Goal: Task Accomplishment & Management: Use online tool/utility

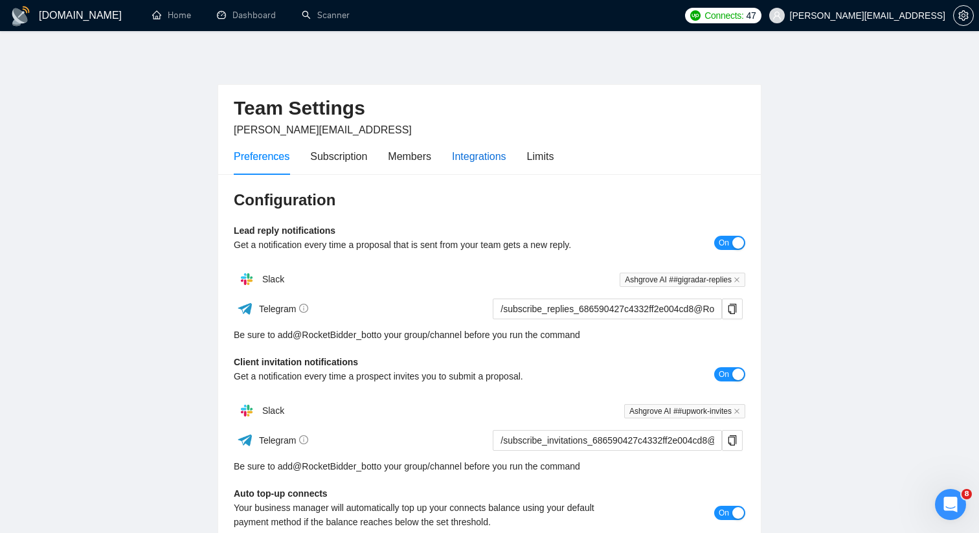
click at [459, 153] on div "Integrations" at bounding box center [479, 156] width 54 height 16
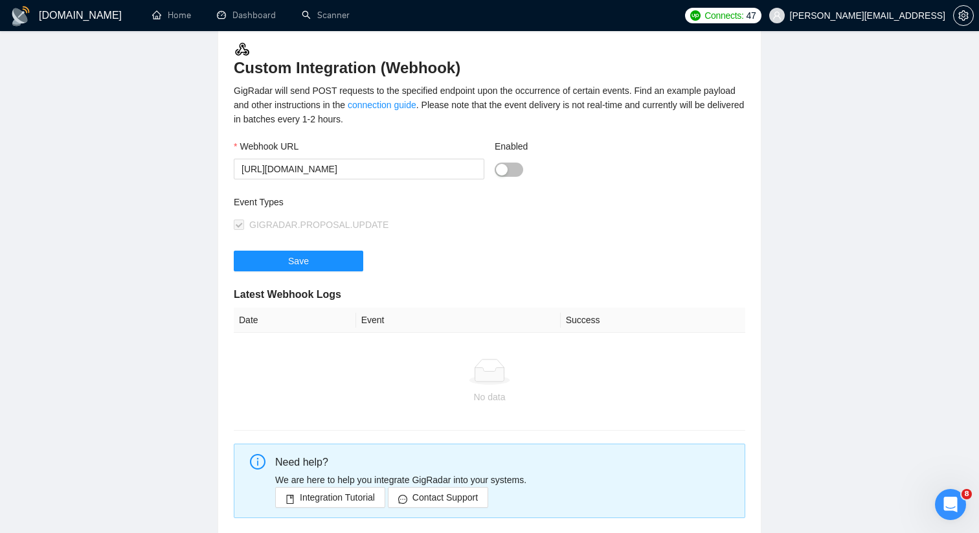
scroll to position [130, 0]
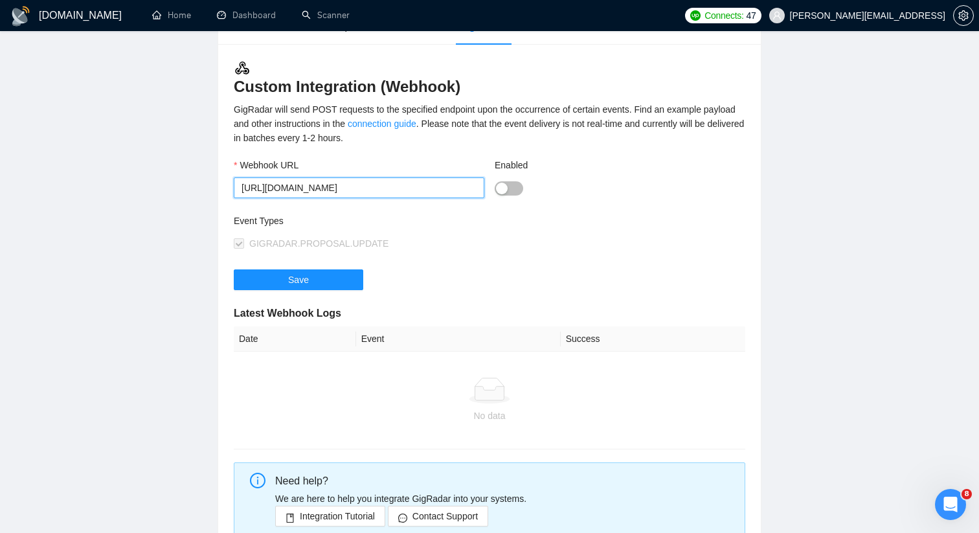
click at [450, 186] on input "https://ashgrove.app.n8n.cloud/webhook/7f22cd23-2c96-4378-a424-78e7f51e81b0" at bounding box center [359, 187] width 251 height 21
click at [440, 232] on div "Event Types" at bounding box center [362, 223] width 256 height 19
click at [406, 187] on input "https://ashgrove.app.n8n.cloud/webhook/7f22cd23-2c96-4378-a424-78e7f51e81b0" at bounding box center [359, 187] width 251 height 21
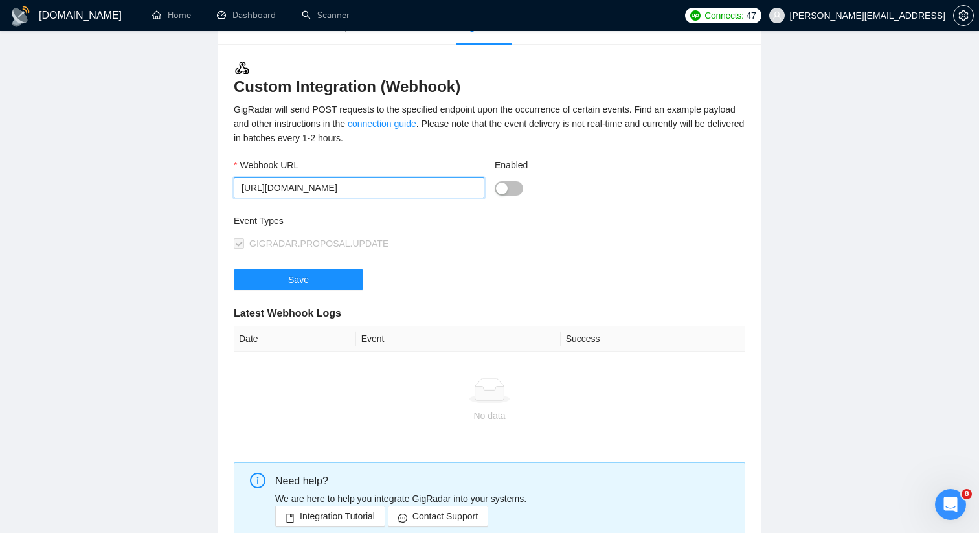
click at [406, 187] on input "https://ashgrove.app.n8n.cloud/webhook/7f22cd23-2c96-4378-a424-78e7f51e81b0" at bounding box center [359, 187] width 251 height 21
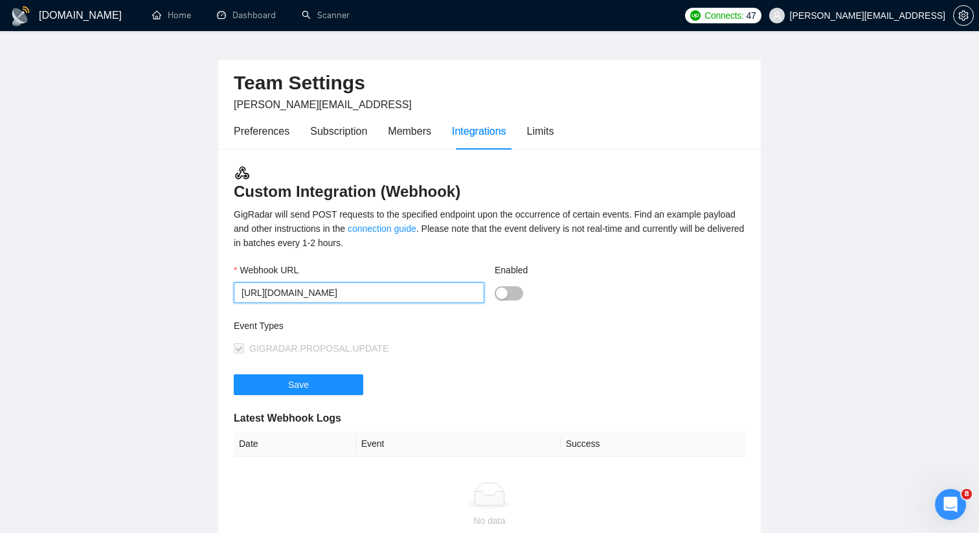
scroll to position [23, 0]
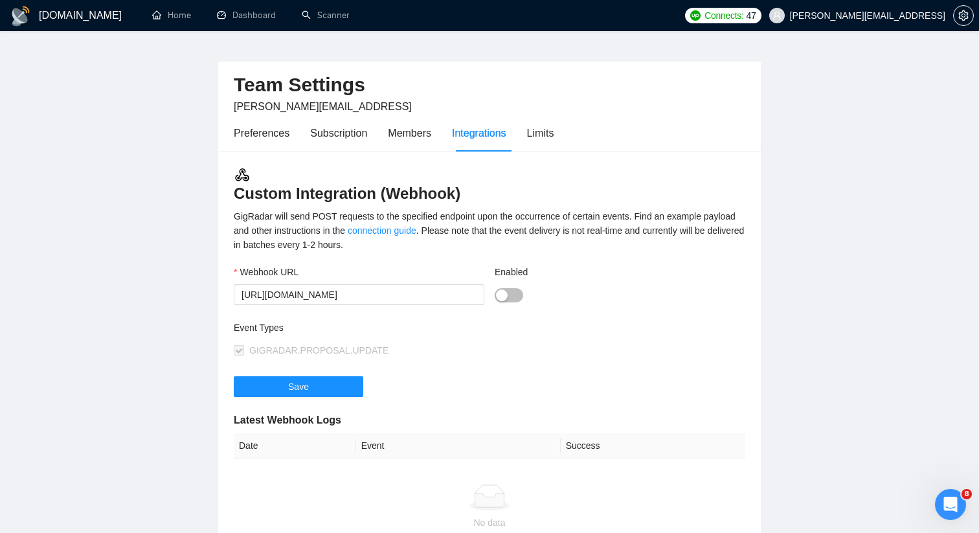
click at [591, 240] on div "GigRadar will send POST requests to the specified endpoint upon the occurrence …" at bounding box center [490, 230] width 512 height 43
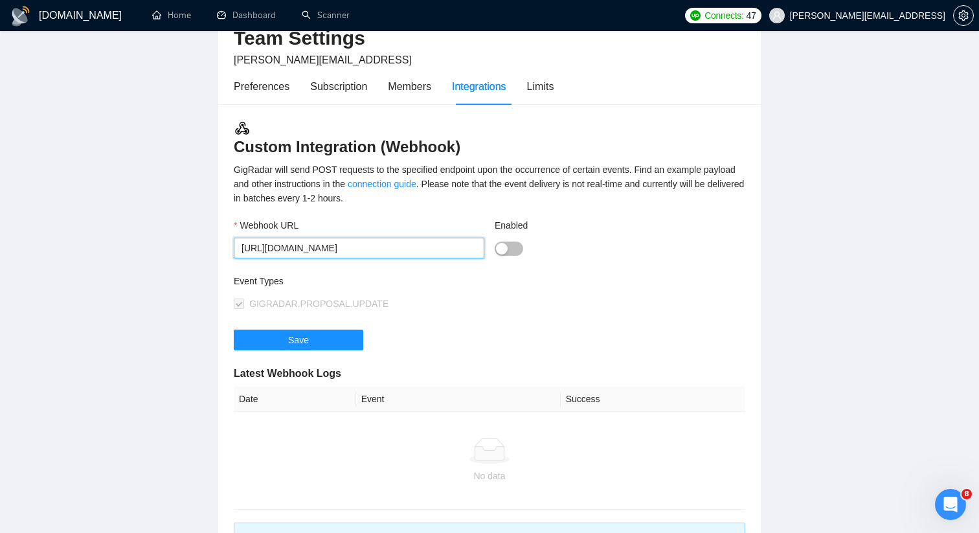
click at [424, 240] on input "https://ashgrove.app.n8n.cloud/webhook/7f22cd23-2c96-4378-a424-78e7f51e81b0" at bounding box center [359, 248] width 251 height 21
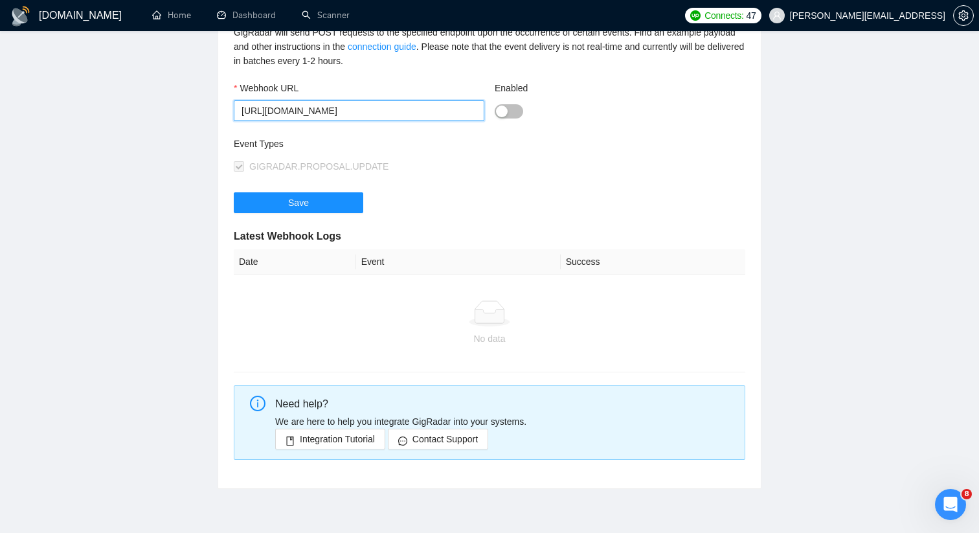
scroll to position [263, 0]
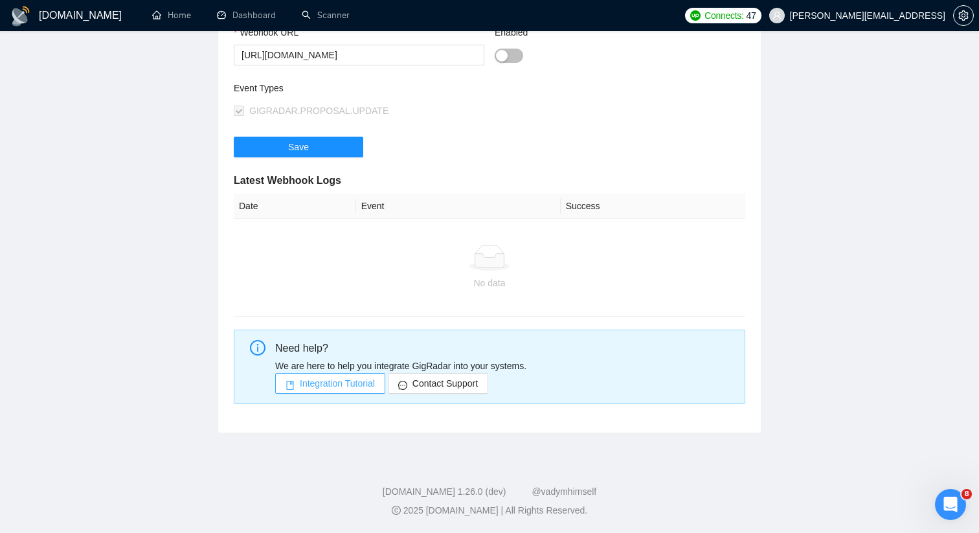
click at [346, 383] on span "Integration Tutorial" at bounding box center [337, 383] width 75 height 14
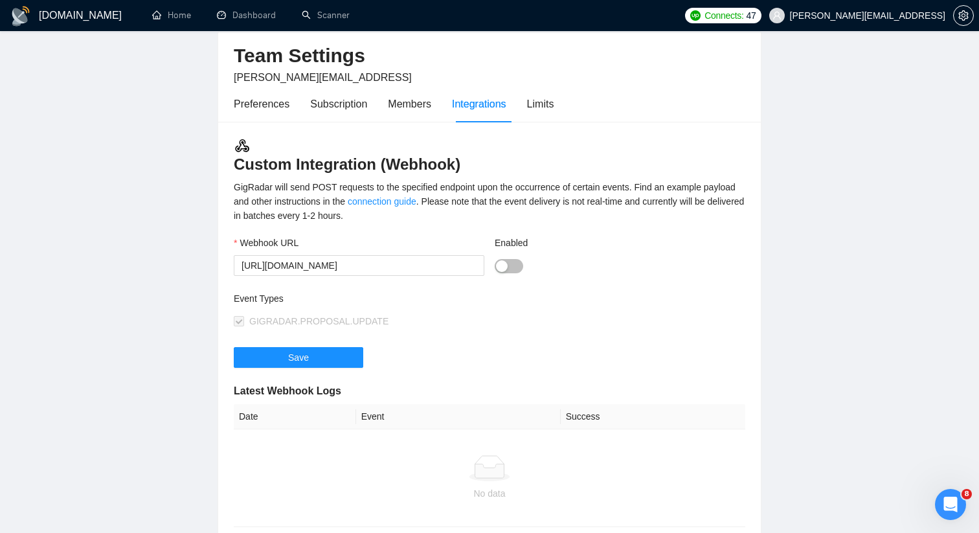
scroll to position [51, 0]
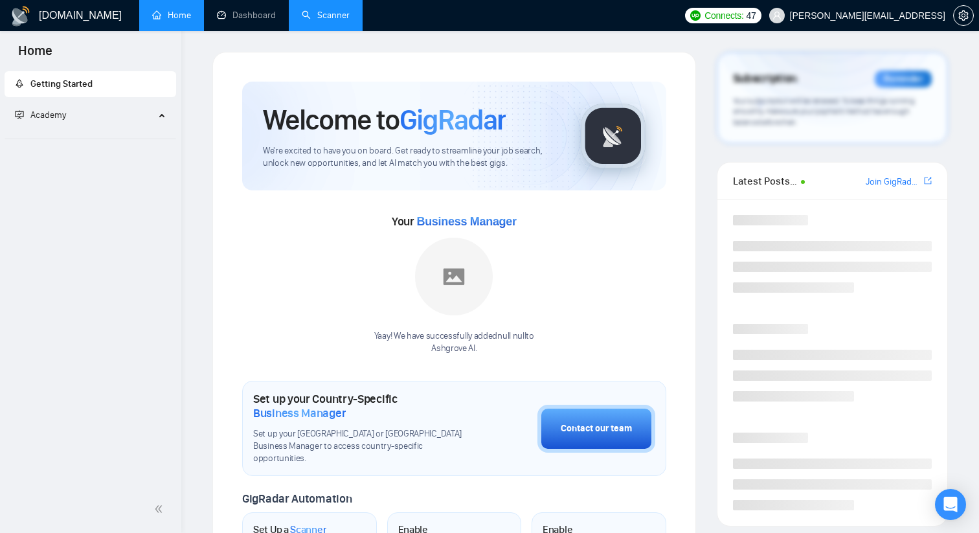
click at [340, 21] on link "Scanner" at bounding box center [326, 15] width 48 height 11
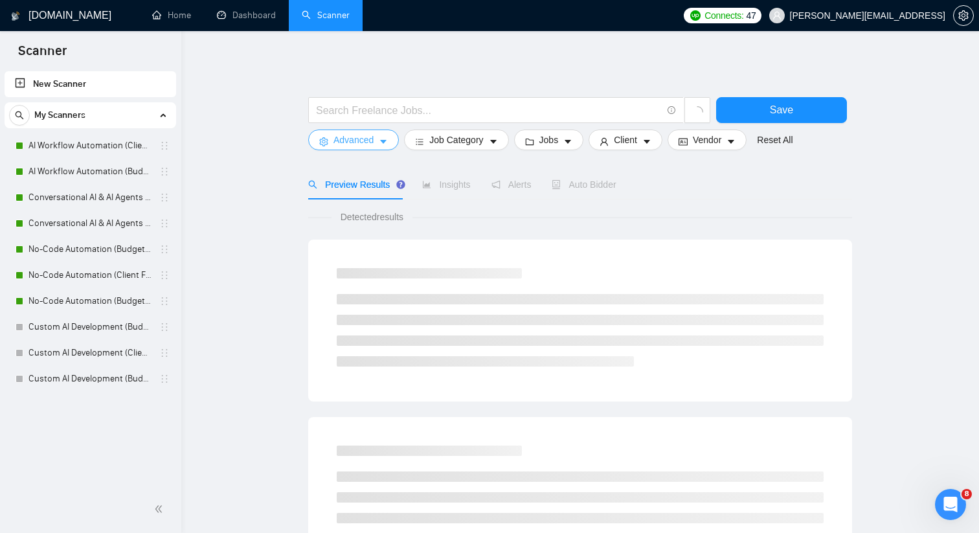
click at [362, 141] on span "Advanced" at bounding box center [354, 140] width 40 height 14
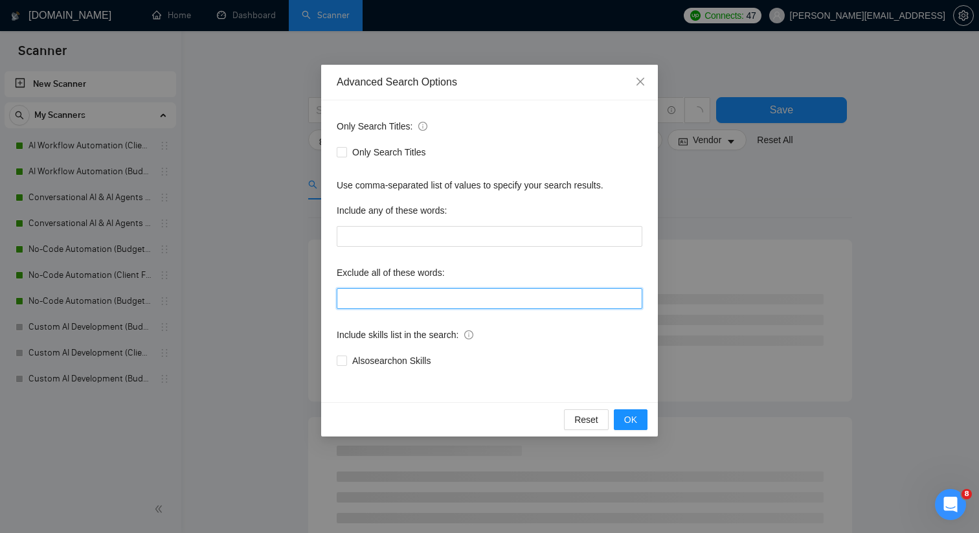
click at [390, 300] on input "text" at bounding box center [490, 298] width 306 height 21
paste input "(lorem*), "ipsum do", sitamet, (consec*), (adipiscing*), "elit seddoei", "tempo…"
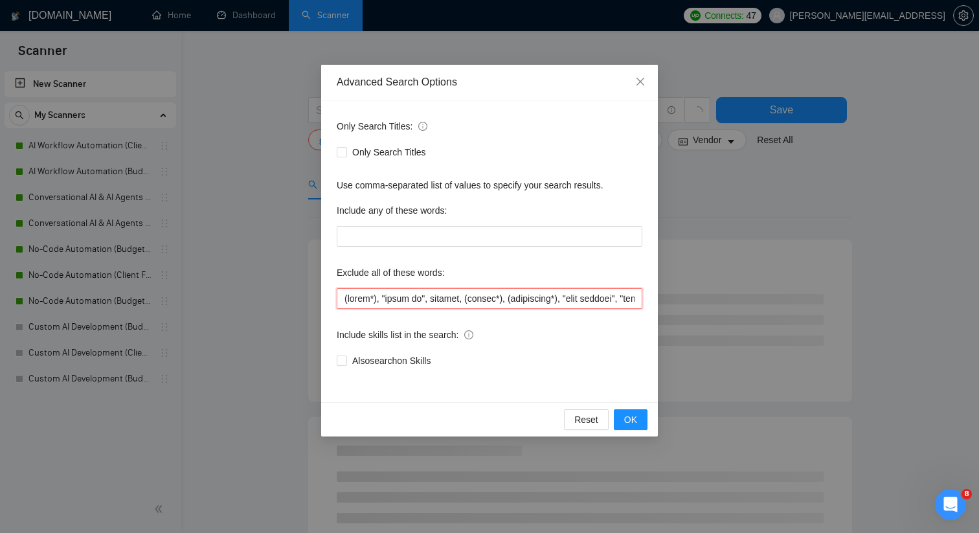
scroll to position [0, 12374]
click at [390, 300] on input "text" at bounding box center [490, 298] width 306 height 21
click at [405, 297] on input "text" at bounding box center [490, 298] width 306 height 21
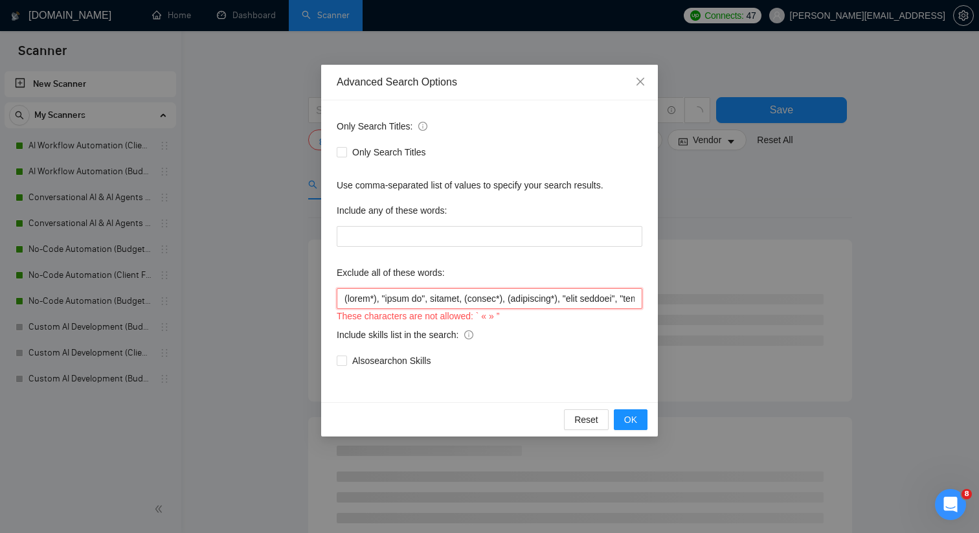
drag, startPoint x: 444, startPoint y: 297, endPoint x: 240, endPoint y: 291, distance: 204.1
click at [240, 291] on div "Advanced Search Options Only Search Titles: Only Search Titles Use comma-separa…" at bounding box center [489, 266] width 979 height 533
click at [343, 299] on input "text" at bounding box center [490, 298] width 306 height 21
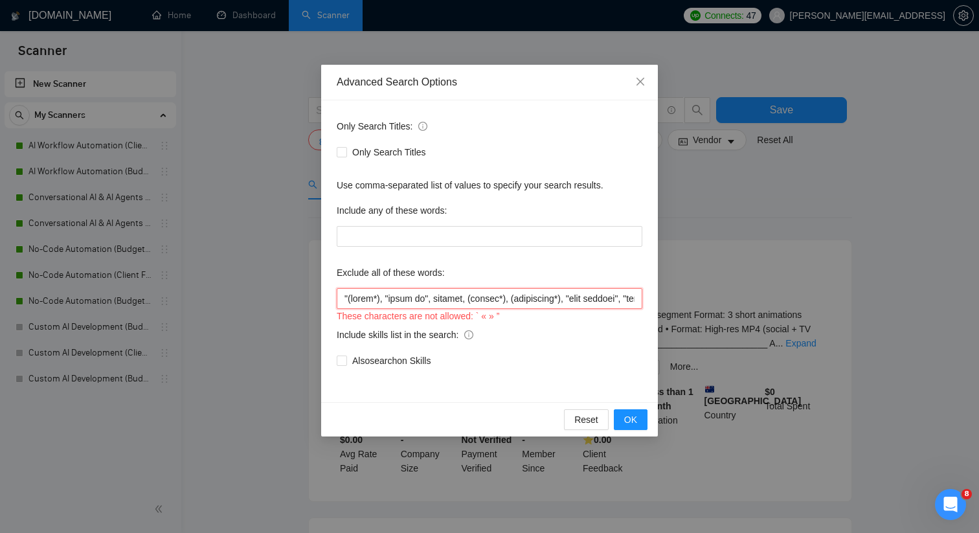
click at [379, 299] on input "text" at bounding box center [490, 298] width 306 height 21
click at [377, 298] on input "text" at bounding box center [490, 298] width 306 height 21
click at [475, 295] on input "text" at bounding box center [490, 298] width 306 height 21
click at [504, 295] on input "text" at bounding box center [490, 298] width 306 height 21
click at [516, 297] on input "text" at bounding box center [490, 298] width 306 height 21
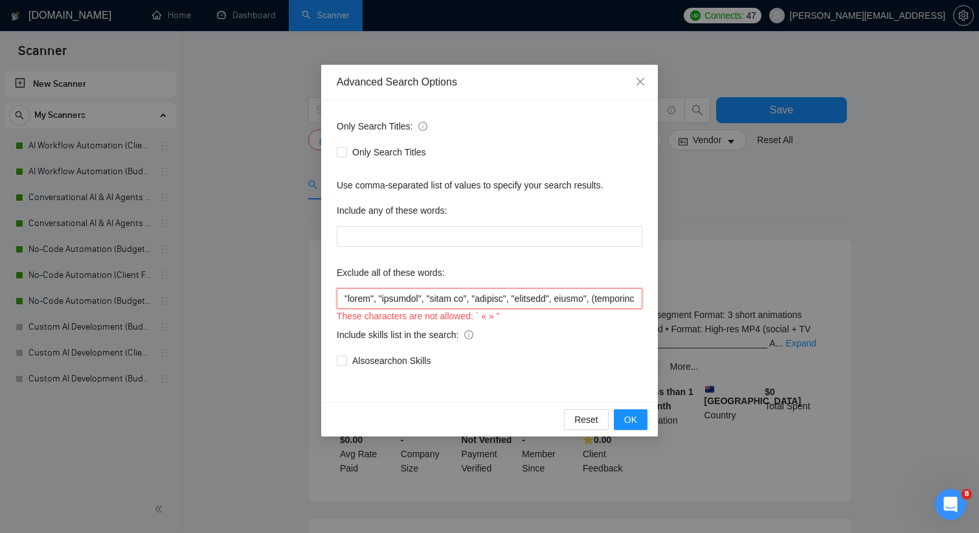
click at [560, 297] on input "text" at bounding box center [490, 298] width 306 height 21
drag, startPoint x: 505, startPoint y: 296, endPoint x: 455, endPoint y: 296, distance: 49.9
click at [455, 296] on input "text" at bounding box center [490, 298] width 306 height 21
drag, startPoint x: 572, startPoint y: 298, endPoint x: 631, endPoint y: 298, distance: 58.9
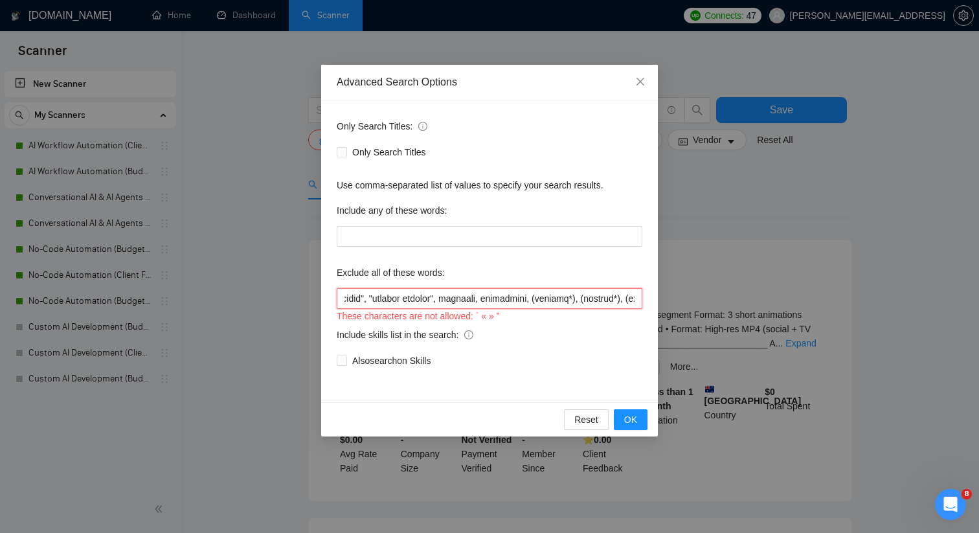
click at [631, 298] on input "text" at bounding box center [490, 298] width 306 height 21
click at [448, 302] on input "text" at bounding box center [490, 298] width 306 height 21
click at [474, 302] on input "text" at bounding box center [490, 298] width 306 height 21
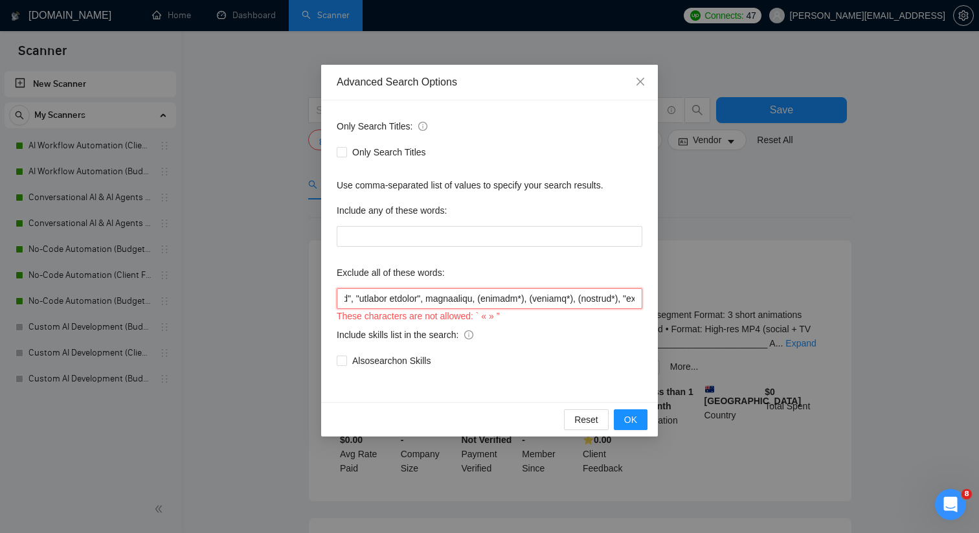
click at [474, 302] on input "text" at bounding box center [490, 298] width 306 height 21
drag, startPoint x: 482, startPoint y: 297, endPoint x: 440, endPoint y: 297, distance: 41.4
click at [440, 297] on input "text" at bounding box center [490, 298] width 306 height 21
drag, startPoint x: 537, startPoint y: 297, endPoint x: 457, endPoint y: 306, distance: 80.7
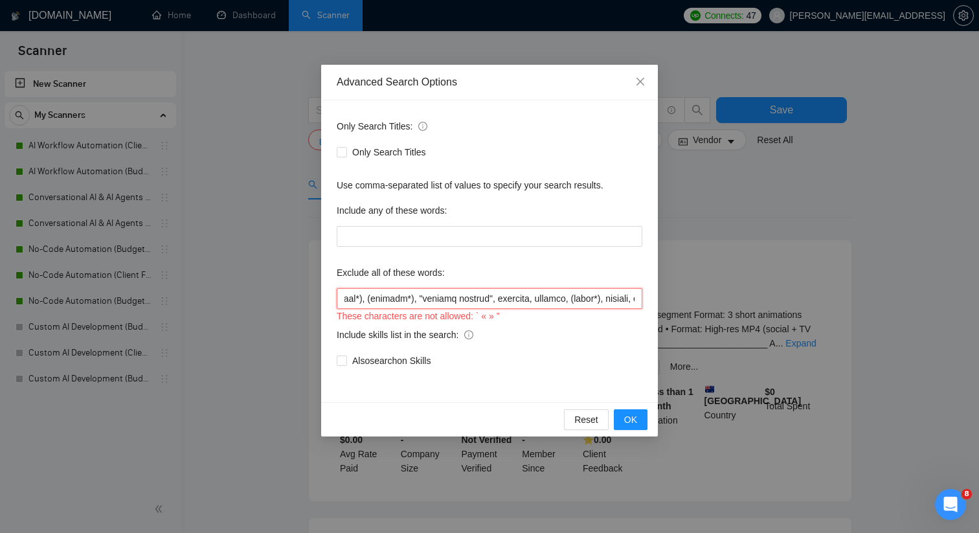
click at [457, 306] on input "text" at bounding box center [490, 298] width 306 height 21
click at [426, 299] on input "text" at bounding box center [490, 298] width 306 height 21
drag, startPoint x: 554, startPoint y: 297, endPoint x: 368, endPoint y: 299, distance: 186.5
click at [368, 299] on input "text" at bounding box center [490, 298] width 306 height 21
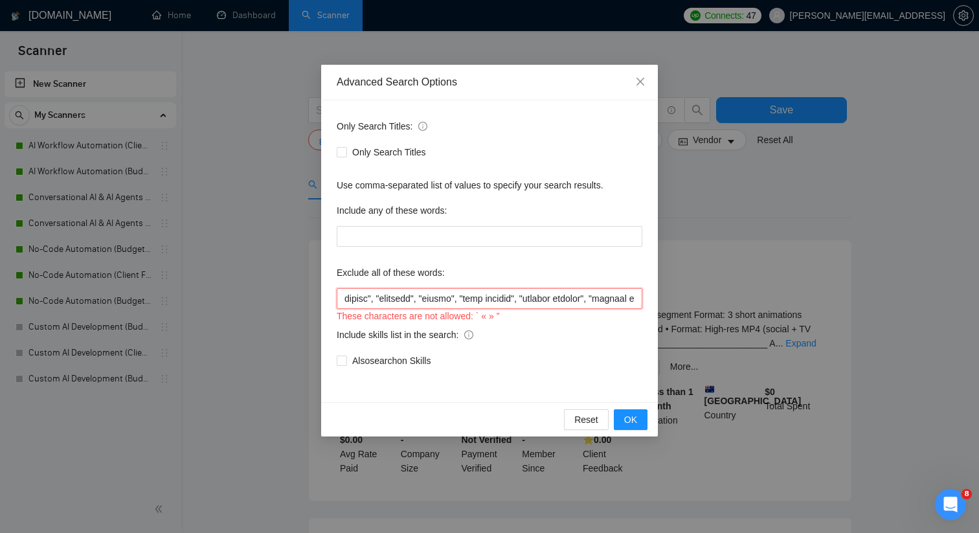
click at [368, 299] on input "text" at bounding box center [490, 298] width 306 height 21
click at [560, 293] on input "text" at bounding box center [490, 298] width 306 height 21
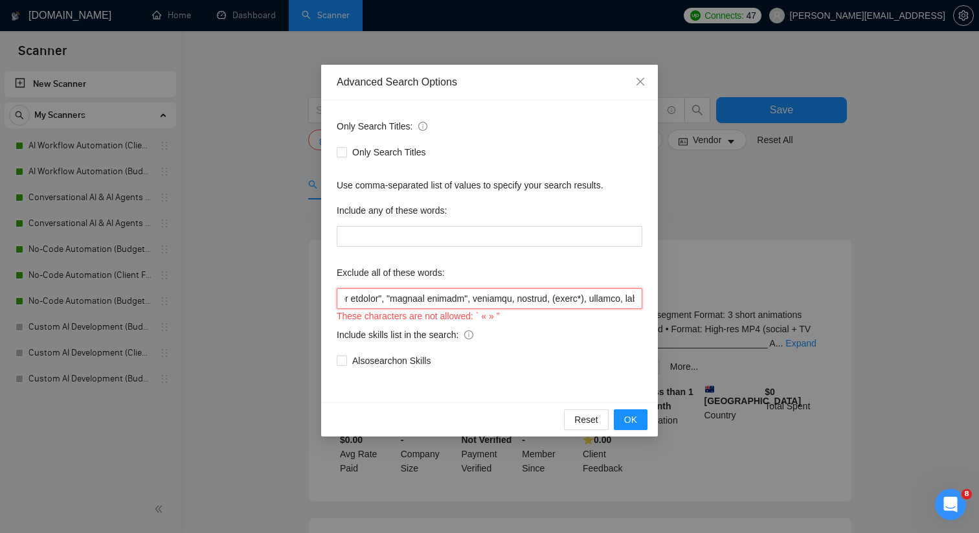
drag, startPoint x: 580, startPoint y: 302, endPoint x: 626, endPoint y: 302, distance: 46.6
click at [626, 302] on input "text" at bounding box center [490, 298] width 306 height 21
click at [492, 298] on input "text" at bounding box center [490, 298] width 306 height 21
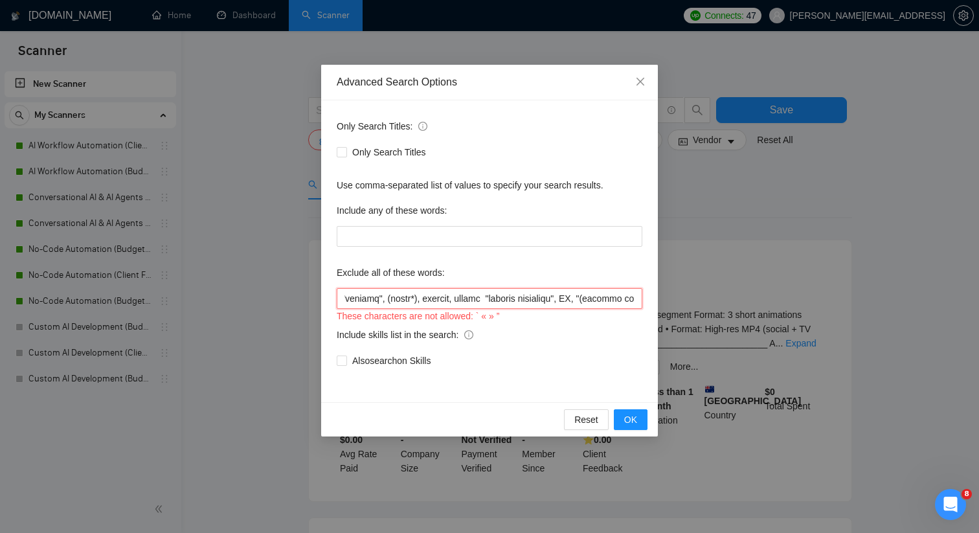
drag, startPoint x: 508, startPoint y: 300, endPoint x: 627, endPoint y: 299, distance: 118.5
click at [627, 299] on input "text" at bounding box center [490, 298] width 306 height 21
click at [416, 300] on input "text" at bounding box center [490, 298] width 306 height 21
click at [440, 298] on input "text" at bounding box center [490, 298] width 306 height 21
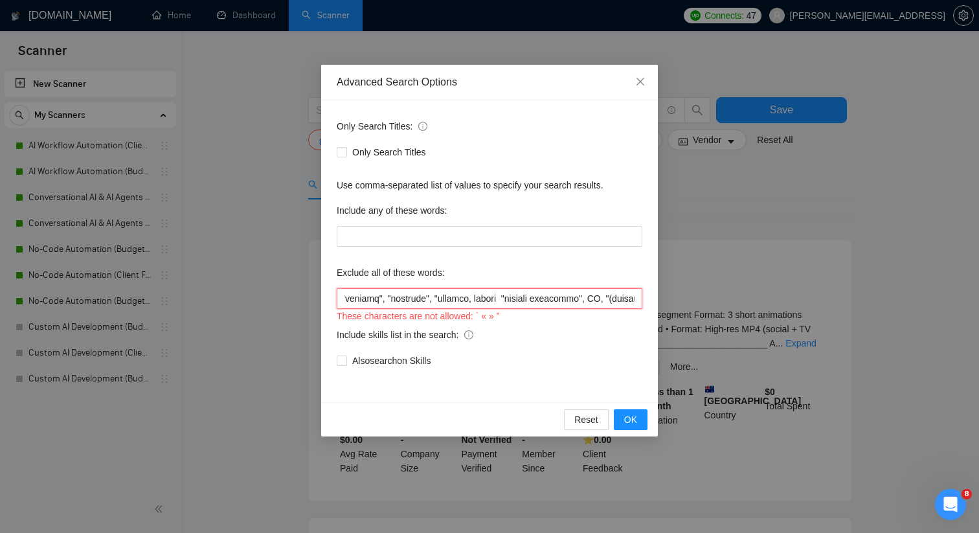
click at [476, 297] on input "text" at bounding box center [490, 298] width 306 height 21
click at [506, 297] on input "text" at bounding box center [490, 298] width 306 height 21
click at [565, 297] on input "text" at bounding box center [490, 298] width 306 height 21
click at [579, 297] on input "text" at bounding box center [490, 298] width 306 height 21
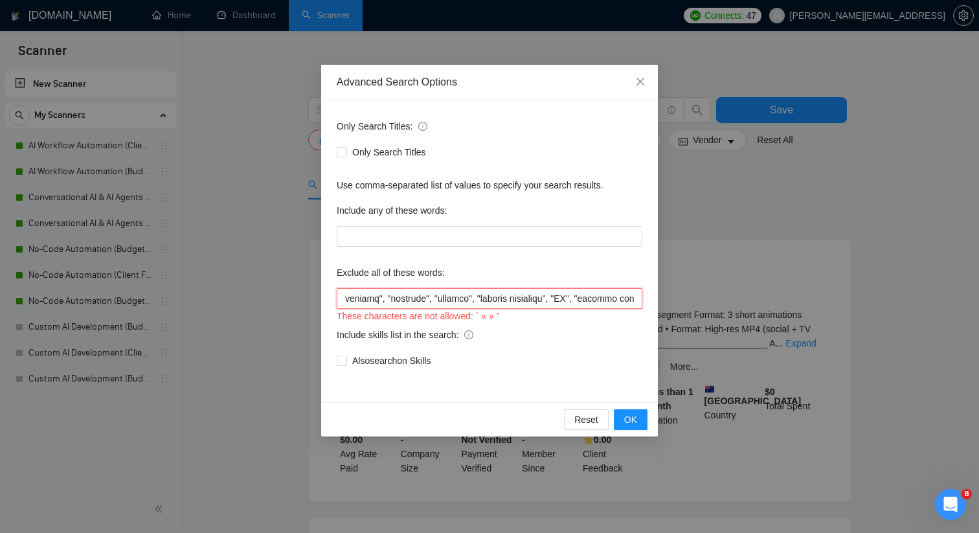
scroll to position [0, 615]
drag, startPoint x: 576, startPoint y: 297, endPoint x: 438, endPoint y: 301, distance: 137.4
click at [438, 301] on input "text" at bounding box center [490, 298] width 306 height 21
drag, startPoint x: 626, startPoint y: 298, endPoint x: 441, endPoint y: 299, distance: 185.2
click at [441, 299] on input "text" at bounding box center [490, 298] width 306 height 21
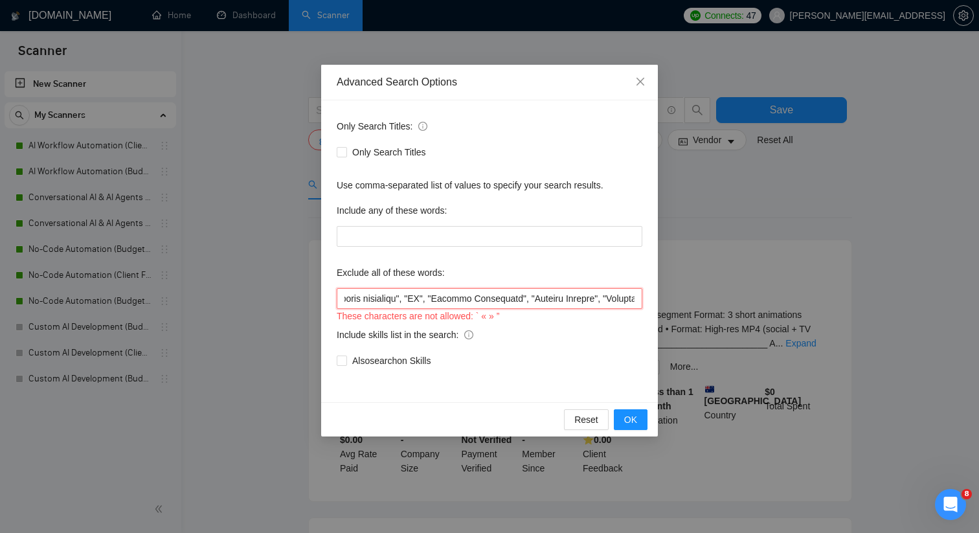
drag, startPoint x: 603, startPoint y: 299, endPoint x: 525, endPoint y: 294, distance: 77.8
click at [525, 294] on input "text" at bounding box center [490, 298] width 306 height 21
drag, startPoint x: 605, startPoint y: 306, endPoint x: 647, endPoint y: 304, distance: 42.1
click at [647, 304] on div "Only Search Titles: Only Search Titles Use comma-separated list of values to sp…" at bounding box center [489, 251] width 337 height 302
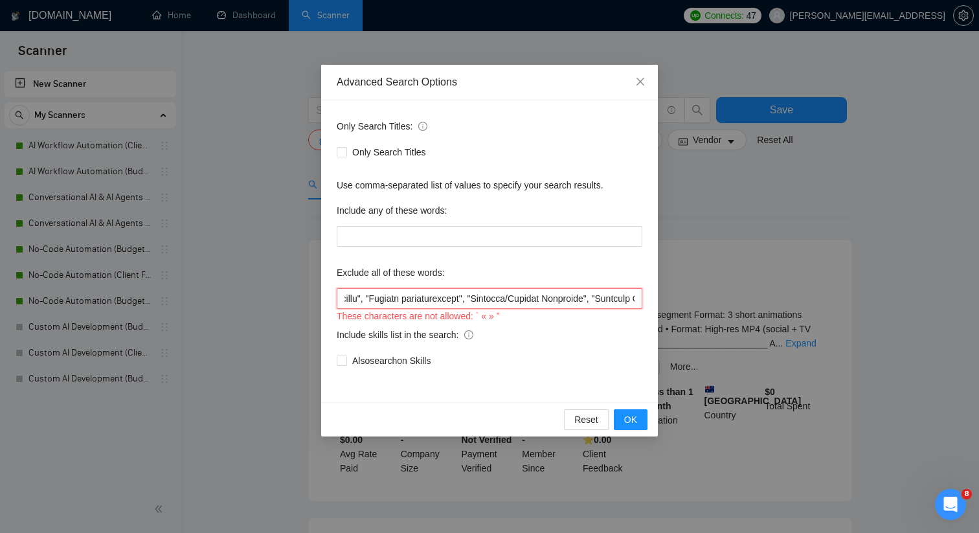
click at [482, 302] on input "text" at bounding box center [490, 298] width 306 height 21
drag, startPoint x: 485, startPoint y: 300, endPoint x: 557, endPoint y: 297, distance: 71.9
click at [557, 297] on input "text" at bounding box center [490, 298] width 306 height 21
click at [567, 297] on input "text" at bounding box center [490, 298] width 306 height 21
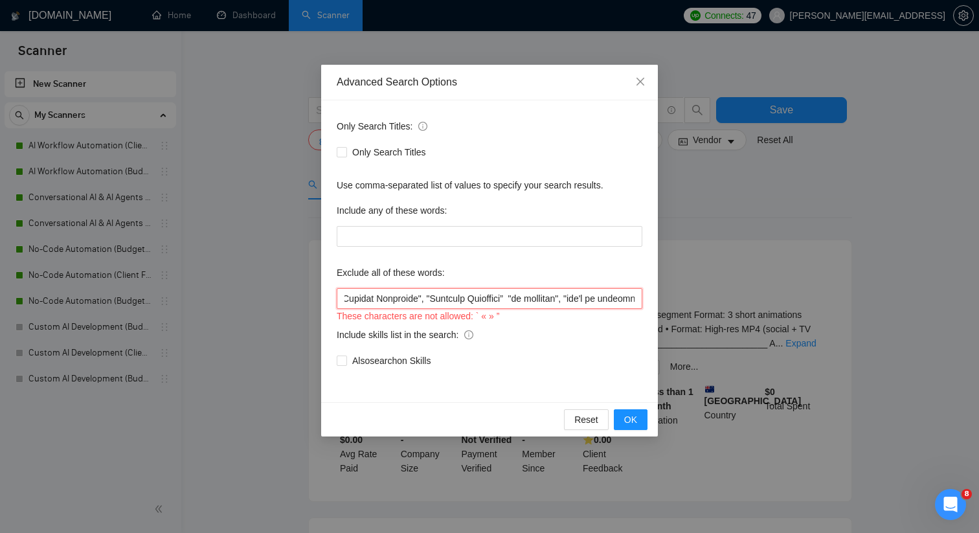
drag, startPoint x: 571, startPoint y: 297, endPoint x: 628, endPoint y: 299, distance: 57.0
click at [628, 299] on input "text" at bounding box center [490, 298] width 306 height 21
click at [513, 300] on input "text" at bounding box center [490, 298] width 306 height 21
click at [512, 296] on input "text" at bounding box center [490, 298] width 306 height 21
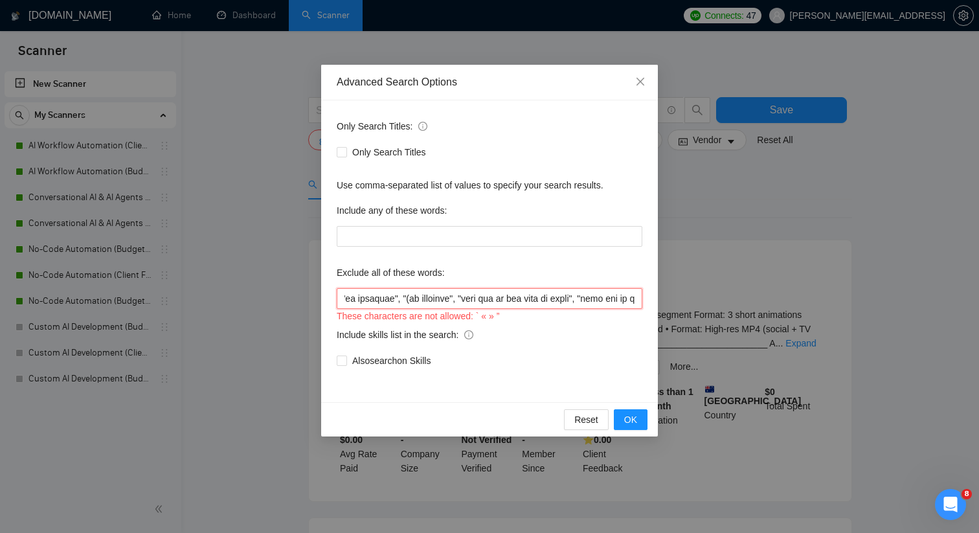
scroll to position [0, 1644]
drag, startPoint x: 522, startPoint y: 300, endPoint x: 628, endPoint y: 300, distance: 106.2
click at [628, 300] on input "text" at bounding box center [490, 298] width 306 height 21
click at [482, 299] on input "text" at bounding box center [490, 298] width 306 height 21
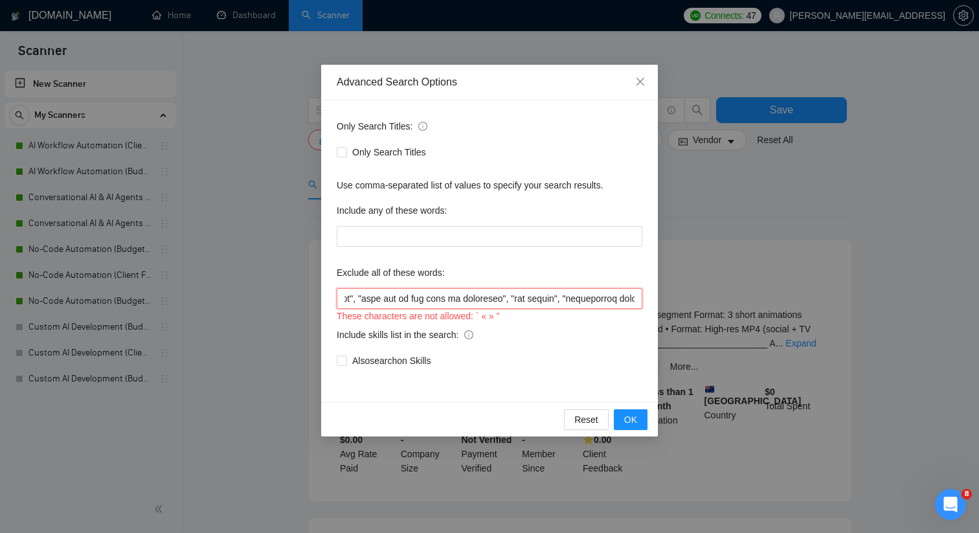
scroll to position [0, 1953]
drag, startPoint x: 561, startPoint y: 299, endPoint x: 631, endPoint y: 300, distance: 69.3
click at [631, 300] on input "text" at bounding box center [490, 298] width 306 height 21
click at [533, 301] on input "text" at bounding box center [490, 298] width 306 height 21
drag, startPoint x: 539, startPoint y: 297, endPoint x: 391, endPoint y: 293, distance: 149.0
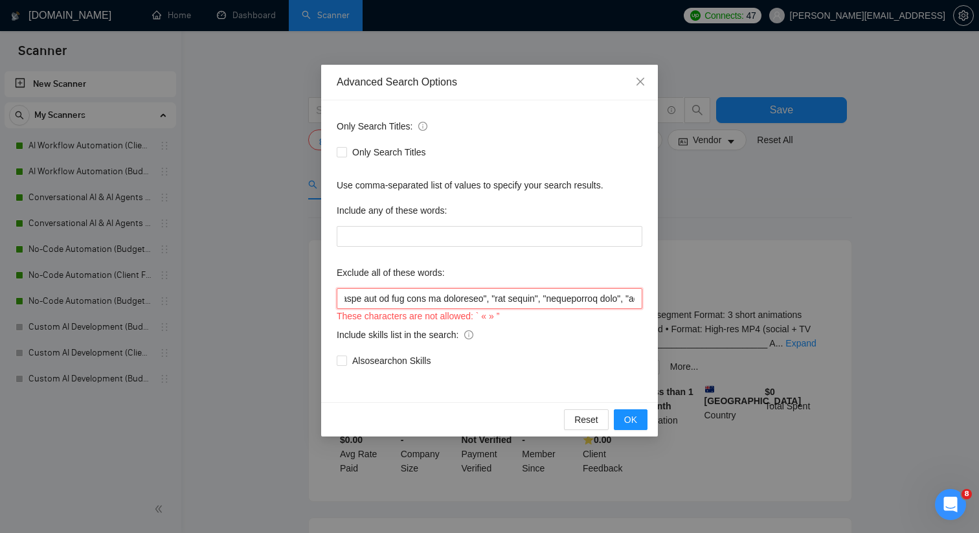
click at [390, 293] on input "text" at bounding box center [490, 298] width 306 height 21
drag, startPoint x: 448, startPoint y: 298, endPoint x: 538, endPoint y: 300, distance: 90.0
click at [538, 300] on input "text" at bounding box center [490, 298] width 306 height 21
click at [527, 299] on input "text" at bounding box center [490, 298] width 306 height 21
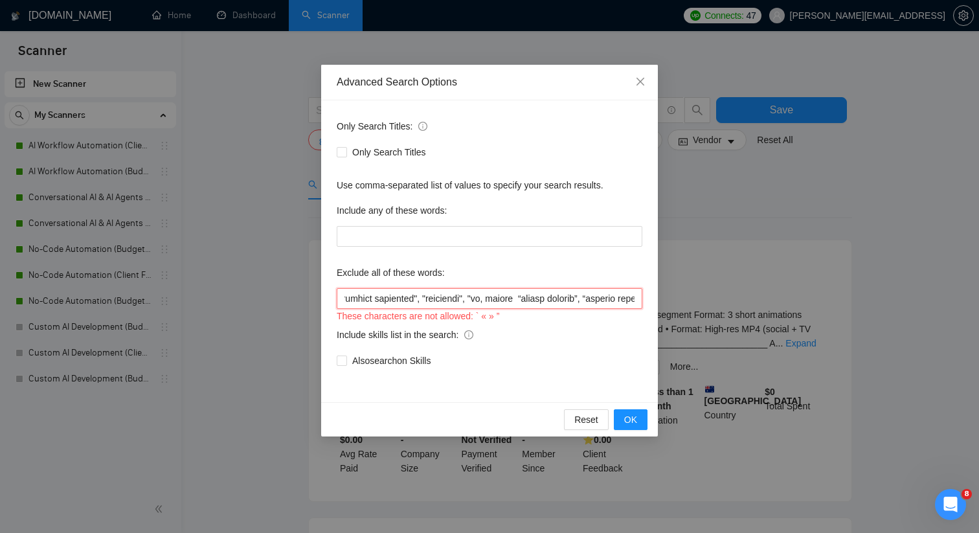
click at [538, 298] on input "text" at bounding box center [490, 298] width 306 height 21
click at [549, 298] on input "text" at bounding box center [490, 298] width 306 height 21
click at [581, 297] on input "text" at bounding box center [490, 298] width 306 height 21
click at [598, 296] on input "text" at bounding box center [490, 298] width 306 height 21
drag, startPoint x: 600, startPoint y: 296, endPoint x: 629, endPoint y: 296, distance: 29.1
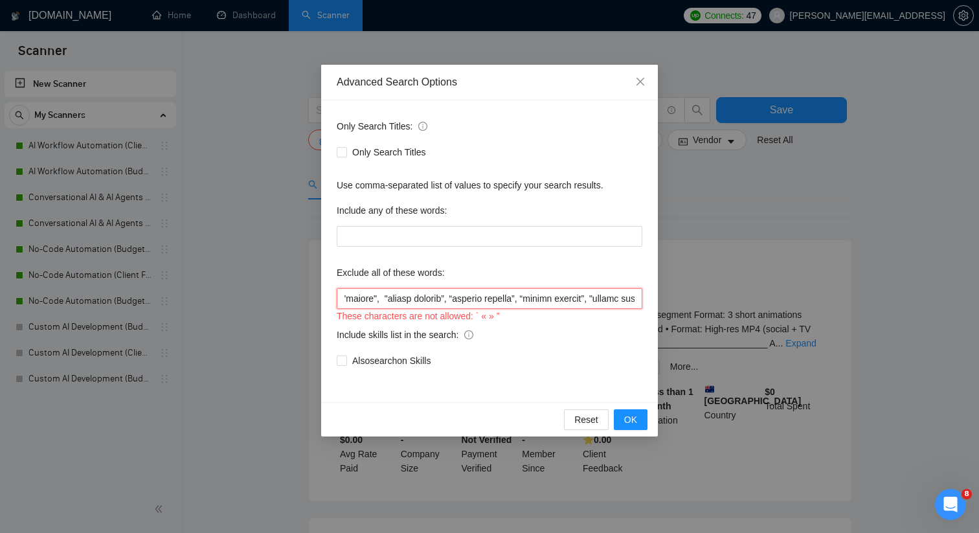
click at [629, 296] on input "text" at bounding box center [490, 298] width 306 height 21
click at [512, 299] on input "text" at bounding box center [490, 298] width 306 height 21
click at [523, 297] on input "text" at bounding box center [490, 298] width 306 height 21
click at [593, 297] on input "text" at bounding box center [490, 298] width 306 height 21
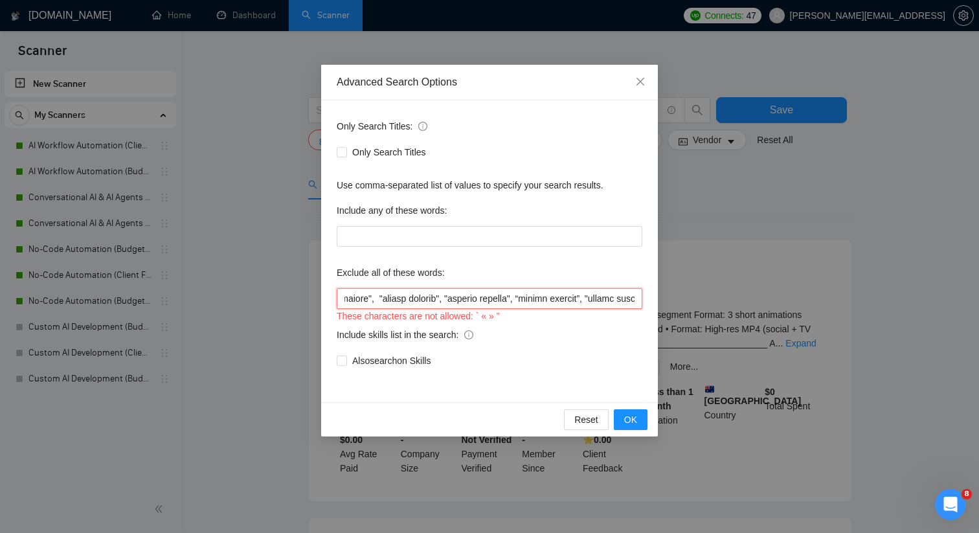
click at [602, 296] on input "text" at bounding box center [490, 298] width 306 height 21
drag, startPoint x: 602, startPoint y: 296, endPoint x: 629, endPoint y: 295, distance: 26.6
click at [629, 295] on input "text" at bounding box center [490, 298] width 306 height 21
click at [580, 295] on input "text" at bounding box center [490, 298] width 306 height 21
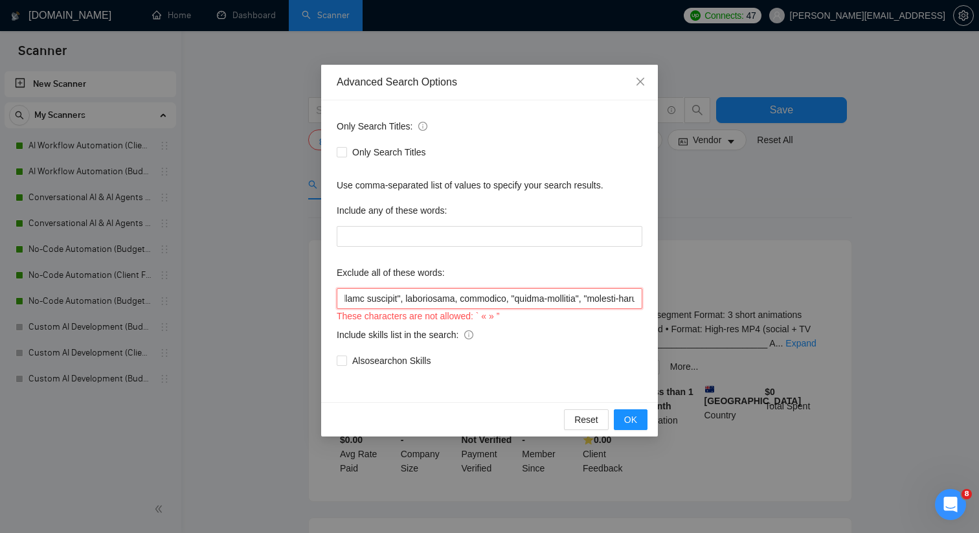
scroll to position [0, 3736]
drag, startPoint x: 596, startPoint y: 297, endPoint x: 627, endPoint y: 297, distance: 31.1
click at [627, 297] on input "text" at bounding box center [490, 298] width 306 height 21
drag, startPoint x: 495, startPoint y: 299, endPoint x: 550, endPoint y: 300, distance: 54.4
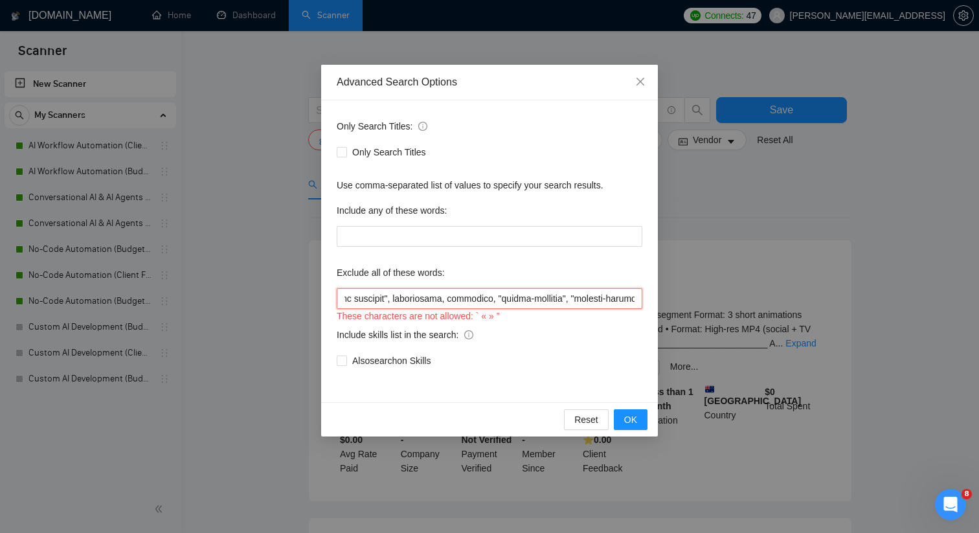
click at [550, 300] on input "text" at bounding box center [490, 298] width 306 height 21
click at [534, 300] on input "text" at bounding box center [490, 298] width 306 height 21
drag, startPoint x: 543, startPoint y: 300, endPoint x: 629, endPoint y: 298, distance: 85.5
click at [629, 298] on input "text" at bounding box center [490, 298] width 306 height 21
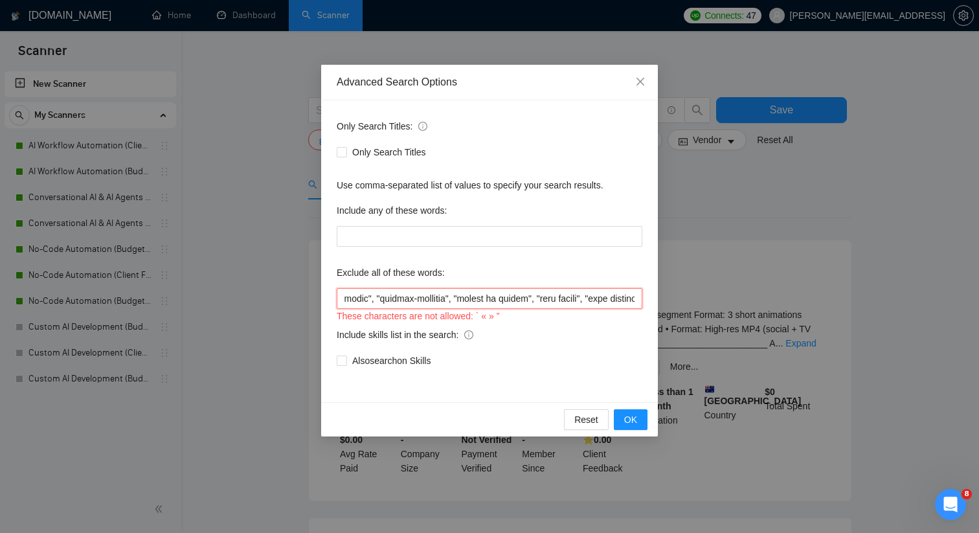
click at [537, 296] on input "text" at bounding box center [490, 298] width 306 height 21
drag, startPoint x: 541, startPoint y: 299, endPoint x: 629, endPoint y: 293, distance: 87.6
click at [629, 293] on input "text" at bounding box center [490, 298] width 306 height 21
click at [387, 293] on input "text" at bounding box center [490, 298] width 306 height 21
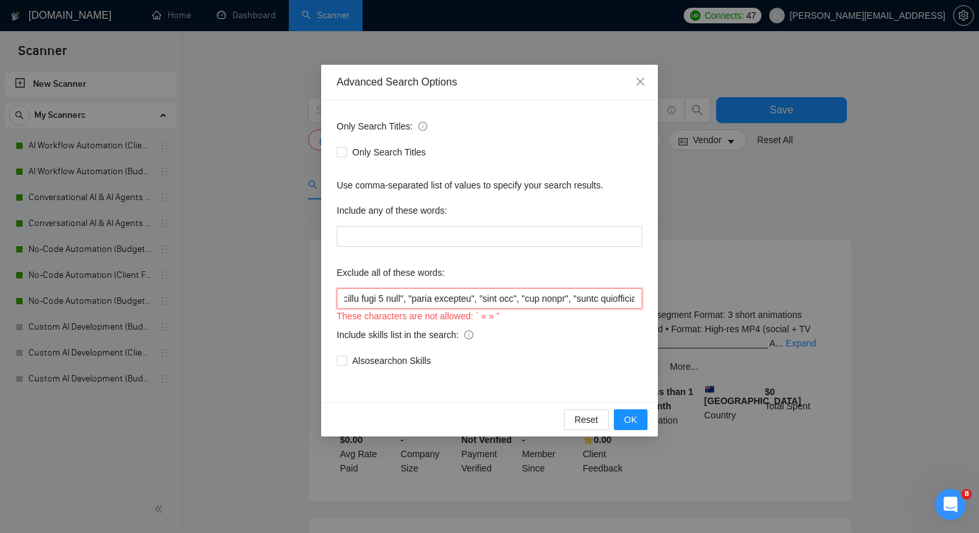
drag, startPoint x: 517, startPoint y: 295, endPoint x: 628, endPoint y: 297, distance: 111.4
click at [628, 297] on input "text" at bounding box center [490, 298] width 306 height 21
click at [460, 299] on input "text" at bounding box center [490, 298] width 306 height 21
drag, startPoint x: 500, startPoint y: 297, endPoint x: 628, endPoint y: 297, distance: 128.2
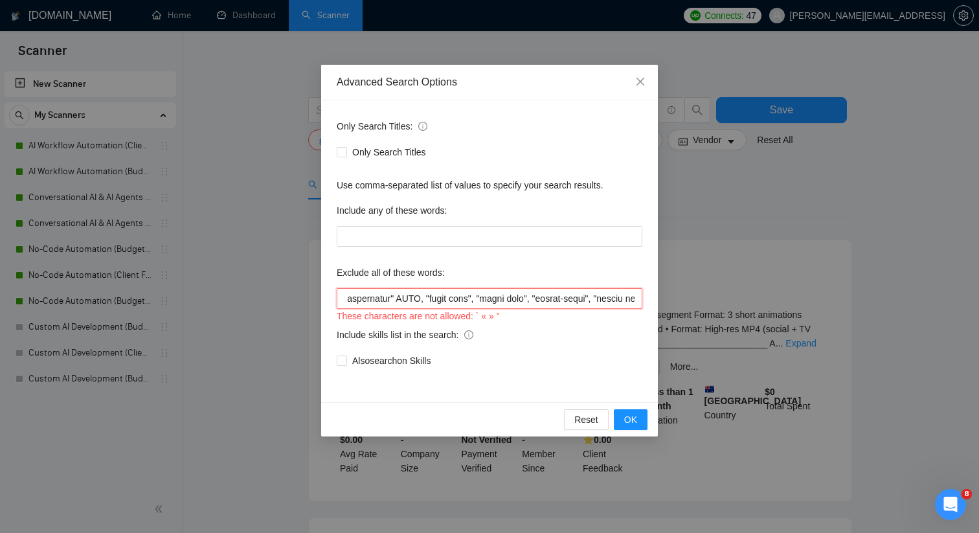
click at [628, 297] on input "text" at bounding box center [490, 298] width 306 height 21
click at [532, 302] on input "text" at bounding box center [490, 298] width 306 height 21
drag, startPoint x: 556, startPoint y: 299, endPoint x: 628, endPoint y: 298, distance: 71.9
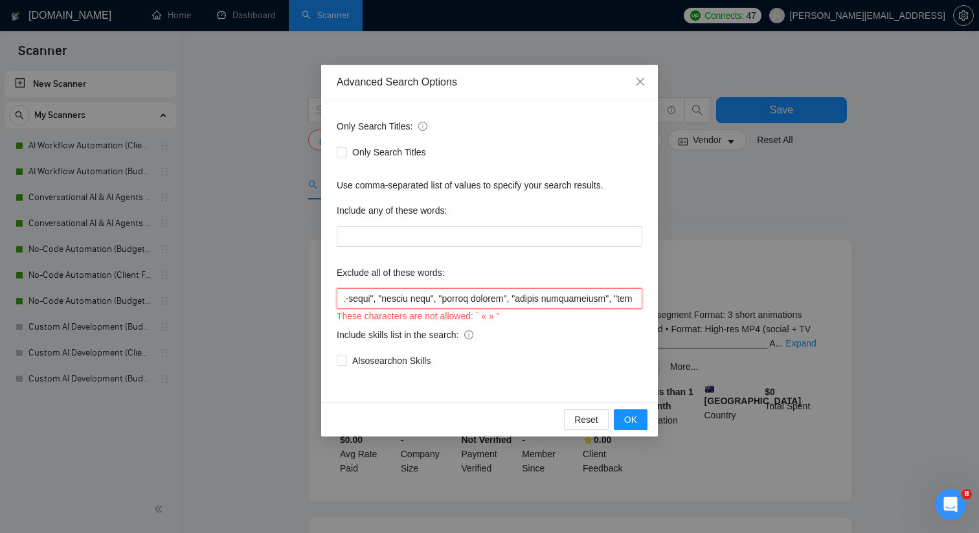
click at [628, 298] on input "text" at bounding box center [490, 298] width 306 height 21
click at [507, 299] on input "text" at bounding box center [490, 298] width 306 height 21
drag, startPoint x: 501, startPoint y: 298, endPoint x: 629, endPoint y: 300, distance: 127.6
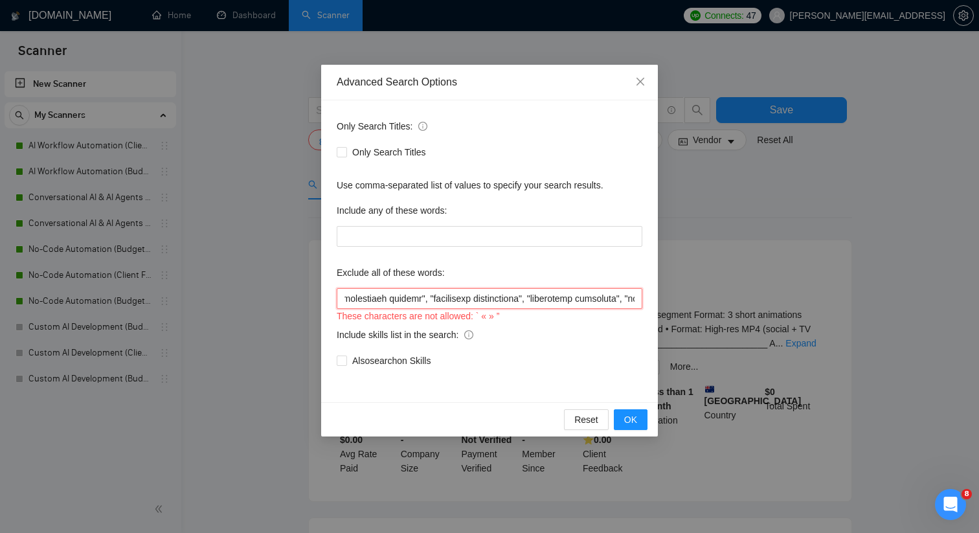
click at [629, 300] on input "text" at bounding box center [490, 298] width 306 height 21
click at [628, 299] on input "text" at bounding box center [490, 298] width 306 height 21
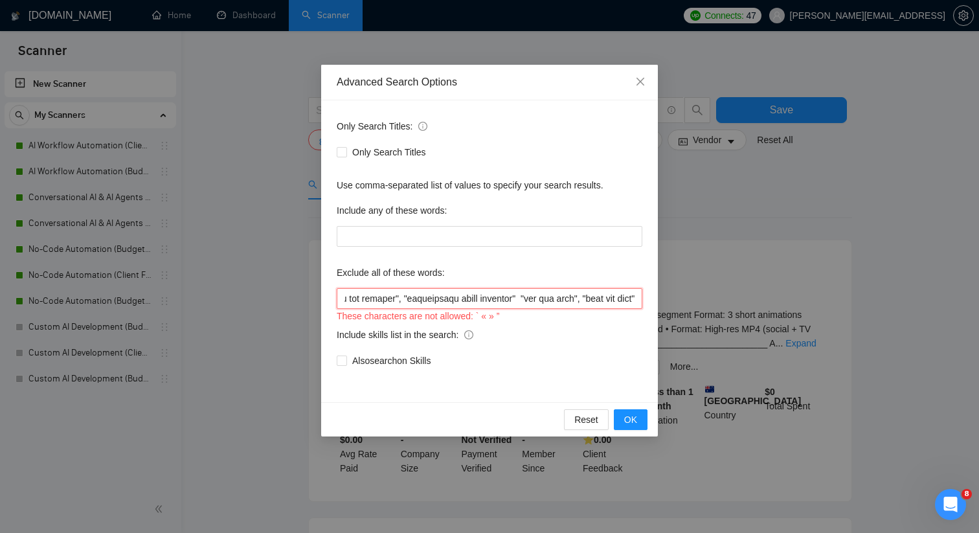
click at [385, 300] on input "text" at bounding box center [490, 298] width 306 height 21
click at [412, 300] on input "text" at bounding box center [490, 298] width 306 height 21
click at [421, 298] on input "text" at bounding box center [490, 298] width 306 height 21
click at [453, 300] on input "text" at bounding box center [490, 298] width 306 height 21
click at [465, 298] on input "text" at bounding box center [490, 298] width 306 height 21
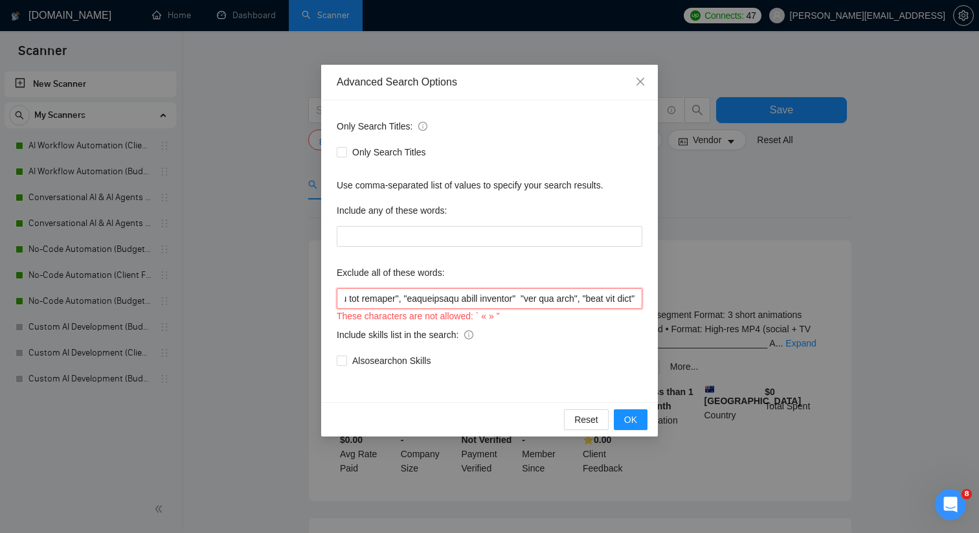
click at [495, 297] on input "text" at bounding box center [490, 298] width 306 height 21
drag, startPoint x: 509, startPoint y: 297, endPoint x: 631, endPoint y: 294, distance: 122.4
click at [631, 293] on input "text" at bounding box center [490, 298] width 306 height 21
click at [505, 296] on input "text" at bounding box center [490, 298] width 306 height 21
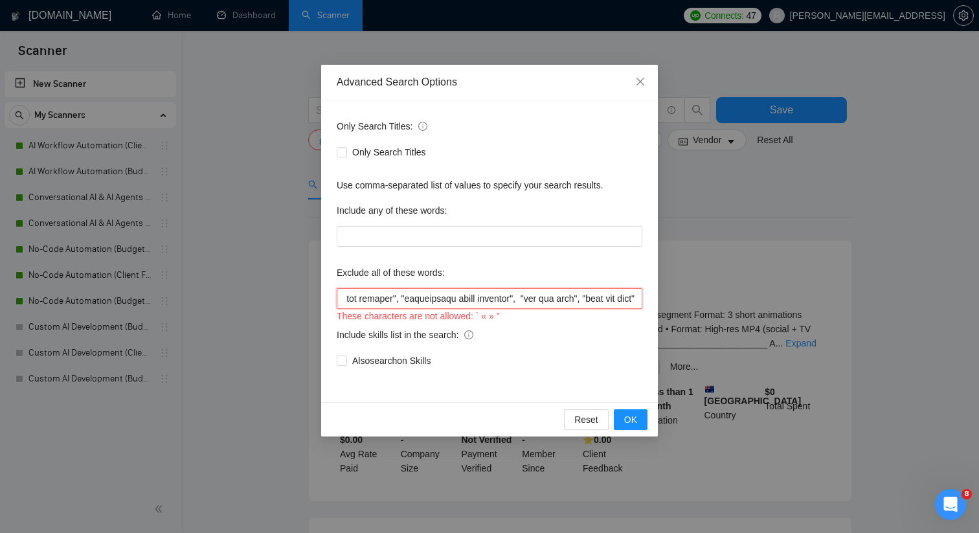
scroll to position [0, 11512]
drag, startPoint x: 523, startPoint y: 299, endPoint x: 648, endPoint y: 300, distance: 124.4
click at [648, 299] on div "Only Search Titles: Only Search Titles Use comma-separated list of values to sp…" at bounding box center [489, 251] width 337 height 302
click at [626, 299] on input "text" at bounding box center [490, 298] width 306 height 21
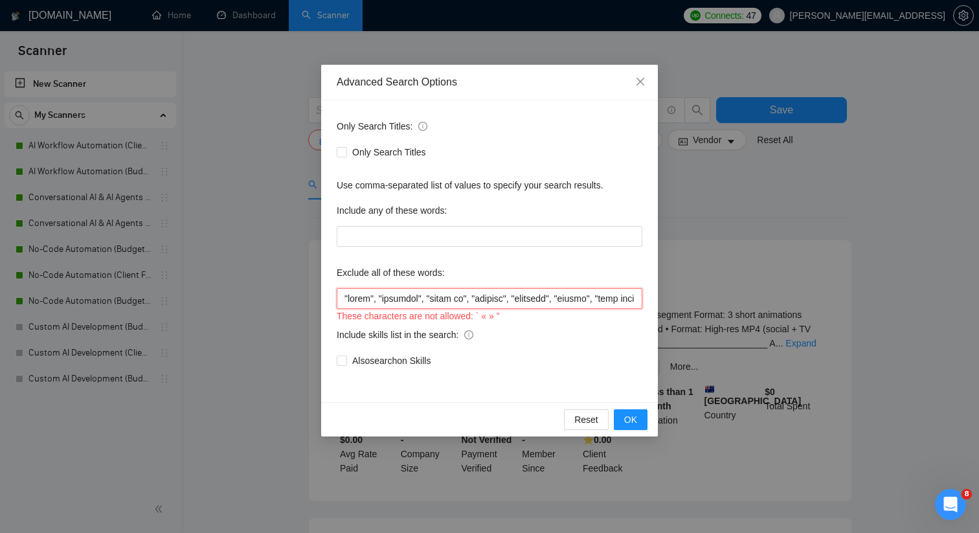
drag, startPoint x: 621, startPoint y: 299, endPoint x: 242, endPoint y: 299, distance: 379.5
click at [241, 299] on div "Advanced Search Options Only Search Titles: Only Search Titles Use comma-separa…" at bounding box center [489, 266] width 979 height 533
click at [400, 302] on input "text" at bounding box center [490, 298] width 306 height 21
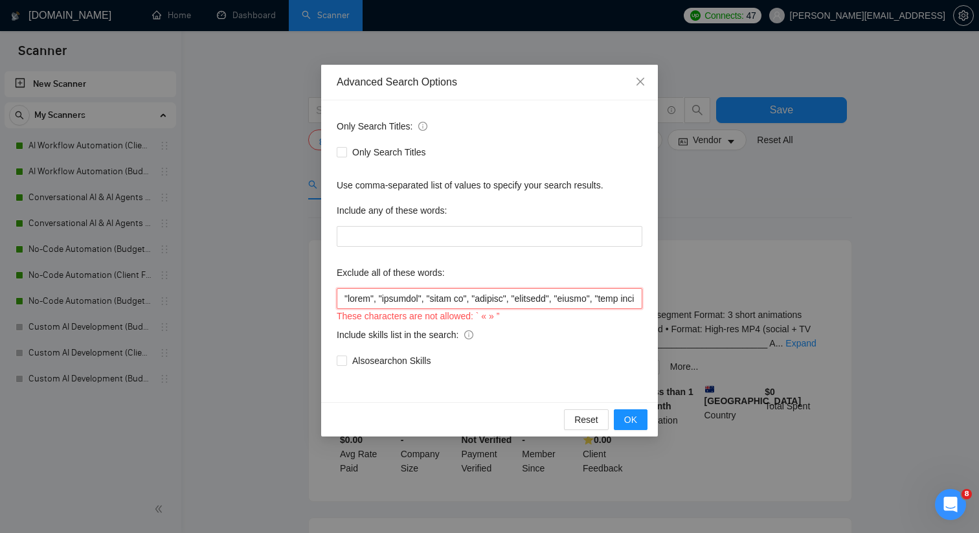
paste input ""tutor", "tutoring", "teach me", "trainer", "training", "mentor", "give lessons…"
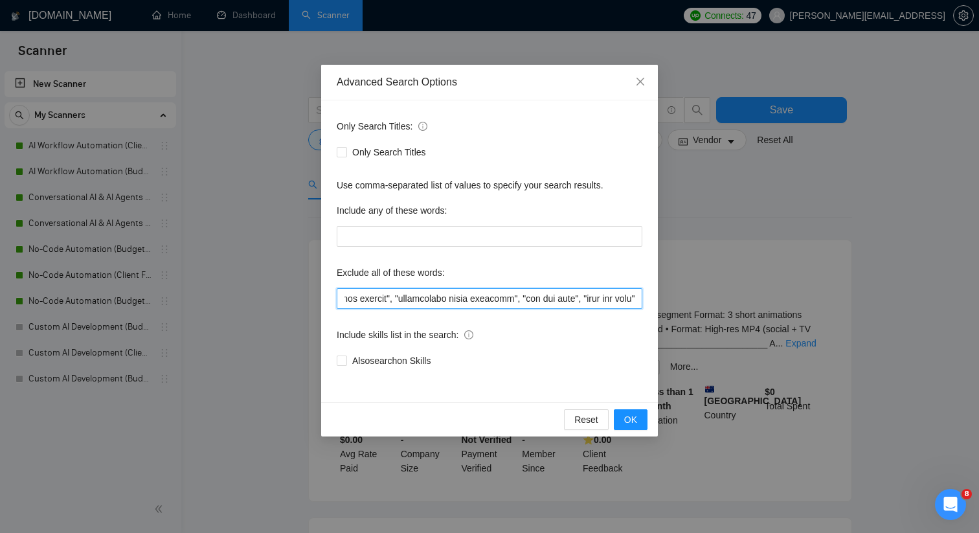
type input ""tutor", "tutoring", "teach me", "trainer", "training", "mentor", "give lessons…"
click at [499, 269] on div "Exclude all of these words:" at bounding box center [490, 275] width 306 height 26
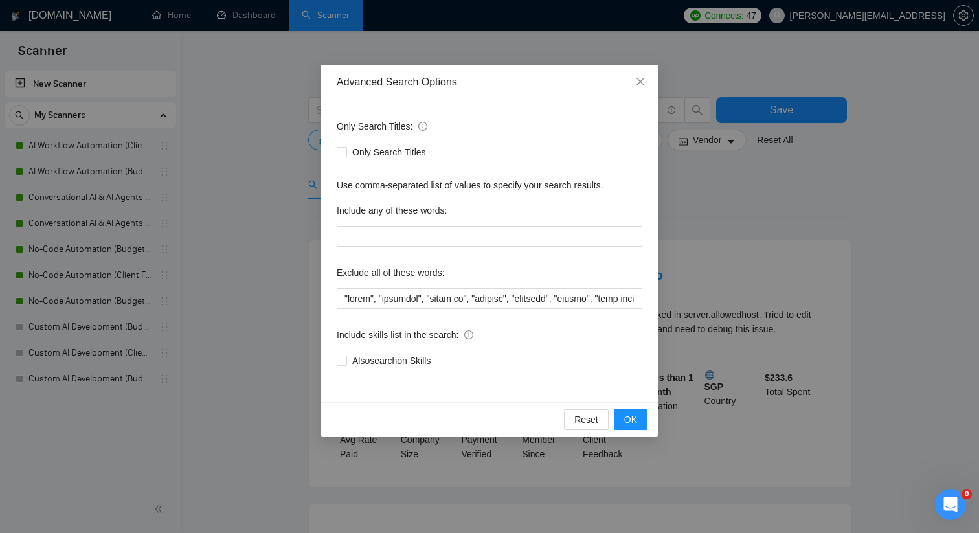
click at [264, 148] on div "Advanced Search Options Only Search Titles: Only Search Titles Use comma-separa…" at bounding box center [489, 266] width 979 height 533
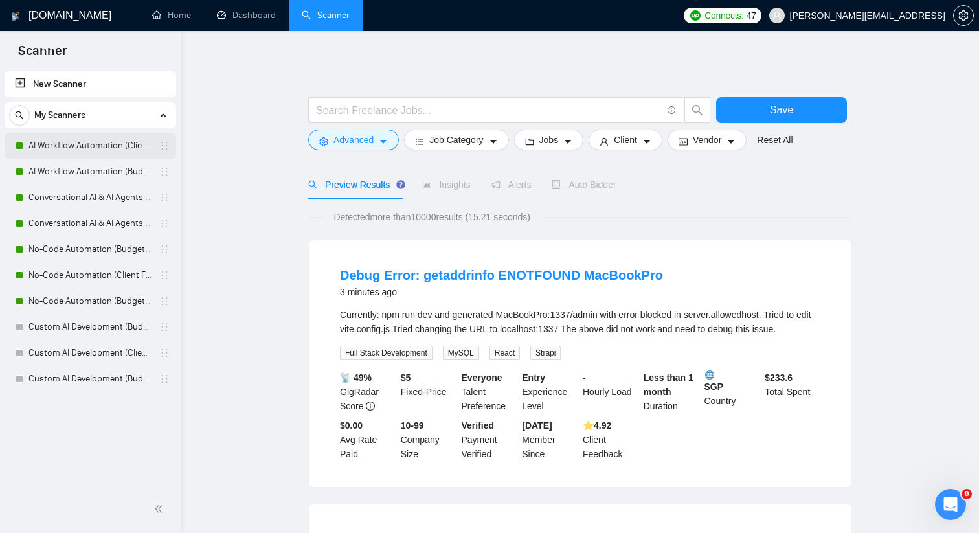
click at [122, 157] on link "AI Workflow Automation (Client Filters)" at bounding box center [89, 146] width 123 height 26
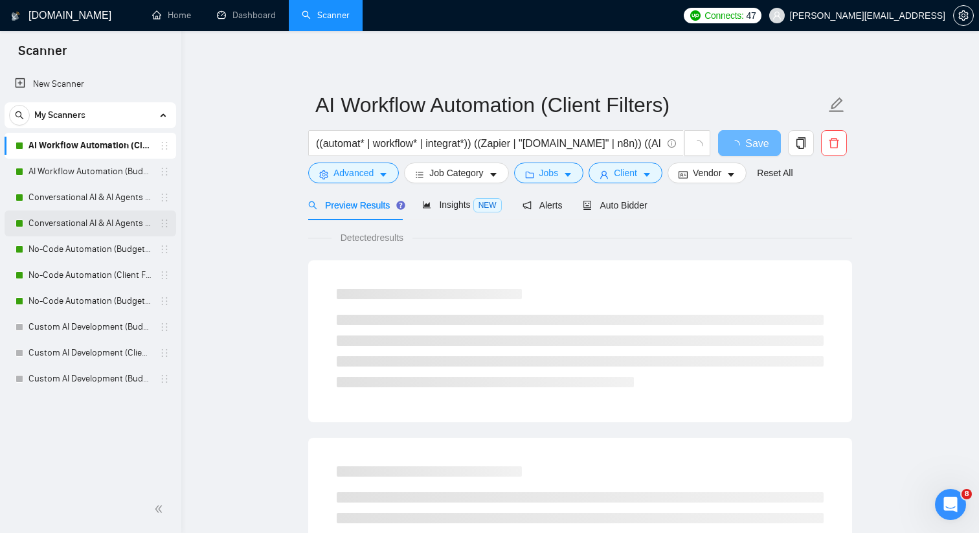
click at [102, 229] on link "Conversational AI & AI Agents (Budget Filters)" at bounding box center [89, 223] width 123 height 26
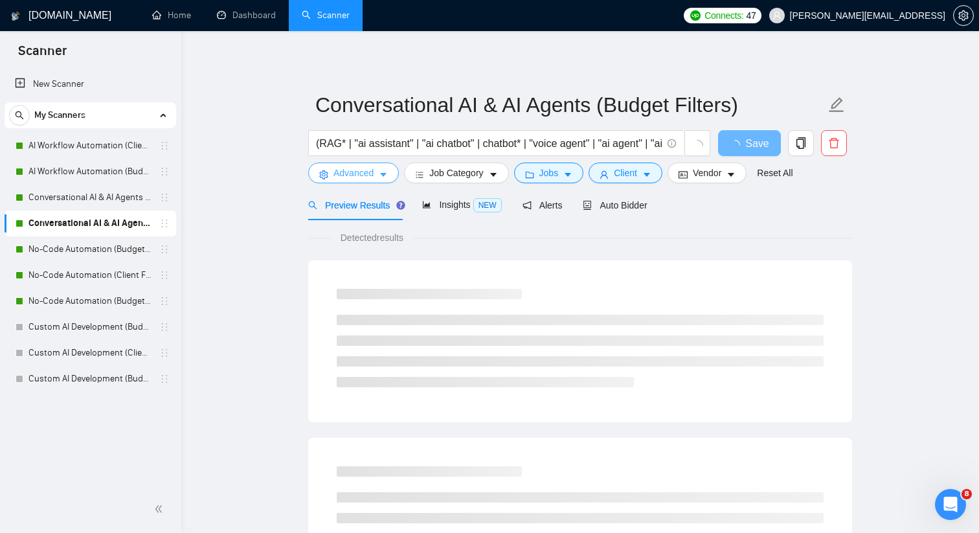
click at [347, 178] on span "Advanced" at bounding box center [354, 173] width 40 height 14
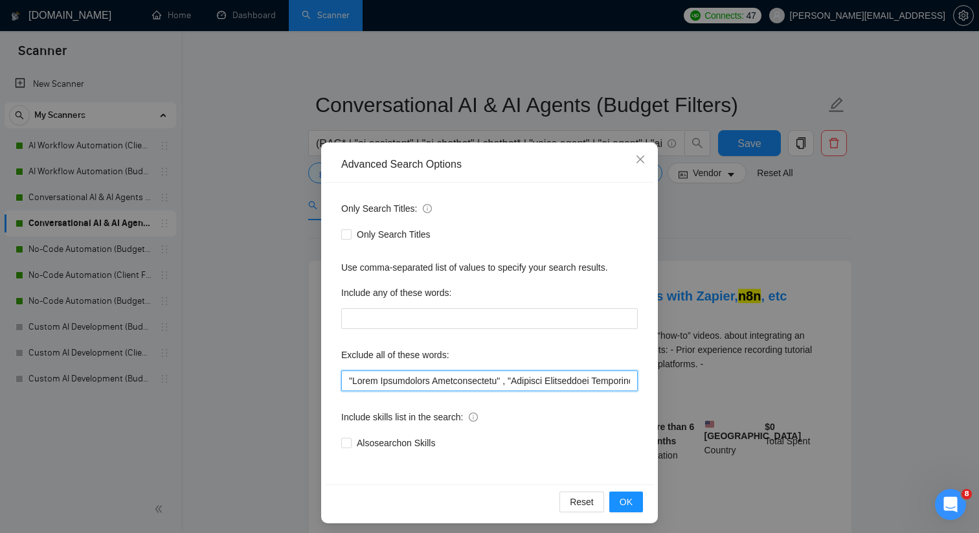
click at [396, 376] on input "text" at bounding box center [489, 380] width 297 height 21
click at [622, 499] on span "OK" at bounding box center [626, 502] width 13 height 14
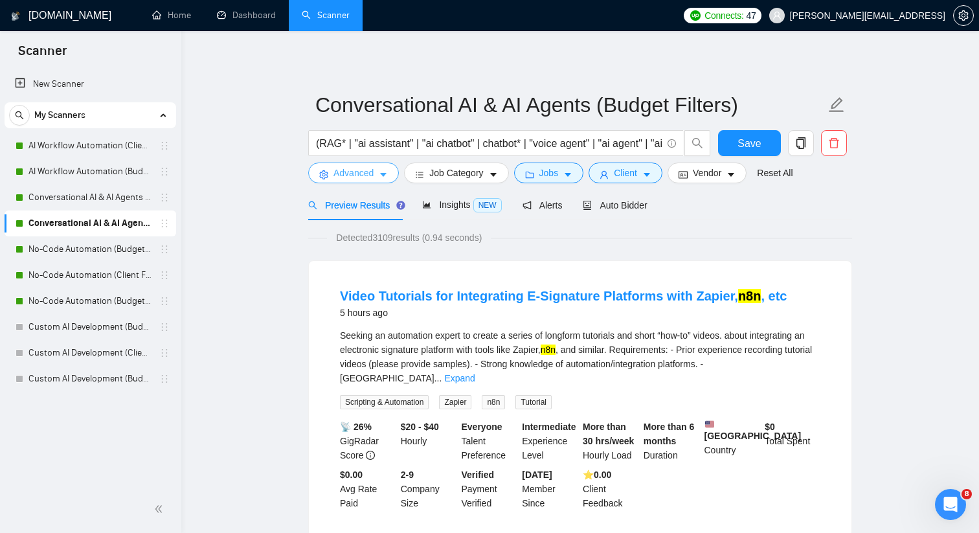
click at [381, 179] on icon "caret-down" at bounding box center [383, 174] width 9 height 9
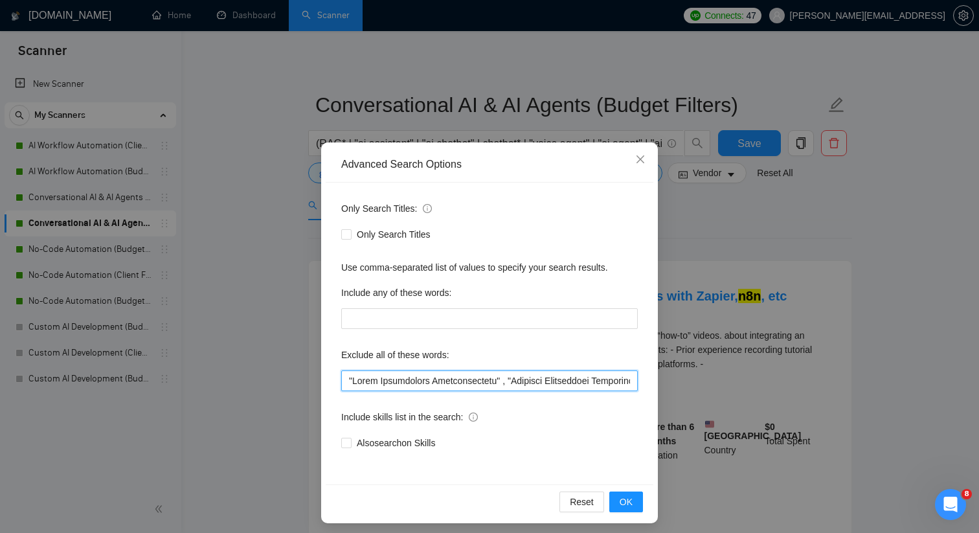
click at [407, 378] on input "text" at bounding box center [489, 380] width 297 height 21
click at [450, 380] on input "text" at bounding box center [489, 380] width 297 height 21
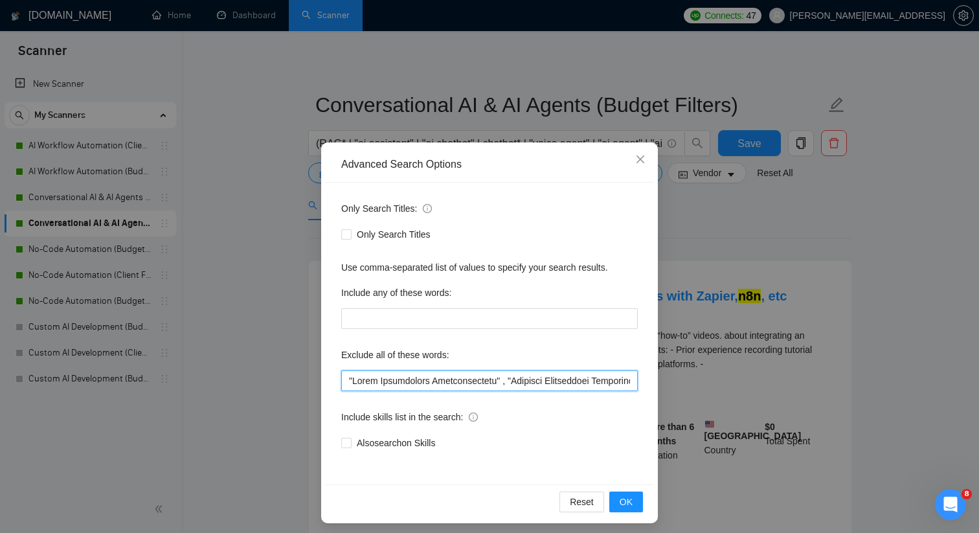
click at [450, 380] on input "text" at bounding box center [489, 380] width 297 height 21
paste input "Woosender", "UX Designer", "bug fixing", "Email Specialist" , "Wordpress" , "Sa…"
type input ""Sales Development Representative" , "Business Development Representative" , "B…"
click at [621, 495] on span "OK" at bounding box center [626, 502] width 13 height 14
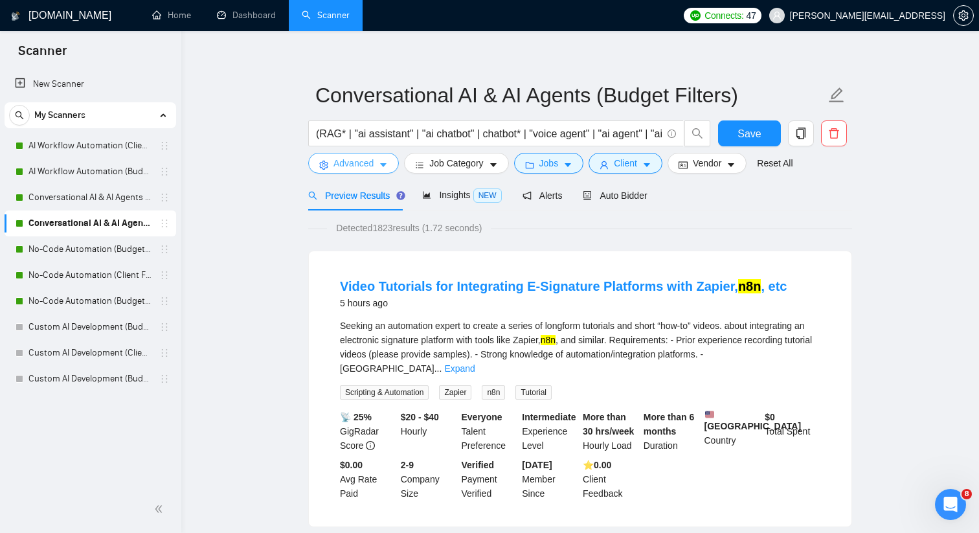
scroll to position [12, 0]
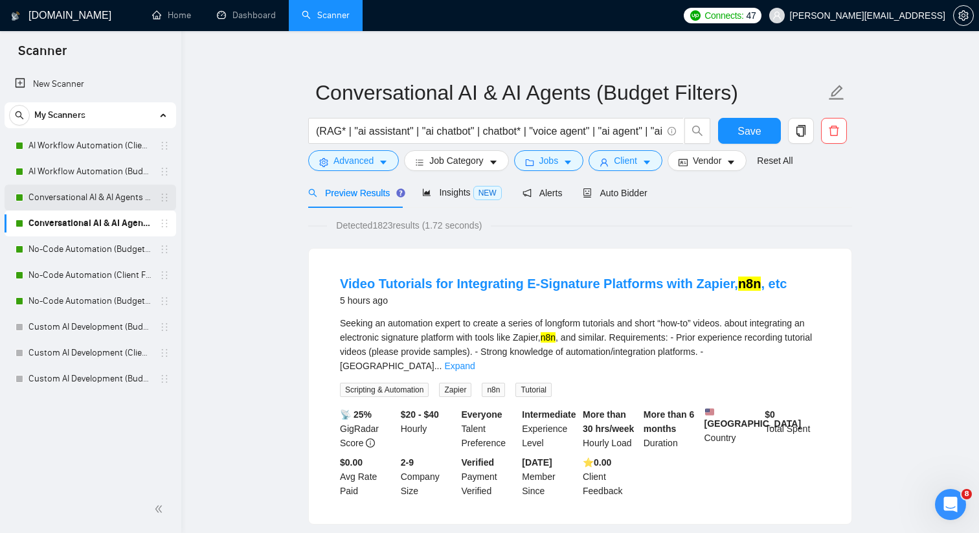
click at [128, 202] on link "Conversational AI & AI Agents (Client Filters)" at bounding box center [89, 198] width 123 height 26
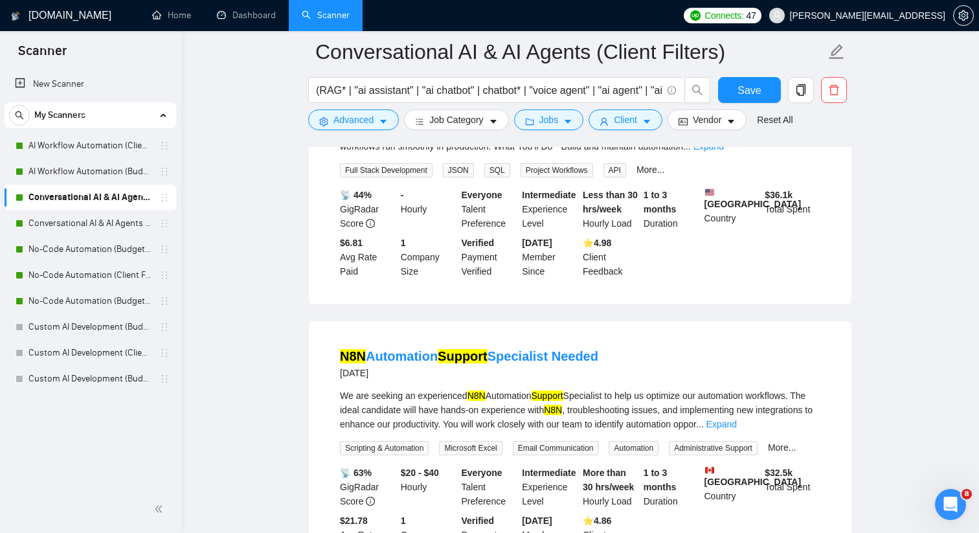
scroll to position [1093, 0]
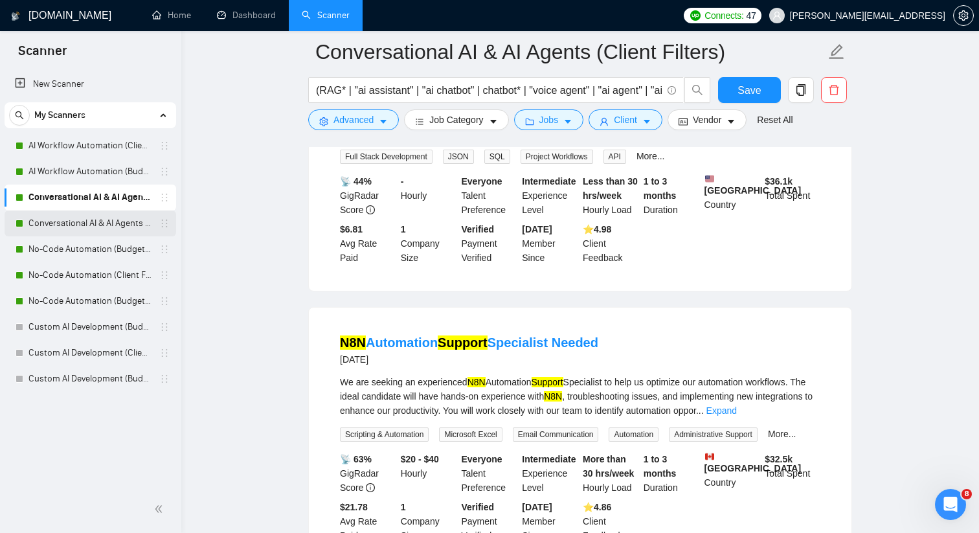
click at [95, 227] on link "Conversational AI & AI Agents (Budget Filters)" at bounding box center [89, 223] width 123 height 26
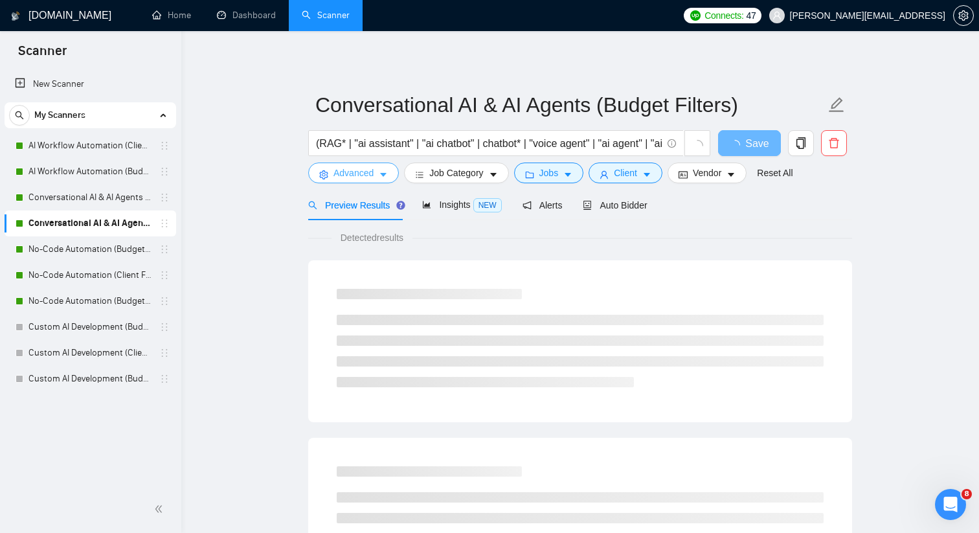
click at [387, 171] on icon "caret-down" at bounding box center [383, 174] width 9 height 9
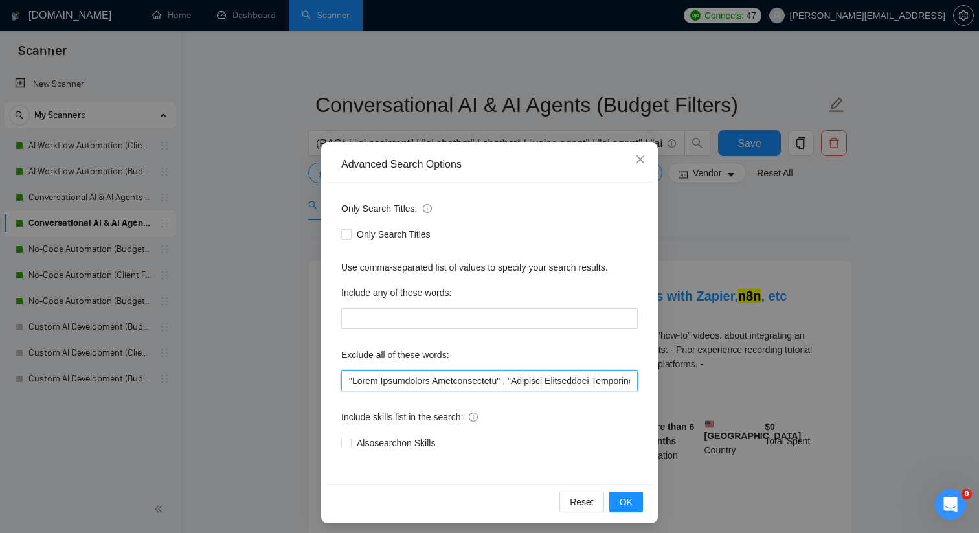
click at [435, 376] on input "text" at bounding box center [489, 380] width 297 height 21
paste input "Woosender", "UX Designer", "bug fixing", "Email Specialist" , "Wordpress" , "Sa…"
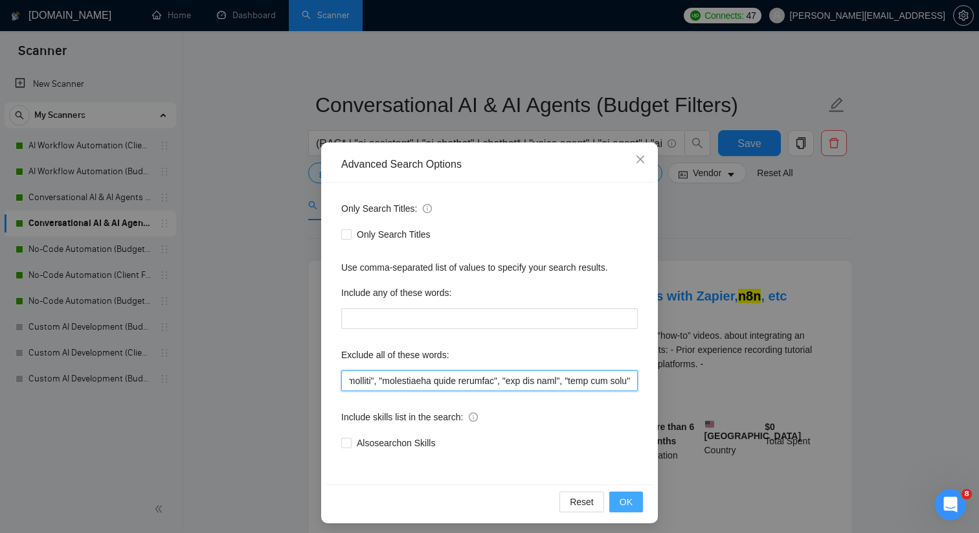
type input ""Sales Development Representative" , "Business Development Representative" , "B…"
click at [629, 497] on span "OK" at bounding box center [626, 502] width 13 height 14
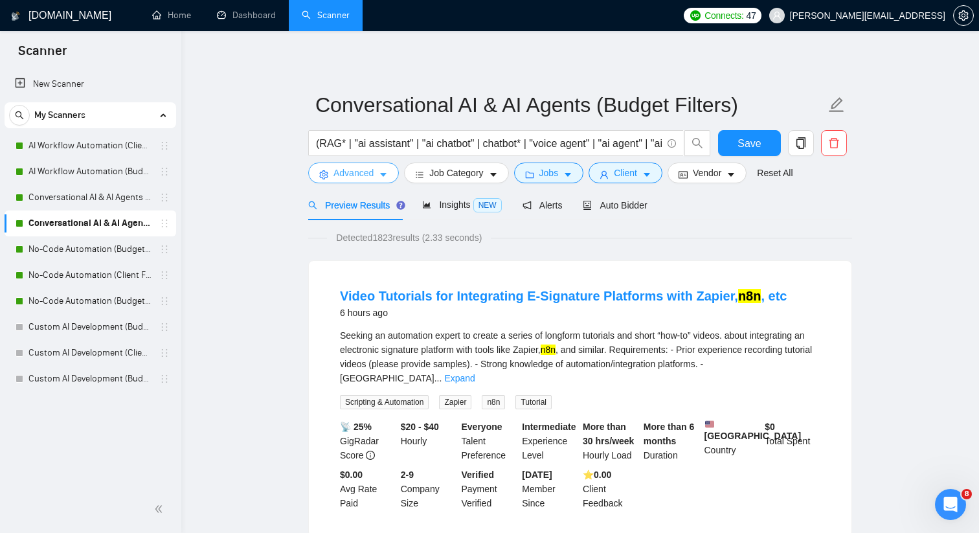
click at [369, 179] on span "Advanced" at bounding box center [354, 173] width 40 height 14
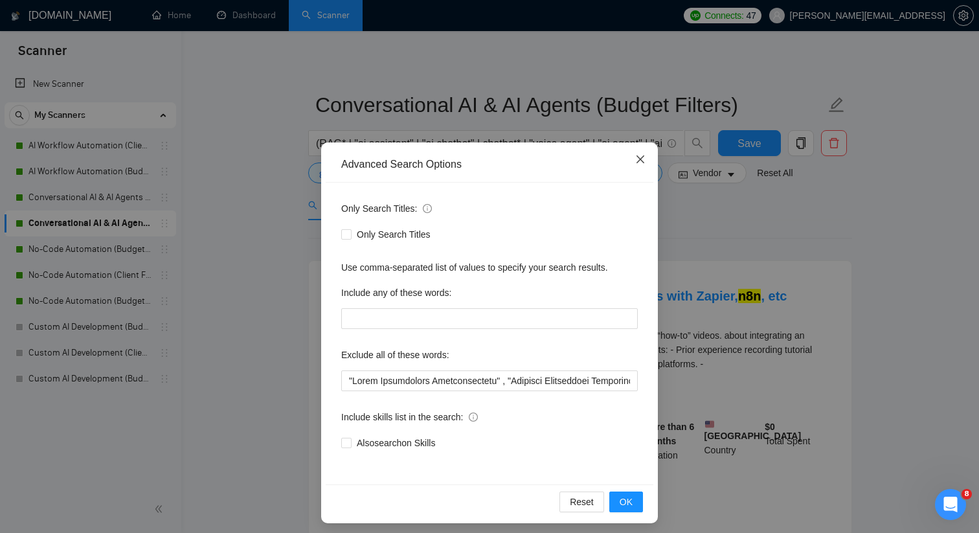
click at [642, 162] on icon "close" at bounding box center [641, 159] width 8 height 8
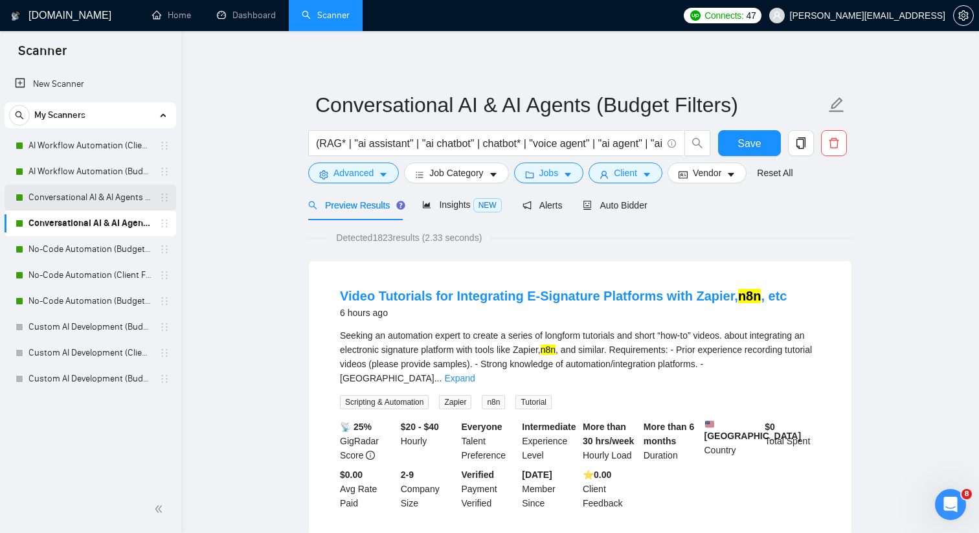
click at [137, 199] on link "Conversational AI & AI Agents (Client Filters)" at bounding box center [89, 198] width 123 height 26
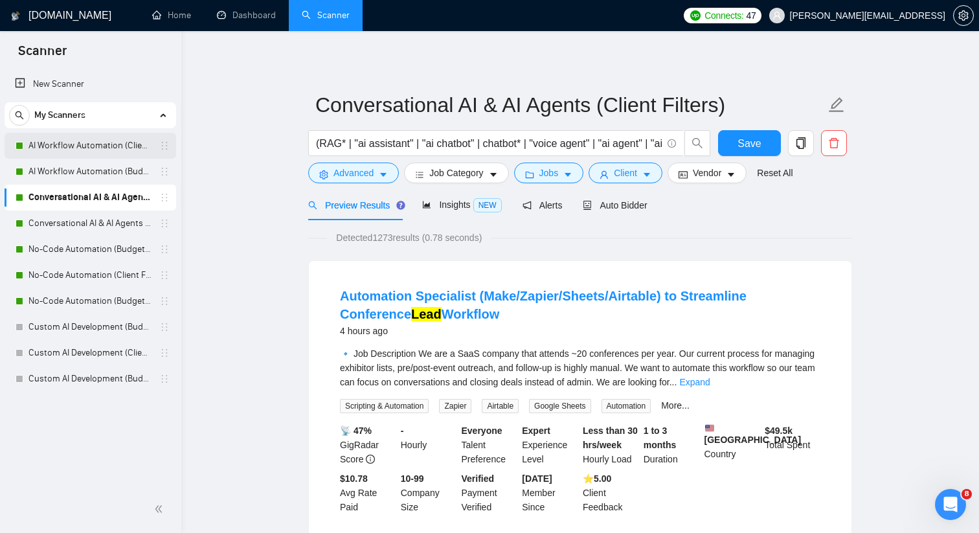
click at [129, 151] on link "AI Workflow Automation (Client Filters)" at bounding box center [89, 146] width 123 height 26
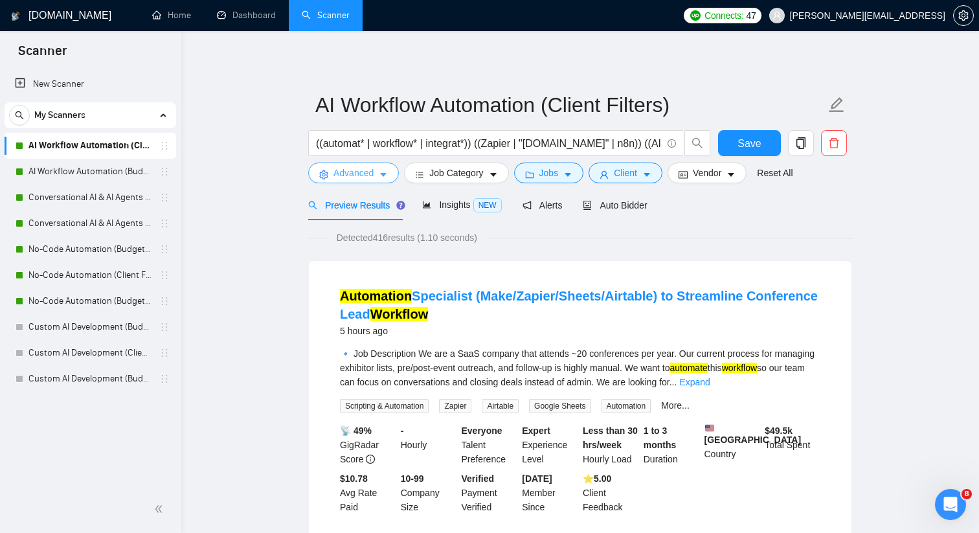
click at [383, 175] on icon "caret-down" at bounding box center [383, 176] width 6 height 4
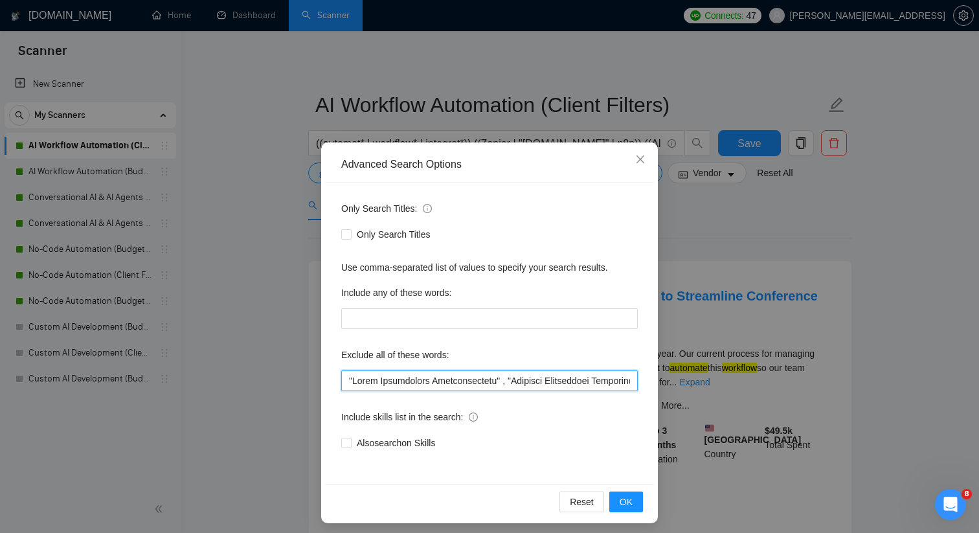
click at [388, 380] on input "text" at bounding box center [489, 380] width 297 height 21
paste input ", "Business Development Representative", "BDR", "SDR", "SEO expert", "squarespa…"
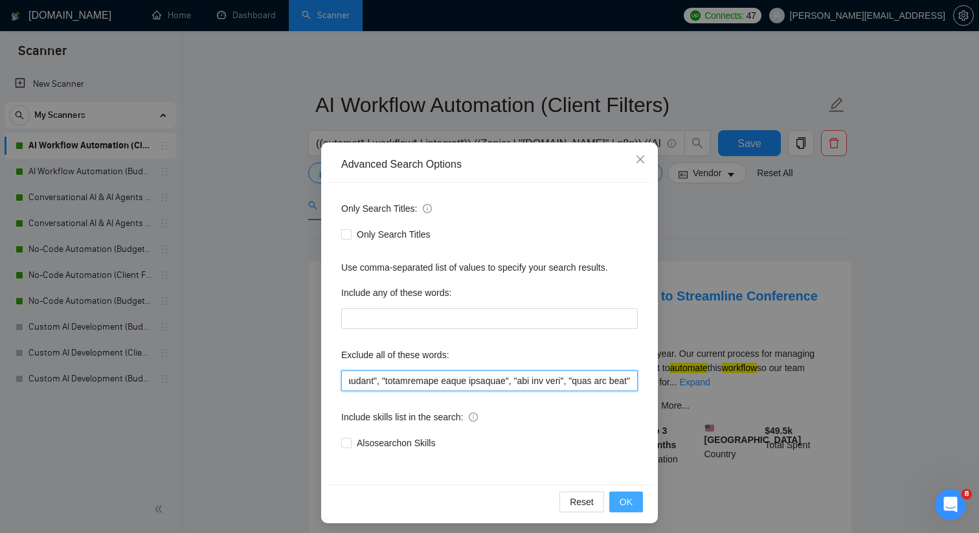
type input ""Sales Development Representative", "Business Development Representative", "BDR…"
click at [628, 499] on span "OK" at bounding box center [626, 502] width 13 height 14
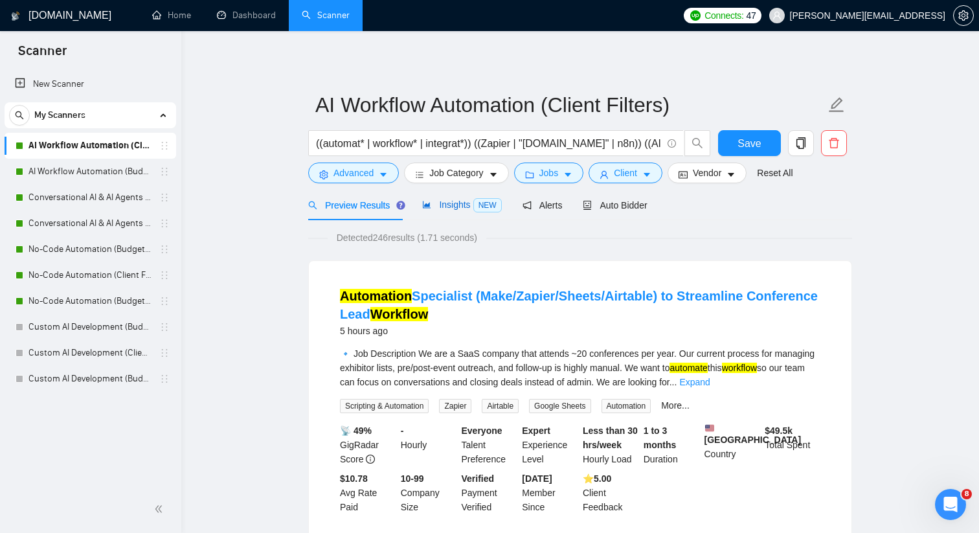
click at [461, 207] on span "Insights NEW" at bounding box center [461, 204] width 79 height 10
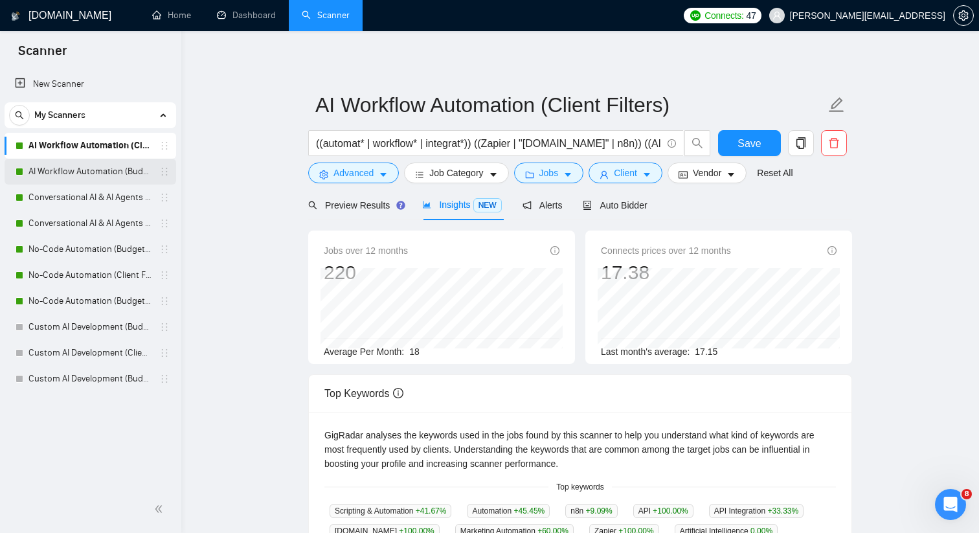
click at [133, 169] on link "AI Workflow Automation (Budget Filters)" at bounding box center [89, 172] width 123 height 26
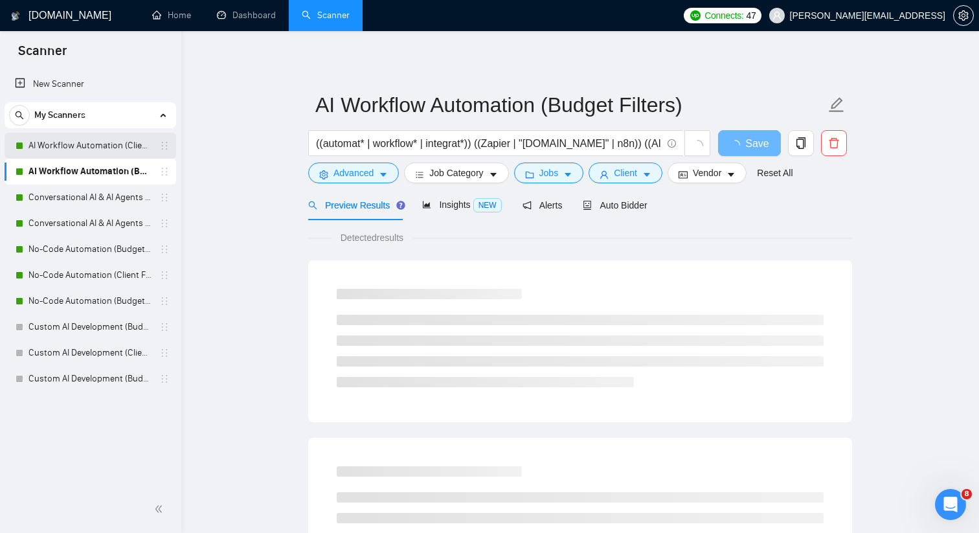
click at [108, 149] on link "AI Workflow Automation (Client Filters)" at bounding box center [89, 146] width 123 height 26
click at [424, 203] on icon "area-chart" at bounding box center [427, 204] width 8 height 7
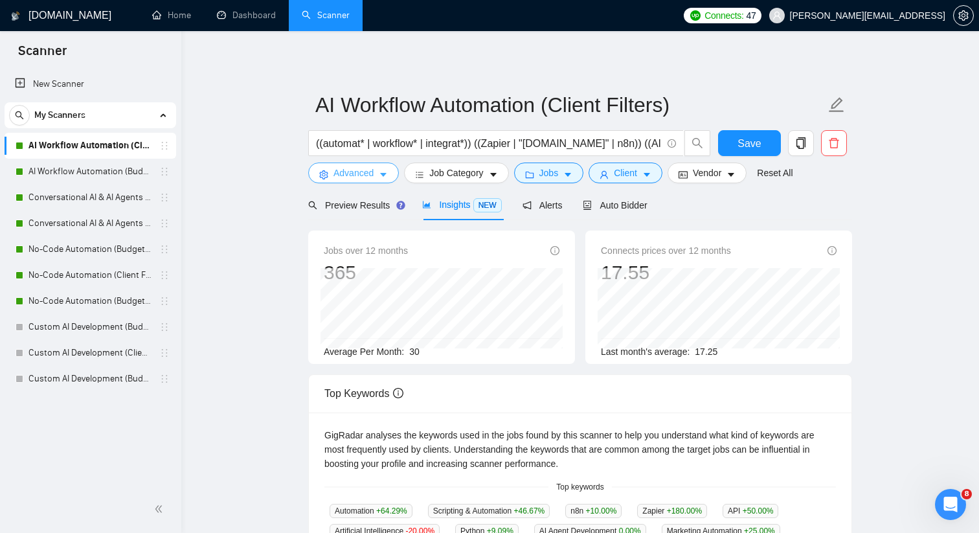
click at [365, 173] on span "Advanced" at bounding box center [354, 173] width 40 height 14
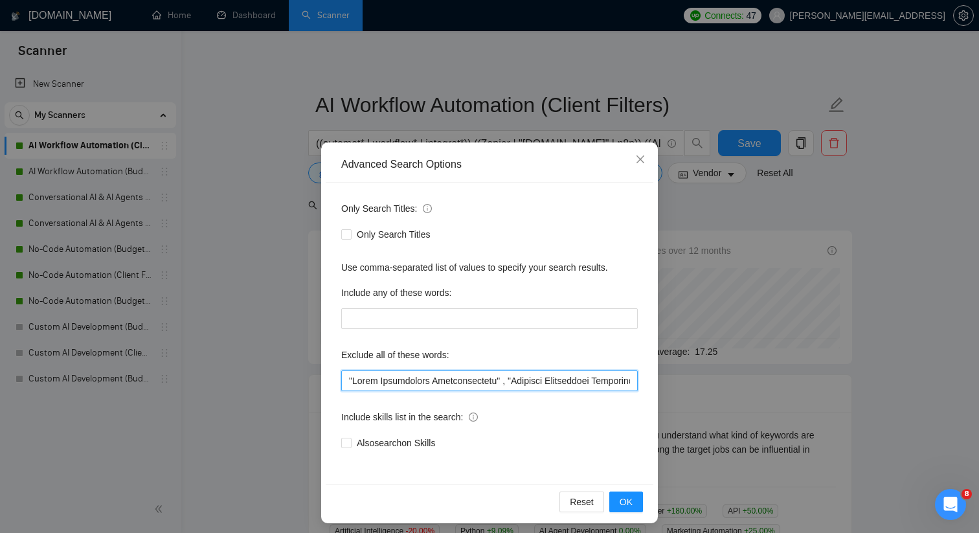
click at [430, 380] on input "text" at bounding box center [489, 380] width 297 height 21
paste input ", "Business Development Representative", "BDR", "SDR", "SEO expert", "squarespa…"
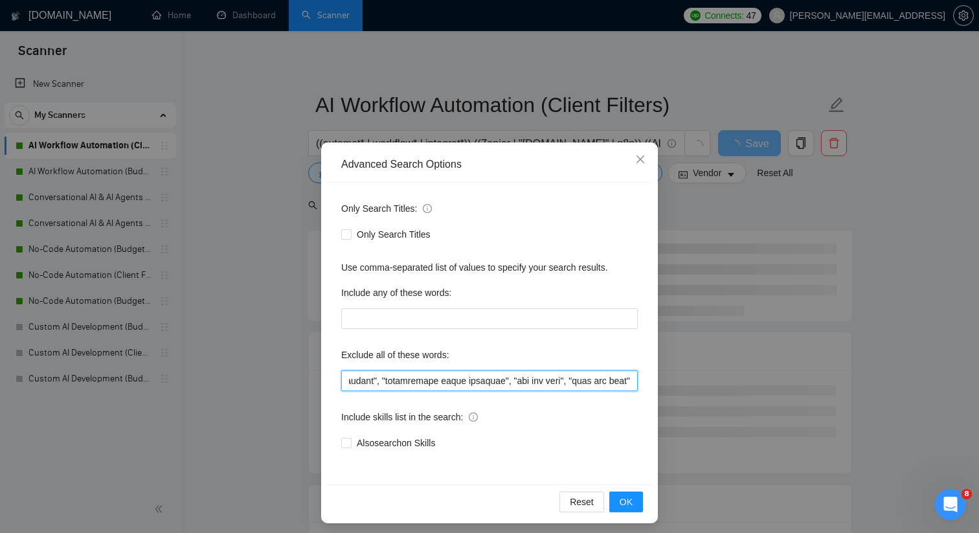
type input ""Sales Development Representative", "Business Development Representative", "BDR…"
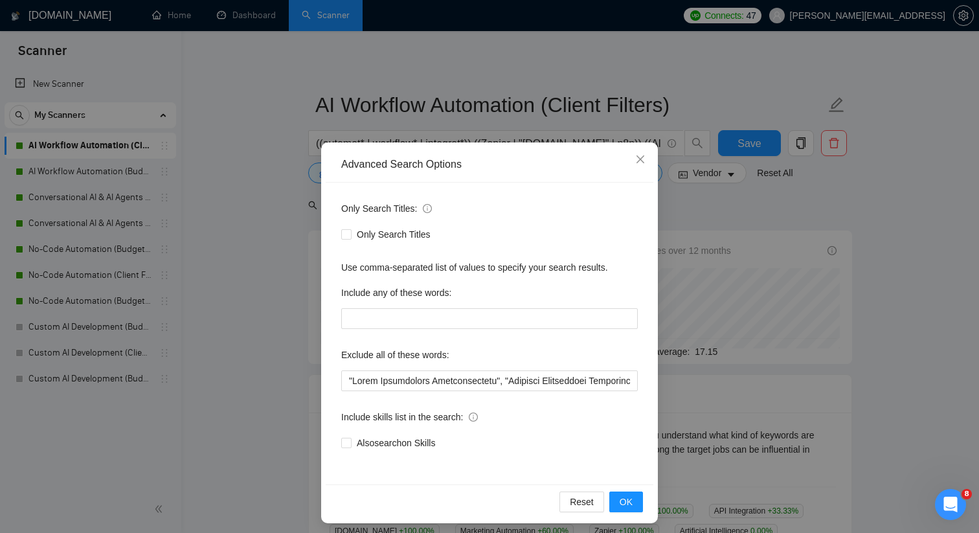
click at [289, 201] on div "Advanced Search Options Only Search Titles: Only Search Titles Use comma-separa…" at bounding box center [489, 266] width 979 height 533
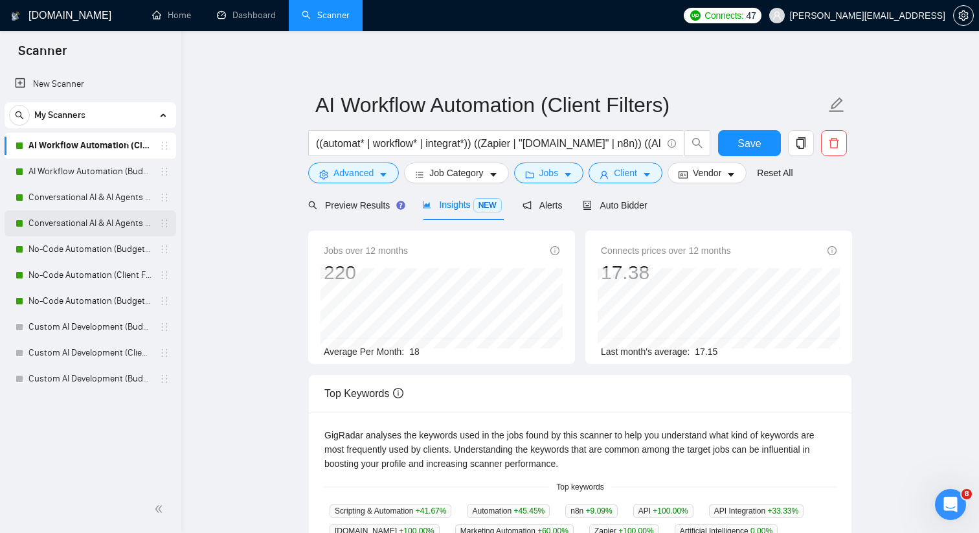
click at [101, 231] on link "Conversational AI & AI Agents (Budget Filters)" at bounding box center [89, 223] width 123 height 26
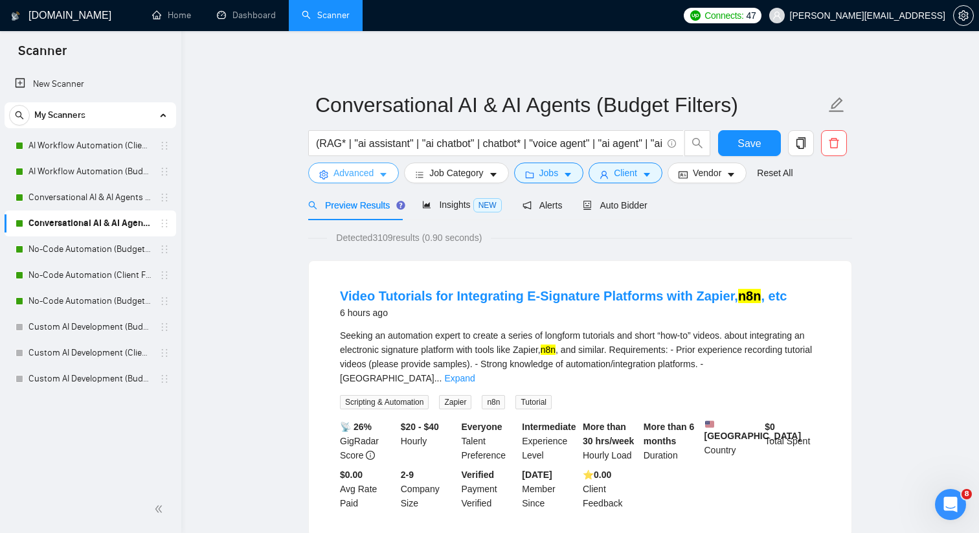
click at [380, 175] on icon "caret-down" at bounding box center [383, 174] width 9 height 9
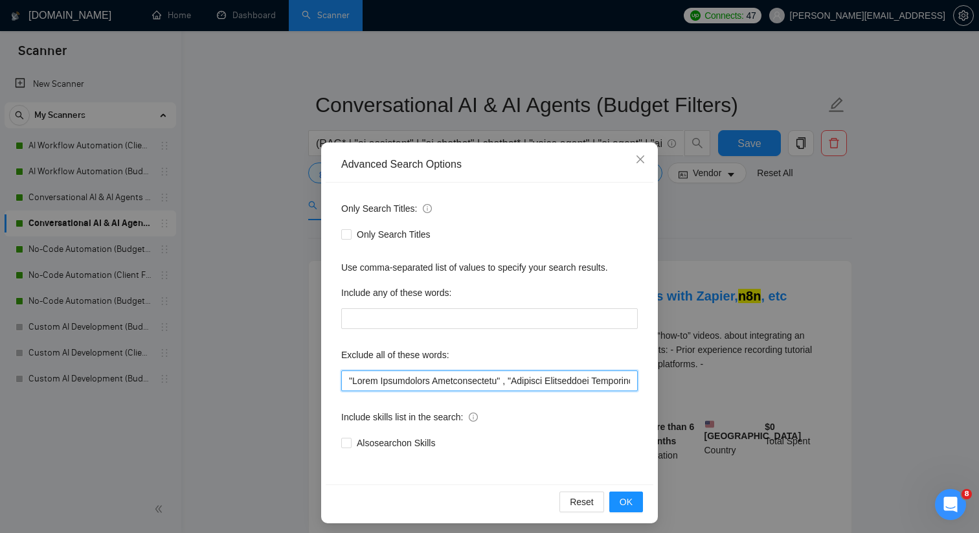
click at [396, 376] on input "text" at bounding box center [489, 380] width 297 height 21
paste input ", "Business Development Representative", "BDR", "SDR", "SEO expert", "content s…"
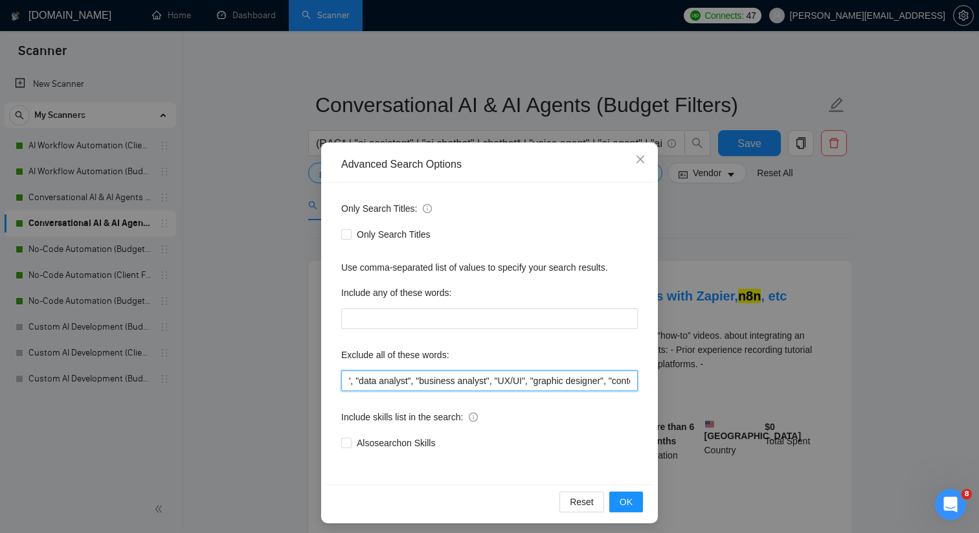
drag, startPoint x: 630, startPoint y: 378, endPoint x: 600, endPoint y: 380, distance: 29.9
click at [600, 380] on input ""Sales Development Representative", "Business Development Representative", "BDR…" at bounding box center [489, 380] width 297 height 21
click at [557, 379] on input ""Sales Development Representative", "Business Development Representative", "BDR…" at bounding box center [489, 380] width 297 height 21
drag, startPoint x: 592, startPoint y: 380, endPoint x: 413, endPoint y: 377, distance: 179.4
click at [412, 377] on input ""Sales Development Representative", "Business Development Representative", "BDR…" at bounding box center [489, 380] width 297 height 21
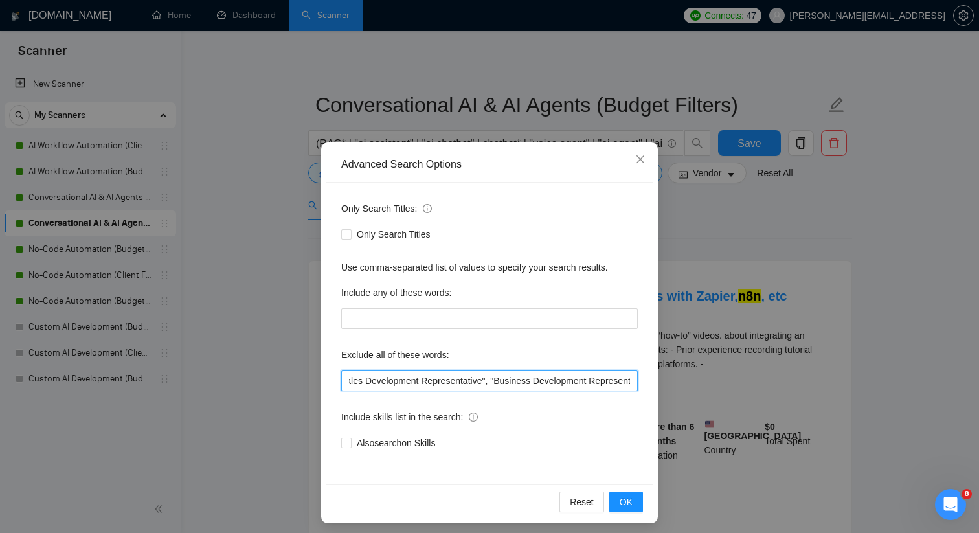
scroll to position [0, 0]
drag, startPoint x: 438, startPoint y: 381, endPoint x: 350, endPoint y: 382, distance: 88.1
click at [350, 382] on input ""Sales Development Representative", "Business Development Representative", "BDR…" at bounding box center [489, 380] width 297 height 21
click at [628, 495] on span "OK" at bounding box center [626, 502] width 13 height 14
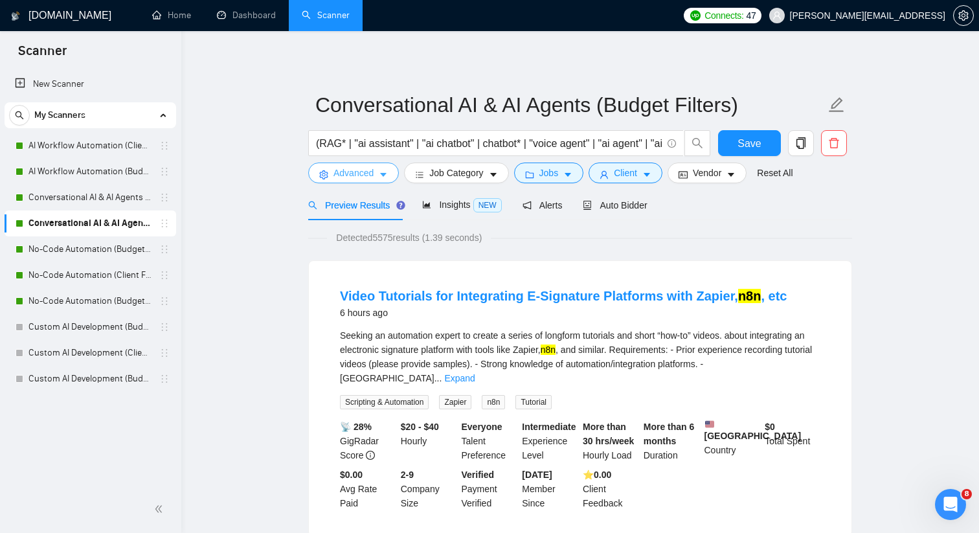
click at [388, 176] on icon "caret-down" at bounding box center [383, 174] width 9 height 9
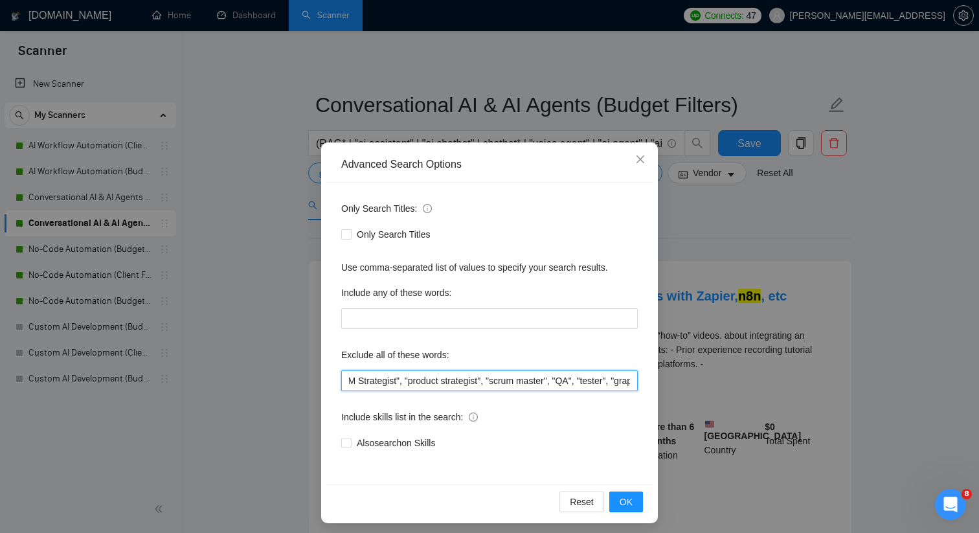
scroll to position [0, 1515]
drag, startPoint x: 508, startPoint y: 375, endPoint x: 688, endPoint y: 375, distance: 180.0
click at [688, 375] on div "Advanced Search Options Only Search Titles: Only Search Titles Use comma-separa…" at bounding box center [489, 266] width 979 height 533
click at [632, 379] on input ""Sales Development Representative", "Business Development Representative", "BDR…" at bounding box center [489, 380] width 297 height 21
paste input ""React", "Vue.js", "Angular", "Python", "Java", "C++", "Go", "Rust", "PHP", "Ru…"
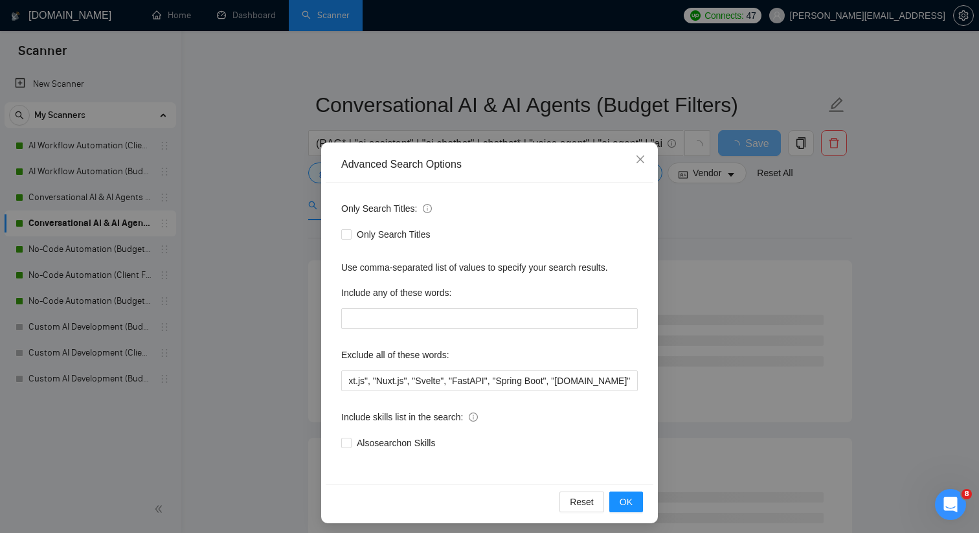
scroll to position [0, 0]
click at [723, 348] on div "Advanced Search Options Only Search Titles: Only Search Titles Use comma-separa…" at bounding box center [489, 266] width 979 height 533
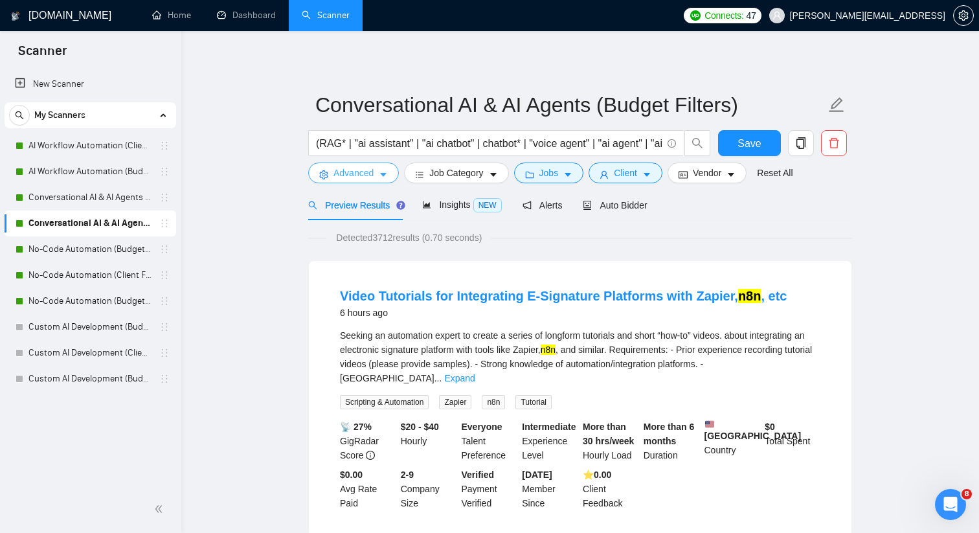
click at [372, 175] on span "Advanced" at bounding box center [354, 173] width 40 height 14
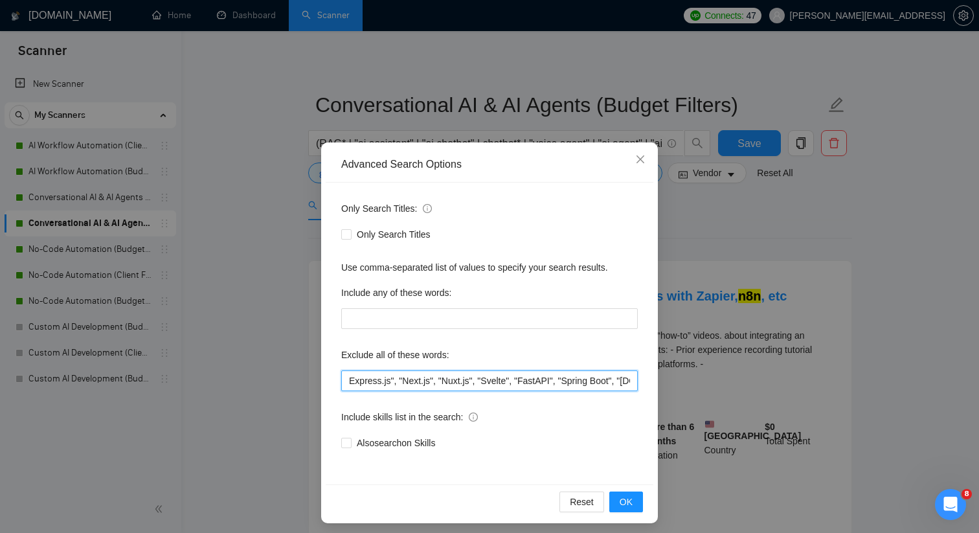
scroll to position [0, 2302]
drag, startPoint x: 560, startPoint y: 385, endPoint x: 677, endPoint y: 385, distance: 117.2
click at [677, 385] on div "Advanced Search Options Only Search Titles: Only Search Titles Use comma-separa…" at bounding box center [489, 266] width 979 height 533
click at [415, 382] on input ""Sales Development Representative", "Business Development Representative", "BDR…" at bounding box center [489, 380] width 297 height 21
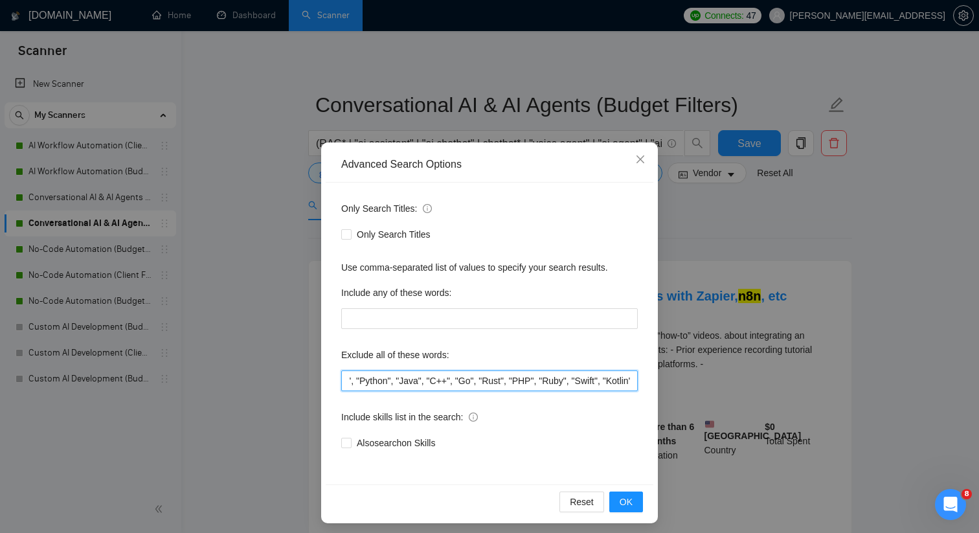
drag, startPoint x: 477, startPoint y: 380, endPoint x: 442, endPoint y: 380, distance: 34.3
click at [442, 380] on input ""Sales Development Representative", "Business Development Representative", "BDR…" at bounding box center [489, 380] width 297 height 21
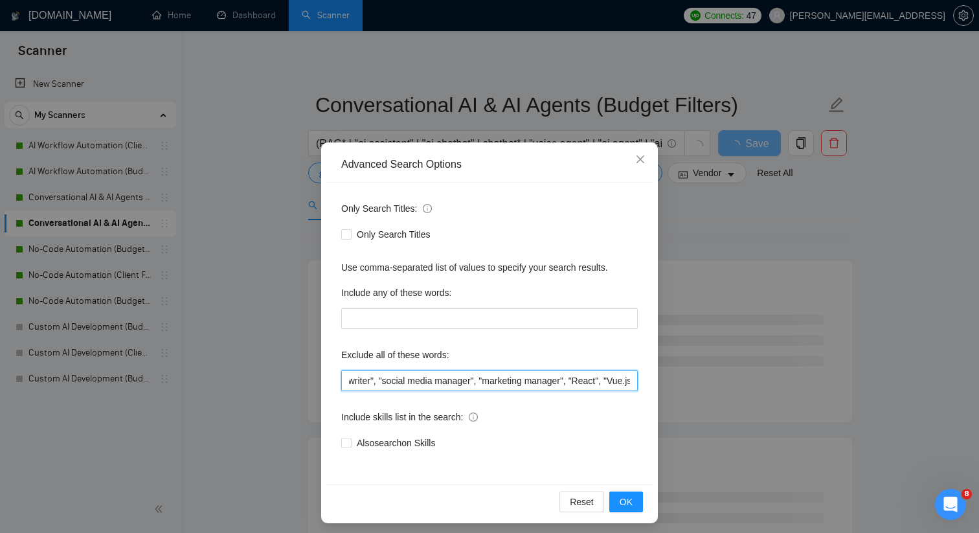
scroll to position [0, 1499]
drag, startPoint x: 447, startPoint y: 379, endPoint x: 354, endPoint y: 383, distance: 92.7
click at [354, 383] on input ""Sales Development Representative", "Business Development Representative", "BDR…" at bounding box center [489, 380] width 297 height 21
click at [632, 501] on span "OK" at bounding box center [626, 502] width 13 height 14
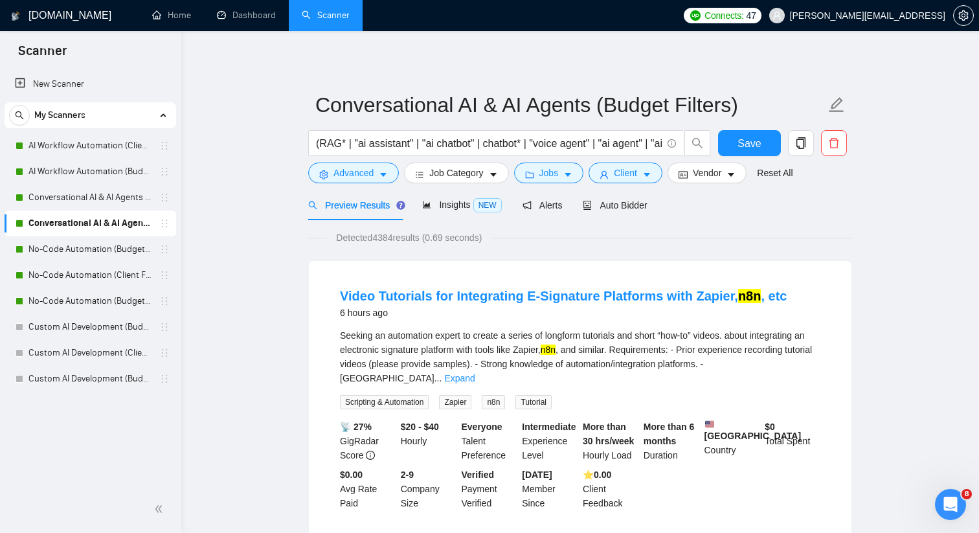
scroll to position [0, 0]
click at [390, 172] on button "Advanced" at bounding box center [353, 173] width 91 height 21
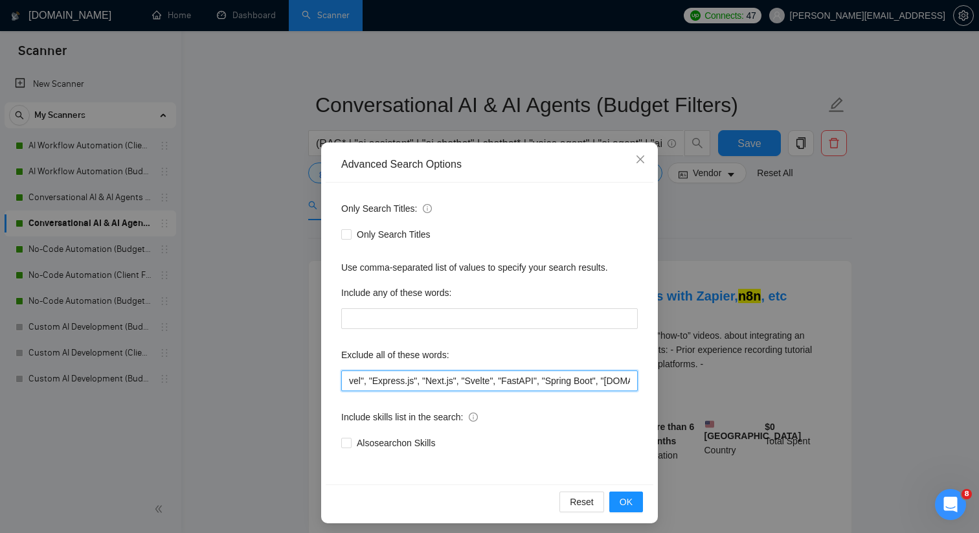
scroll to position [0, 2218]
drag, startPoint x: 499, startPoint y: 377, endPoint x: 673, endPoint y: 378, distance: 174.2
click at [673, 378] on div "Advanced Search Options Only Search Titles: Only Search Titles Use comma-separa…" at bounding box center [489, 266] width 979 height 533
click at [629, 378] on input ""Sales Development Representative", "Business Development Representative", "BDR…" at bounding box center [489, 380] width 297 height 21
paste input ""squarespace", "Woosender", "Wordpress", "Shopify", "Shopify Plus", "WooCommerc…"
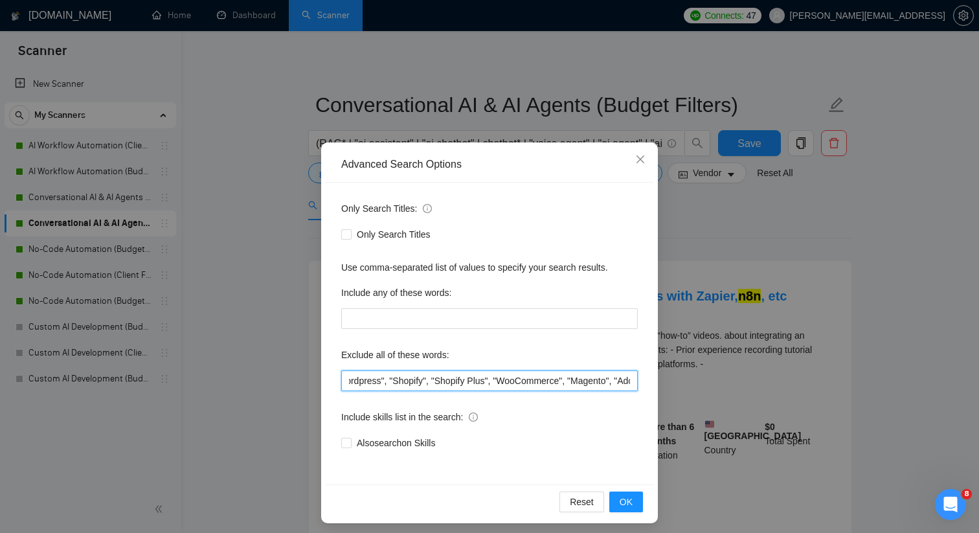
scroll to position [0, 2557]
drag, startPoint x: 629, startPoint y: 380, endPoint x: 353, endPoint y: 386, distance: 276.6
click at [353, 386] on input ""Sales Development Representative", "Business Development Representative", "BDR…" at bounding box center [489, 380] width 297 height 21
click at [507, 384] on input ""Sales Development Representative", "Business Development Representative", "BDR…" at bounding box center [489, 380] width 297 height 21
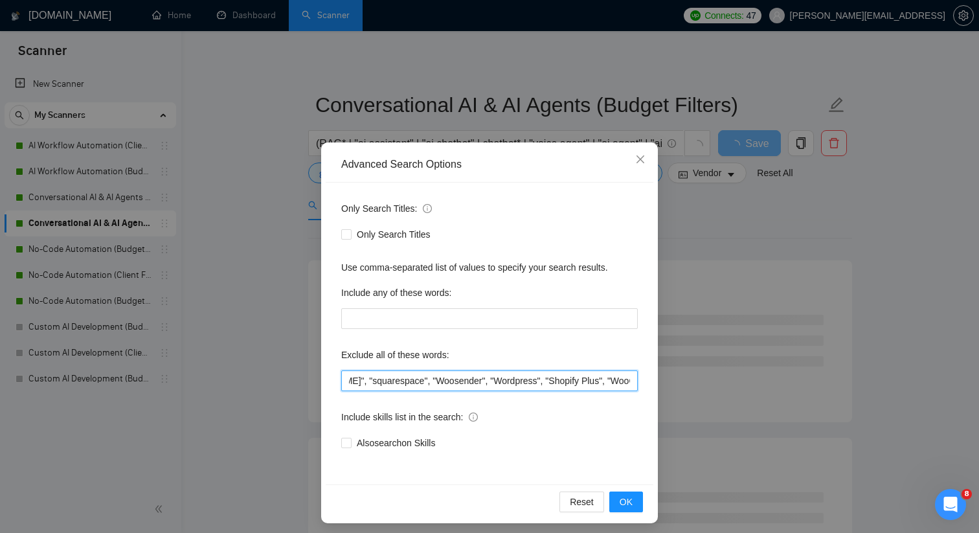
drag, startPoint x: 555, startPoint y: 385, endPoint x: 353, endPoint y: 386, distance: 202.1
click at [353, 386] on input ""Sales Development Representative", "Business Development Representative", "BDR…" at bounding box center [489, 380] width 297 height 21
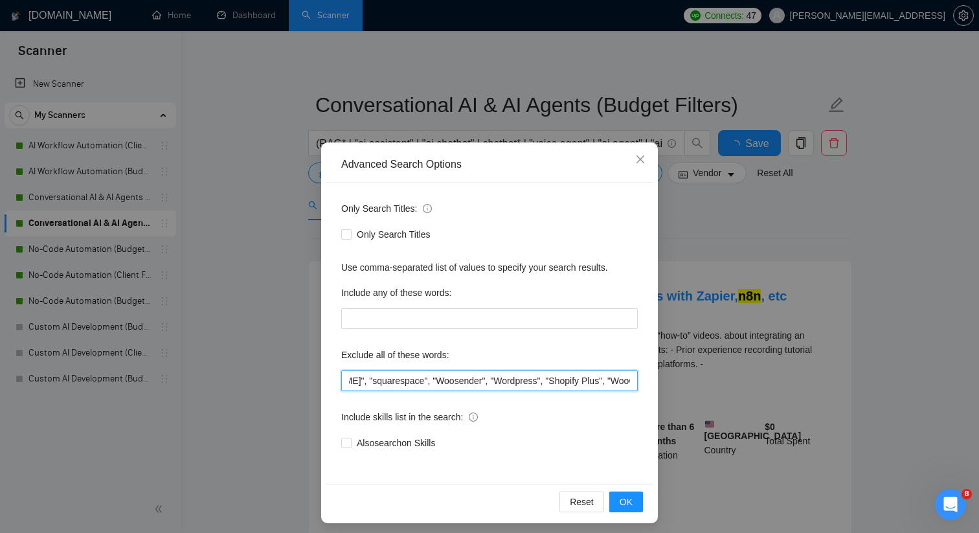
scroll to position [0, 2407]
click at [631, 506] on span "OK" at bounding box center [626, 502] width 13 height 14
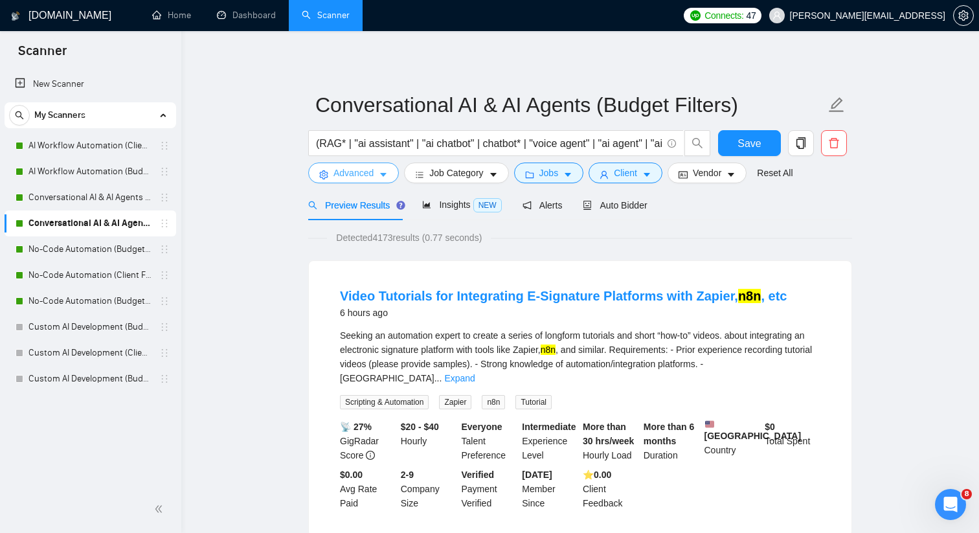
click at [381, 174] on icon "caret-down" at bounding box center [383, 174] width 9 height 9
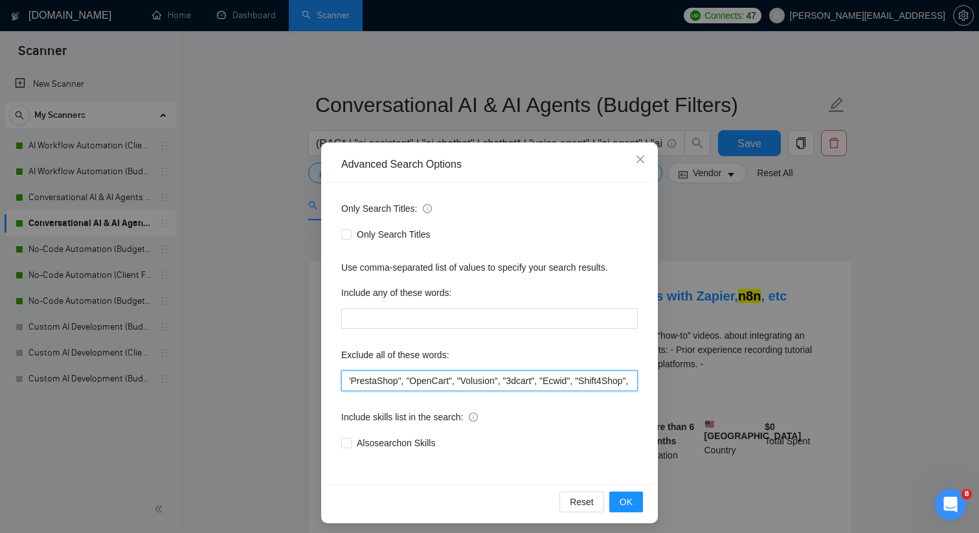
scroll to position [0, 3355]
drag, startPoint x: 511, startPoint y: 374, endPoint x: 668, endPoint y: 402, distance: 159.7
click at [668, 401] on div "Advanced Search Options Only Search Titles: Only Search Titles Use comma-separa…" at bounding box center [489, 266] width 979 height 533
click at [631, 379] on input ""Sales Development Representative", "Business Development Representative", "BDR…" at bounding box center [489, 380] width 297 height 21
paste input ""tutor", "tutorial", "Tutorials", "tutoring", "teach me", "trainer", "training"…"
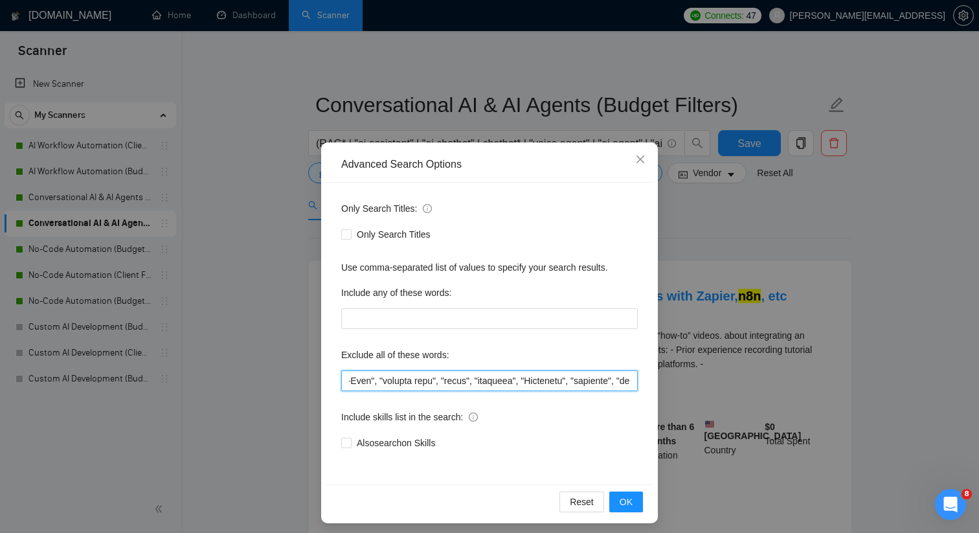
scroll to position [0, 4055]
drag, startPoint x: 629, startPoint y: 380, endPoint x: 352, endPoint y: 384, distance: 277.2
click at [352, 384] on input "text" at bounding box center [489, 380] width 297 height 21
click at [427, 383] on input "text" at bounding box center [489, 380] width 297 height 21
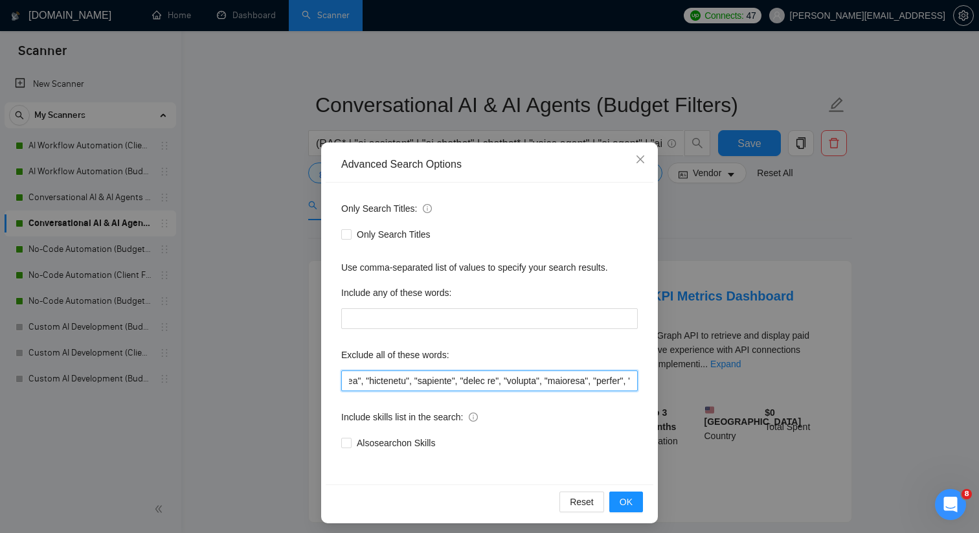
scroll to position [0, 3420]
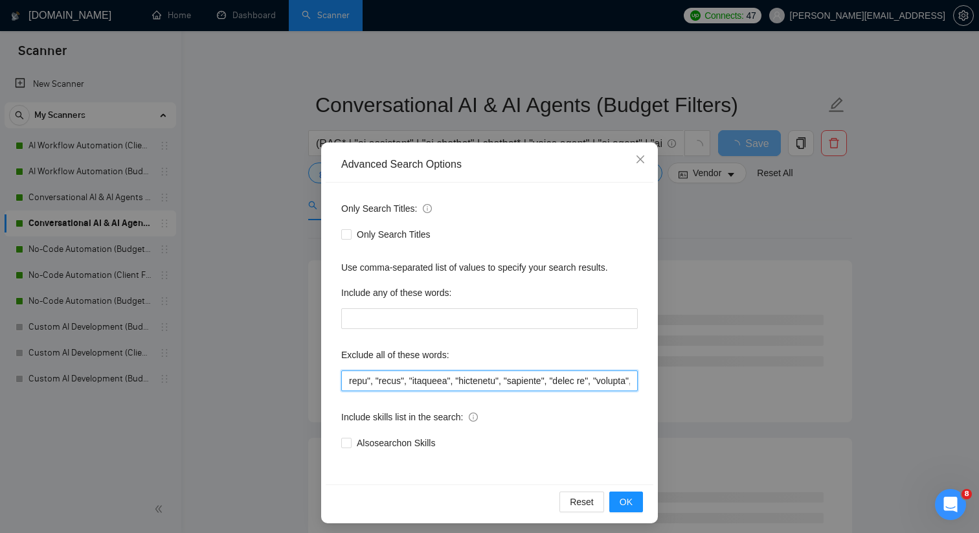
click at [405, 382] on input "text" at bounding box center [489, 380] width 297 height 21
click at [569, 374] on input "text" at bounding box center [489, 380] width 297 height 21
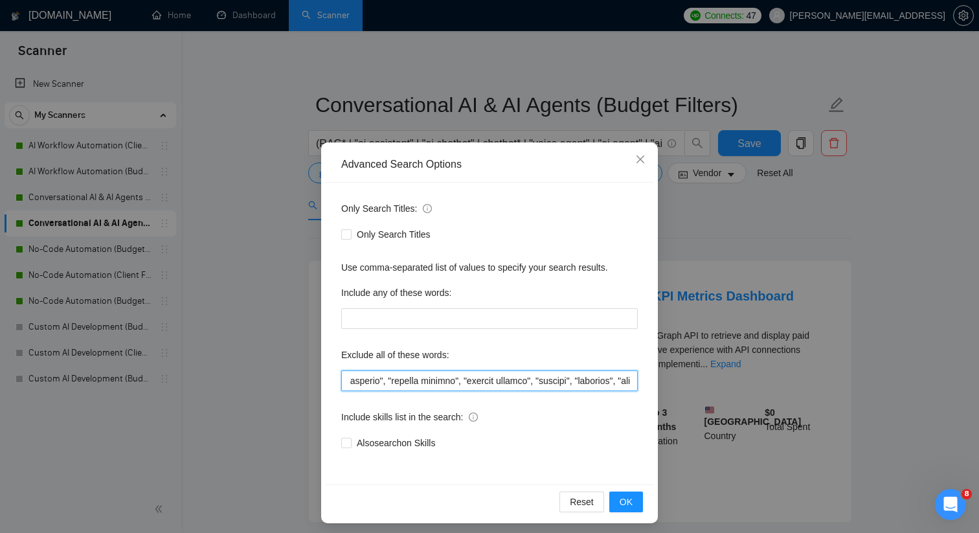
drag, startPoint x: 580, startPoint y: 381, endPoint x: 626, endPoint y: 380, distance: 46.0
click at [626, 380] on input "text" at bounding box center [489, 380] width 297 height 21
click at [629, 499] on span "OK" at bounding box center [626, 502] width 13 height 14
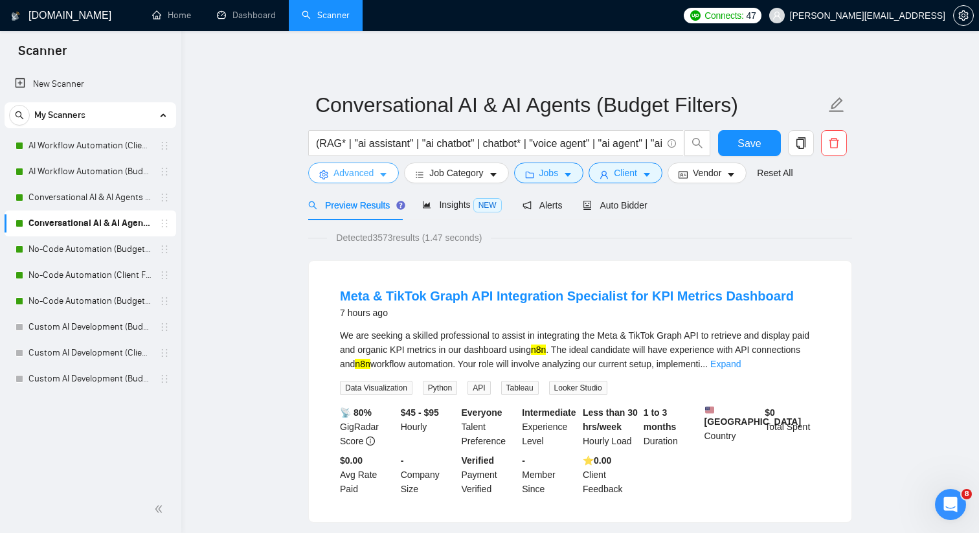
click at [375, 169] on button "Advanced" at bounding box center [353, 173] width 91 height 21
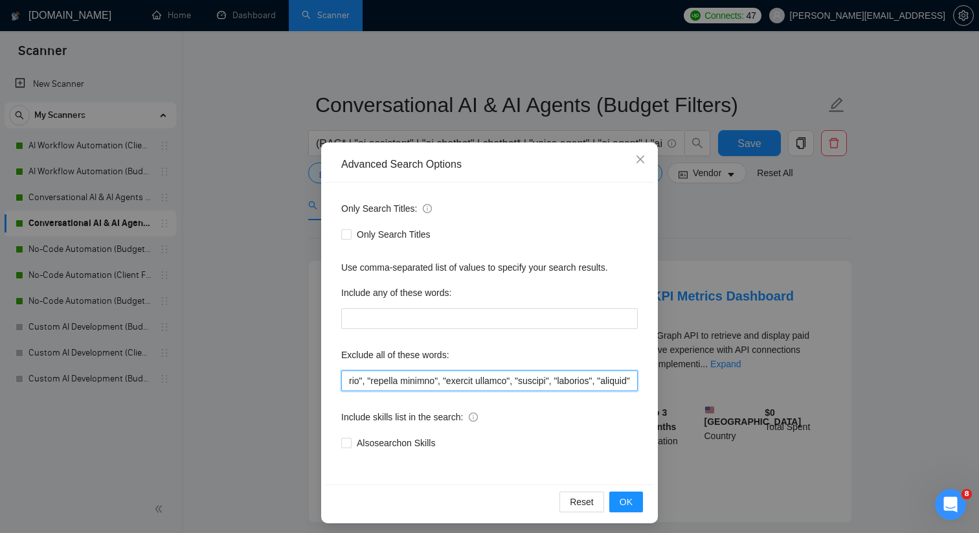
scroll to position [0, 4053]
drag, startPoint x: 511, startPoint y: 380, endPoint x: 678, endPoint y: 380, distance: 167.1
click at [678, 380] on div "Advanced Search Options Only Search Titles: Only Search Titles Use comma-separa…" at bounding box center [489, 266] width 979 height 533
click at [628, 378] on input "text" at bounding box center [489, 380] width 297 height 21
paste input ""virtual assistant", "VA", "Virtual Assistance", "Executive assistant", "Admini…"
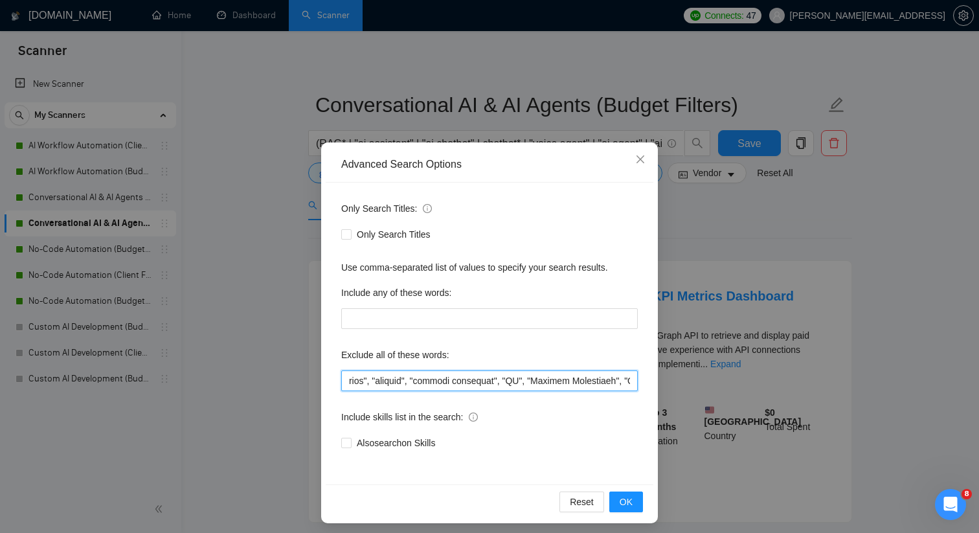
scroll to position [0, 4757]
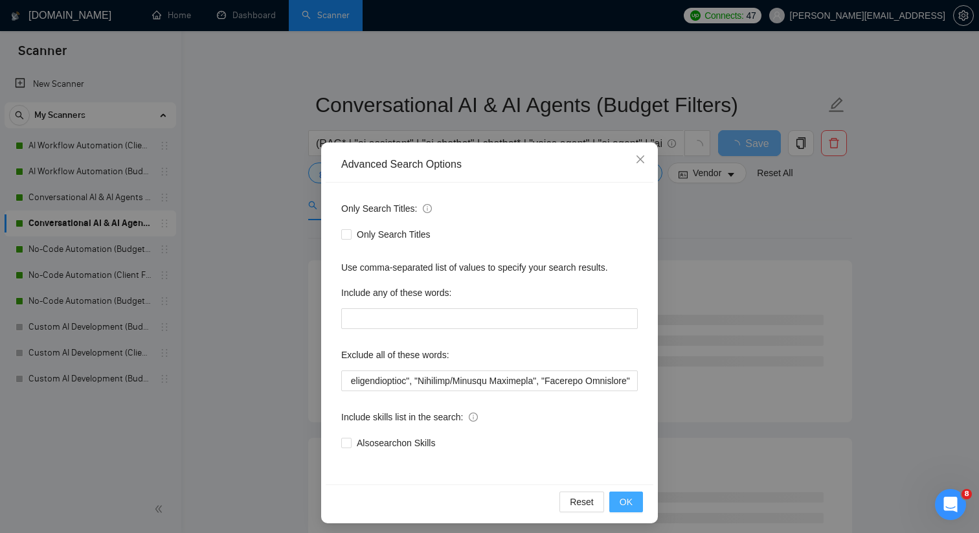
click at [625, 498] on span "OK" at bounding box center [626, 502] width 13 height 14
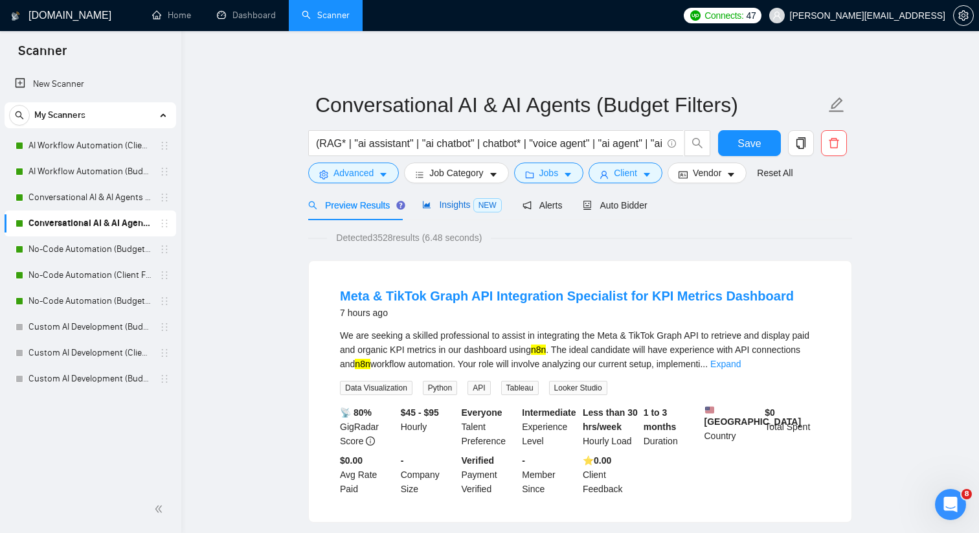
click at [459, 209] on span "Insights NEW" at bounding box center [461, 204] width 79 height 10
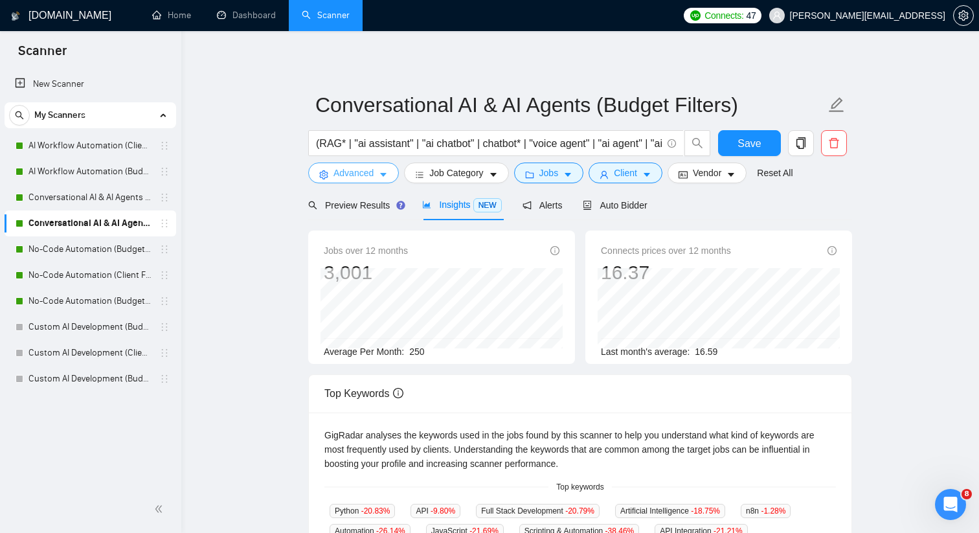
click at [395, 176] on button "Advanced" at bounding box center [353, 173] width 91 height 21
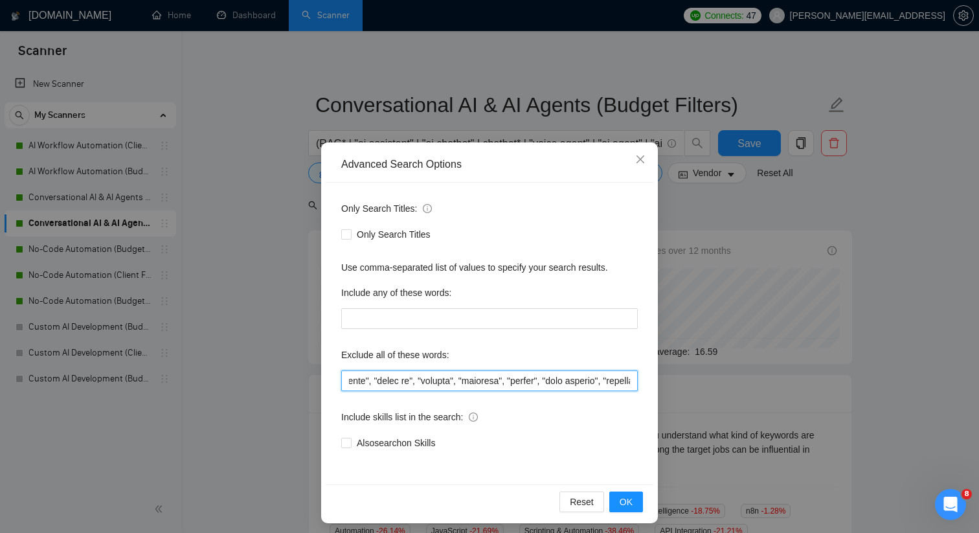
scroll to position [0, 4757]
drag, startPoint x: 520, startPoint y: 386, endPoint x: 760, endPoint y: 389, distance: 240.3
click at [760, 389] on div "Advanced Search Options Only Search Titles: Only Search Titles Use comma-separa…" at bounding box center [489, 266] width 979 height 533
click at [630, 378] on input "text" at bounding box center [489, 380] width 297 height 21
paste input ""We are an AI consulting agency", "we are an ai automation agency", "for my cli…"
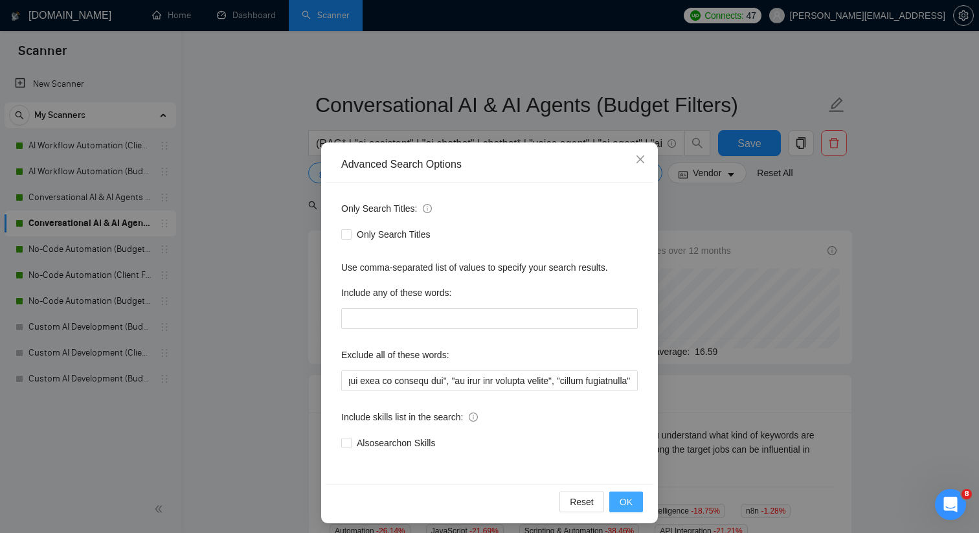
scroll to position [0, 0]
click at [641, 496] on button "OK" at bounding box center [626, 502] width 34 height 21
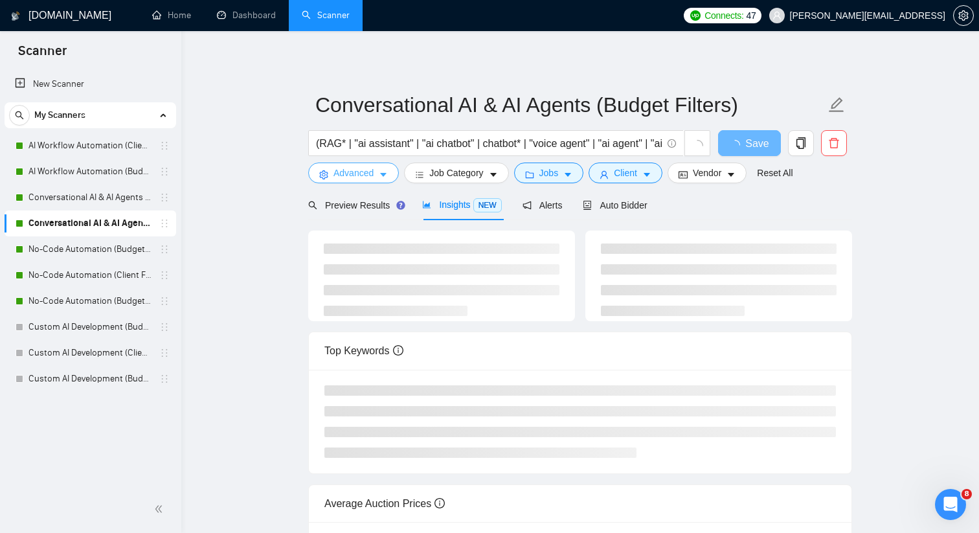
click at [308, 163] on button "Advanced" at bounding box center [353, 173] width 91 height 21
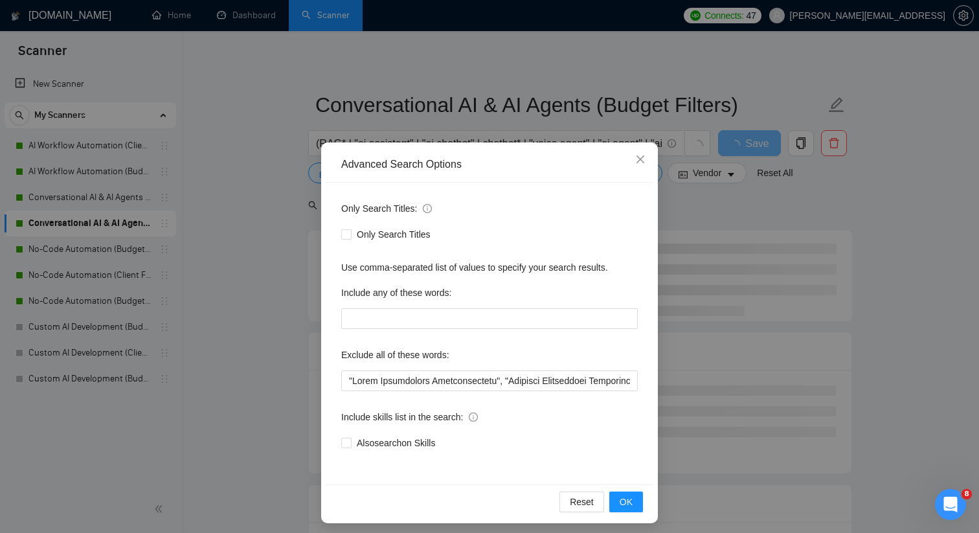
click at [685, 398] on div "Advanced Search Options Only Search Titles: Only Search Titles Use comma-separa…" at bounding box center [489, 266] width 979 height 533
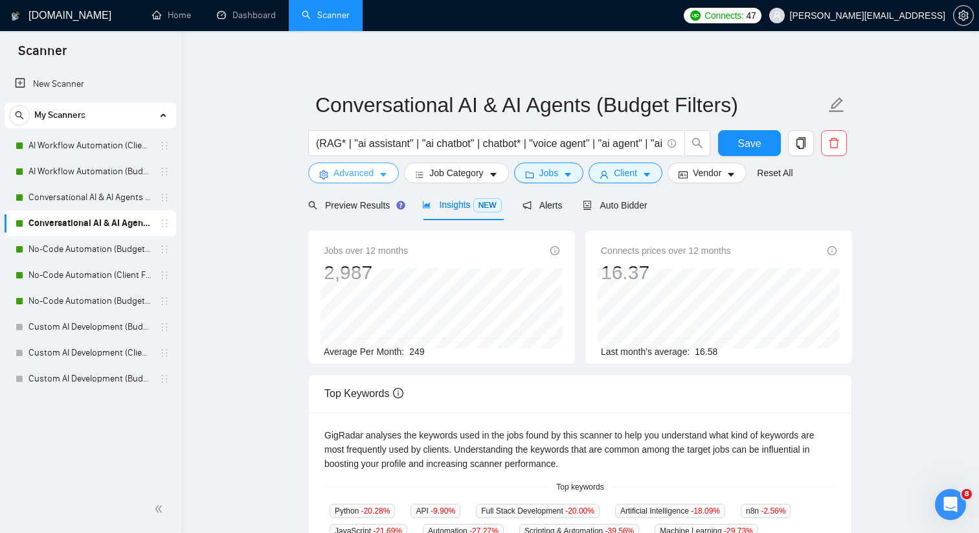
click at [391, 175] on button "Advanced" at bounding box center [353, 173] width 91 height 21
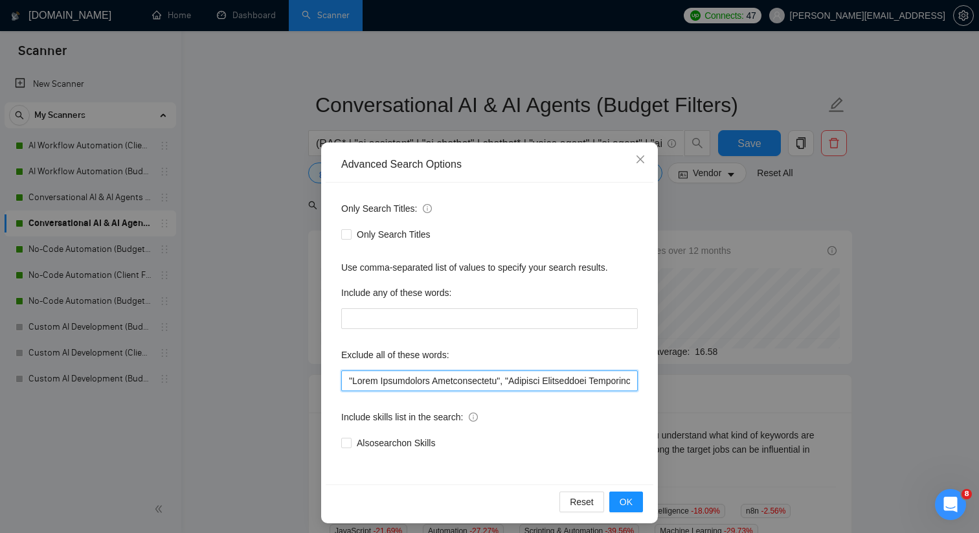
drag, startPoint x: 500, startPoint y: 383, endPoint x: 713, endPoint y: 383, distance: 213.1
click at [713, 383] on div "Advanced Search Options Only Search Titles: Only Search Titles Use comma-separa…" at bounding box center [489, 266] width 979 height 533
drag, startPoint x: 601, startPoint y: 381, endPoint x: 707, endPoint y: 381, distance: 106.2
click at [707, 381] on div "Advanced Search Options Only Search Titles: Only Search Titles Use comma-separa…" at bounding box center [489, 266] width 979 height 533
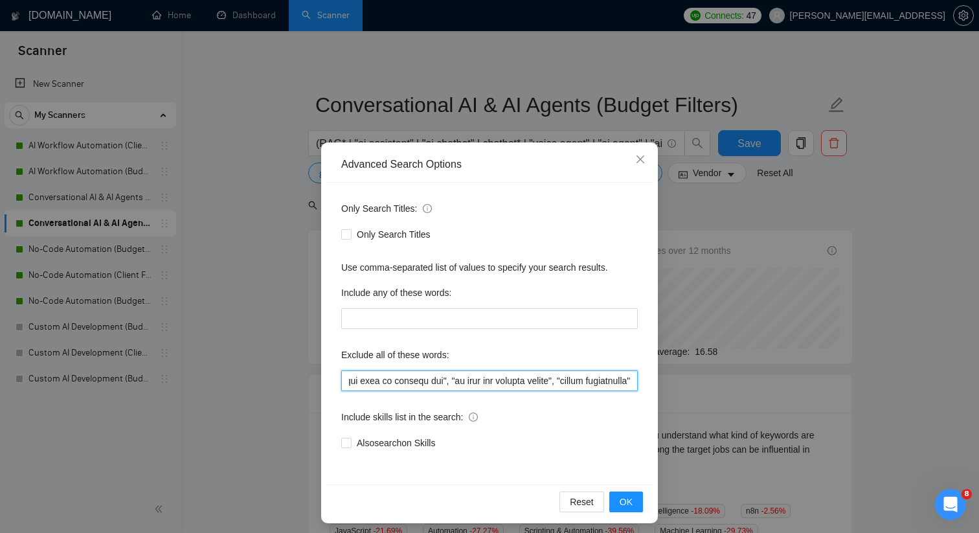
click at [630, 380] on input "text" at bounding box center [489, 380] width 297 height 21
paste input ""no agencies", "won't be recruiting agencies", "agencies not to apply", "no age…"
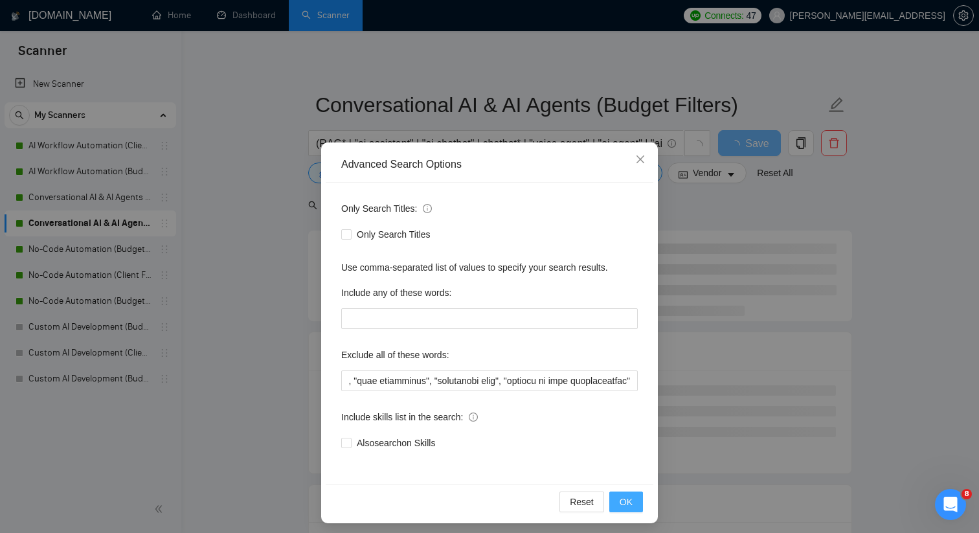
click at [631, 501] on span "OK" at bounding box center [626, 502] width 13 height 14
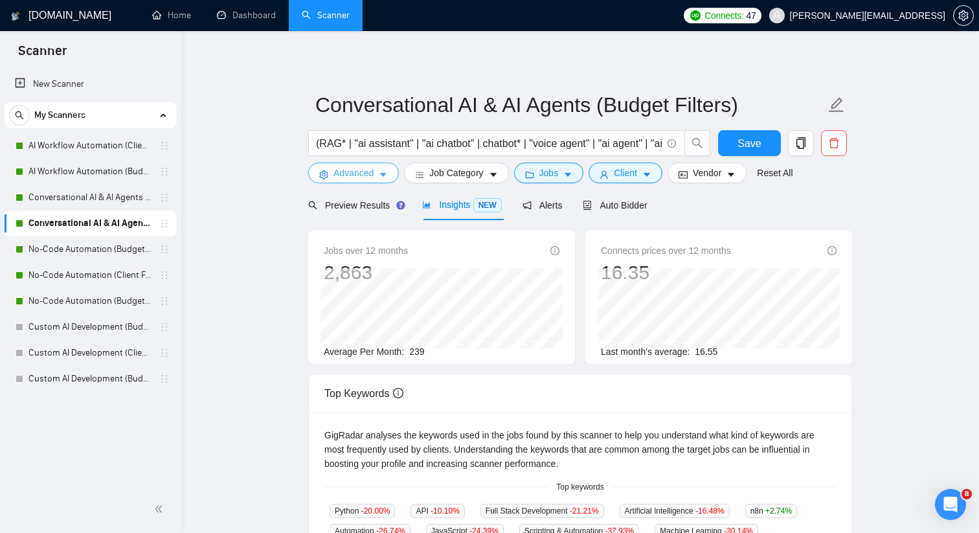
click at [386, 172] on icon "caret-down" at bounding box center [383, 174] width 9 height 9
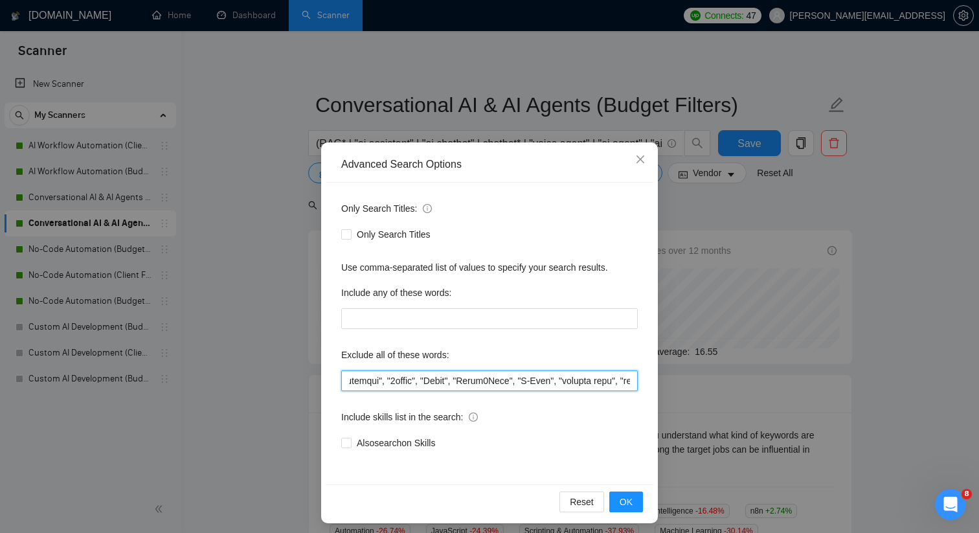
scroll to position [0, 3353]
drag, startPoint x: 591, startPoint y: 380, endPoint x: 639, endPoint y: 380, distance: 48.6
click at [639, 380] on div "Only Search Titles: Only Search Titles Use comma-separated list of values to sp…" at bounding box center [490, 334] width 328 height 302
click at [604, 379] on input "text" at bounding box center [489, 380] width 297 height 21
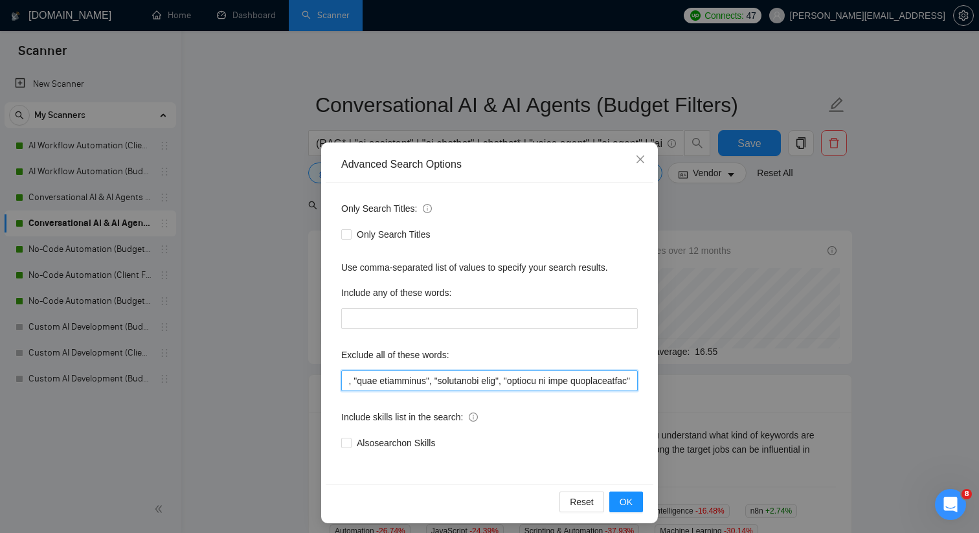
drag, startPoint x: 606, startPoint y: 380, endPoint x: 717, endPoint y: 380, distance: 111.4
click at [717, 380] on div "Advanced Search Options Only Search Titles: Only Search Titles Use comma-separa…" at bounding box center [489, 266] width 979 height 533
click at [624, 380] on input "text" at bounding box center [489, 380] width 297 height 21
paste input ""arabic speaker", "spanish speaker", "german speaker", "french speaking", "bili…"
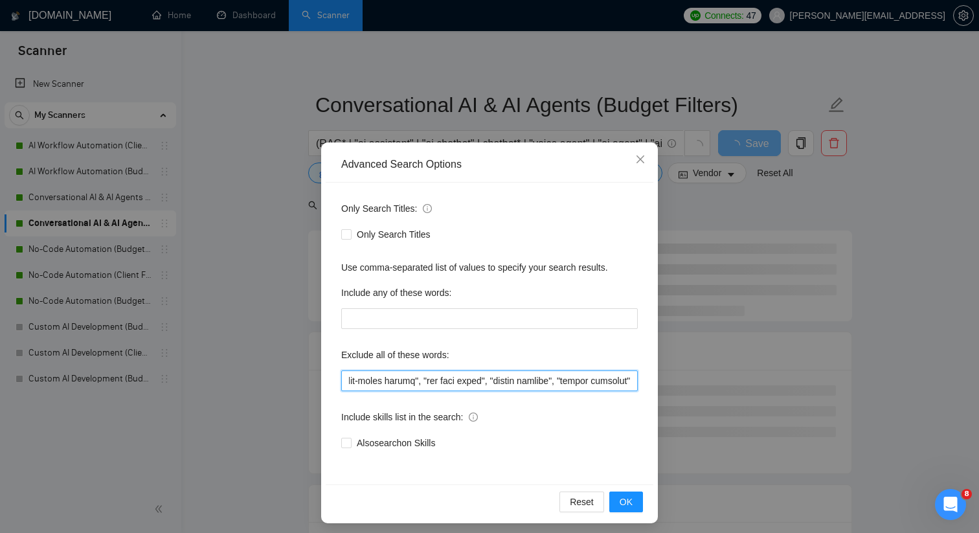
drag, startPoint x: 474, startPoint y: 376, endPoint x: 400, endPoint y: 380, distance: 73.9
click at [400, 380] on input "text" at bounding box center [489, 380] width 297 height 21
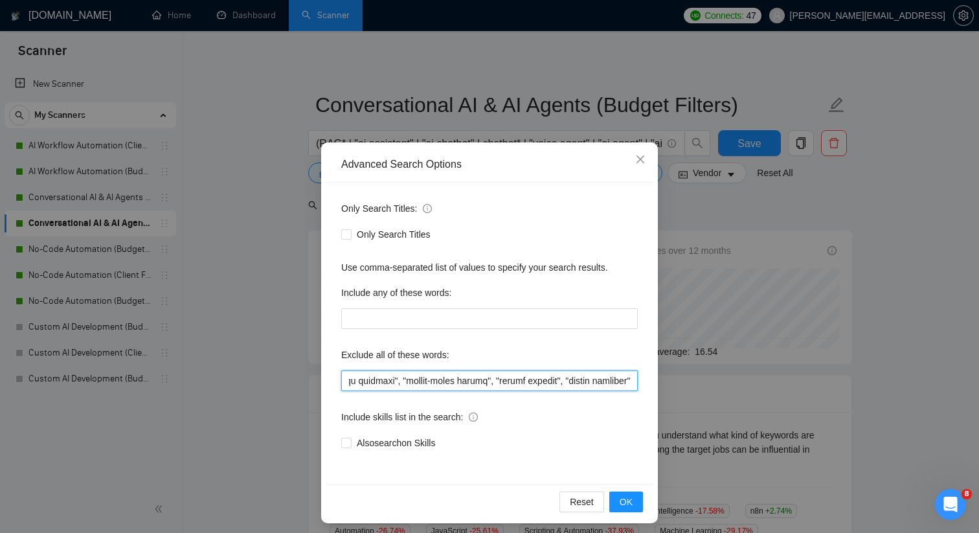
scroll to position [0, 8843]
click at [630, 501] on span "OK" at bounding box center [626, 502] width 13 height 14
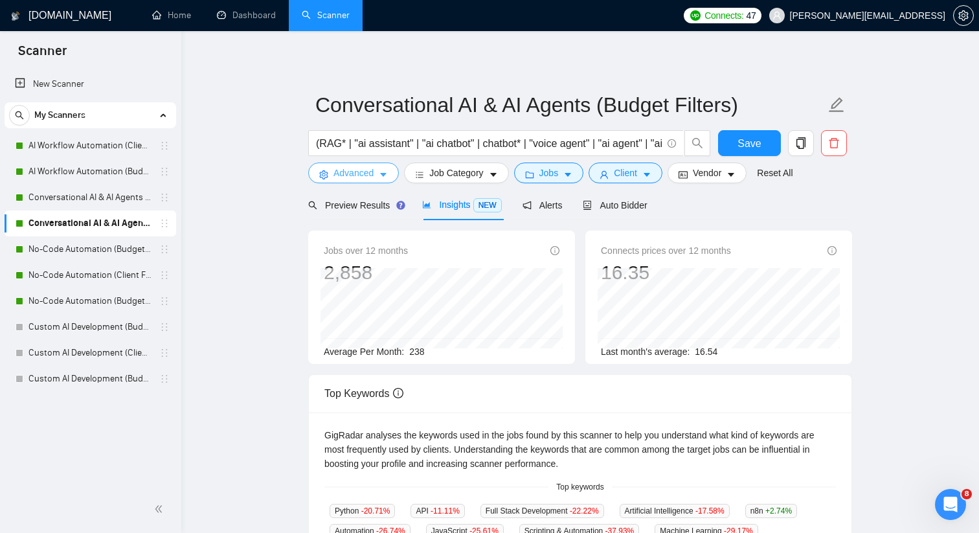
click at [385, 171] on icon "caret-down" at bounding box center [383, 174] width 9 height 9
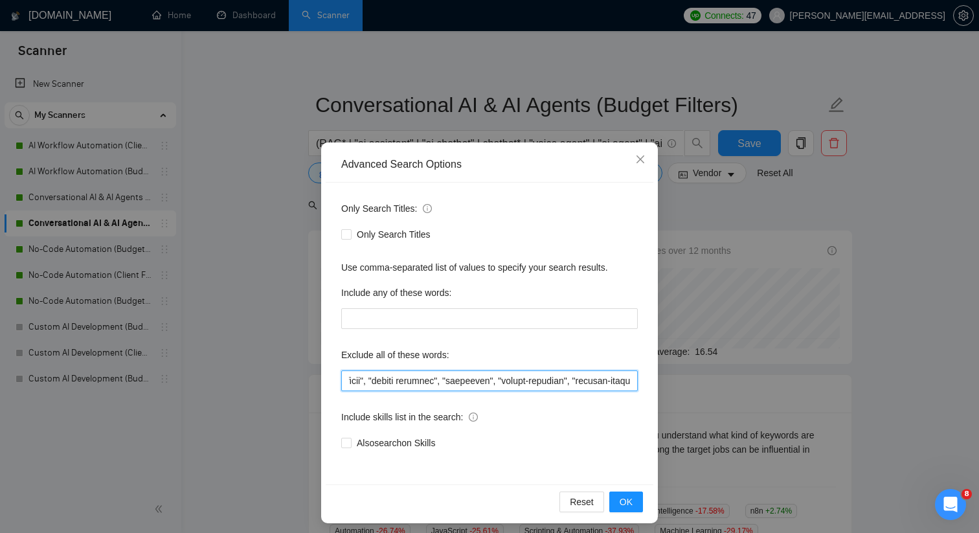
scroll to position [0, 8843]
drag, startPoint x: 547, startPoint y: 387, endPoint x: 752, endPoint y: 390, distance: 205.3
click at [752, 390] on div "Advanced Search Options Only Search Titles: Only Search Titles Use comma-separa…" at bounding box center [489, 266] width 979 height 533
click at [631, 380] on input "text" at bounding box center [489, 380] width 297 height 21
paste input ""ASAP", "[DATE]", "completed with 2 days", "crazy deadline", "rush job", "for […"
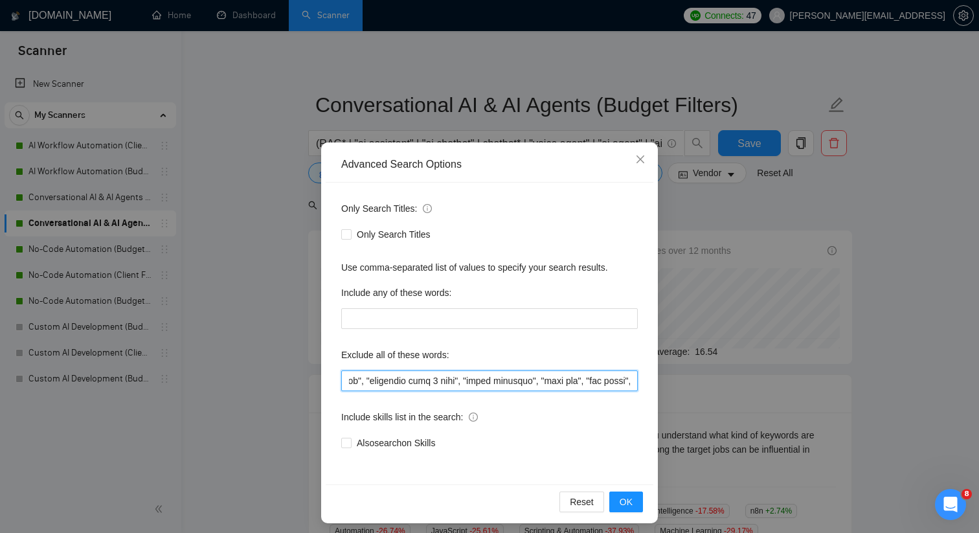
scroll to position [0, 10273]
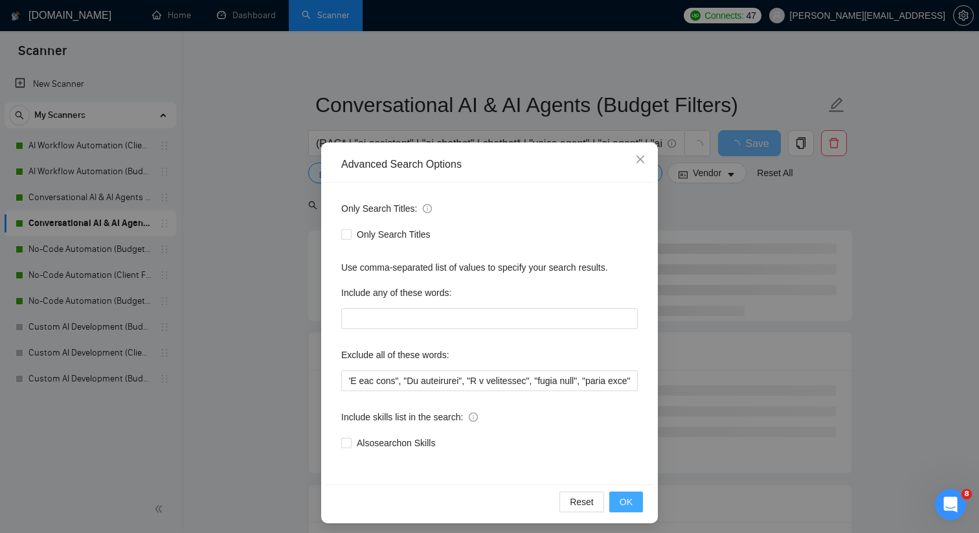
click at [629, 498] on span "OK" at bounding box center [626, 502] width 13 height 14
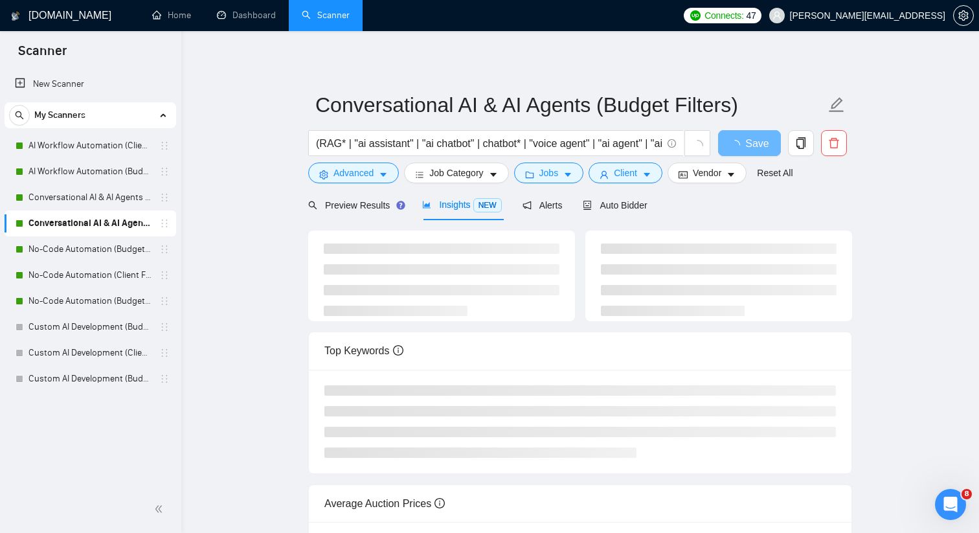
scroll to position [0, 0]
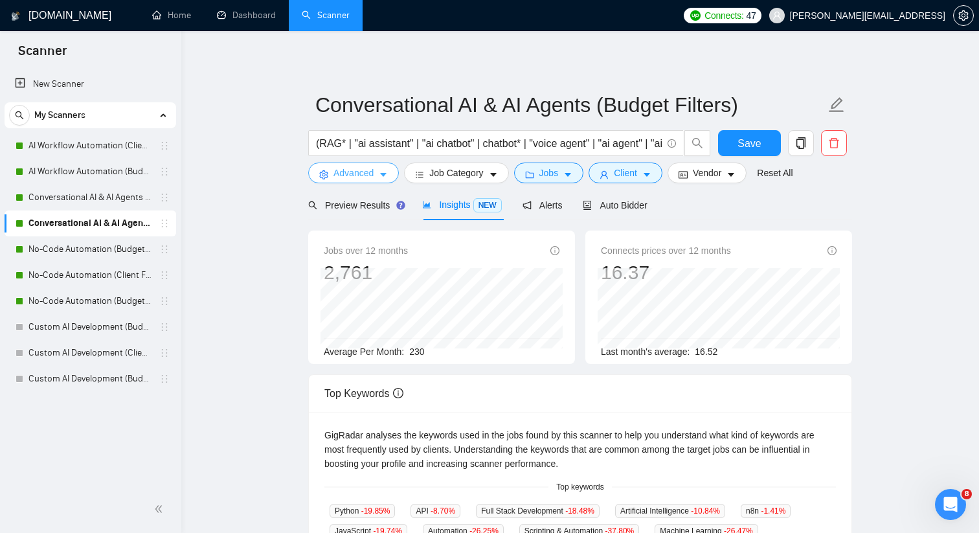
click at [387, 175] on icon "caret-down" at bounding box center [383, 174] width 9 height 9
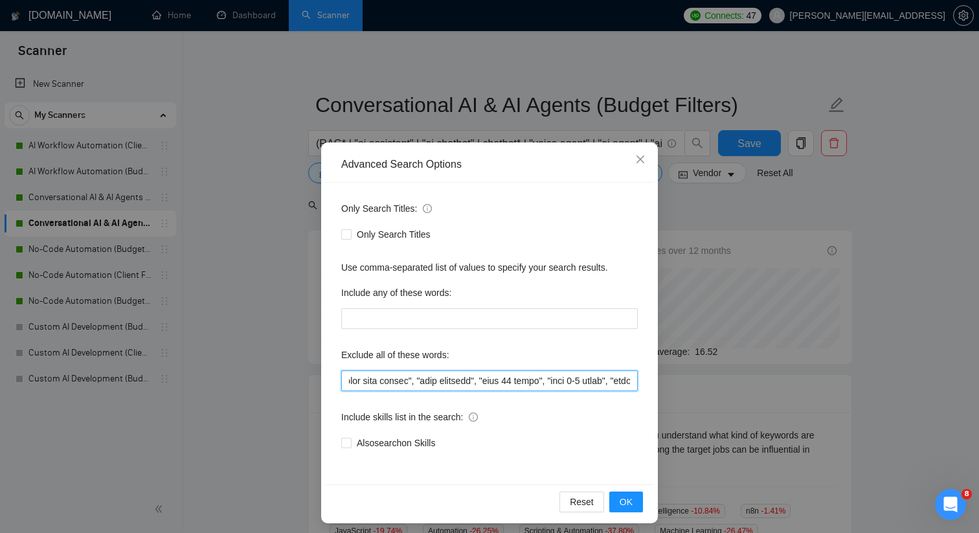
scroll to position [0, 10273]
drag, startPoint x: 581, startPoint y: 384, endPoint x: 762, endPoint y: 384, distance: 180.7
click at [762, 384] on div "Advanced Search Options Only Search Titles: Only Search Titles Use comma-separa…" at bounding box center [489, 266] width 979 height 533
click at [631, 379] on input "text" at bounding box center [489, 380] width 297 height 21
paste input ""equity-based", "equity only", "equity payment", "equity compensation", "for eq…"
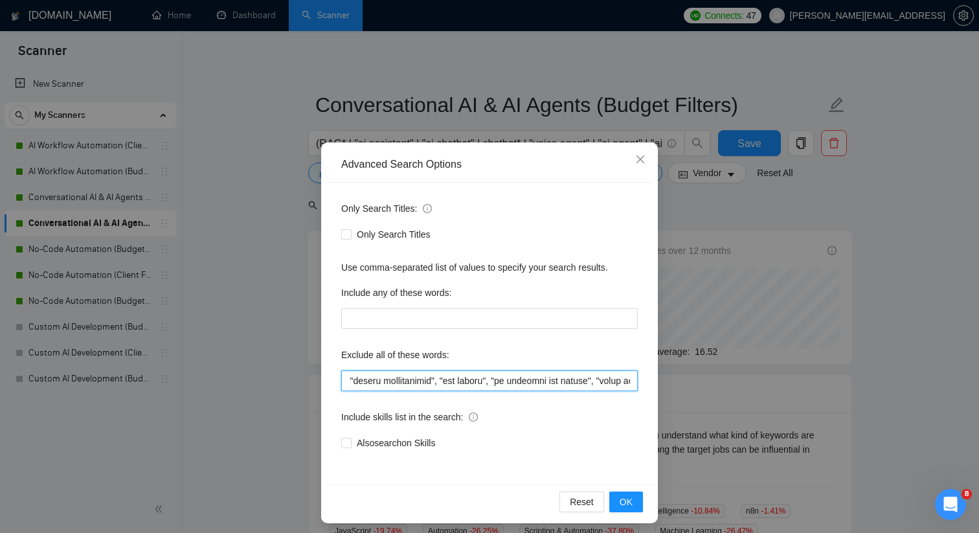
scroll to position [0, 11631]
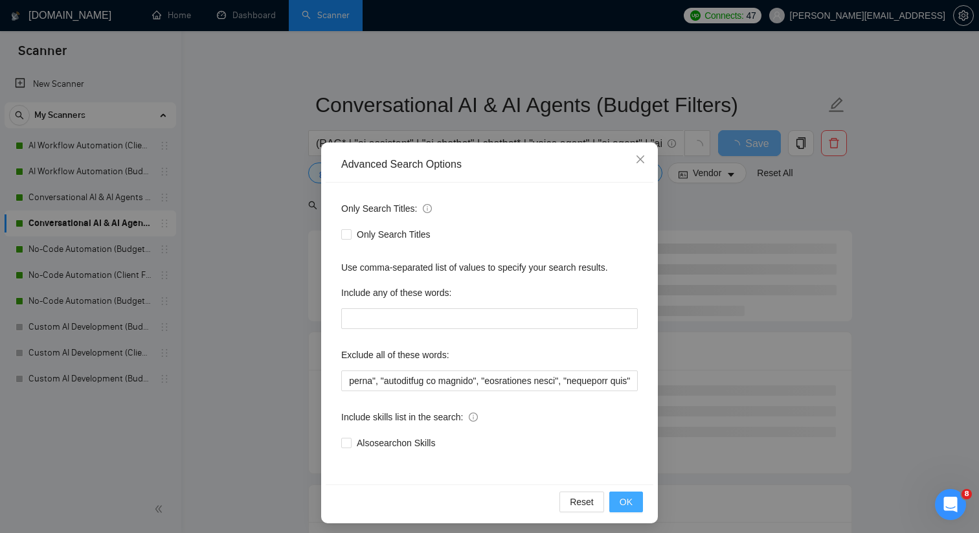
click at [618, 495] on button "OK" at bounding box center [626, 502] width 34 height 21
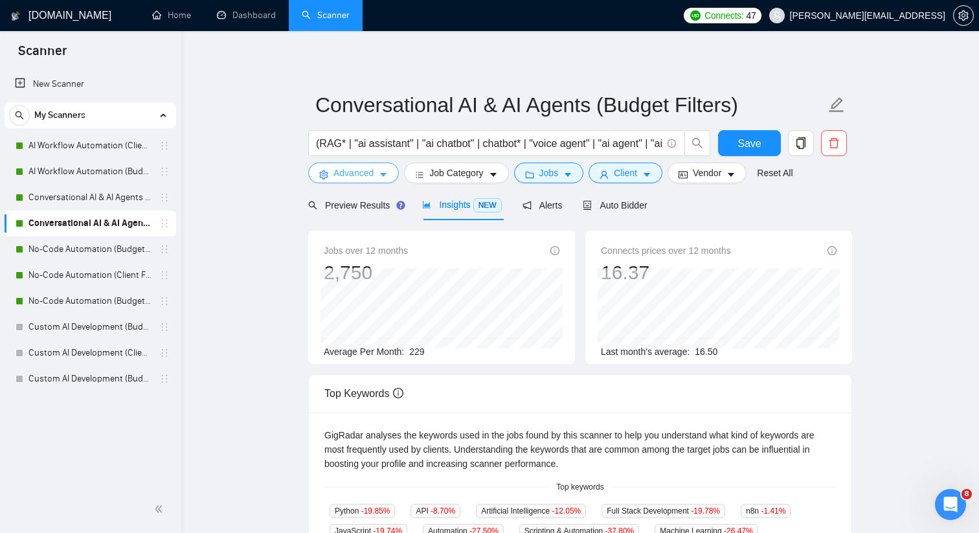
click at [383, 174] on icon "caret-down" at bounding box center [383, 176] width 6 height 4
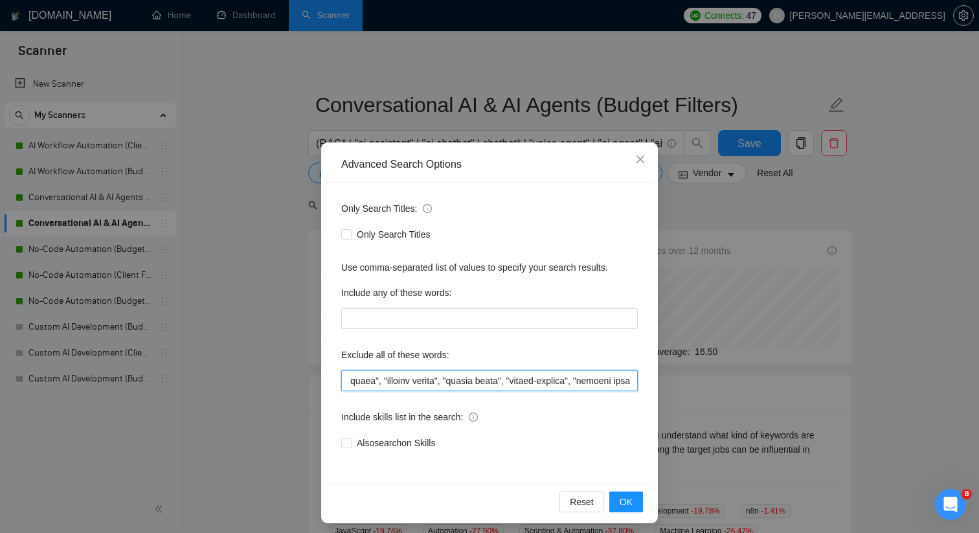
scroll to position [0, 11631]
drag, startPoint x: 516, startPoint y: 376, endPoint x: 709, endPoint y: 379, distance: 193.0
click at [709, 379] on div "Advanced Search Options Only Search Titles: Only Search Titles Use comma-separa…" at bounding box center [489, 266] width 979 height 533
click at [624, 381] on input "text" at bounding box center [489, 380] width 297 height 21
paste input ""commission only", "commission-based", "commission-only", "commission pay", "co…"
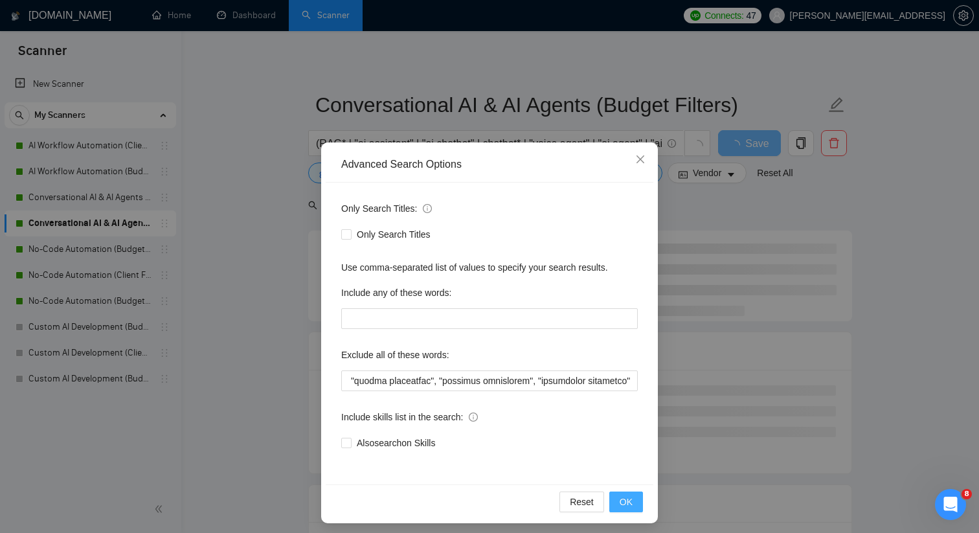
scroll to position [0, 0]
click at [622, 492] on button "OK" at bounding box center [626, 502] width 34 height 21
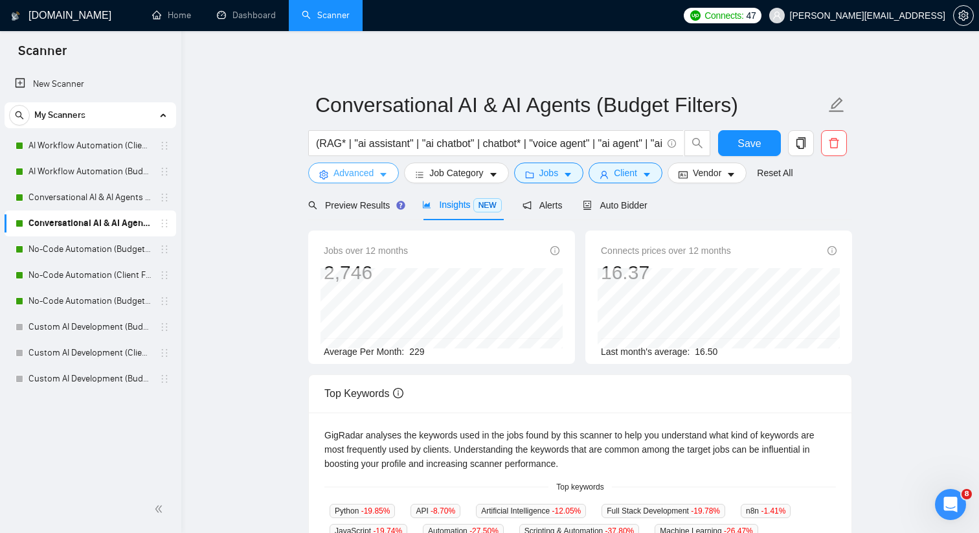
click at [380, 175] on icon "caret-down" at bounding box center [383, 174] width 9 height 9
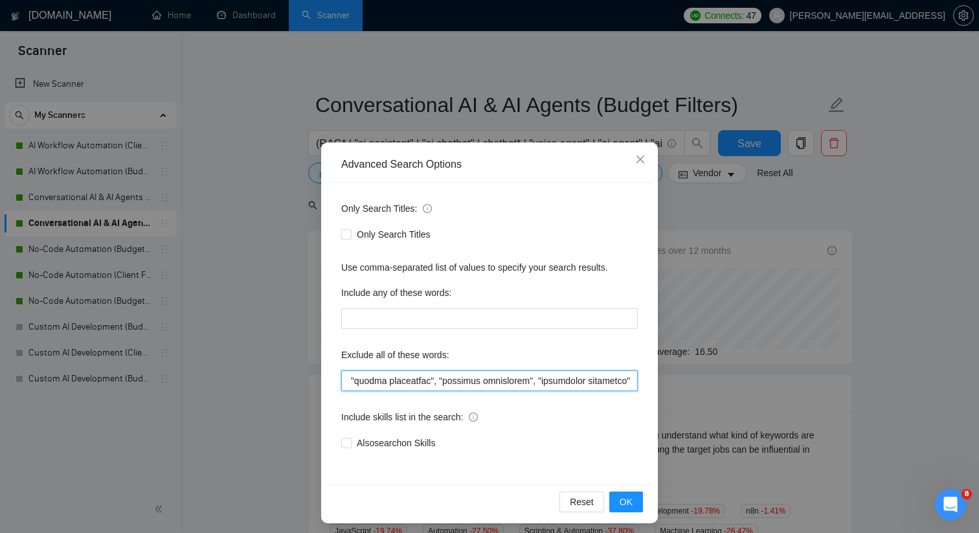
scroll to position [0, 14210]
drag, startPoint x: 526, startPoint y: 379, endPoint x: 822, endPoint y: 404, distance: 297.7
click at [822, 404] on div "Advanced Search Options Only Search Titles: Only Search Titles Use comma-separa…" at bounding box center [489, 266] width 979 height 533
click at [631, 379] on input "text" at bounding box center [489, 380] width 297 height 21
paste input ""volunteer", "internship unpaid", "unpaid internship", "intern", "interns", "un…"
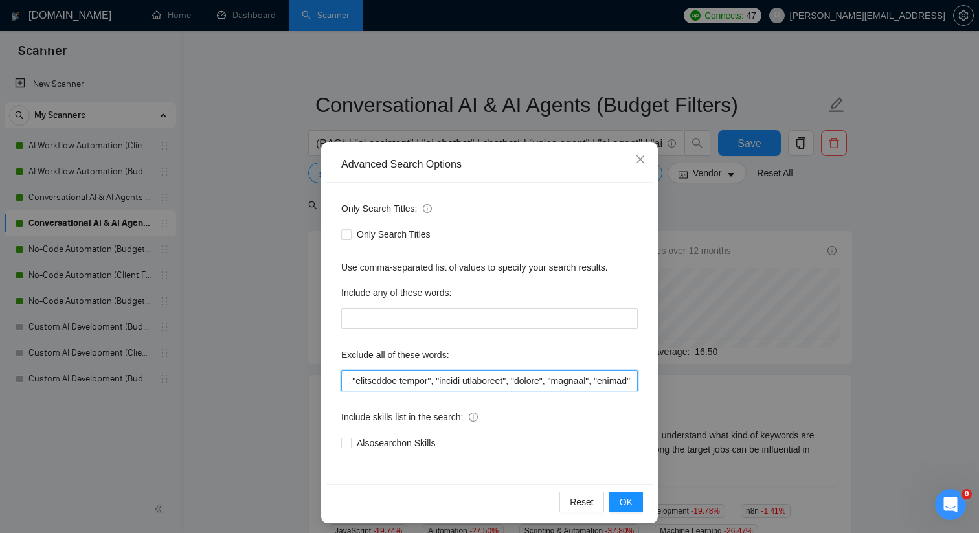
scroll to position [0, 14551]
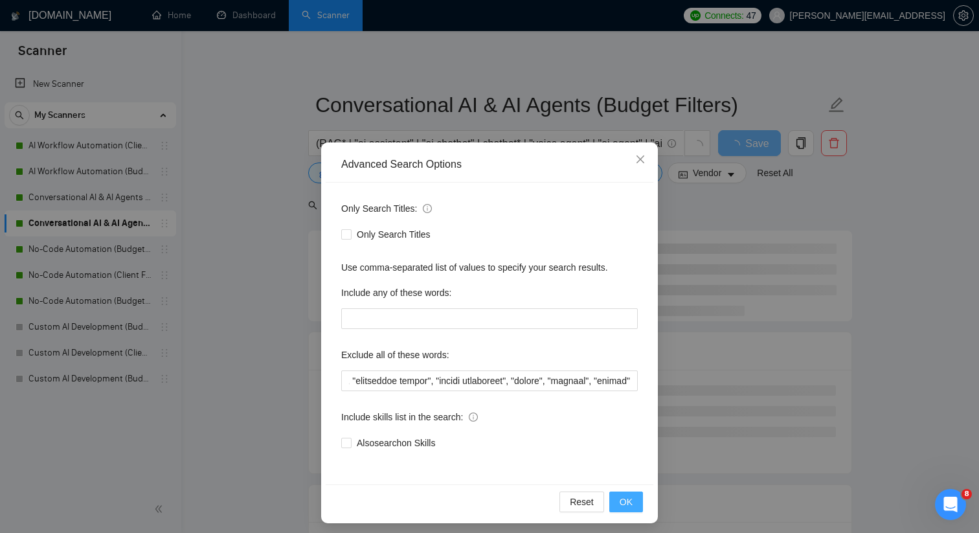
click at [637, 501] on button "OK" at bounding box center [626, 502] width 34 height 21
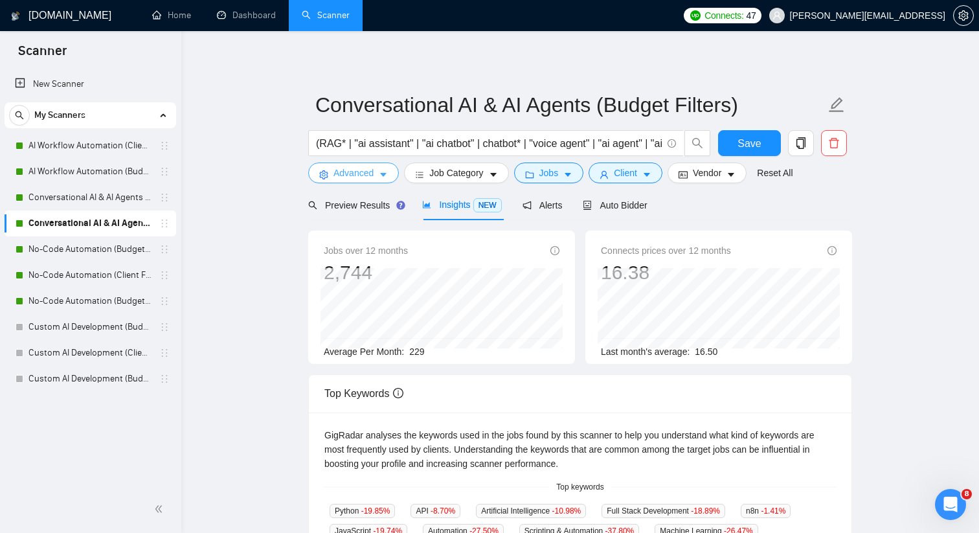
click at [381, 174] on icon "caret-down" at bounding box center [383, 176] width 6 height 4
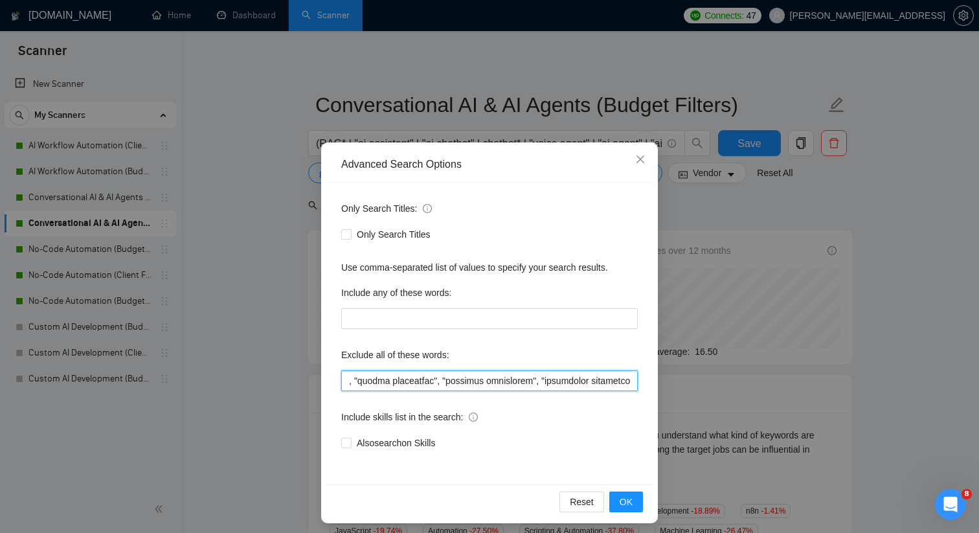
scroll to position [0, 14551]
drag, startPoint x: 475, startPoint y: 377, endPoint x: 720, endPoint y: 380, distance: 245.5
click at [720, 380] on div "Advanced Search Options Only Search Titles: Only Search Titles Use comma-separa…" at bounding box center [489, 266] width 979 height 533
click at [629, 380] on input "text" at bounding box center [489, 380] width 297 height 21
paste input ""pay per success", "performance based position", "pay per sale", "paid per sale""
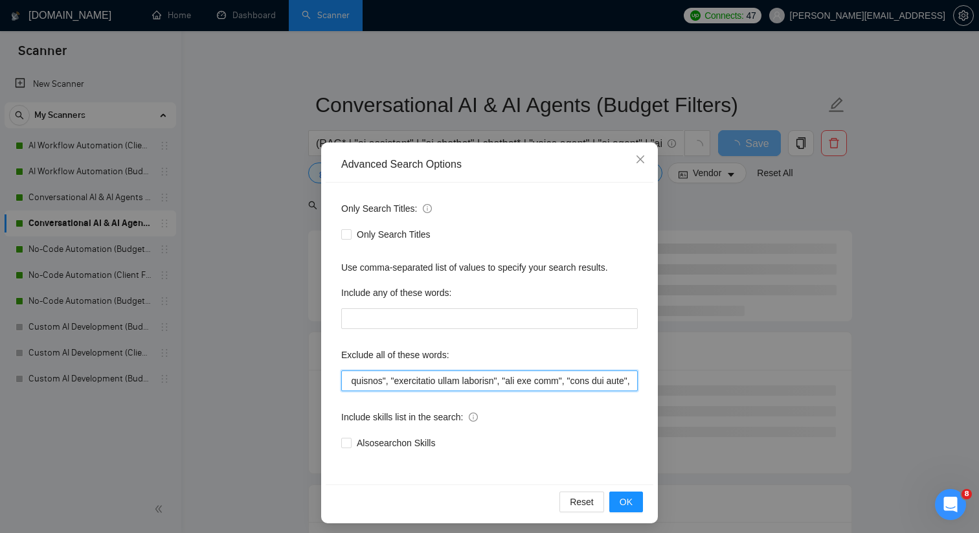
scroll to position [0, 14893]
click at [638, 499] on button "OK" at bounding box center [626, 502] width 34 height 21
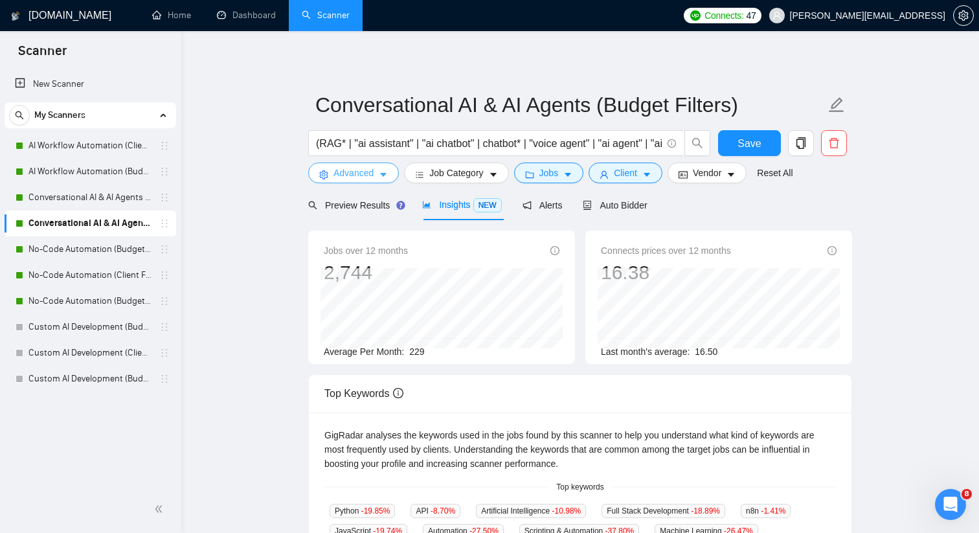
click at [381, 174] on icon "caret-down" at bounding box center [383, 174] width 9 height 9
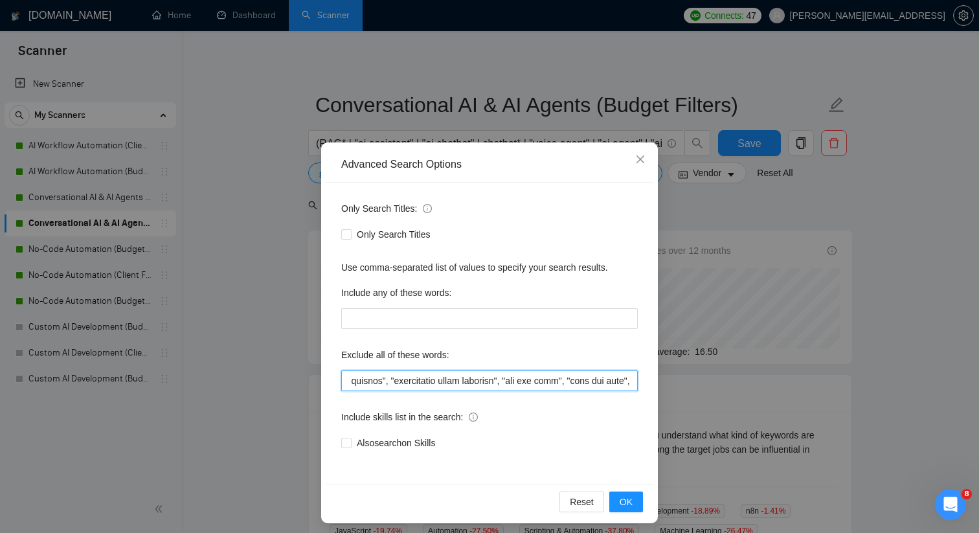
scroll to position [0, 14893]
drag, startPoint x: 464, startPoint y: 384, endPoint x: 762, endPoint y: 391, distance: 298.0
click at [762, 391] on div "Advanced Search Options Only Search Titles: Only Search Titles Use comma-separa…" at bounding box center [489, 266] width 979 height 533
click at [632, 378] on input "text" at bounding box center [489, 380] width 297 height 21
paste input ""startup", "bug fixing""
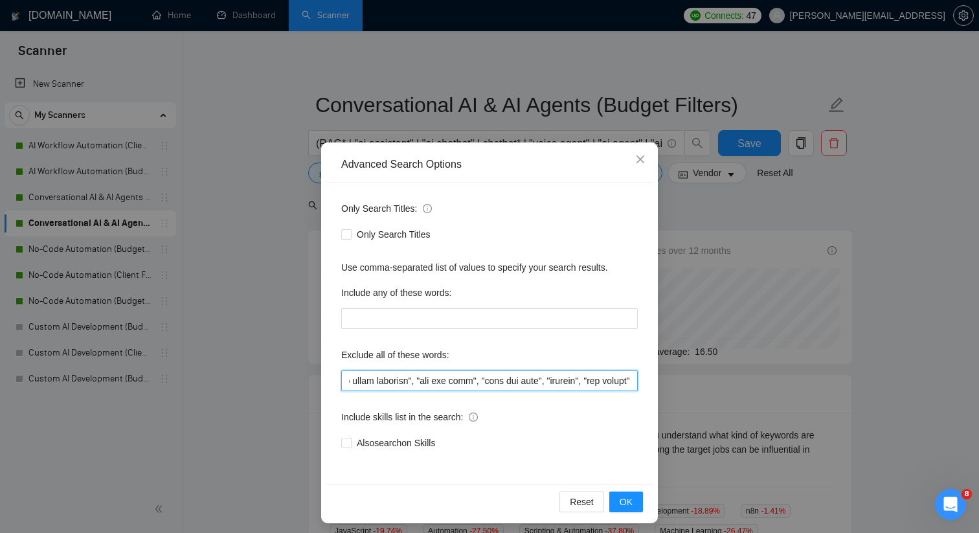
scroll to position [0, 14988]
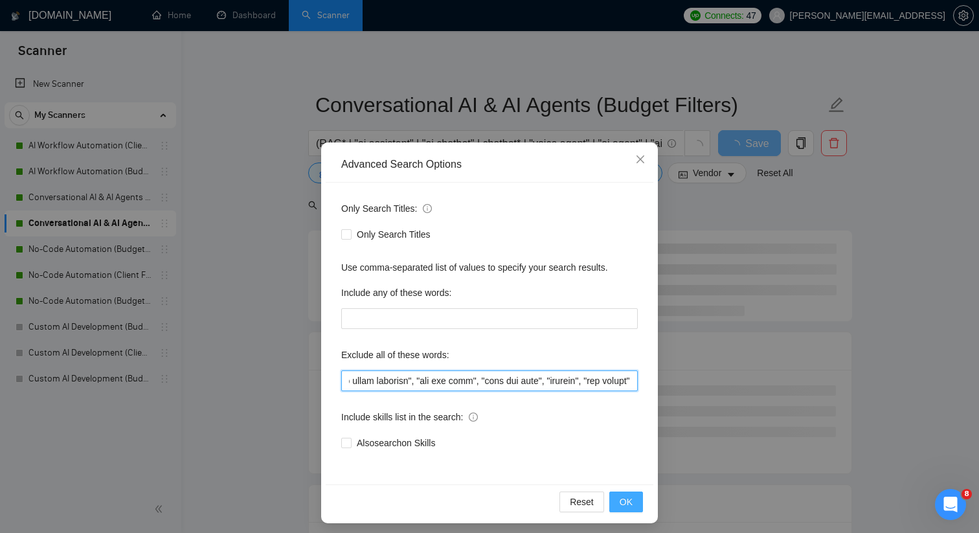
type input ""Sales Development Representative", "Business Development Representative", "BDR…"
click at [629, 501] on span "OK" at bounding box center [626, 502] width 13 height 14
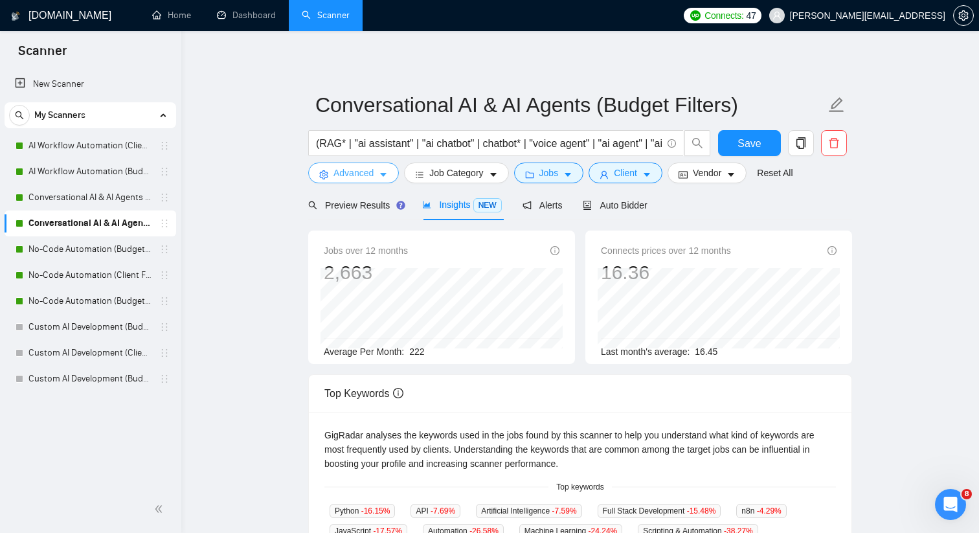
click at [381, 176] on icon "caret-down" at bounding box center [383, 174] width 9 height 9
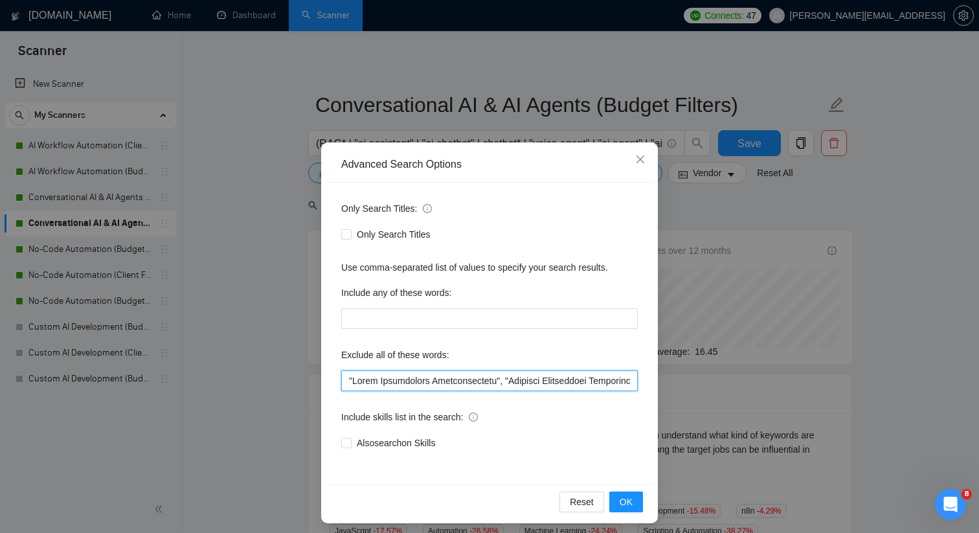
click at [421, 379] on input "text" at bounding box center [489, 380] width 297 height 21
click at [619, 501] on button "OK" at bounding box center [626, 502] width 34 height 21
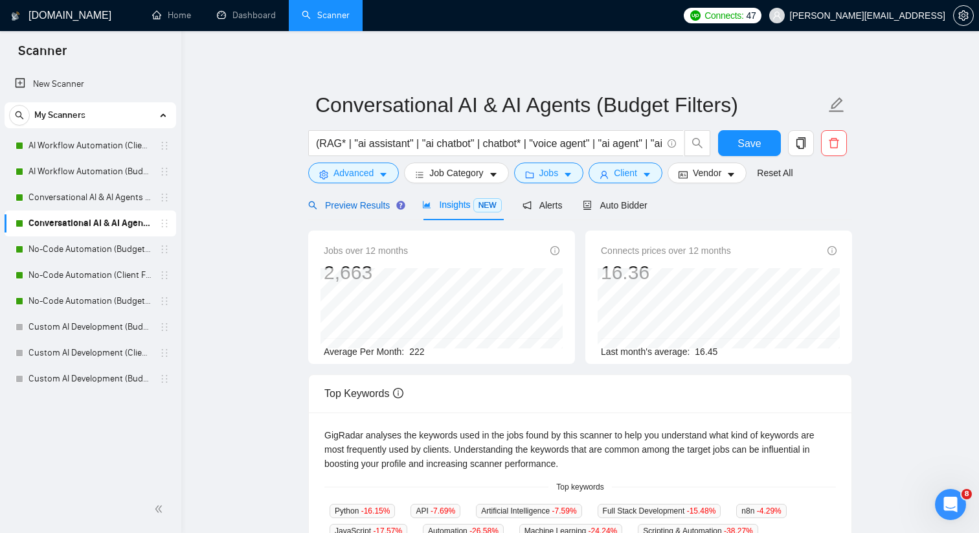
click at [352, 204] on span "Preview Results" at bounding box center [354, 205] width 93 height 10
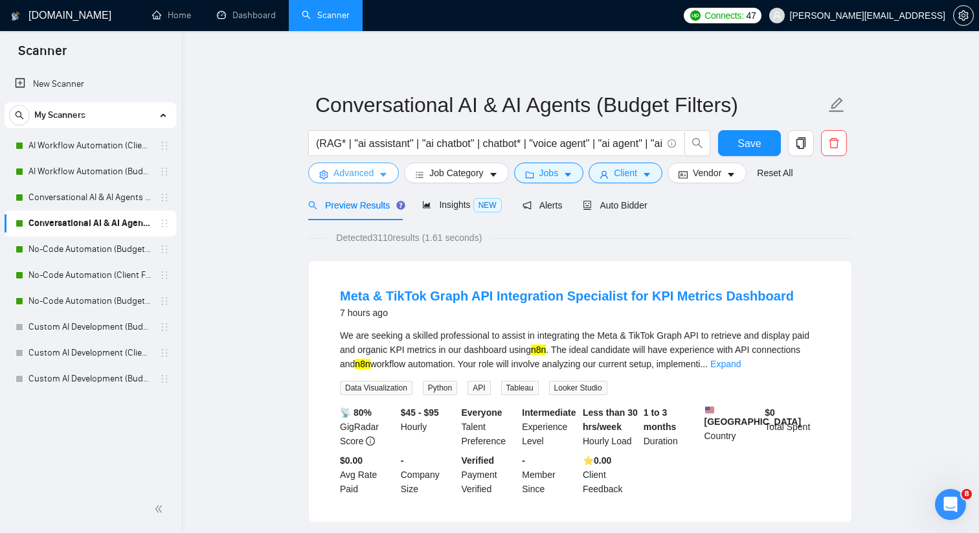
click at [367, 173] on span "Advanced" at bounding box center [354, 173] width 40 height 14
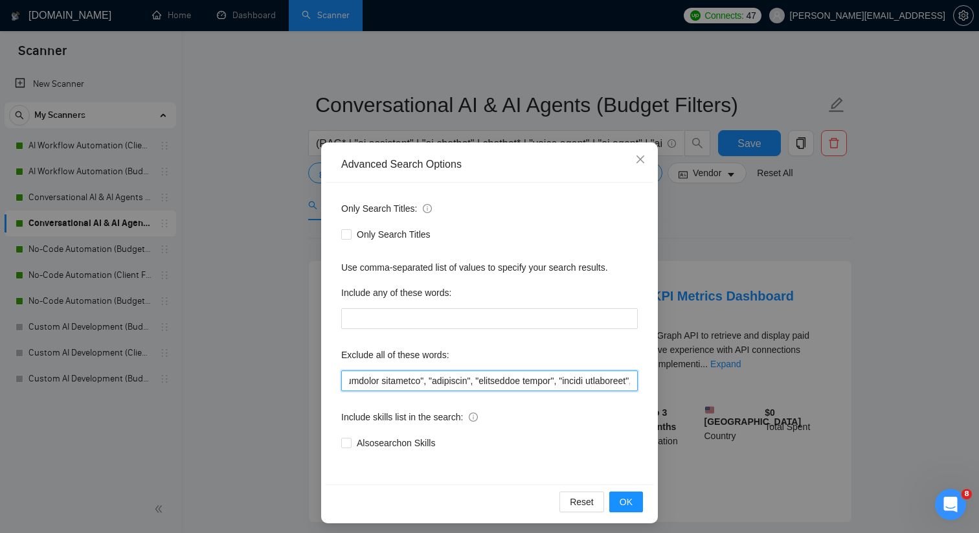
scroll to position [0, 14988]
drag, startPoint x: 349, startPoint y: 382, endPoint x: 793, endPoint y: 427, distance: 445.9
click at [793, 427] on div "Advanced Search Options Only Search Titles: Only Search Titles Use comma-separa…" at bounding box center [489, 266] width 979 height 533
click at [636, 159] on icon "close" at bounding box center [640, 159] width 10 height 10
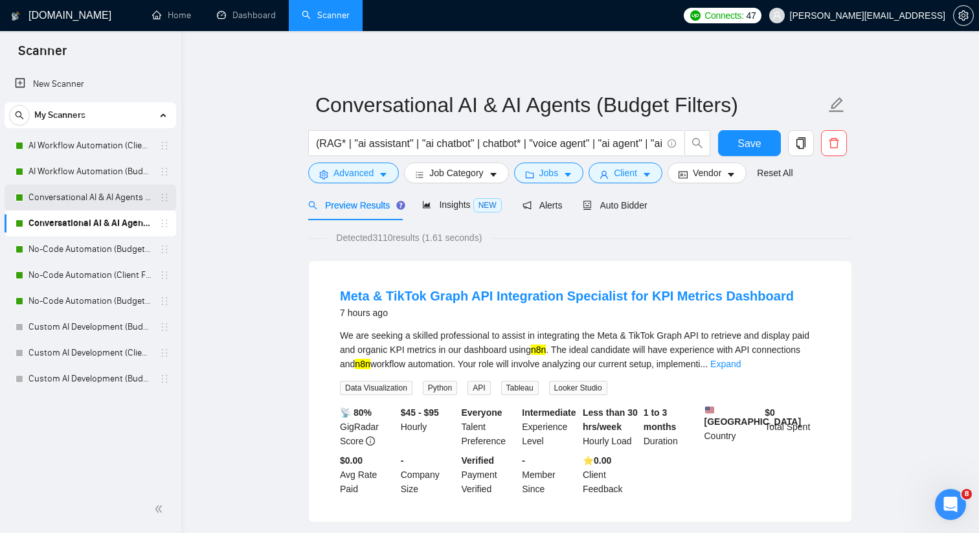
click at [121, 201] on link "Conversational AI & AI Agents (Client Filters)" at bounding box center [89, 198] width 123 height 26
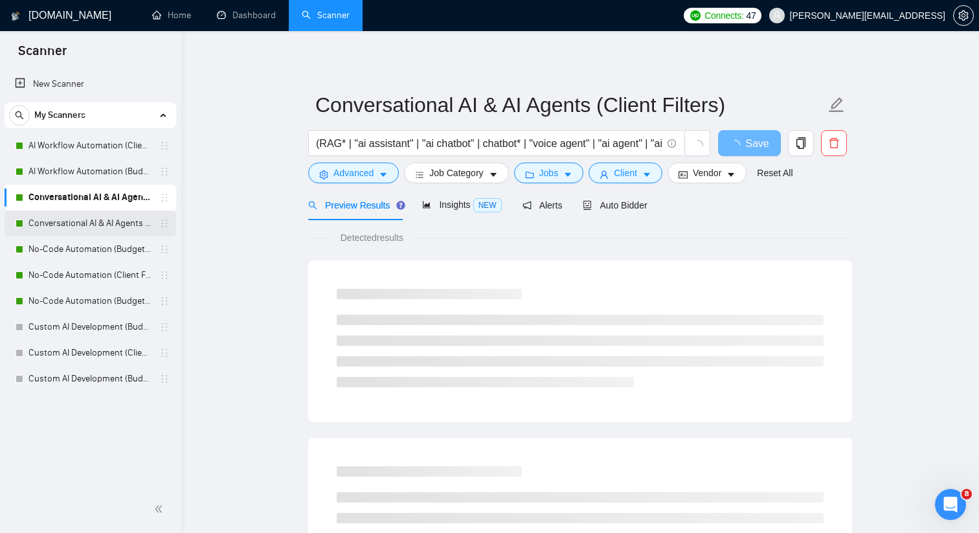
click at [124, 224] on link "Conversational AI & AI Agents (Budget Filters)" at bounding box center [89, 223] width 123 height 26
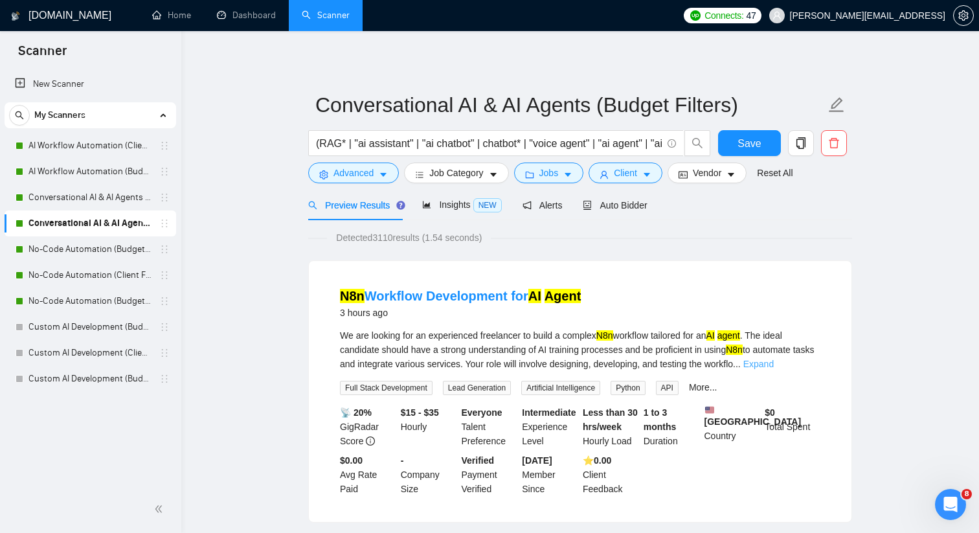
click at [774, 364] on link "Expand" at bounding box center [758, 364] width 30 height 10
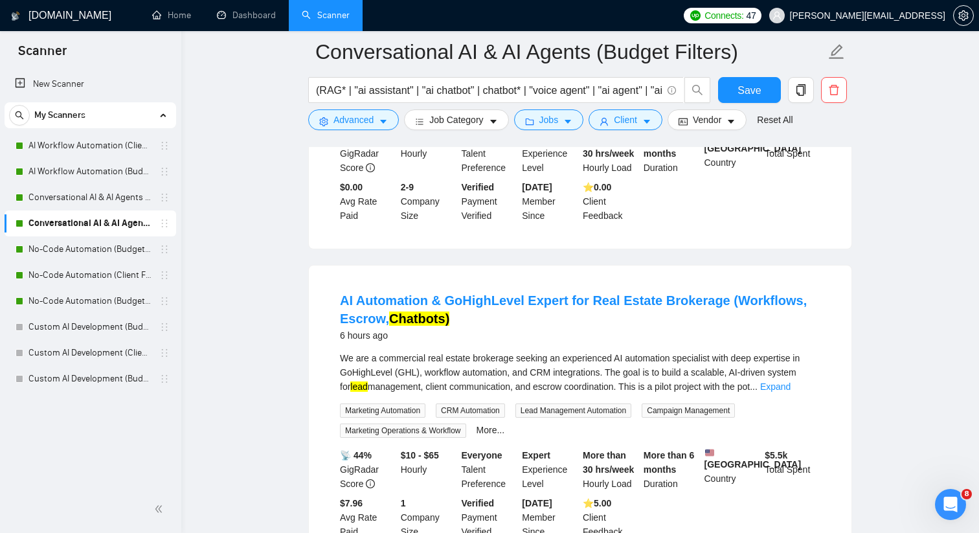
scroll to position [596, 0]
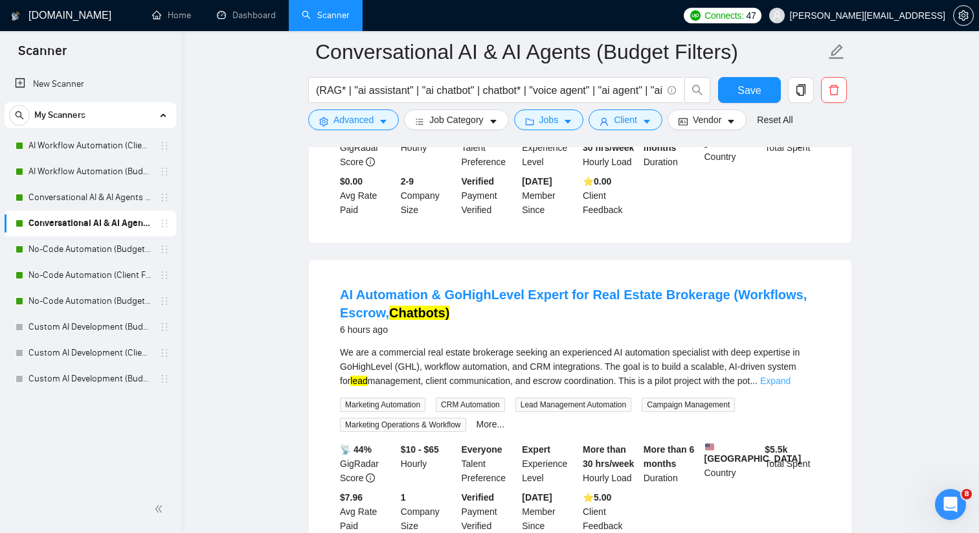
click at [791, 380] on link "Expand" at bounding box center [775, 381] width 30 height 10
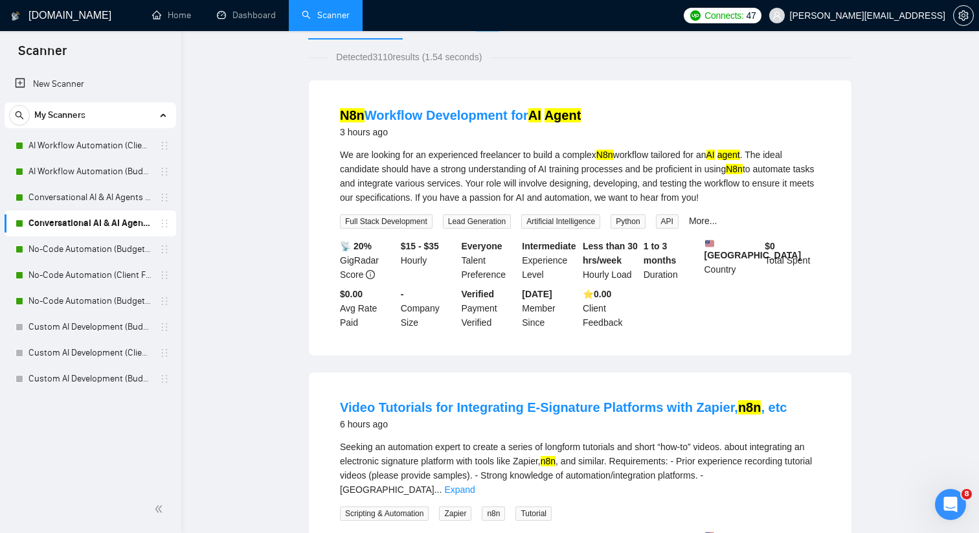
scroll to position [0, 0]
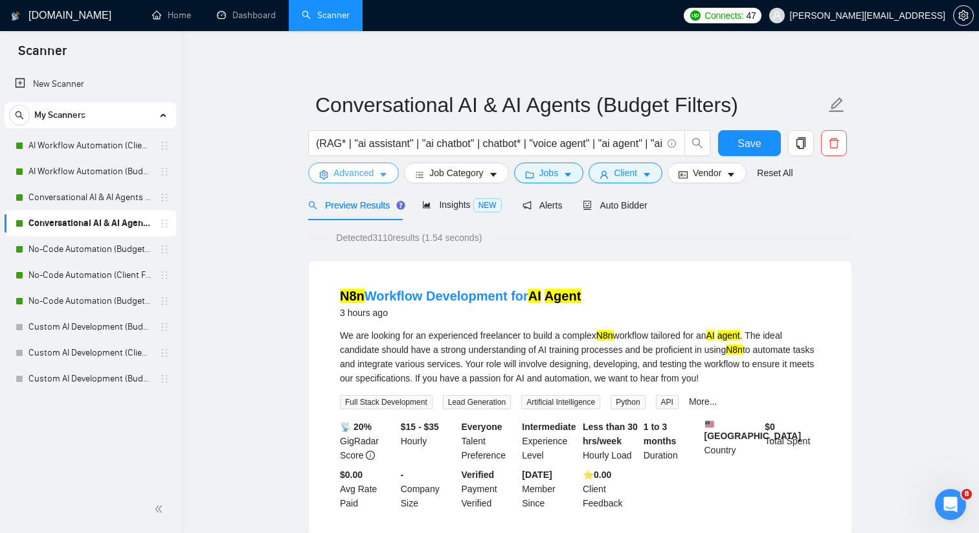
click at [378, 173] on button "Advanced" at bounding box center [353, 173] width 91 height 21
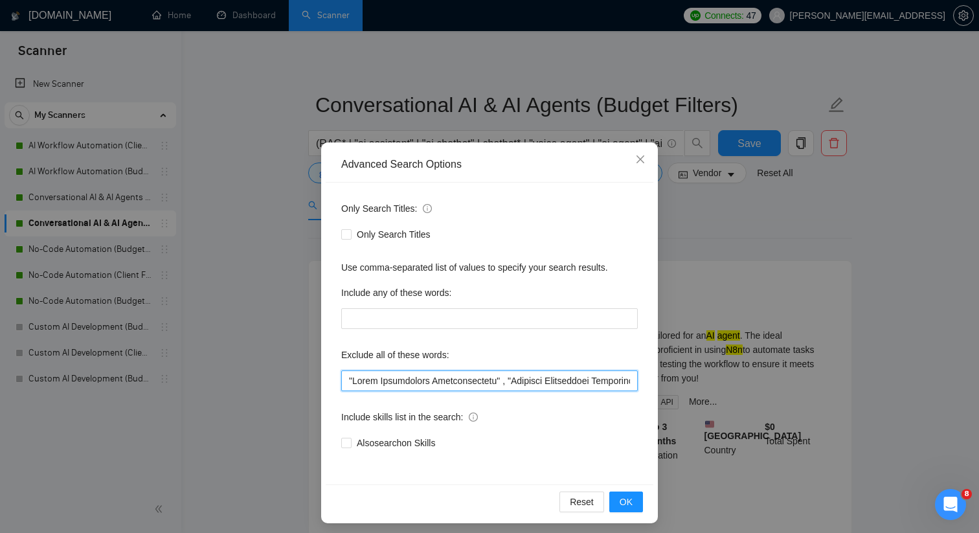
click at [431, 387] on input "text" at bounding box center [489, 380] width 297 height 21
click at [444, 118] on div "Advanced Search Options Only Search Titles: Only Search Titles Use comma-separa…" at bounding box center [489, 266] width 979 height 533
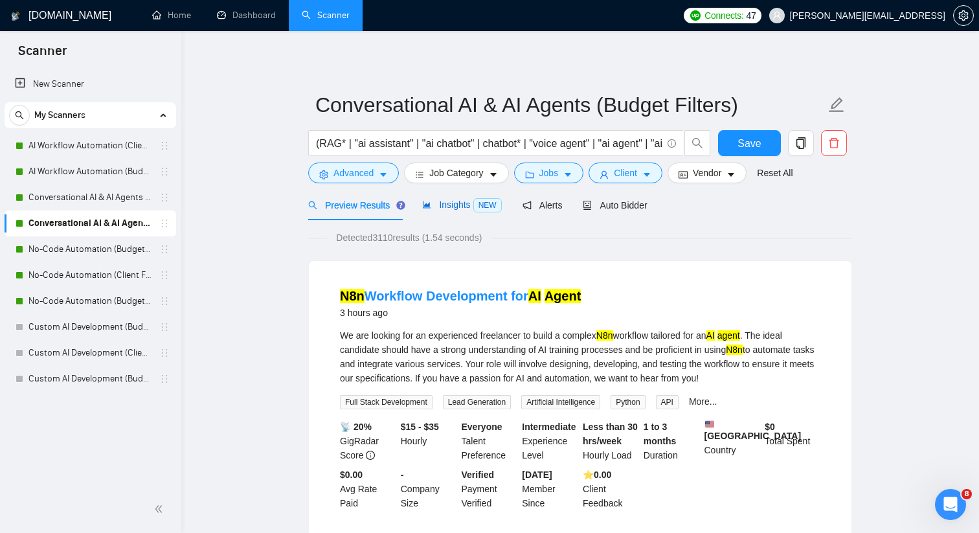
click at [427, 206] on icon "area-chart" at bounding box center [427, 204] width 8 height 7
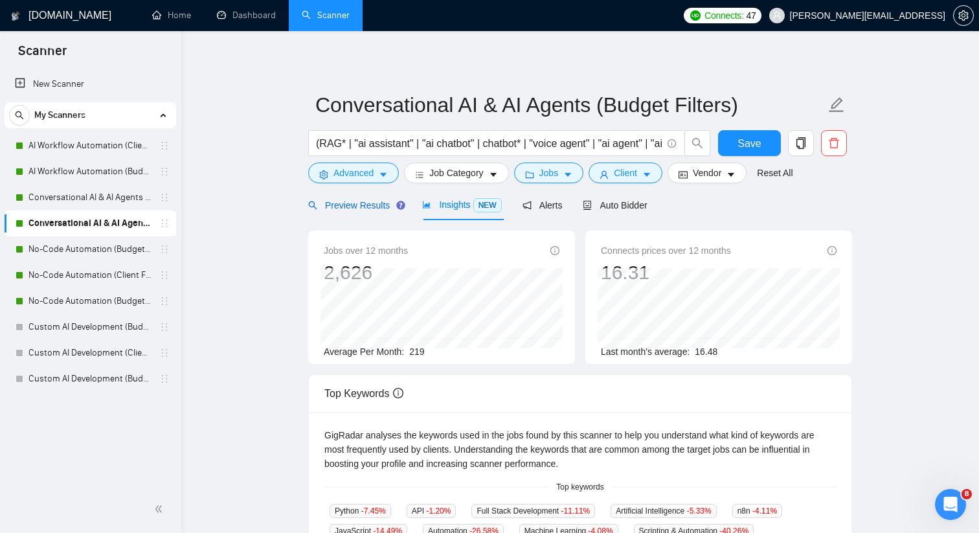
click at [376, 200] on span "Preview Results" at bounding box center [354, 205] width 93 height 10
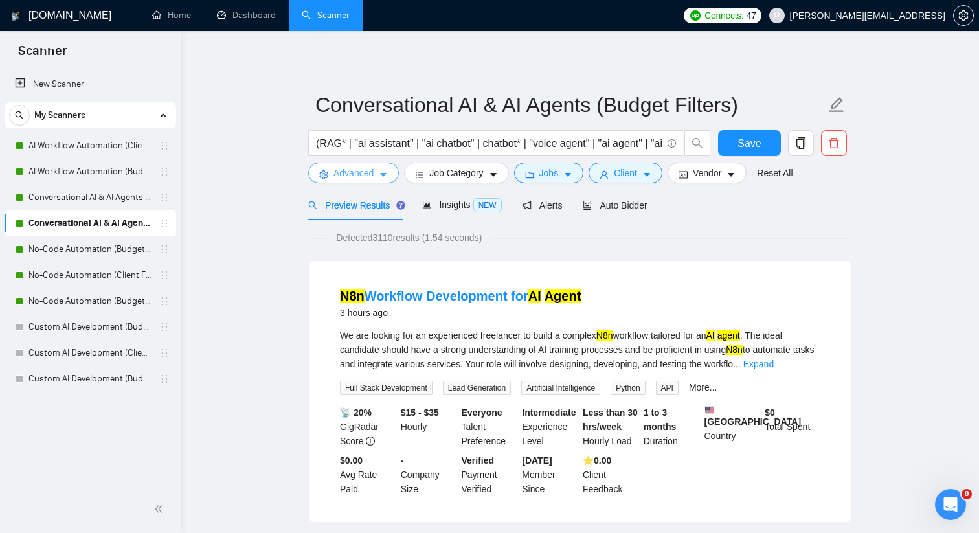
click at [383, 171] on icon "caret-down" at bounding box center [383, 174] width 9 height 9
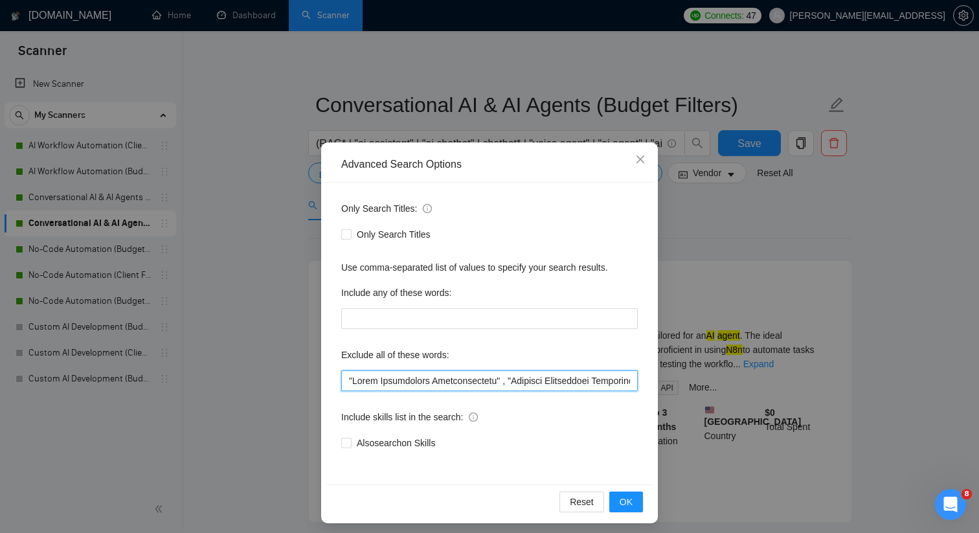
click at [445, 389] on input "text" at bounding box center [489, 380] width 297 height 21
paste input ""Sales Development Representative", "Business Development Representative", "BDR…"
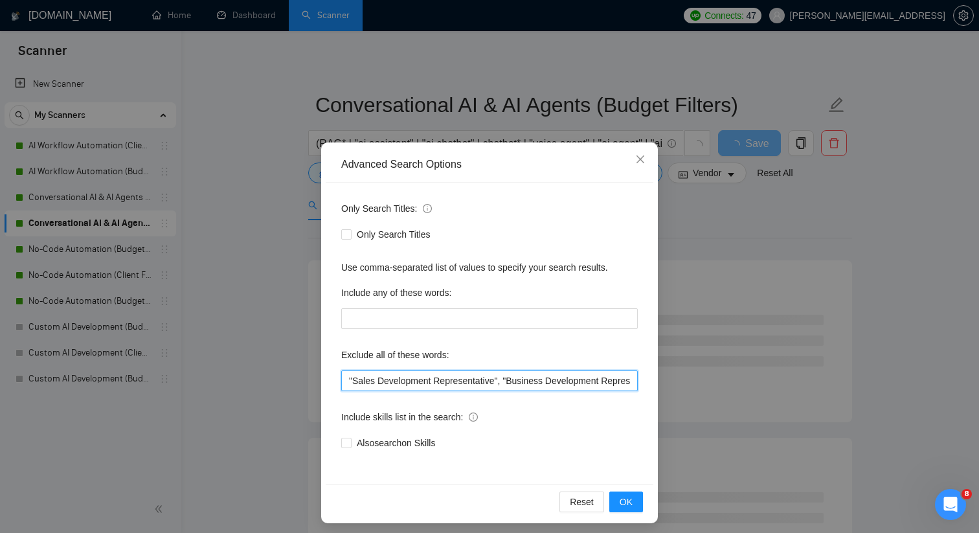
drag, startPoint x: 477, startPoint y: 383, endPoint x: 260, endPoint y: 383, distance: 216.3
click at [260, 383] on div "Advanced Search Options Only Search Titles: Only Search Titles Use comma-separa…" at bounding box center [489, 266] width 979 height 533
click at [463, 380] on input ""Sales Development Representative", "Business Development Representative", "BDR…" at bounding box center [489, 380] width 297 height 21
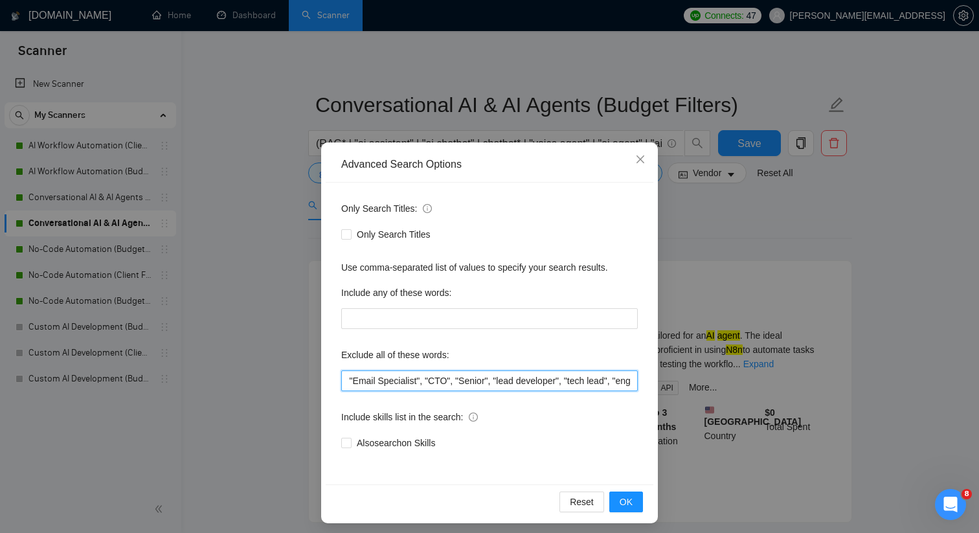
scroll to position [0, 649]
drag, startPoint x: 475, startPoint y: 381, endPoint x: 626, endPoint y: 376, distance: 151.0
click at [626, 376] on input ""Sales Development Representative", "Business Development Representative", "BDR…" at bounding box center [489, 380] width 297 height 21
click at [596, 387] on input ""Sales Development Representative", "Business Development Representative", "BDR…" at bounding box center [489, 380] width 297 height 21
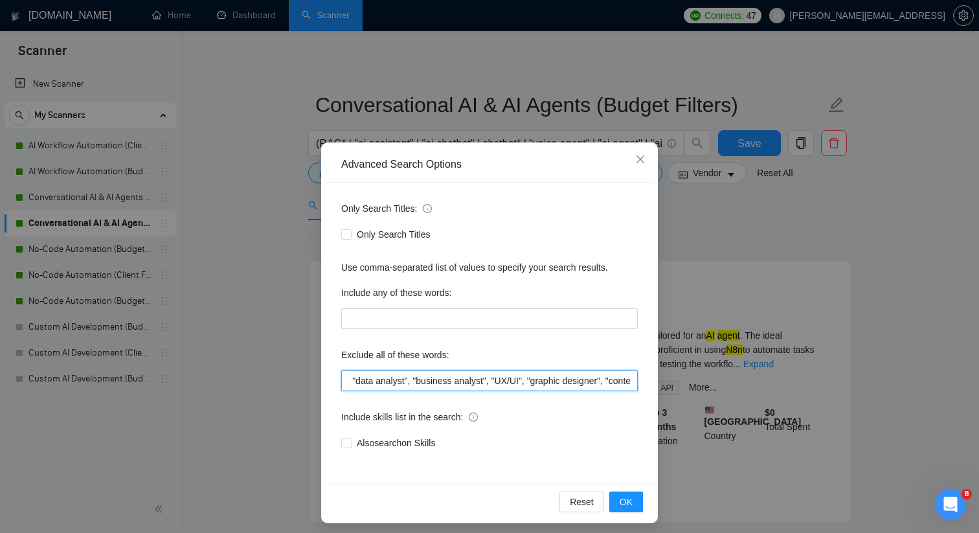
scroll to position [0, 1697]
drag, startPoint x: 600, startPoint y: 378, endPoint x: 724, endPoint y: 381, distance: 124.4
click at [724, 381] on div "Advanced Search Options Only Search Titles: Only Search Titles Use comma-separa…" at bounding box center [489, 266] width 979 height 533
click at [630, 378] on input ""Sales Development Representative", "Business Development Representative", "BDR…" at bounding box center [489, 380] width 297 height 21
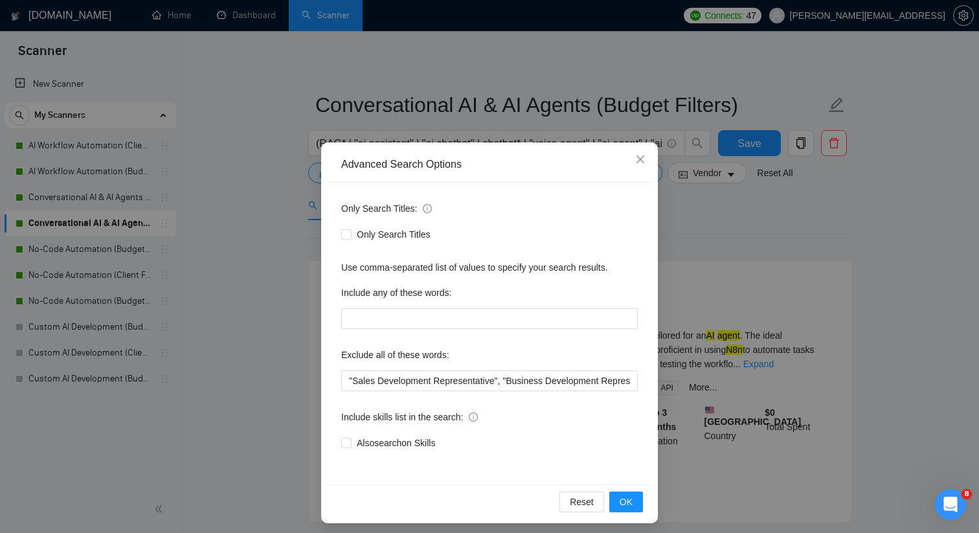
click at [287, 326] on div "Advanced Search Options Only Search Titles: Only Search Titles Use comma-separa…" at bounding box center [489, 266] width 979 height 533
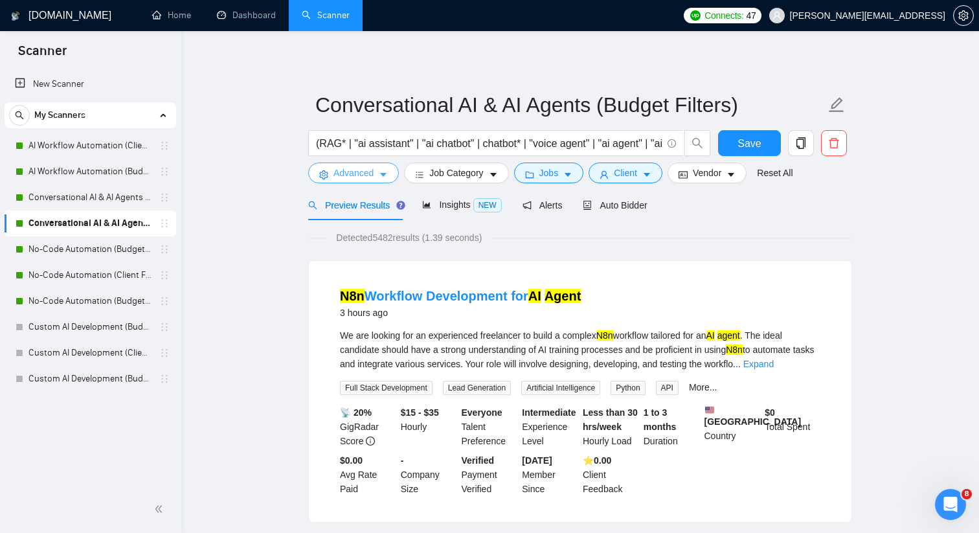
click at [386, 174] on icon "caret-down" at bounding box center [383, 176] width 6 height 4
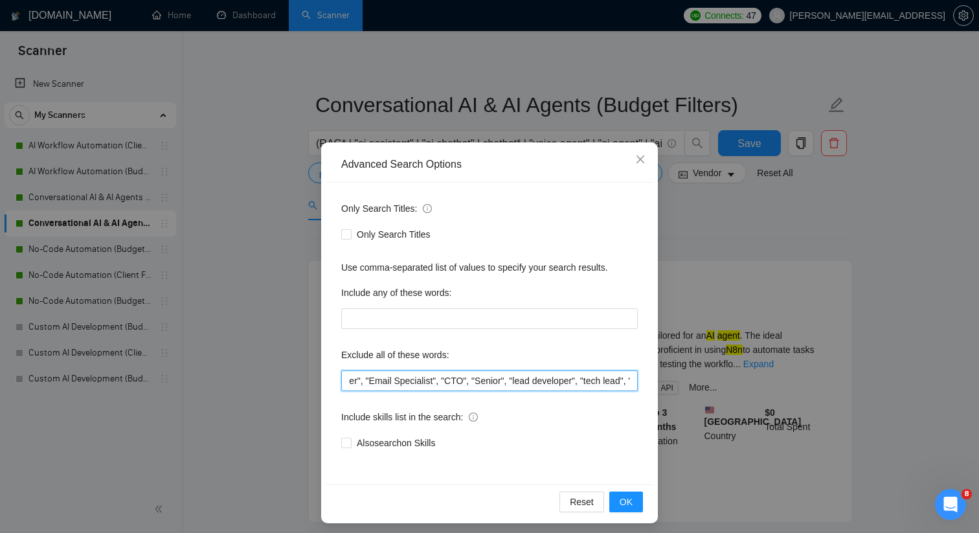
scroll to position [0, 1699]
drag, startPoint x: 471, startPoint y: 387, endPoint x: 742, endPoint y: 386, distance: 270.7
click at [742, 386] on div "Advanced Search Options Only Search Titles: Only Search Titles Use comma-separa…" at bounding box center [489, 266] width 979 height 533
click at [630, 376] on input ""Sales Development Representative", "Business Development Representative", "BDR…" at bounding box center [489, 380] width 297 height 21
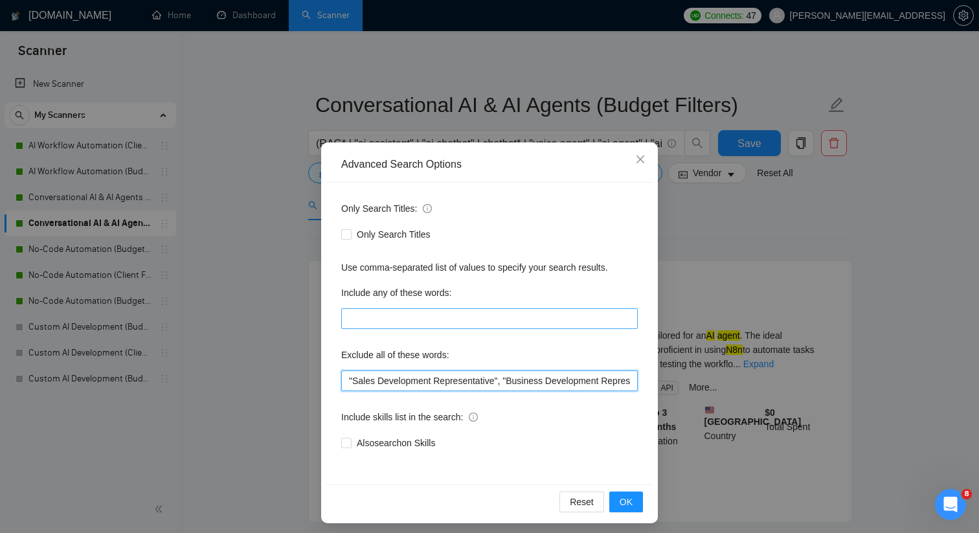
paste input ""tutor", "tutorial", "Tutorials", "tutoring", "teach me", "trainer", "training"…"
type input ""Sales Development Representative", "Business Development Representative", "BDR…"
click at [626, 502] on span "OK" at bounding box center [626, 502] width 13 height 14
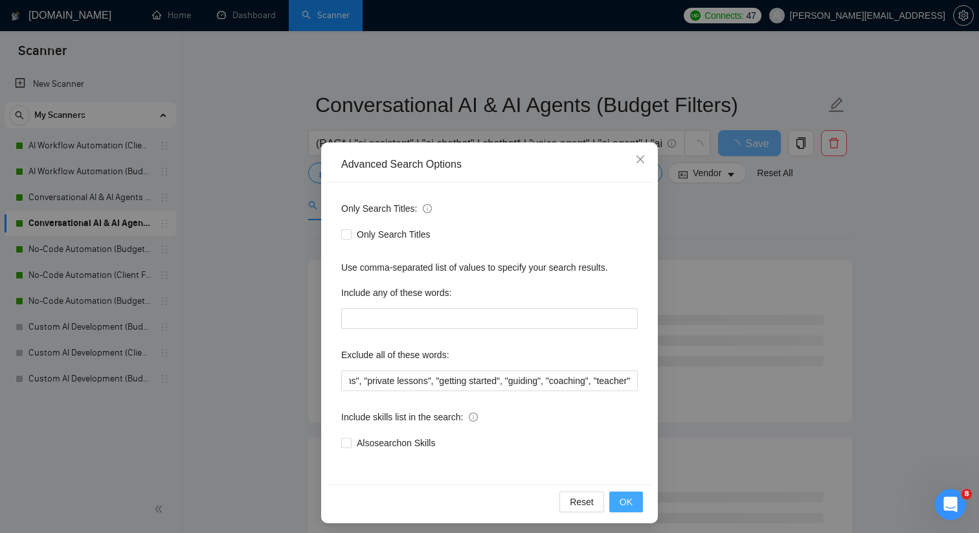
scroll to position [0, 0]
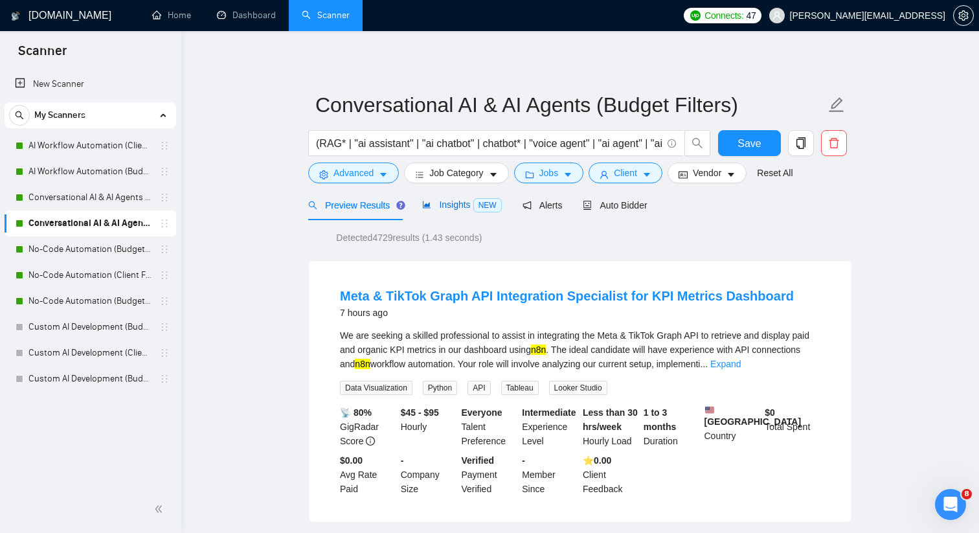
click at [464, 209] on span "Insights NEW" at bounding box center [461, 204] width 79 height 10
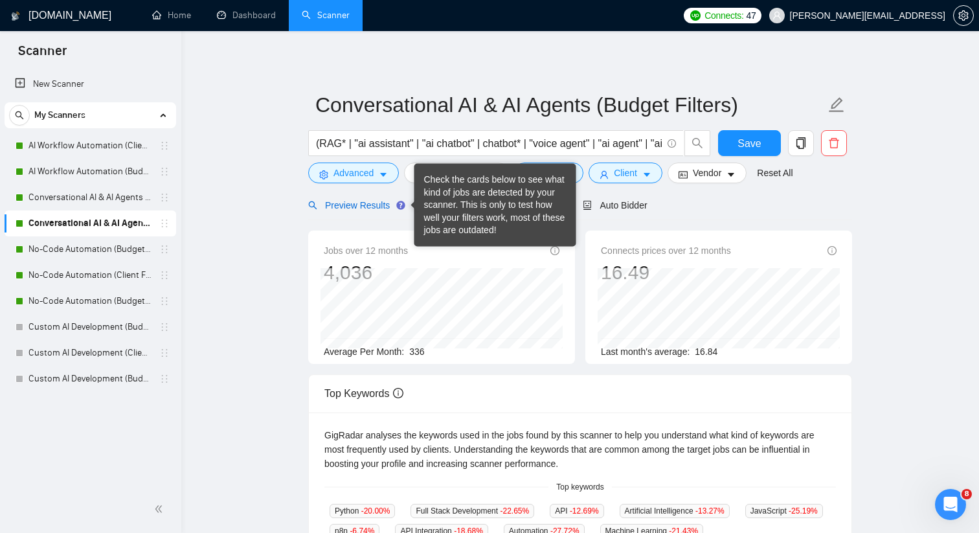
click at [368, 201] on span "Preview Results" at bounding box center [354, 205] width 93 height 10
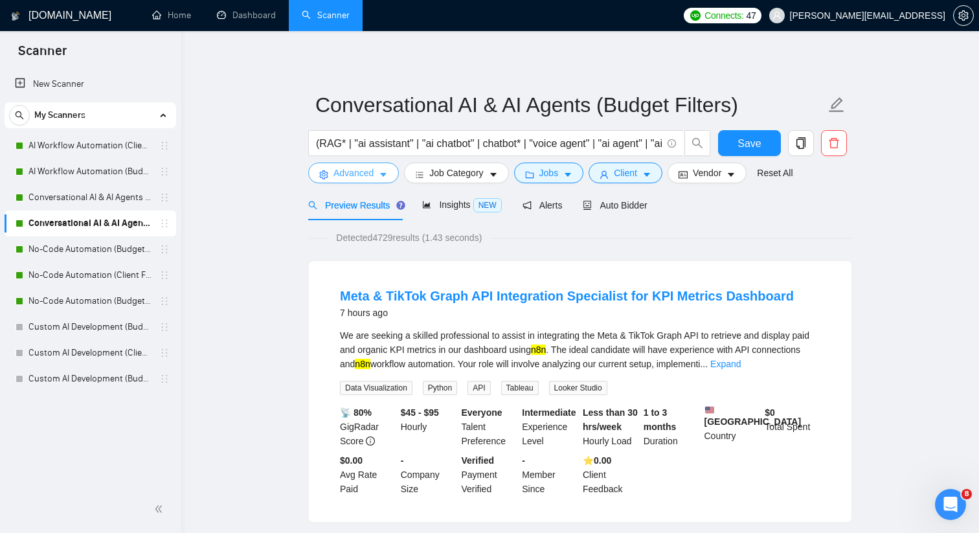
click at [375, 170] on button "Advanced" at bounding box center [353, 173] width 91 height 21
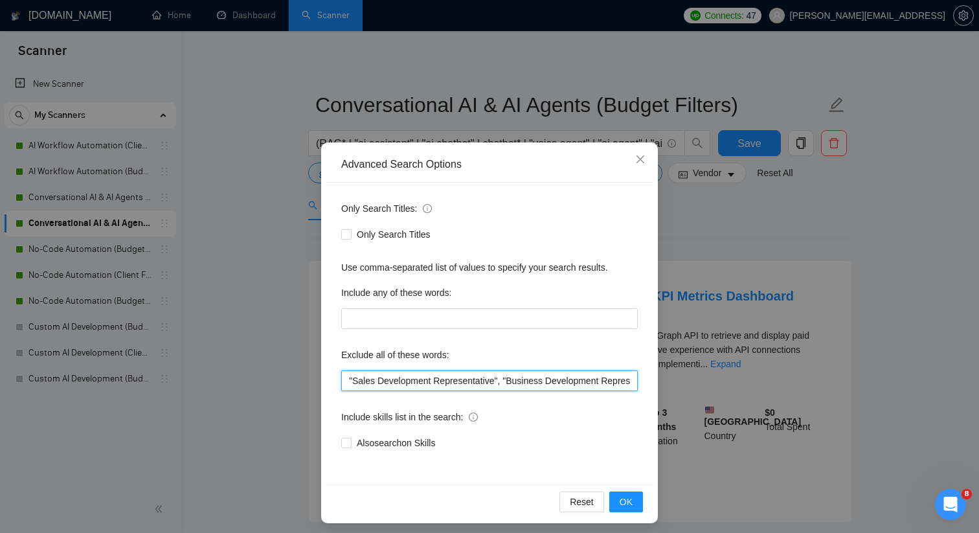
click at [401, 383] on input ""Sales Development Representative", "Business Development Representative", "BDR…" at bounding box center [489, 380] width 297 height 21
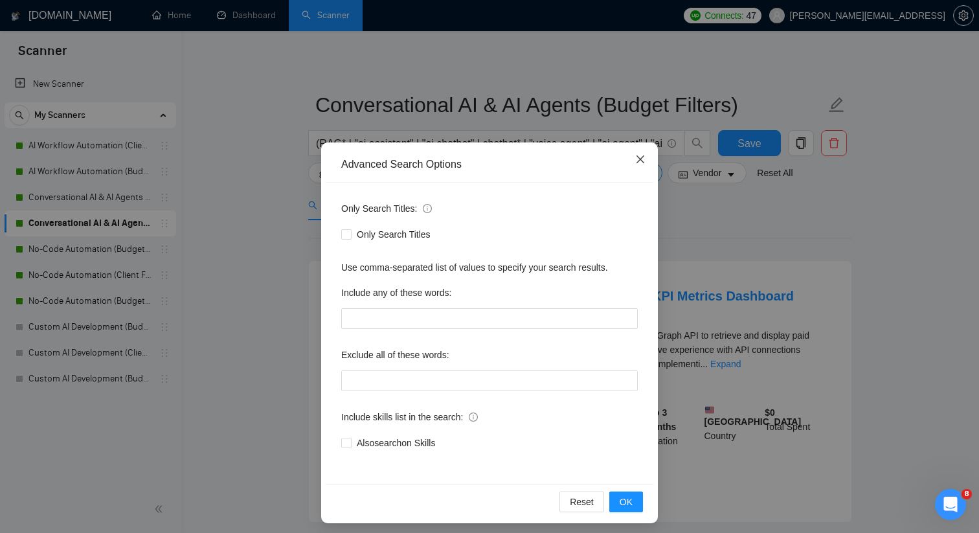
click at [642, 153] on span "Close" at bounding box center [640, 159] width 35 height 35
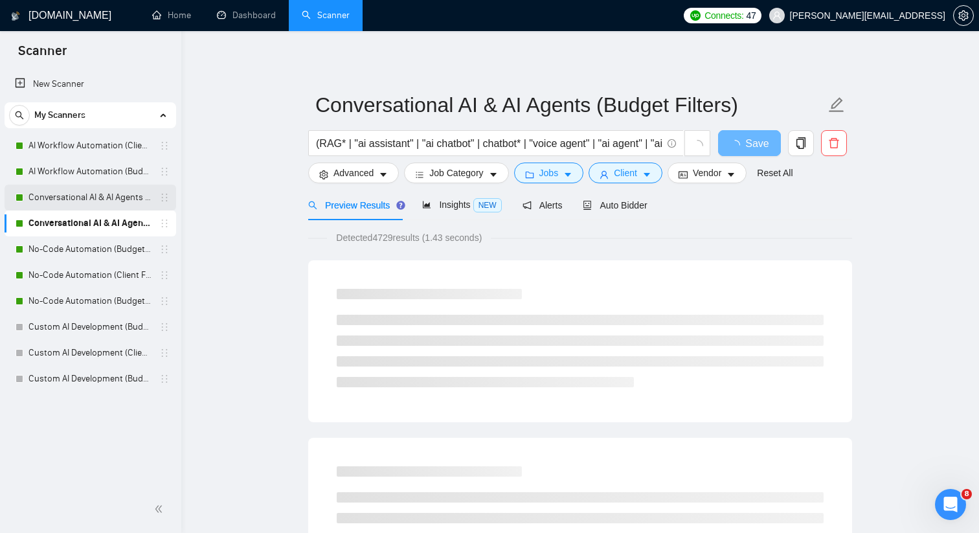
click at [130, 204] on link "Conversational AI & AI Agents (Client Filters)" at bounding box center [89, 198] width 123 height 26
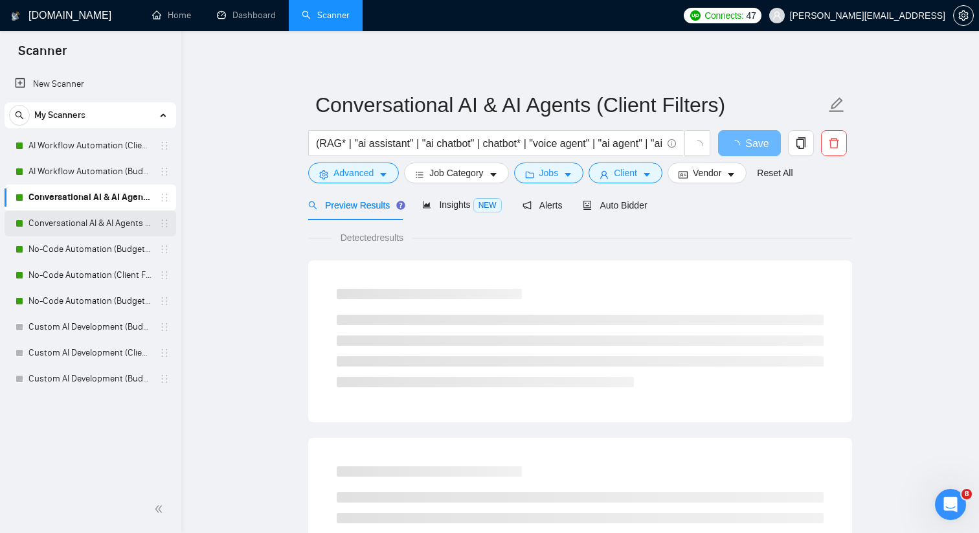
click at [116, 219] on link "Conversational AI & AI Agents (Budget Filters)" at bounding box center [89, 223] width 123 height 26
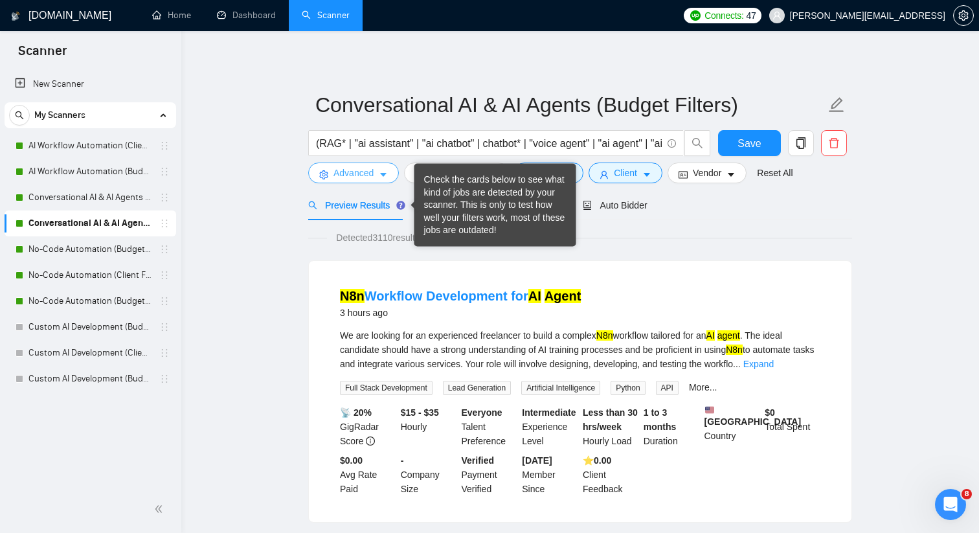
click at [382, 179] on button "Advanced" at bounding box center [353, 173] width 91 height 21
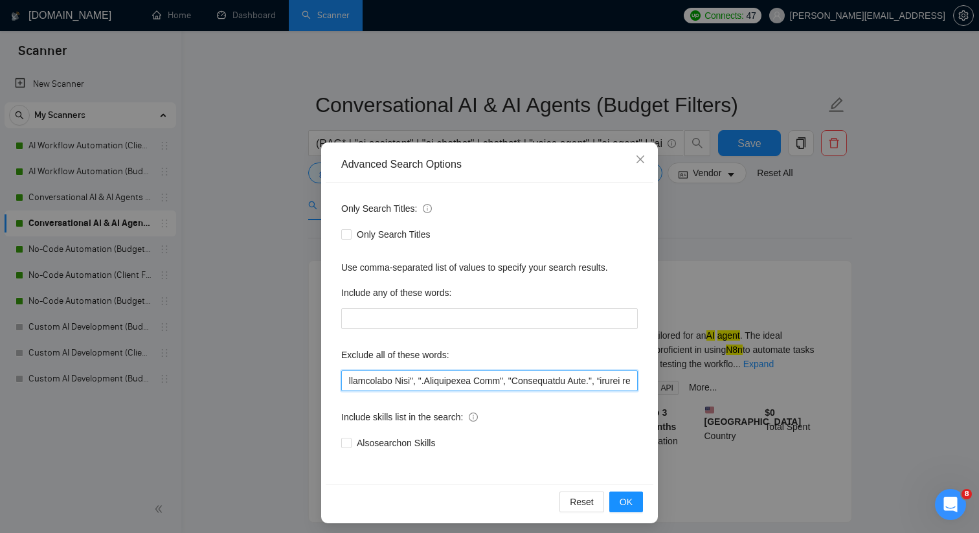
scroll to position [0, 5892]
drag, startPoint x: 459, startPoint y: 378, endPoint x: 773, endPoint y: 378, distance: 313.5
click at [773, 378] on div "Advanced Search Options Only Search Titles: Only Search Titles Use comma-separa…" at bounding box center [489, 266] width 979 height 533
click at [630, 379] on input "text" at bounding box center [489, 380] width 297 height 21
paste input ""tutor", "tutorial", "Tutorials", "tutoring", "teach me", "trainer", "training"…"
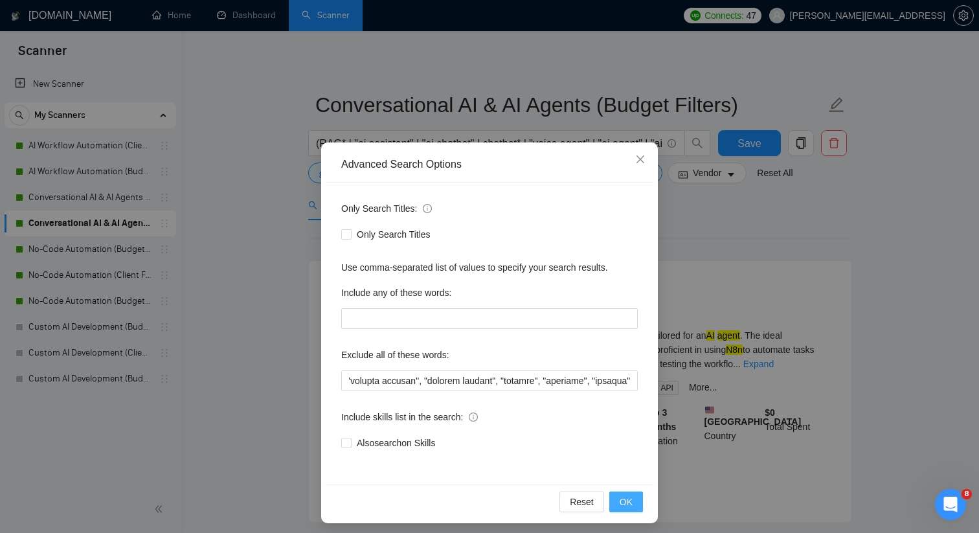
scroll to position [0, 0]
click at [633, 499] on button "OK" at bounding box center [626, 502] width 34 height 21
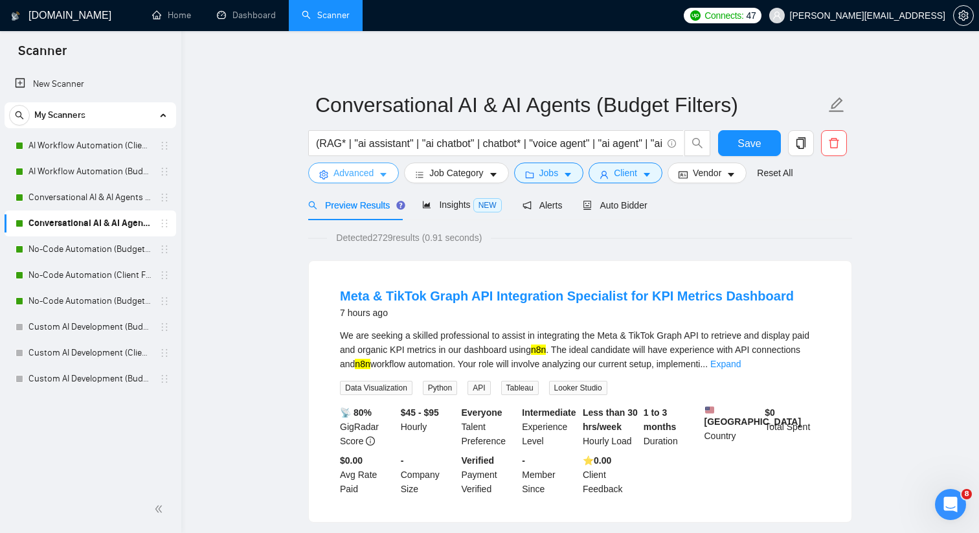
click at [376, 167] on button "Advanced" at bounding box center [353, 173] width 91 height 21
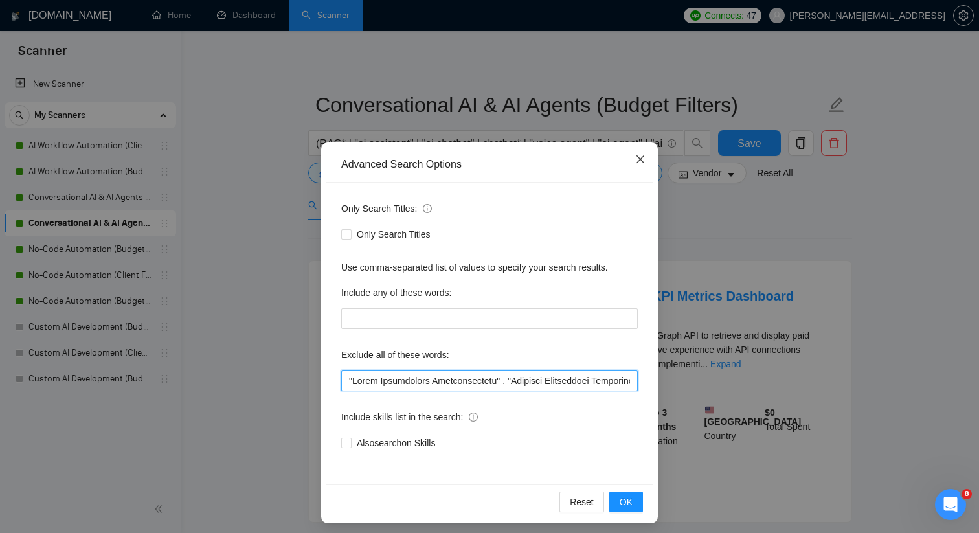
type input ""Sales Development Representative" , "Business Development Representative" , "B…"
click at [638, 156] on icon "close" at bounding box center [640, 159] width 10 height 10
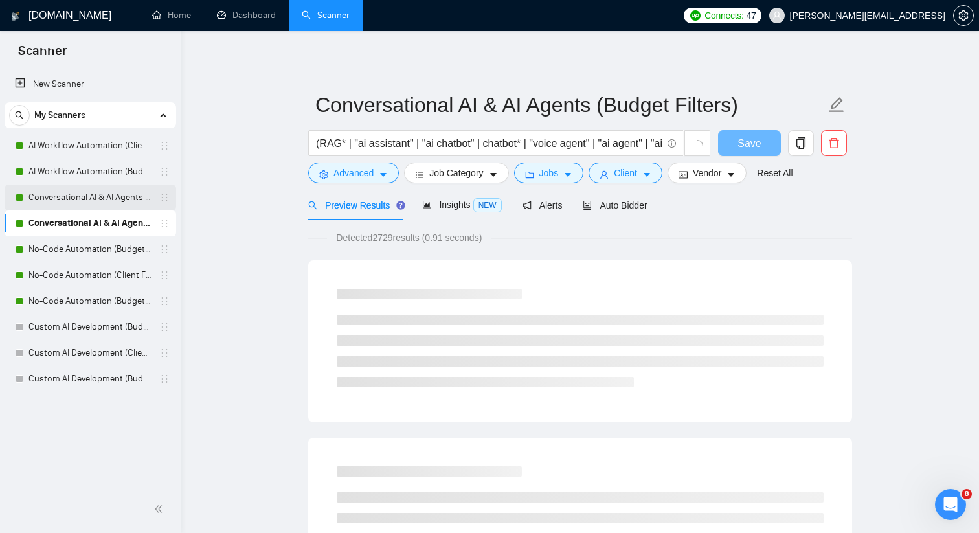
click at [116, 190] on link "Conversational AI & AI Agents (Client Filters)" at bounding box center [89, 198] width 123 height 26
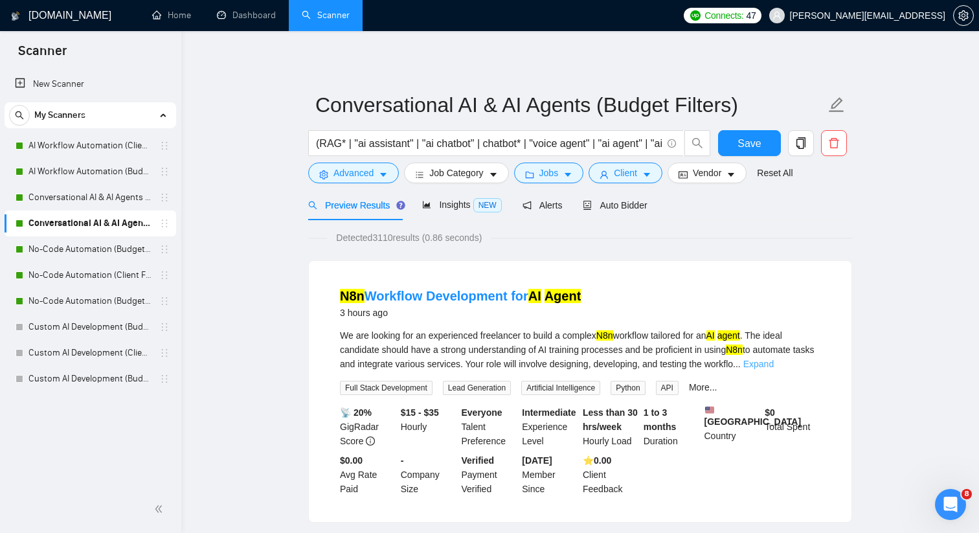
click at [774, 364] on link "Expand" at bounding box center [758, 364] width 30 height 10
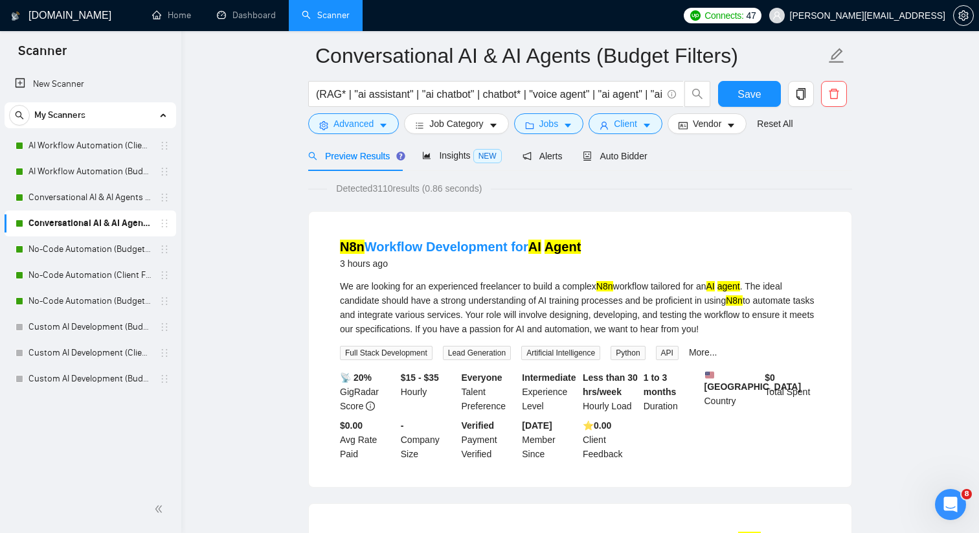
scroll to position [50, 0]
click at [103, 204] on link "Conversational AI & AI Agents (Client Filters)" at bounding box center [89, 198] width 123 height 26
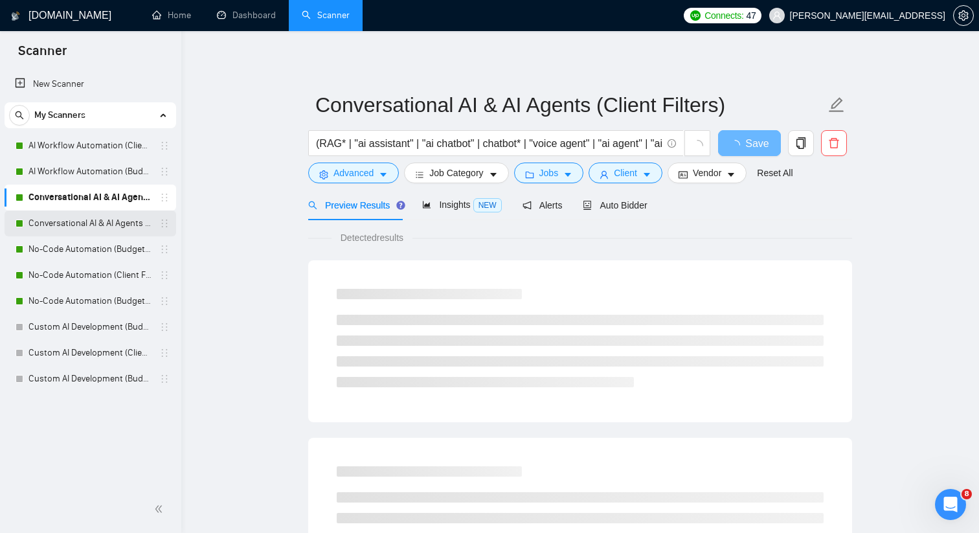
click at [78, 222] on link "Conversational AI & AI Agents (Budget Filters)" at bounding box center [89, 223] width 123 height 26
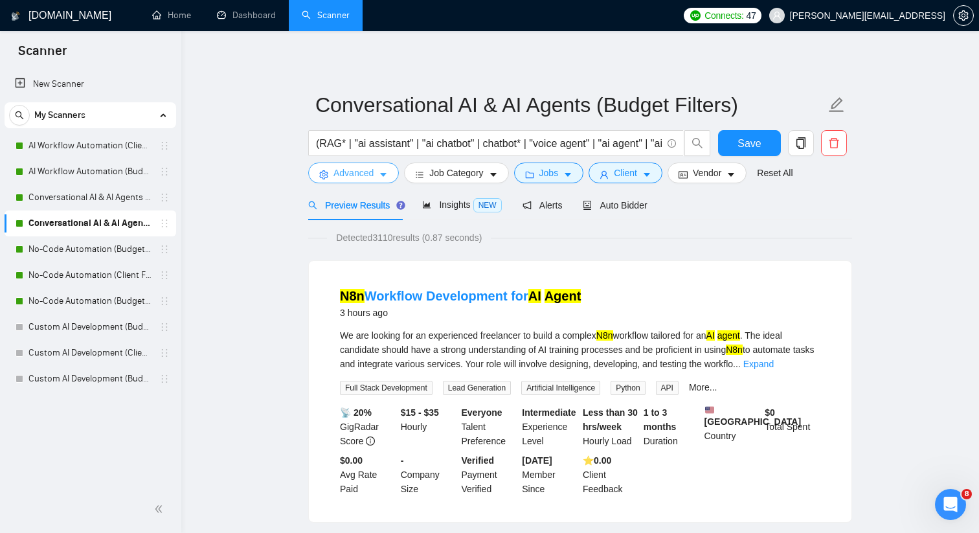
click at [383, 174] on icon "caret-down" at bounding box center [383, 176] width 6 height 4
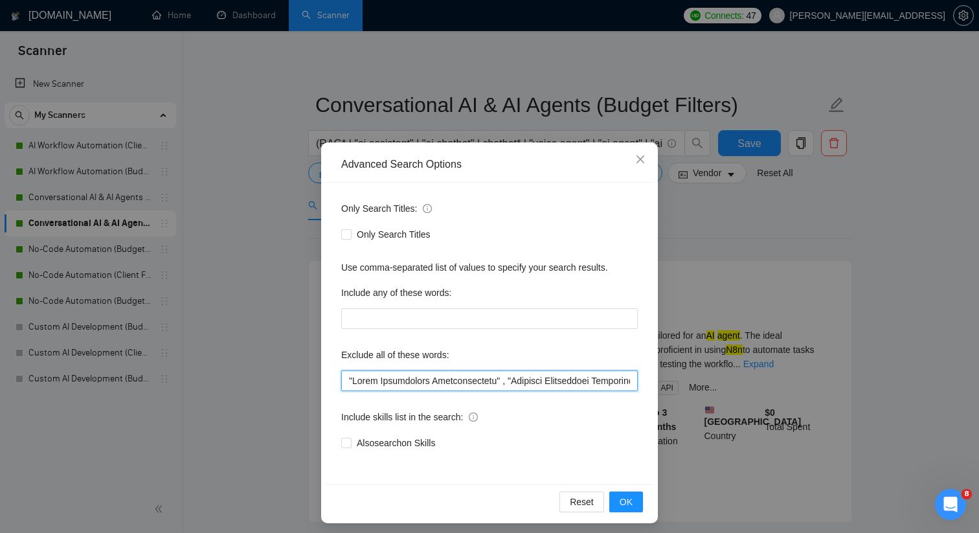
click at [389, 373] on input "text" at bounding box center [489, 380] width 297 height 21
paste input ", "Business Development Representative", "BDR", "SDR", "SEO expert", "content s…"
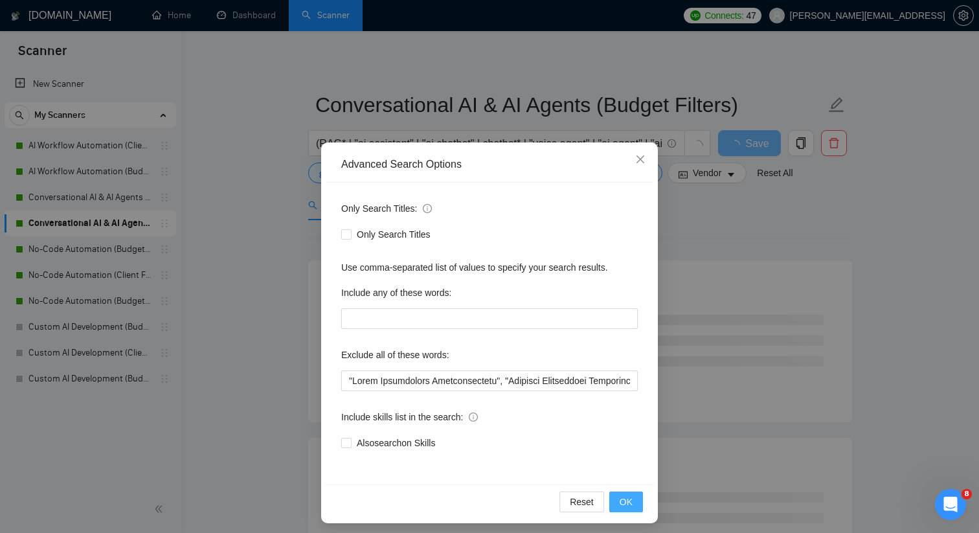
drag, startPoint x: 632, startPoint y: 505, endPoint x: 612, endPoint y: 421, distance: 85.9
click at [612, 421] on div "Advanced Search Options Only Search Titles: Only Search Titles Use comma-separa…" at bounding box center [489, 332] width 337 height 381
click at [627, 492] on button "OK" at bounding box center [626, 502] width 34 height 21
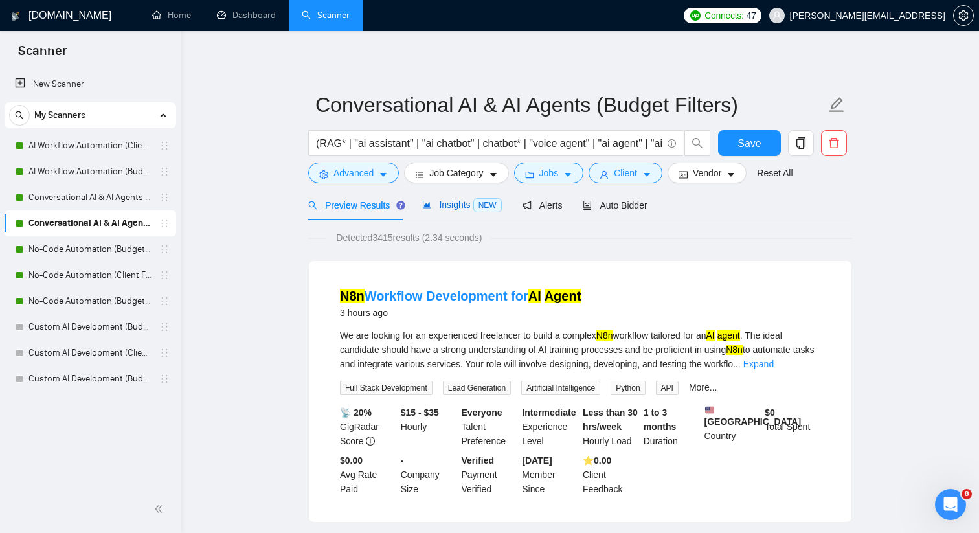
click at [463, 205] on span "Insights NEW" at bounding box center [461, 204] width 79 height 10
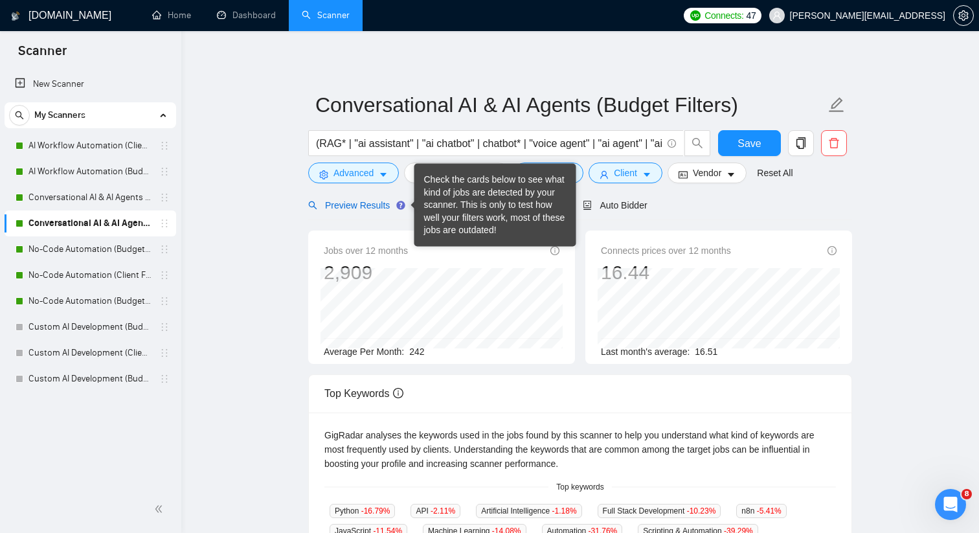
click at [385, 203] on span "Preview Results" at bounding box center [354, 205] width 93 height 10
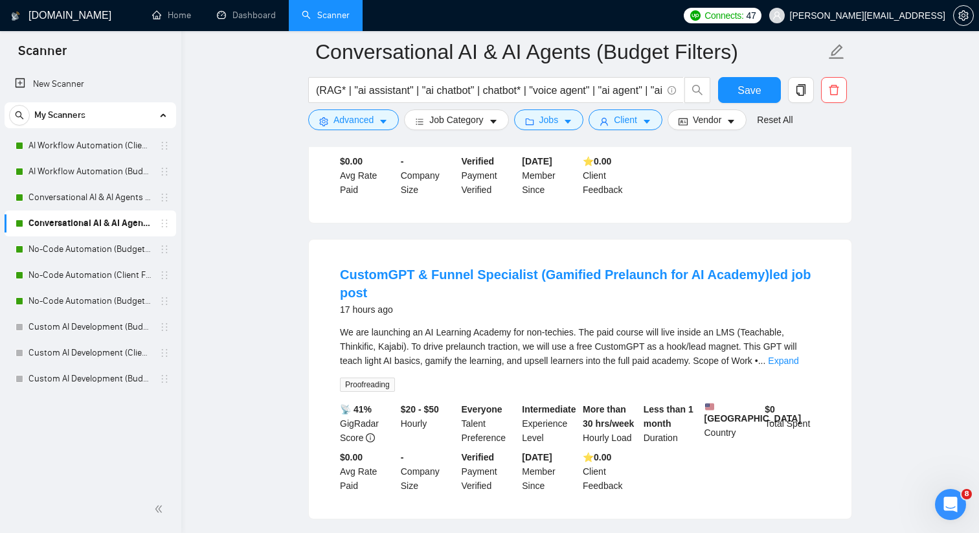
scroll to position [1198, 0]
click at [799, 367] on link "Expand" at bounding box center [783, 362] width 30 height 10
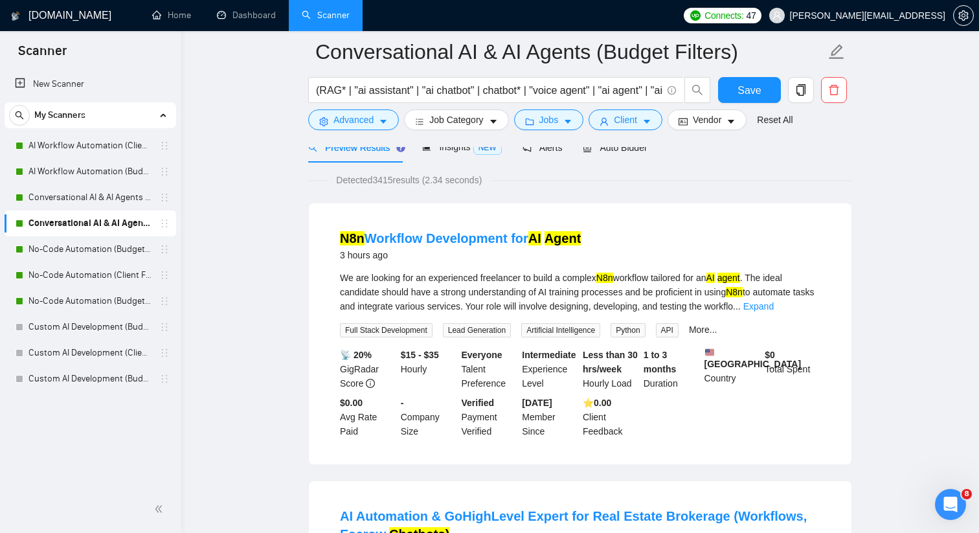
scroll to position [0, 0]
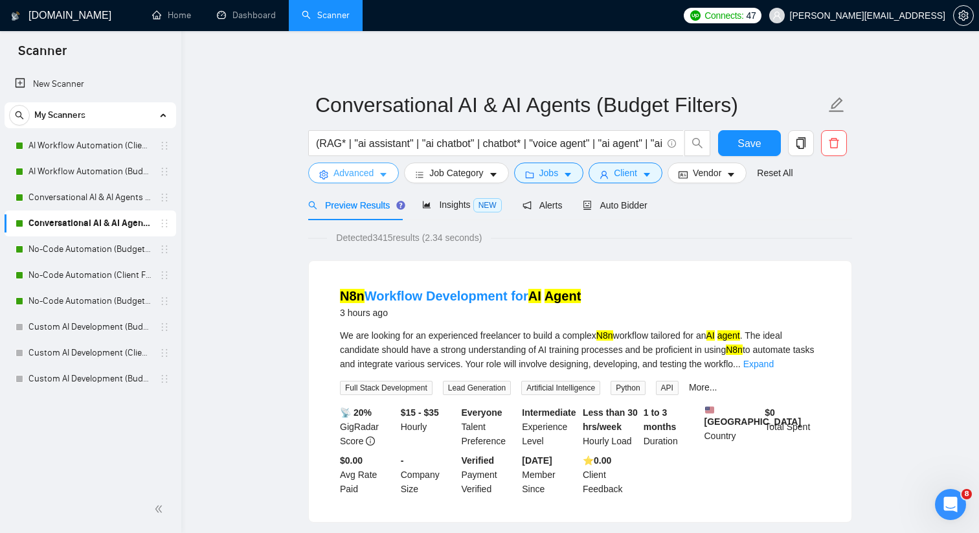
click at [374, 171] on span "Advanced" at bounding box center [354, 173] width 40 height 14
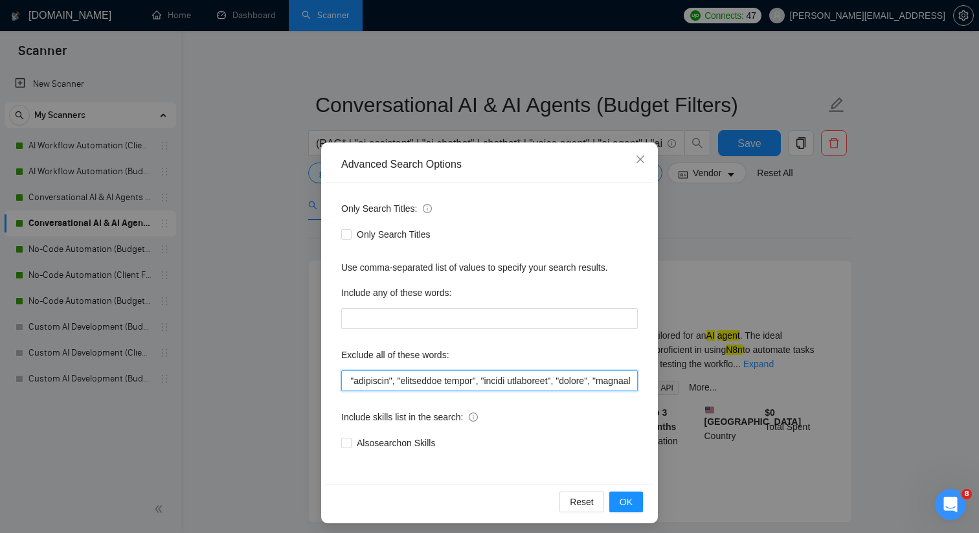
scroll to position [0, 14827]
drag, startPoint x: 433, startPoint y: 381, endPoint x: 775, endPoint y: 382, distance: 342.6
click at [775, 382] on div "Advanced Search Options Only Search Titles: Only Search Titles Use comma-separa…" at bounding box center [489, 266] width 979 height 533
click at [641, 157] on icon "close" at bounding box center [640, 159] width 10 height 10
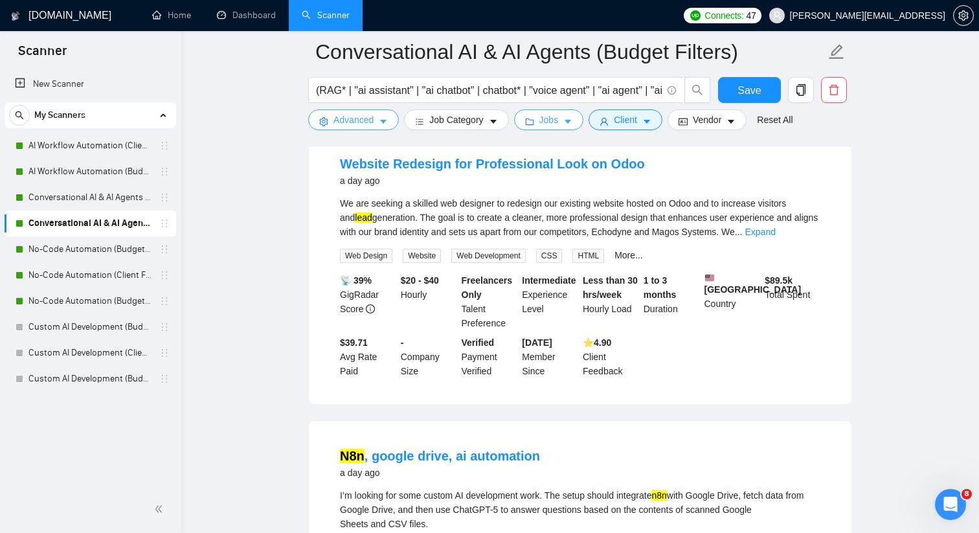
scroll to position [2003, 0]
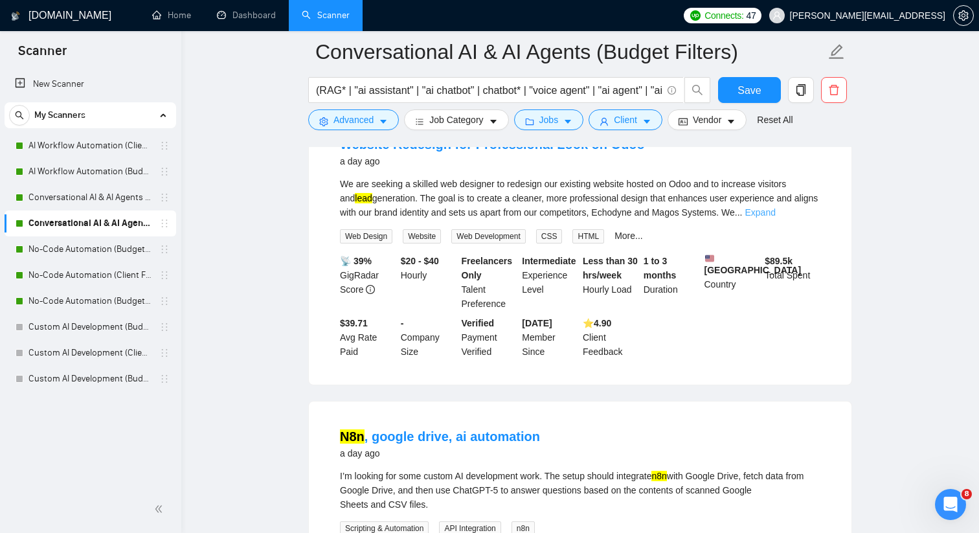
click at [776, 218] on link "Expand" at bounding box center [760, 212] width 30 height 10
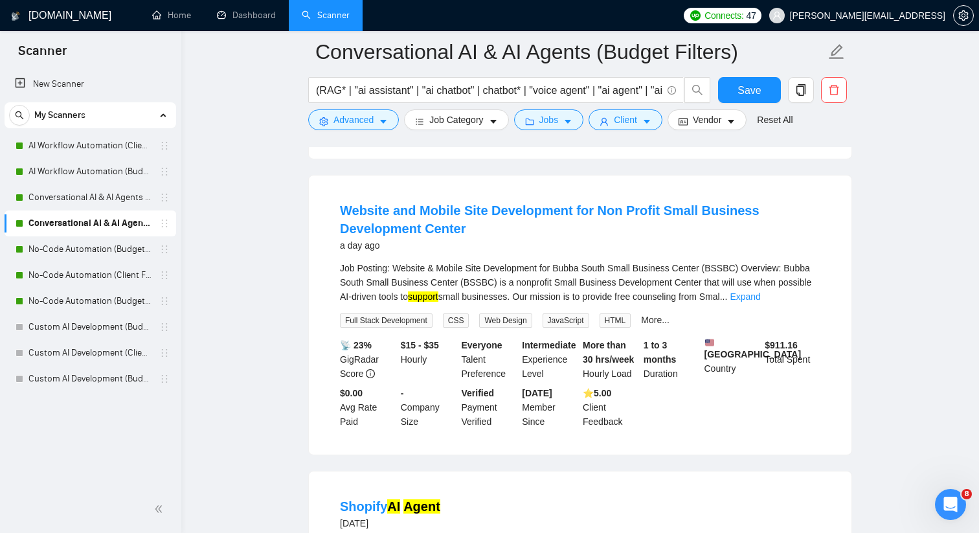
scroll to position [2595, 0]
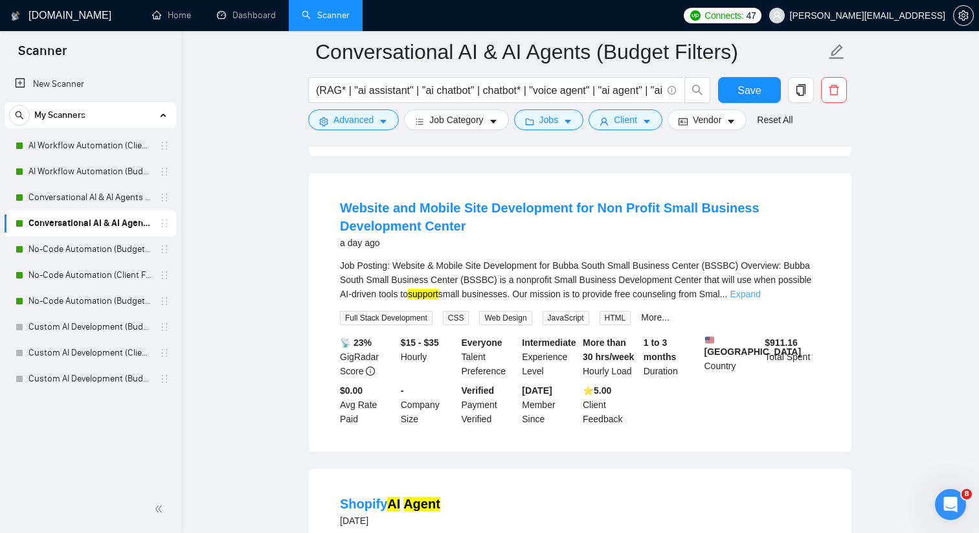
click at [760, 299] on link "Expand" at bounding box center [745, 294] width 30 height 10
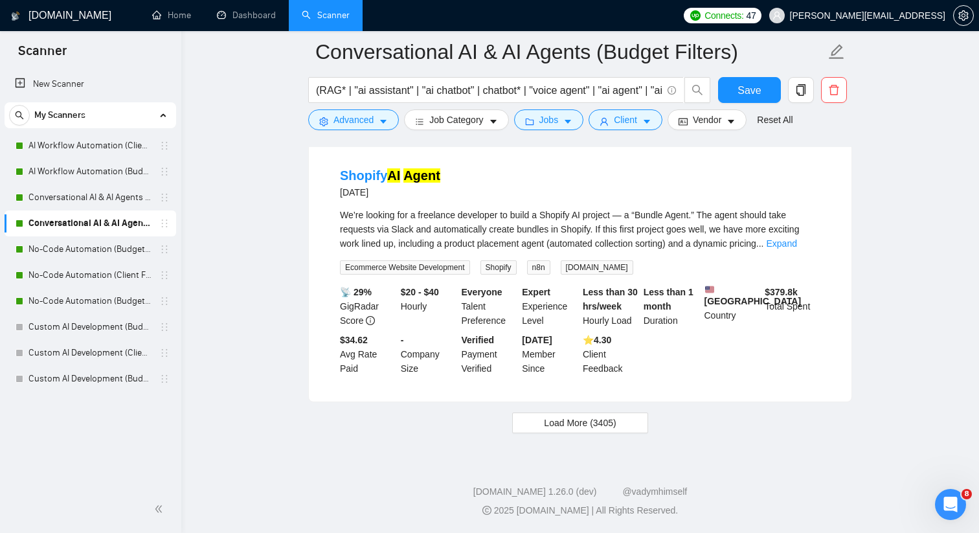
scroll to position [3335, 0]
click at [624, 420] on button "Load More (3405)" at bounding box center [579, 423] width 135 height 21
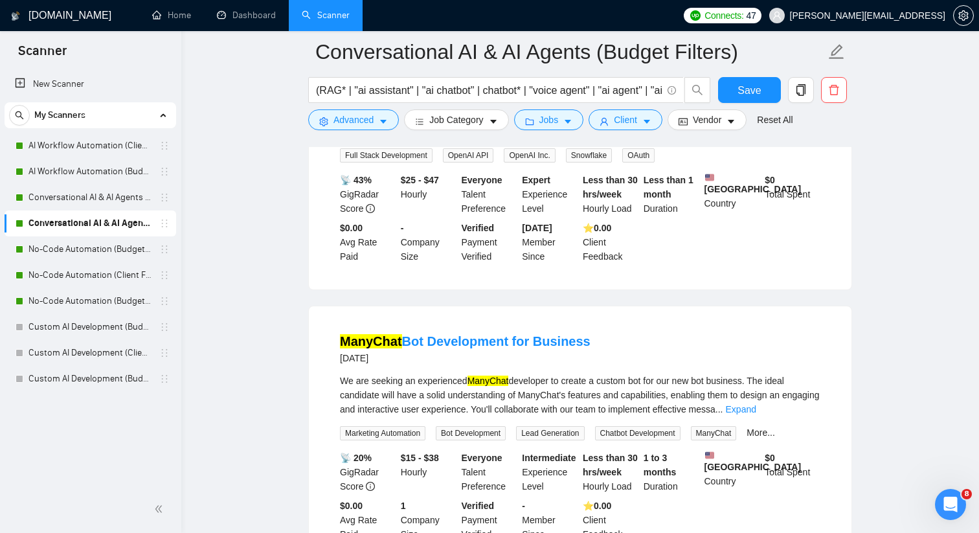
scroll to position [3901, 0]
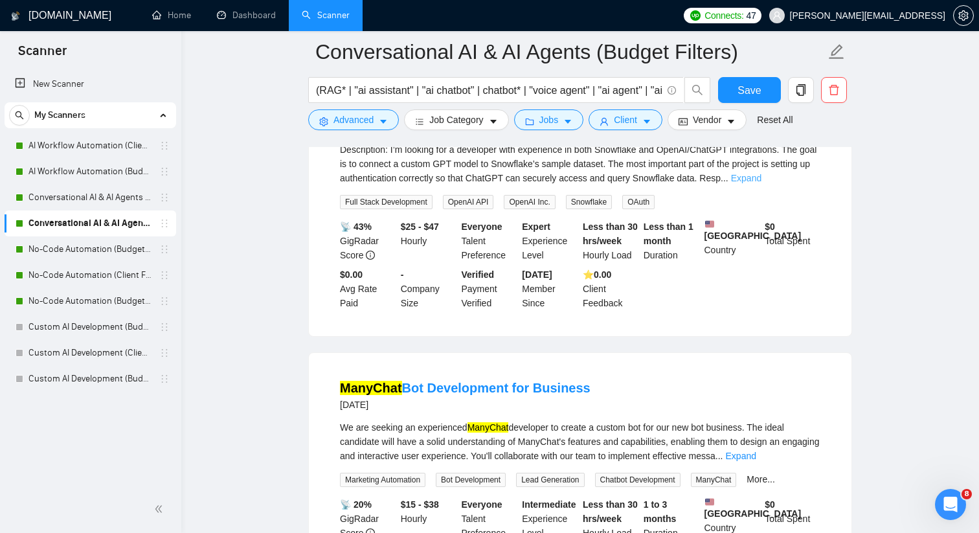
click at [762, 183] on link "Expand" at bounding box center [746, 178] width 30 height 10
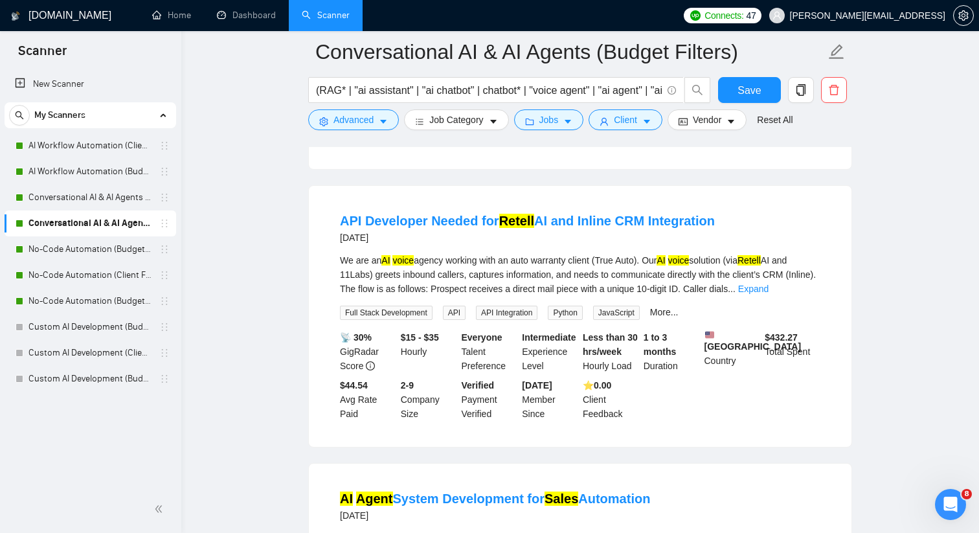
scroll to position [4433, 0]
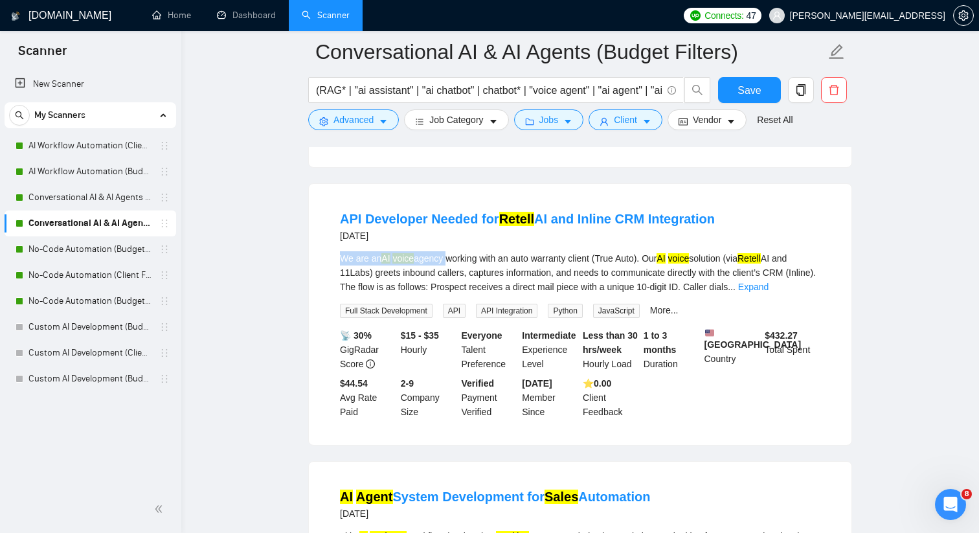
drag, startPoint x: 449, startPoint y: 340, endPoint x: 343, endPoint y: 342, distance: 106.2
click at [343, 294] on div "We are an AI voice agency working with an auto warranty client (True Auto). Our…" at bounding box center [580, 272] width 481 height 43
copy div "We are an AI voice agency"
click at [336, 122] on span "Advanced" at bounding box center [354, 120] width 40 height 14
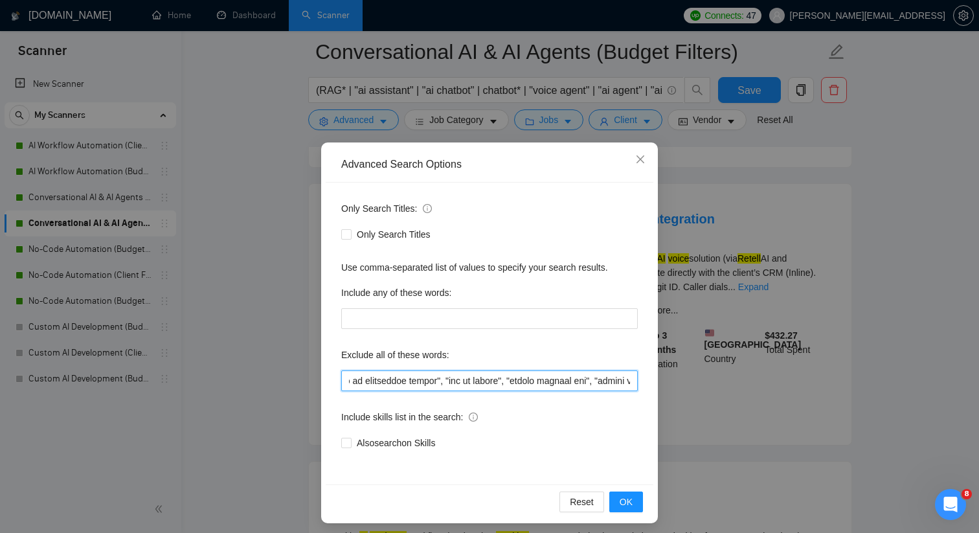
drag, startPoint x: 414, startPoint y: 378, endPoint x: 627, endPoint y: 385, distance: 213.2
click at [627, 385] on input "text" at bounding box center [489, 380] width 297 height 21
click at [473, 379] on input "text" at bounding box center [489, 380] width 297 height 21
paste input "We are an AI voice agency"
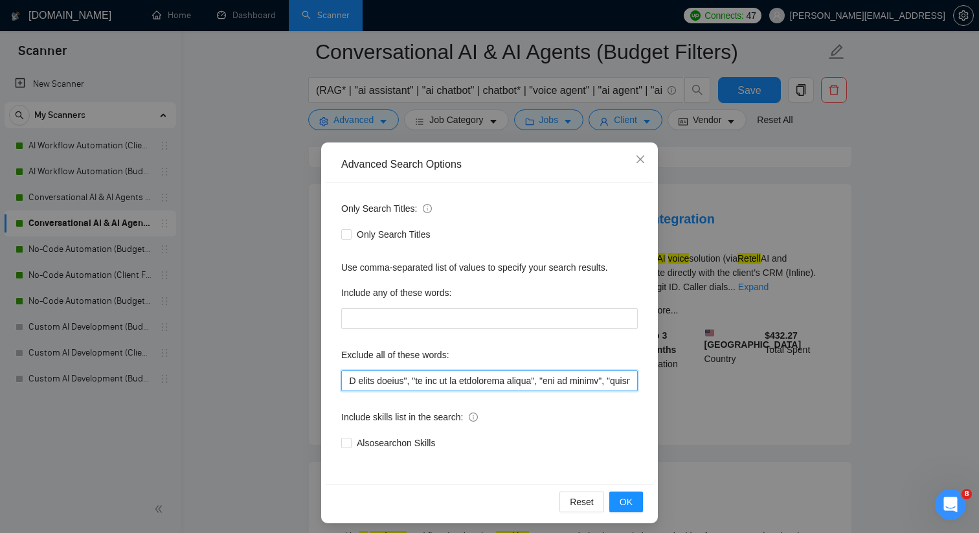
click at [476, 380] on input "text" at bounding box center [489, 380] width 297 height 21
type input ""Sales Development Representative", "Business Development Representative", "BDR…"
click at [638, 497] on button "OK" at bounding box center [626, 502] width 34 height 21
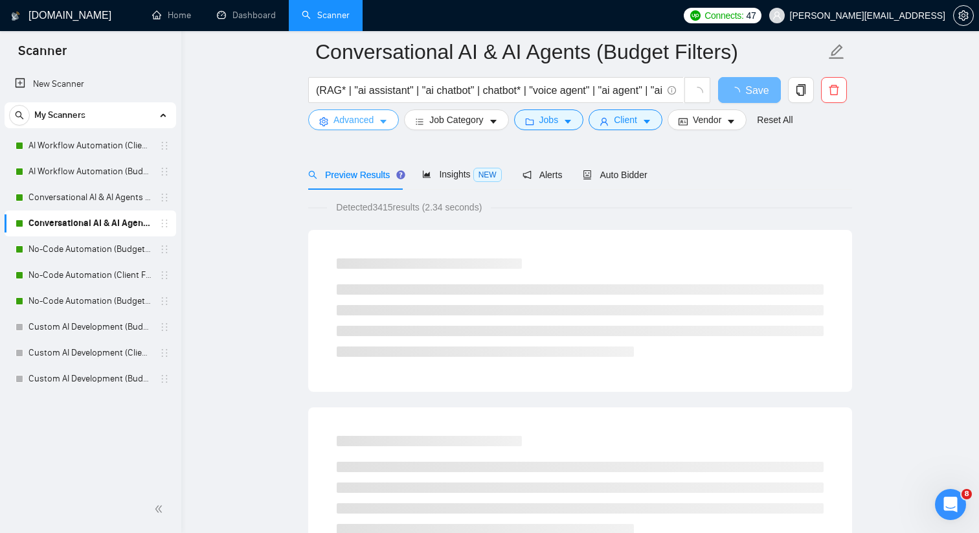
scroll to position [0, 0]
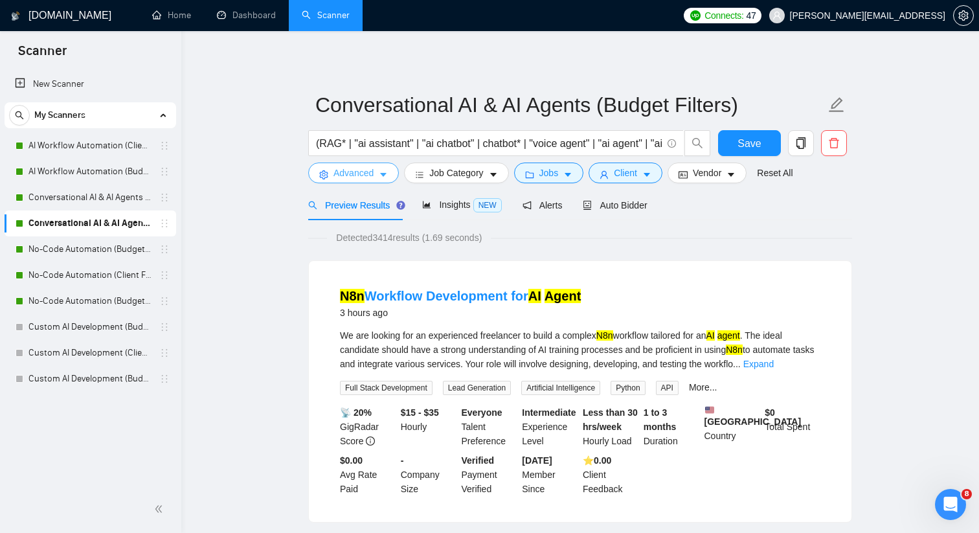
click at [378, 174] on button "Advanced" at bounding box center [353, 173] width 91 height 21
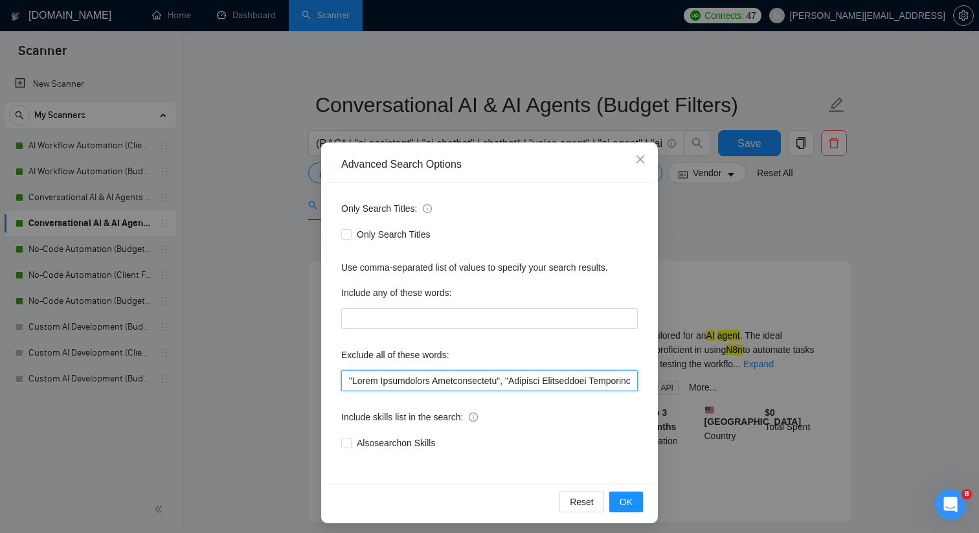
click at [376, 380] on input "text" at bounding box center [489, 380] width 297 height 21
click at [641, 155] on icon "close" at bounding box center [640, 159] width 10 height 10
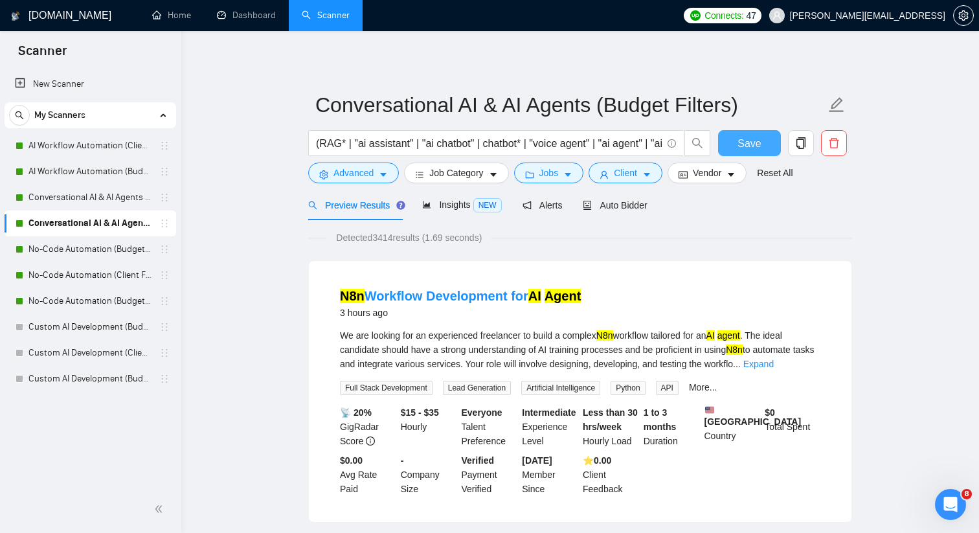
click at [752, 142] on span "Save" at bounding box center [749, 143] width 23 height 16
click at [124, 196] on link "Conversational AI & AI Agents (Client Filters)" at bounding box center [89, 198] width 123 height 26
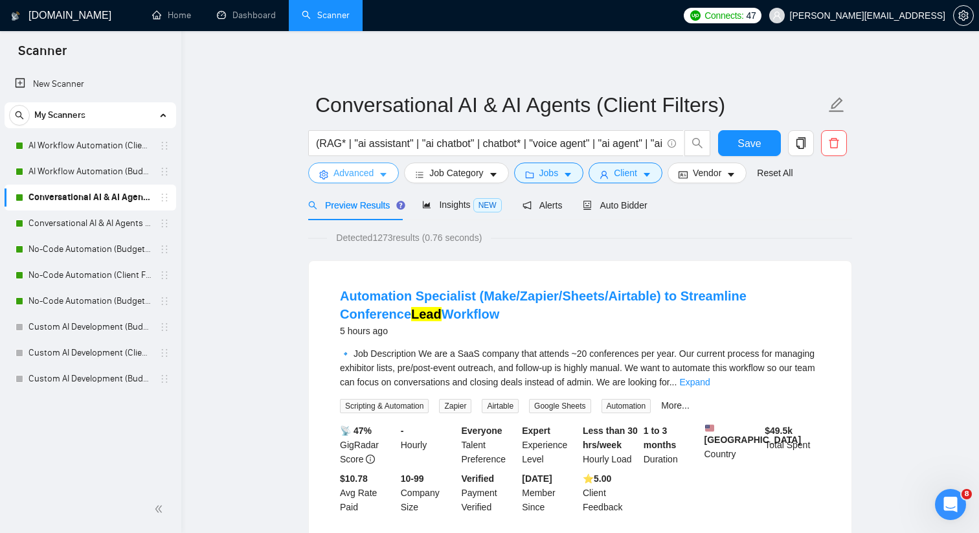
click at [383, 177] on icon "caret-down" at bounding box center [383, 174] width 9 height 9
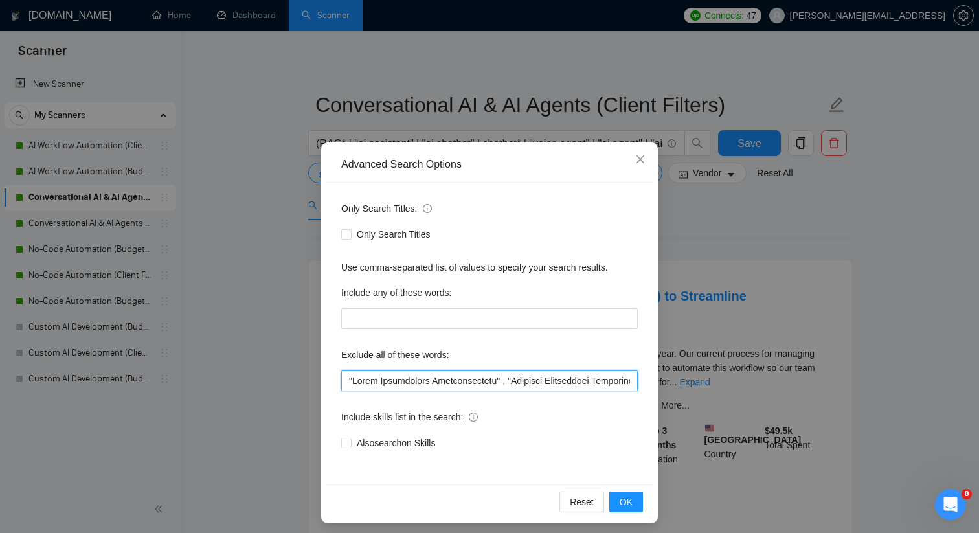
click at [425, 373] on input "text" at bounding box center [489, 380] width 297 height 21
click at [425, 378] on input "text" at bounding box center [489, 380] width 297 height 21
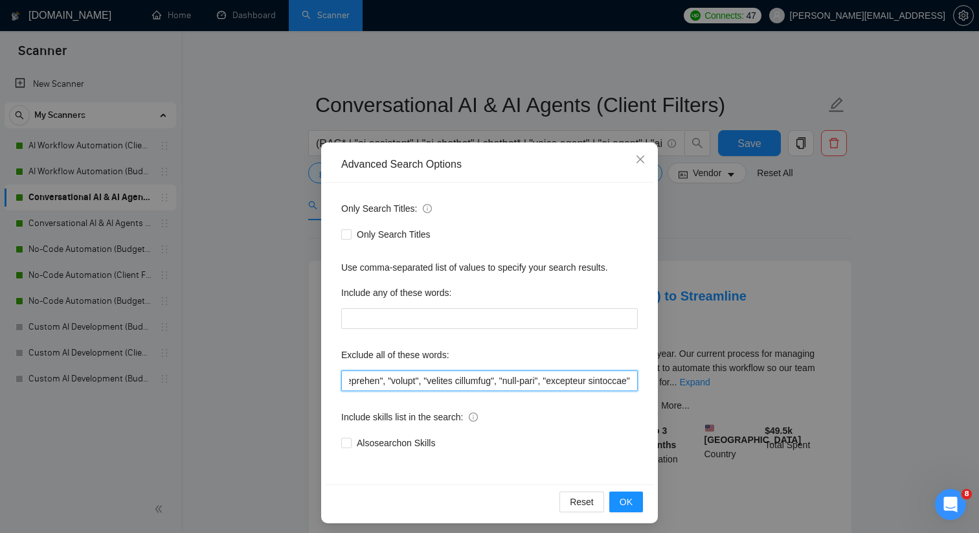
drag, startPoint x: 425, startPoint y: 378, endPoint x: 777, endPoint y: 379, distance: 351.7
click at [777, 379] on div "Advanced Search Options Only Search Titles: Only Search Titles Use comma-separa…" at bounding box center [489, 266] width 979 height 533
paste input ""Sales Development Representative", "Business Development Representative", "BDR…"
type input ""Sales "Sales Development Representative", "Business Development Representative…"
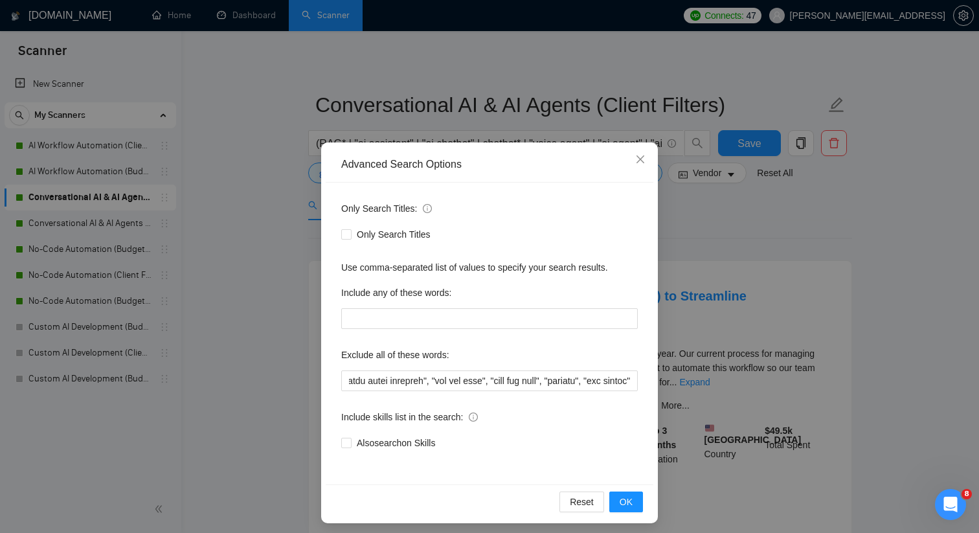
click at [695, 310] on div "Advanced Search Options Only Search Titles: Only Search Titles Use comma-separa…" at bounding box center [489, 266] width 979 height 533
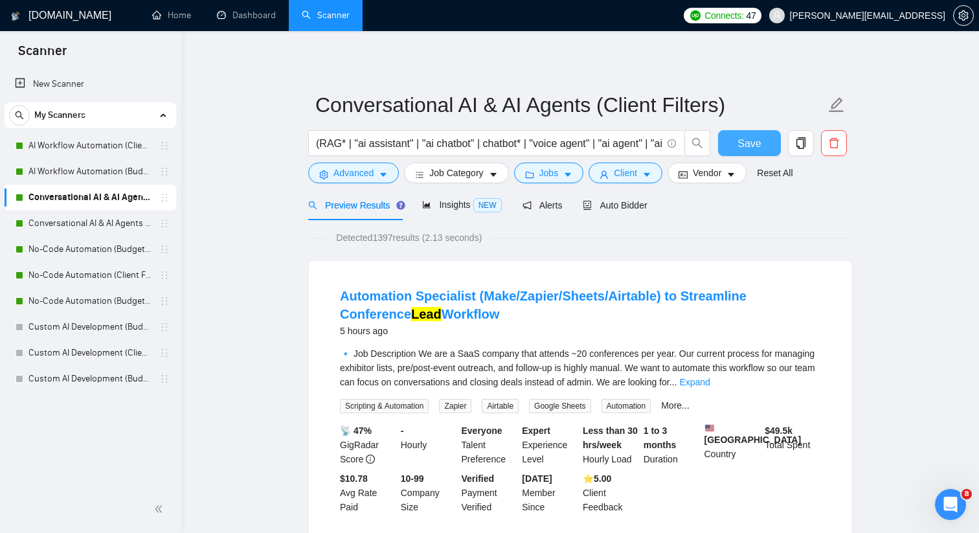
click at [740, 144] on span "Save" at bounding box center [749, 143] width 23 height 16
click at [139, 174] on link "AI Workflow Automation (Budget Filters)" at bounding box center [89, 172] width 123 height 26
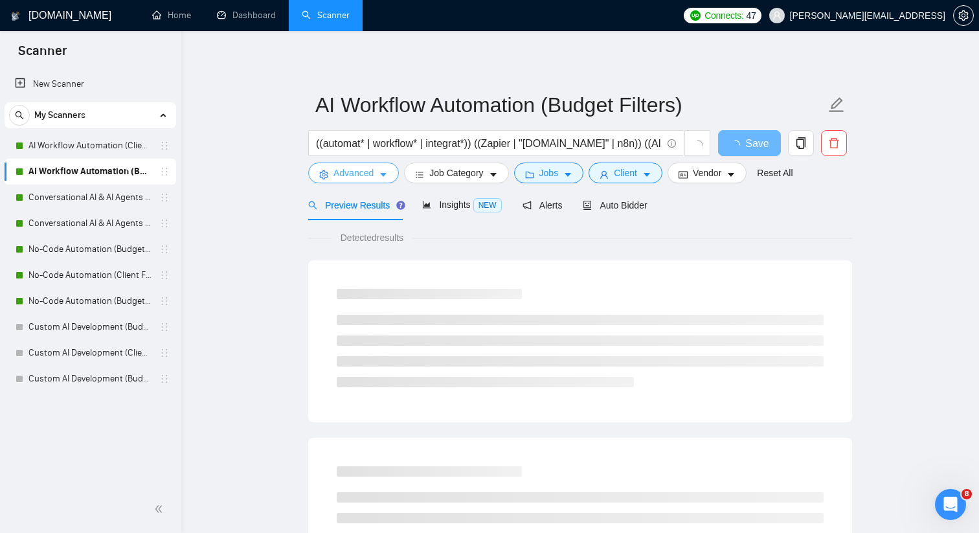
click at [361, 166] on span "Advanced" at bounding box center [354, 173] width 40 height 14
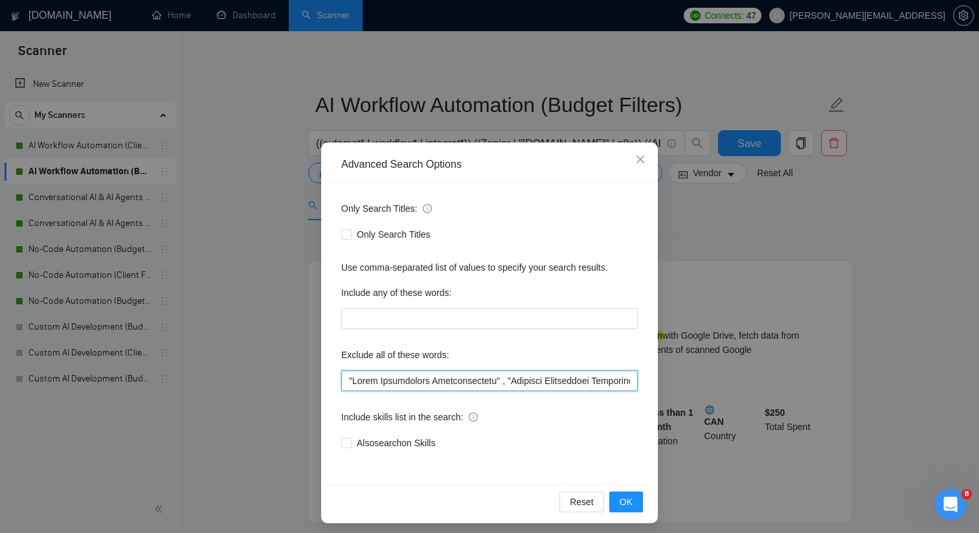
click at [405, 381] on input "text" at bounding box center [489, 380] width 297 height 21
paste input ", "Business Development Representative", "BDR", "SDR", "SEO expert", "content s…"
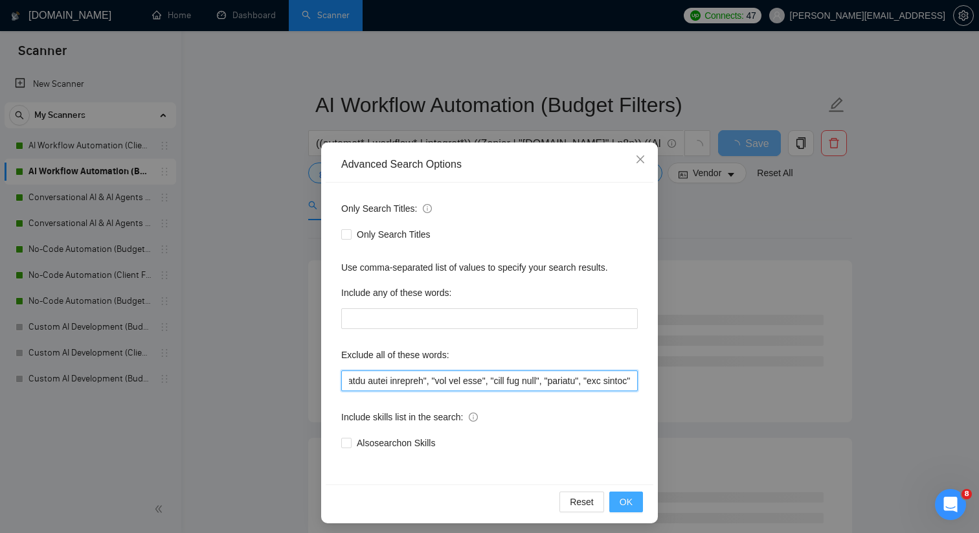
type input ""Sales Development Representative", "Business Development Representative", "BDR…"
click at [635, 495] on button "OK" at bounding box center [626, 502] width 34 height 21
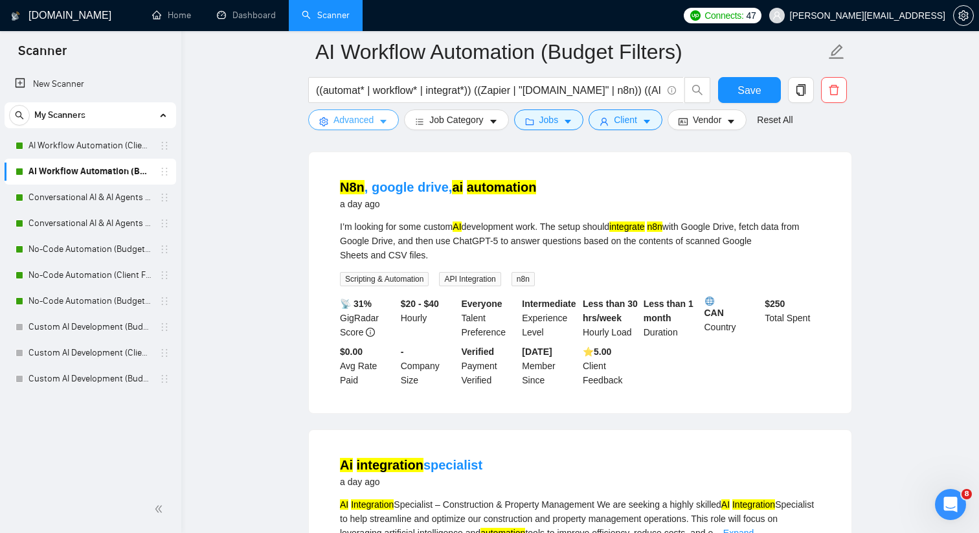
scroll to position [0, 0]
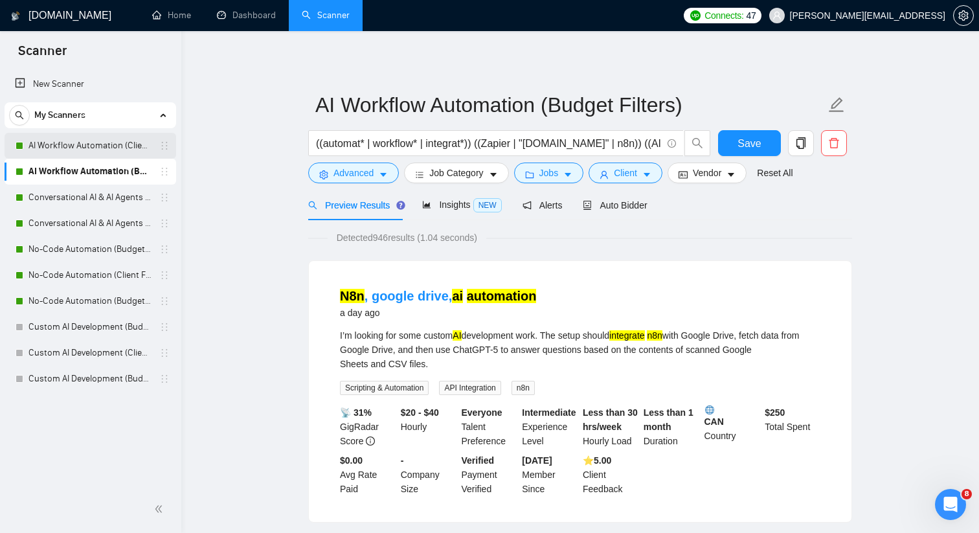
click at [148, 145] on link "AI Workflow Automation (Client Filters)" at bounding box center [89, 146] width 123 height 26
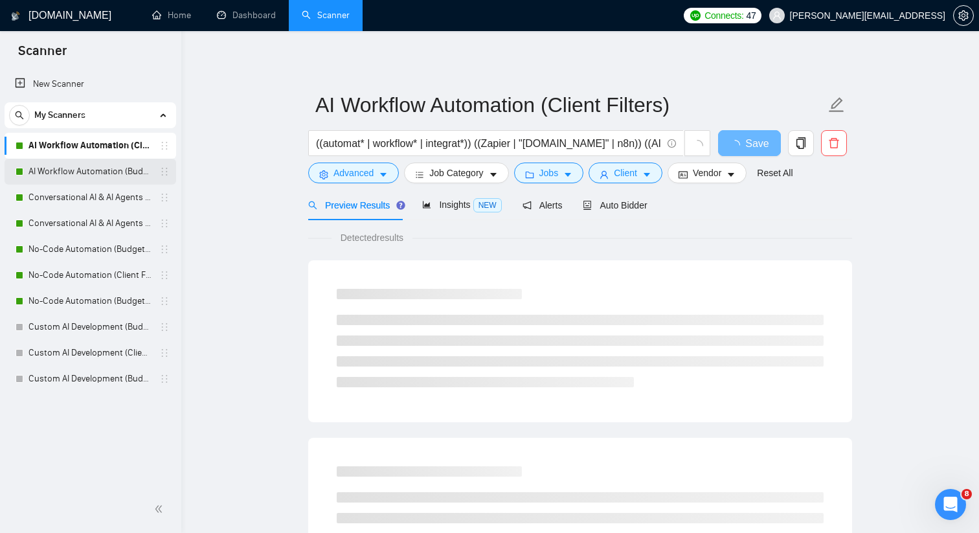
click at [122, 168] on link "AI Workflow Automation (Budget Filters)" at bounding box center [89, 172] width 123 height 26
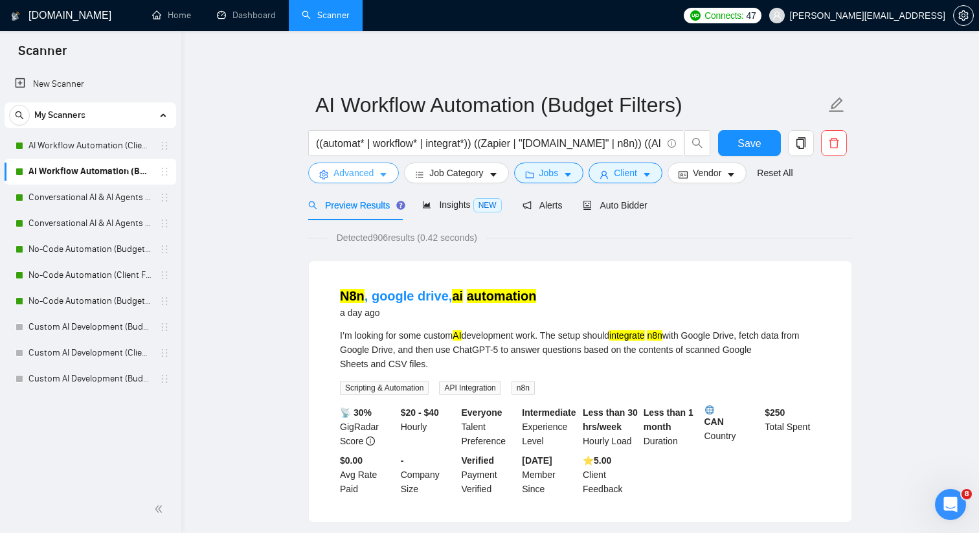
click at [368, 172] on span "Advanced" at bounding box center [354, 173] width 40 height 14
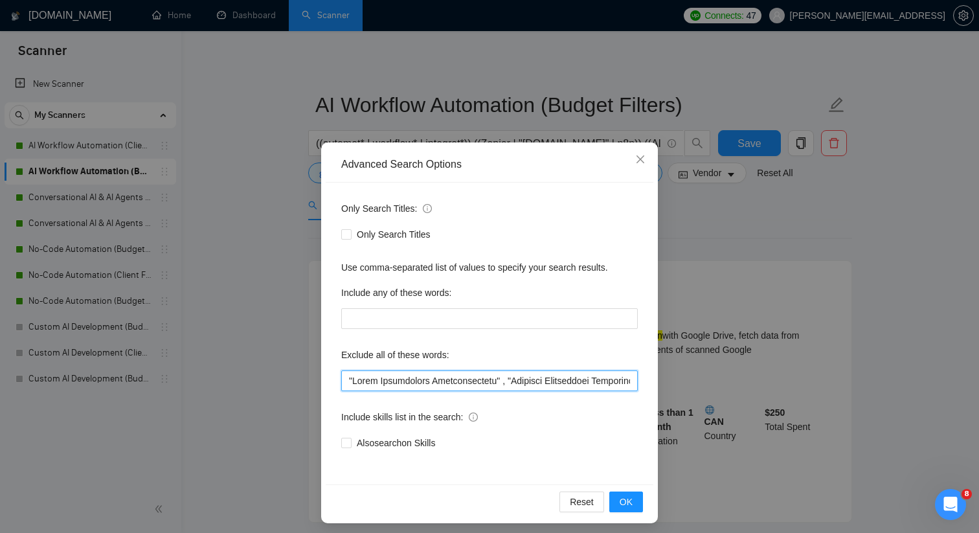
click at [417, 387] on input "text" at bounding box center [489, 380] width 297 height 21
paste input ", "Business Development Representative", "BDR", "SDR", "SEO expert", "content s…"
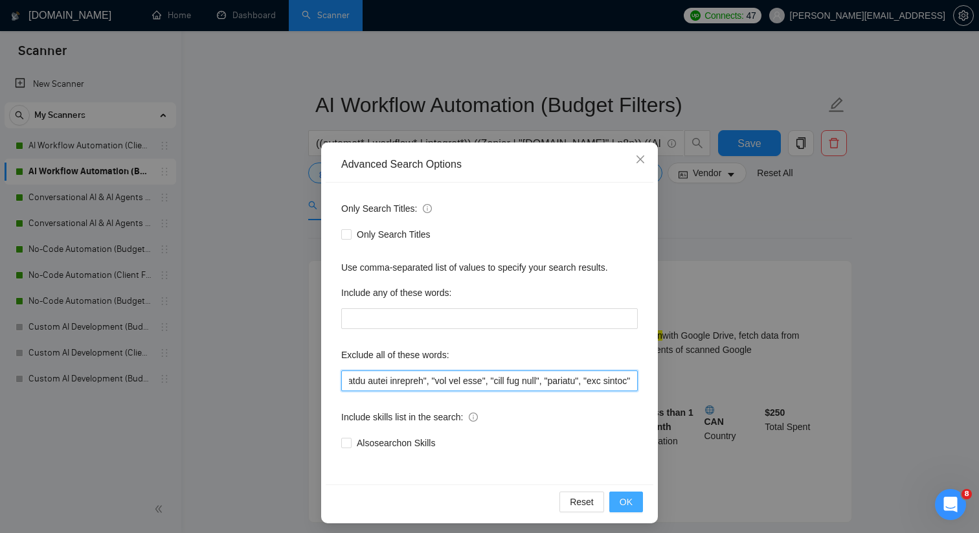
type input ""Sales Development Representative", "Business Development Representative", "BDR…"
click at [641, 499] on button "OK" at bounding box center [626, 502] width 34 height 21
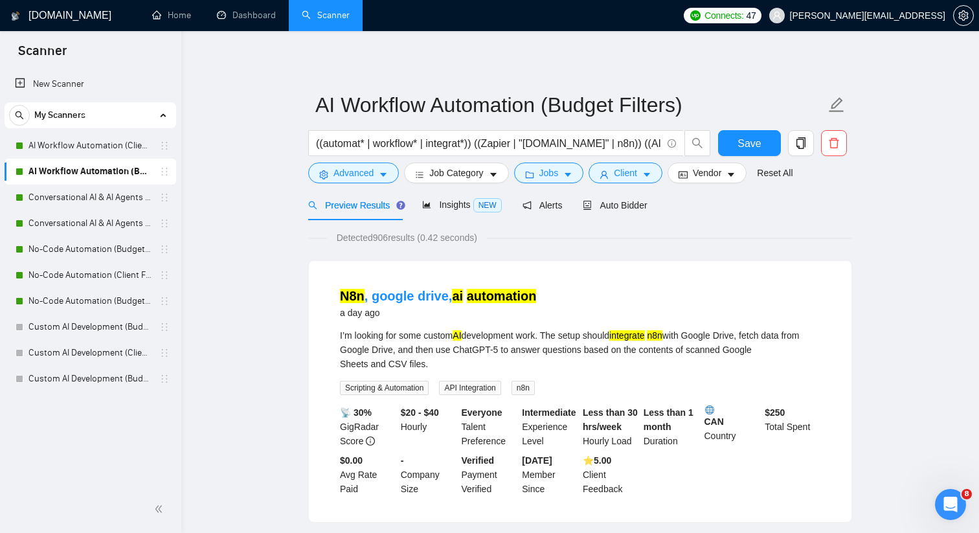
scroll to position [0, 0]
click at [755, 145] on span "Save" at bounding box center [749, 143] width 23 height 16
click at [122, 144] on link "AI Workflow Automation (Client Filters)" at bounding box center [89, 146] width 123 height 26
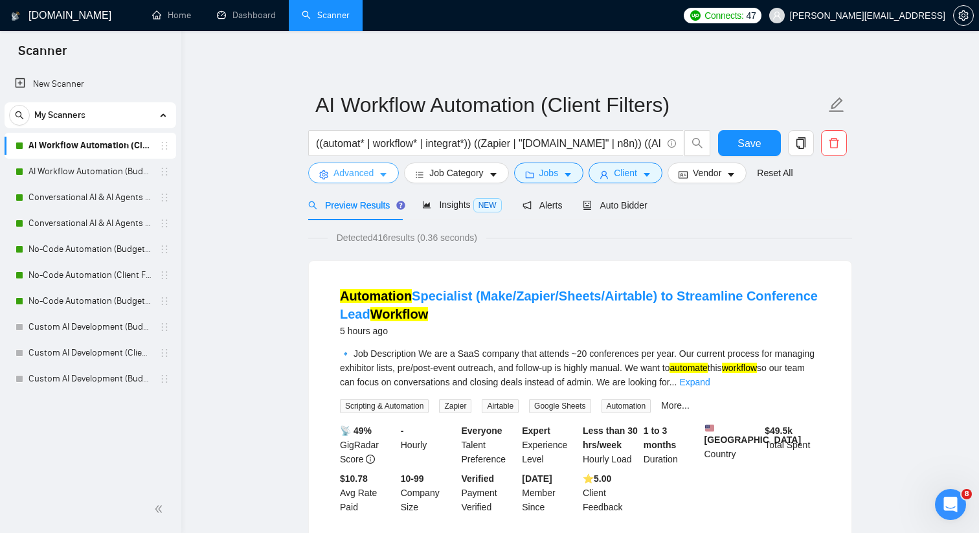
click at [358, 176] on span "Advanced" at bounding box center [354, 173] width 40 height 14
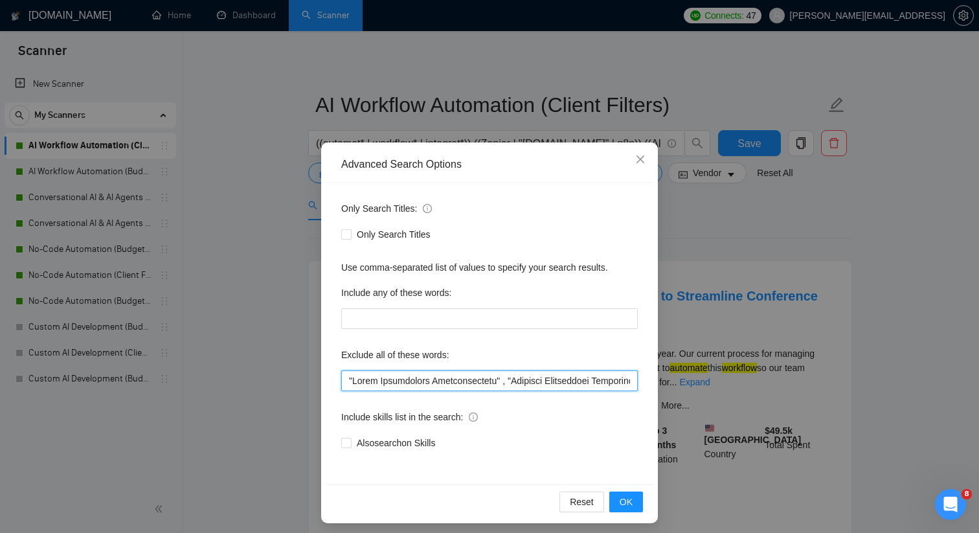
click at [387, 378] on input "text" at bounding box center [489, 380] width 297 height 21
paste input ", "Business Development Representative", "BDR", "SDR", "SEO expert", "content s…"
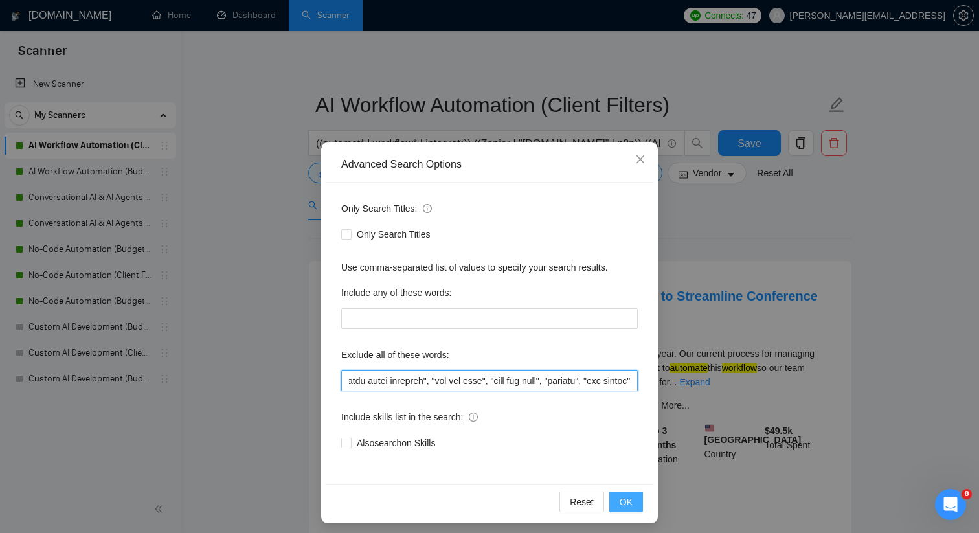
type input ""Sales Development Representative", "Business Development Representative", "BDR…"
click at [619, 498] on button "OK" at bounding box center [626, 502] width 34 height 21
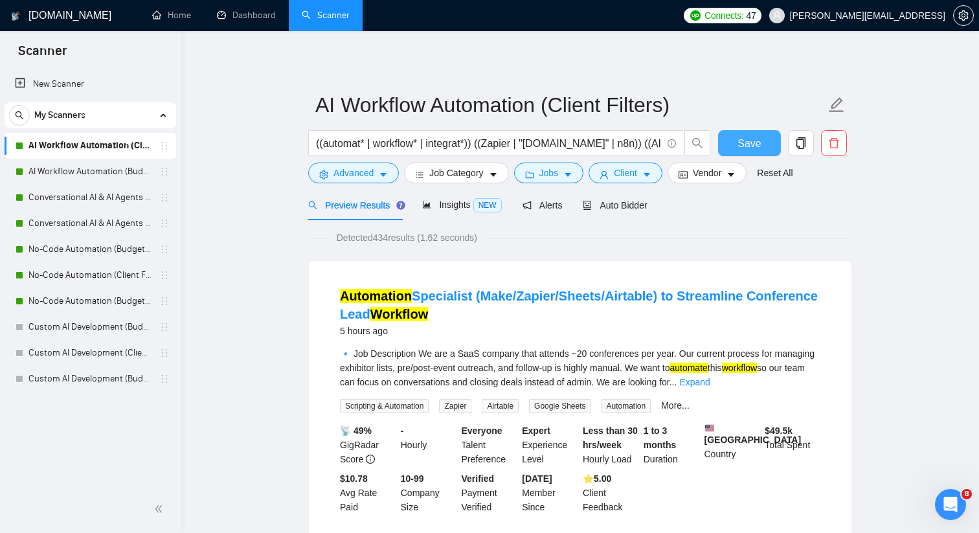
click at [747, 137] on span "Save" at bounding box center [749, 143] width 23 height 16
click at [685, 209] on div "Preview Results Insights NEW Alerts Auto Bidder" at bounding box center [580, 205] width 544 height 30
click at [131, 249] on link "No-Code Automation (Budget Filters)" at bounding box center [89, 249] width 123 height 26
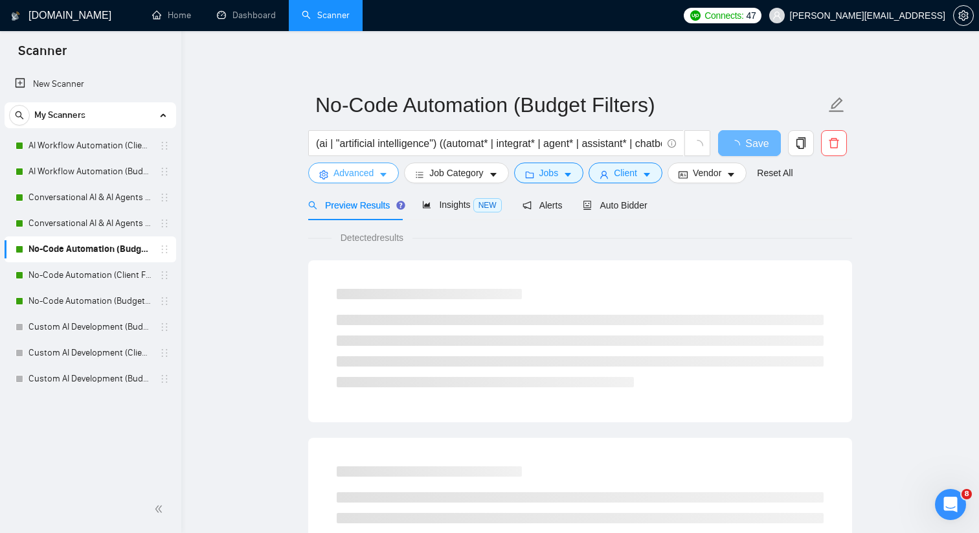
click at [374, 180] on button "Advanced" at bounding box center [353, 173] width 91 height 21
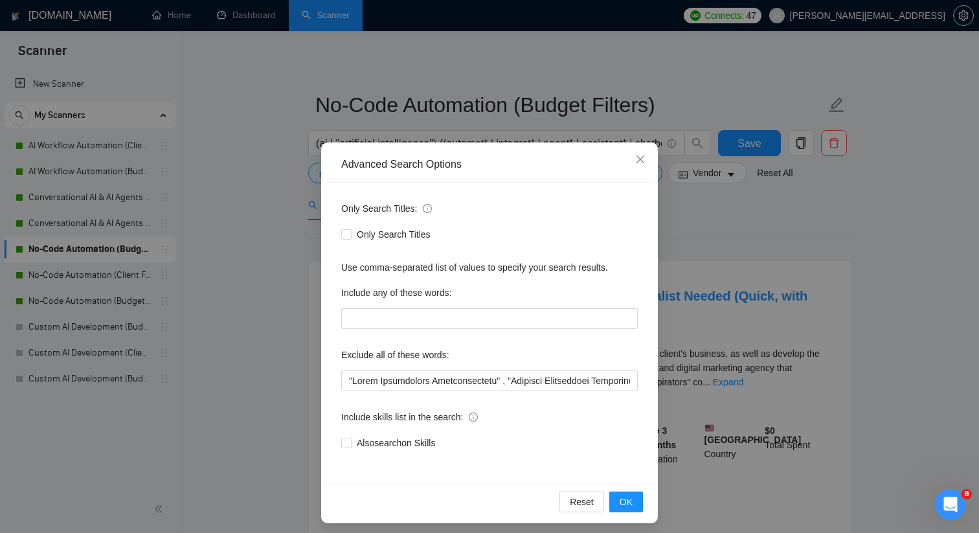
click at [247, 233] on div "Advanced Search Options Only Search Titles: Only Search Titles Use comma-separa…" at bounding box center [489, 266] width 979 height 533
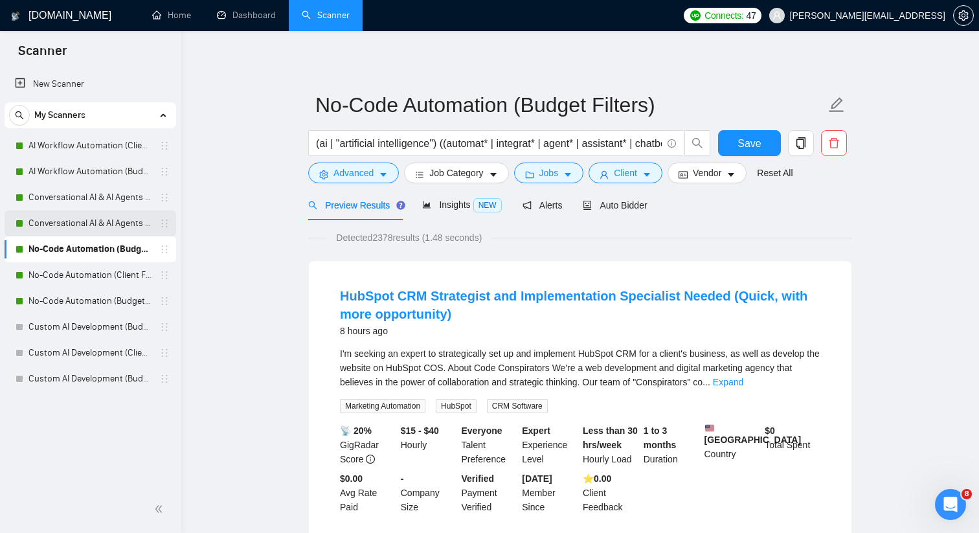
click at [135, 223] on link "Conversational AI & AI Agents (Budget Filters)" at bounding box center [89, 223] width 123 height 26
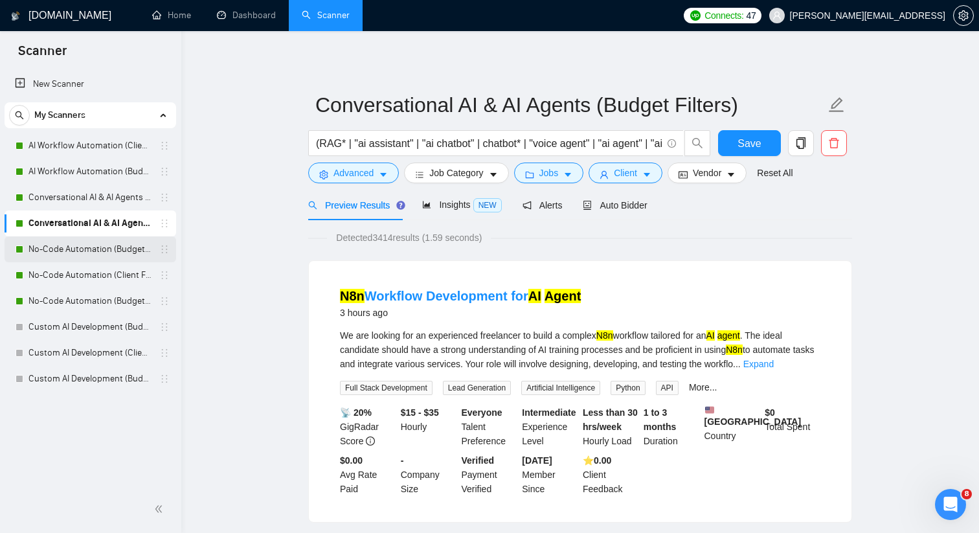
click at [134, 248] on link "No-Code Automation (Budget Filters)" at bounding box center [89, 249] width 123 height 26
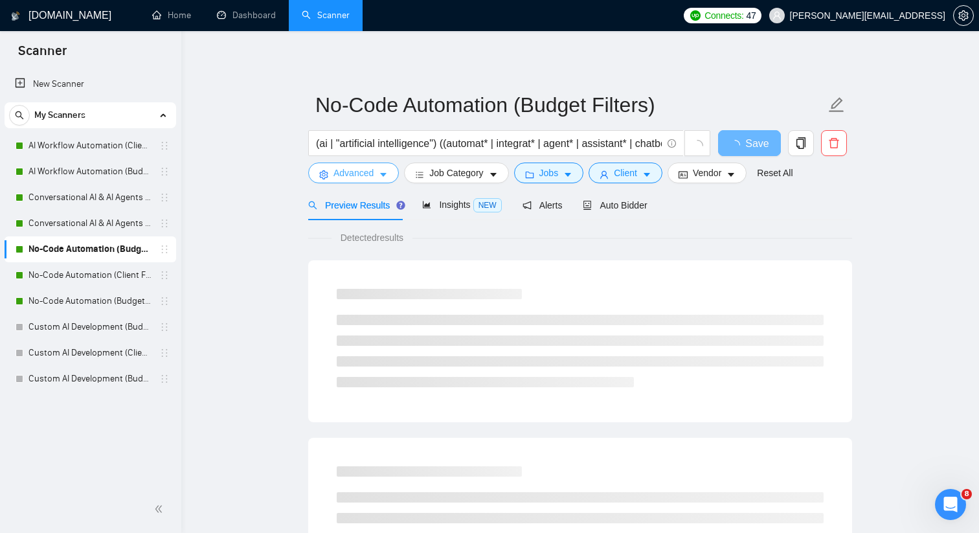
click at [386, 176] on icon "caret-down" at bounding box center [383, 174] width 9 height 9
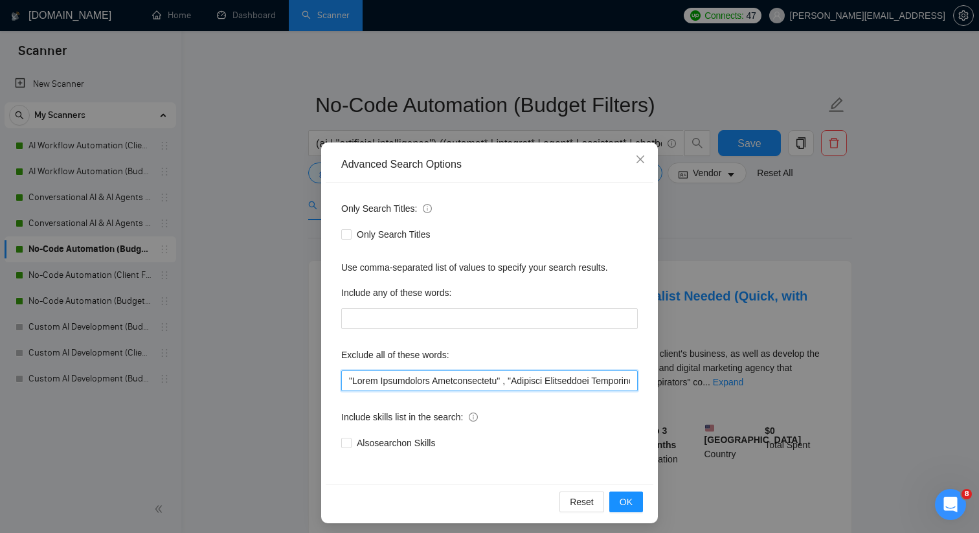
click at [412, 383] on input "text" at bounding box center [489, 380] width 297 height 21
paste input ", "Business Development Representative", "BDR", "SDR", "SEO expert", "content s…"
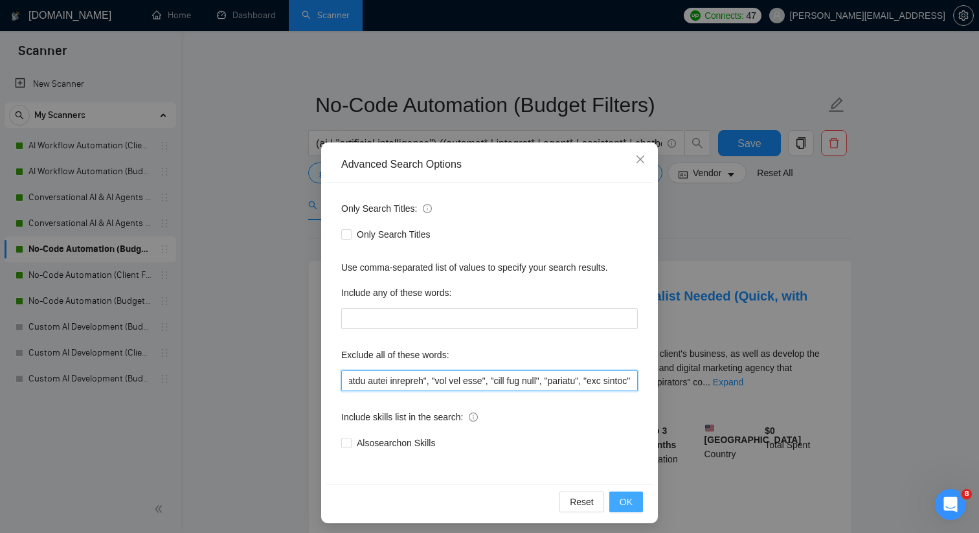
type input ""Sales Development Representative", "Business Development Representative", "BDR…"
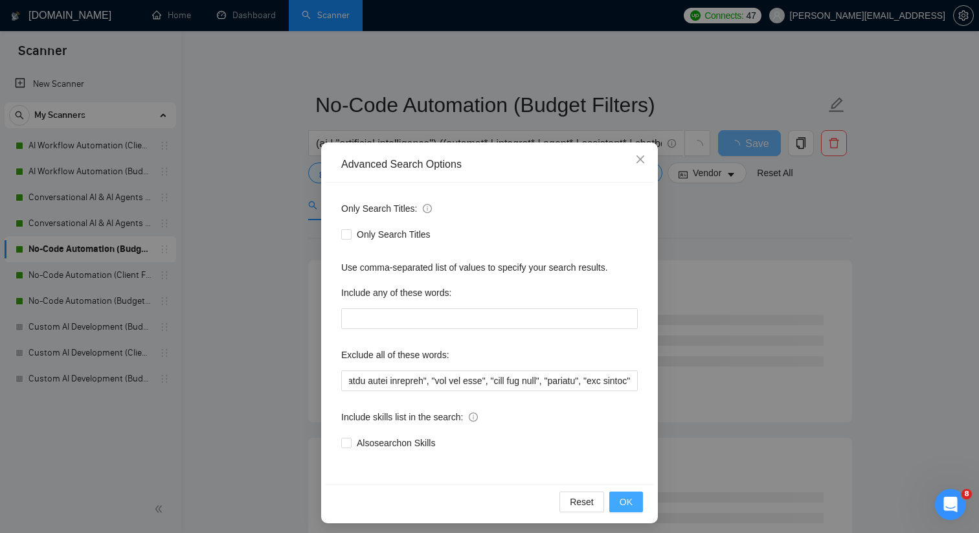
click at [637, 499] on button "OK" at bounding box center [626, 502] width 34 height 21
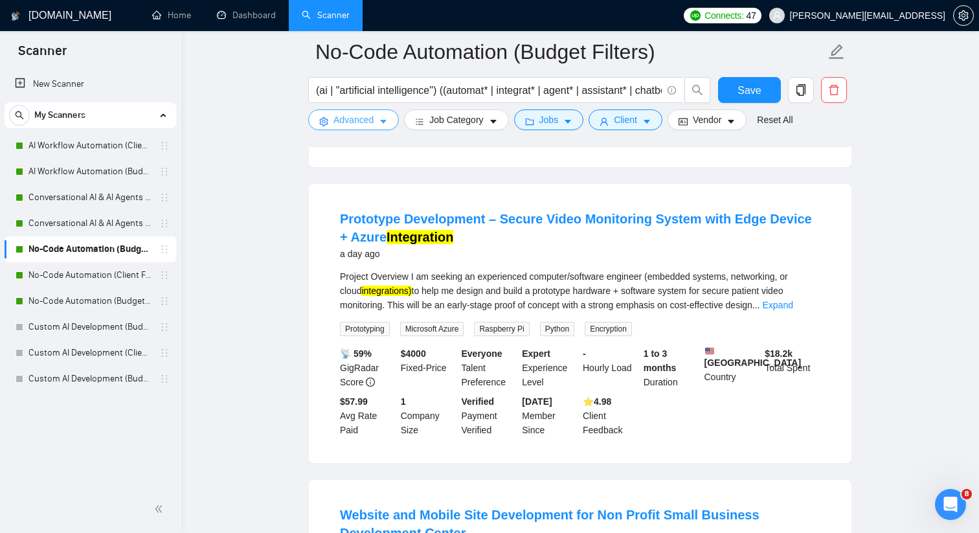
scroll to position [1254, 0]
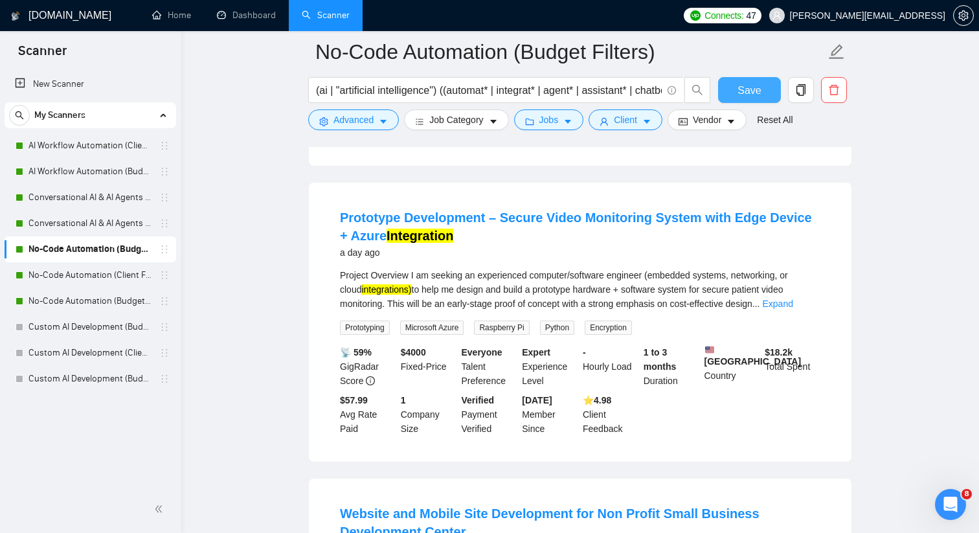
click at [731, 84] on button "Save" at bounding box center [749, 90] width 63 height 26
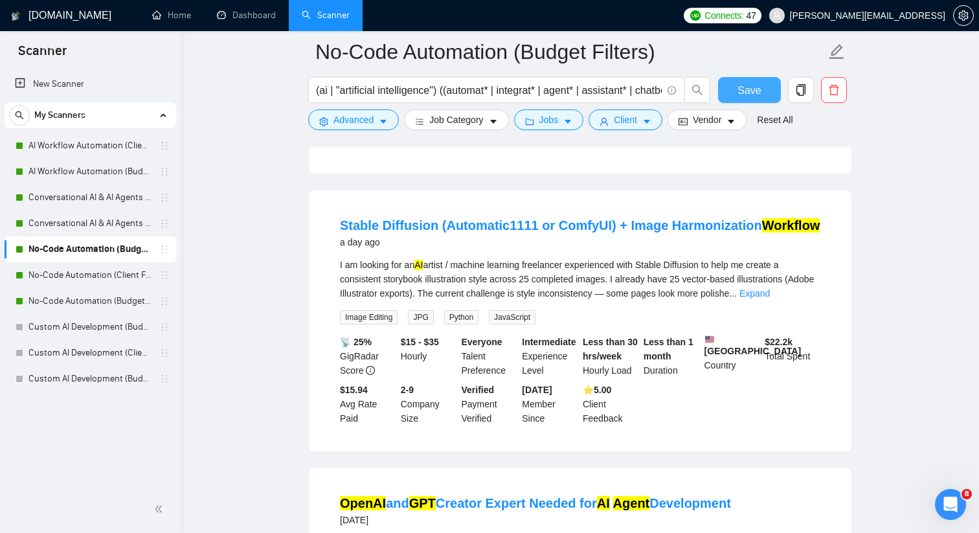
scroll to position [1841, 0]
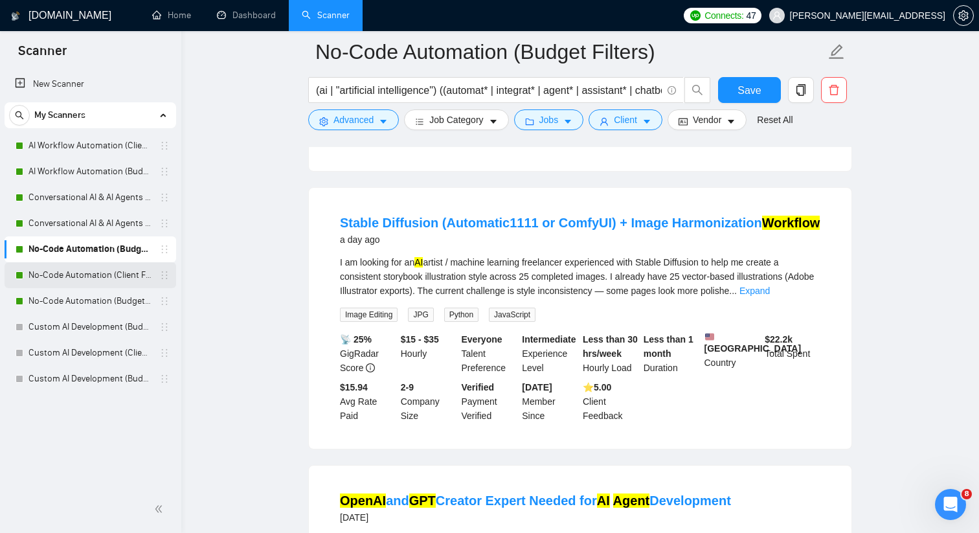
click at [150, 279] on link "No-Code Automation (Client Filters)" at bounding box center [89, 275] width 123 height 26
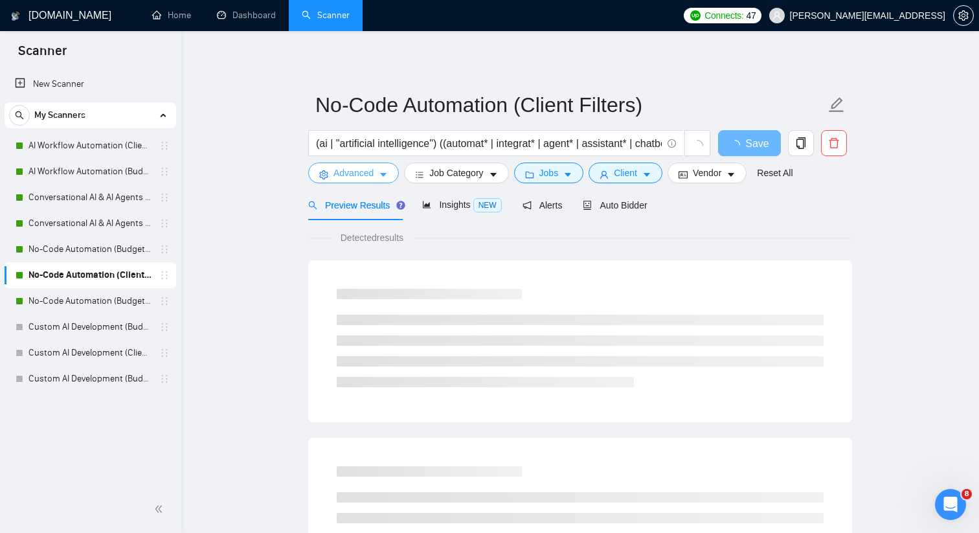
click at [389, 178] on button "Advanced" at bounding box center [353, 173] width 91 height 21
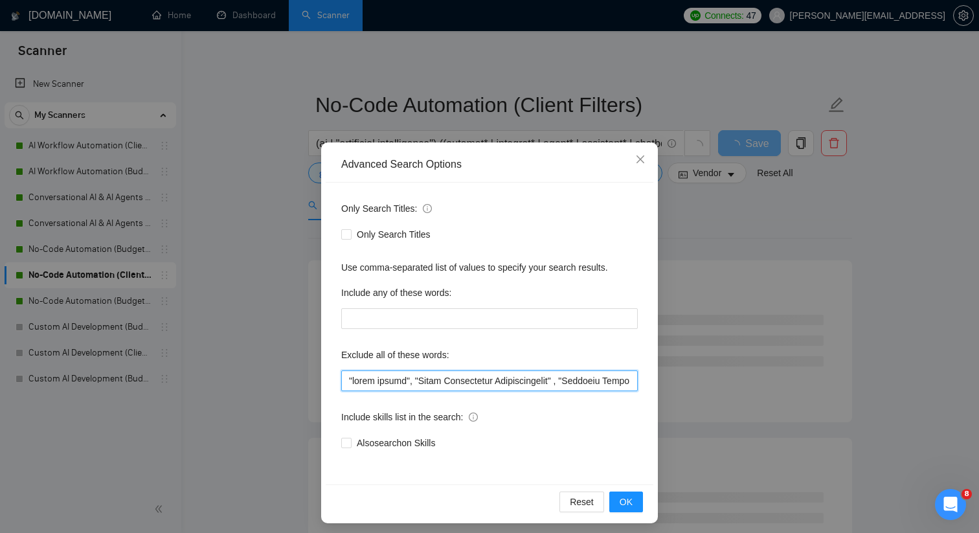
click at [477, 378] on input "text" at bounding box center [489, 380] width 297 height 21
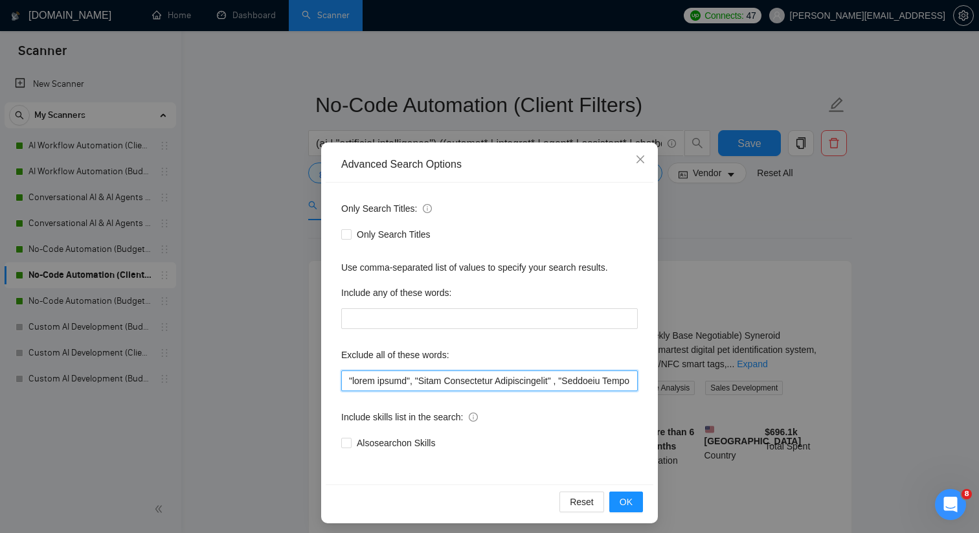
click at [477, 378] on input "text" at bounding box center [489, 380] width 297 height 21
paste input "Sales Development Representative", "Business Development Representative", "BDR"…"
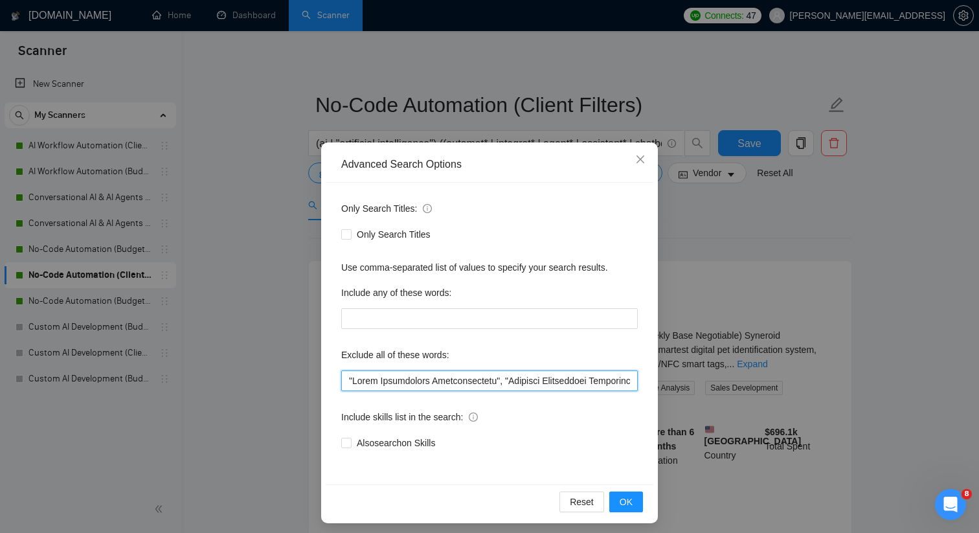
scroll to position [0, 14949]
type input ""Sales Development Representative", "Business Development Representative", "BDR…"
click at [633, 503] on button "OK" at bounding box center [626, 502] width 34 height 21
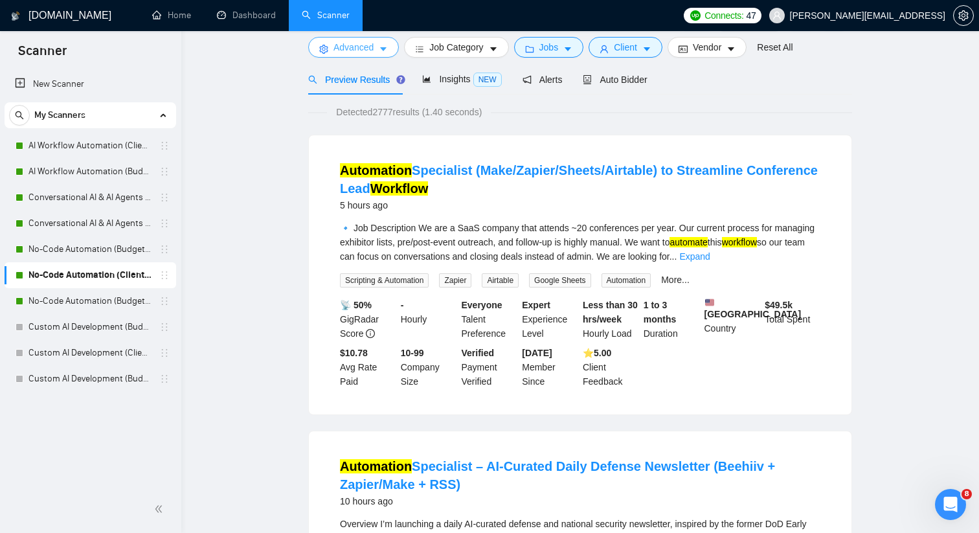
scroll to position [0, 0]
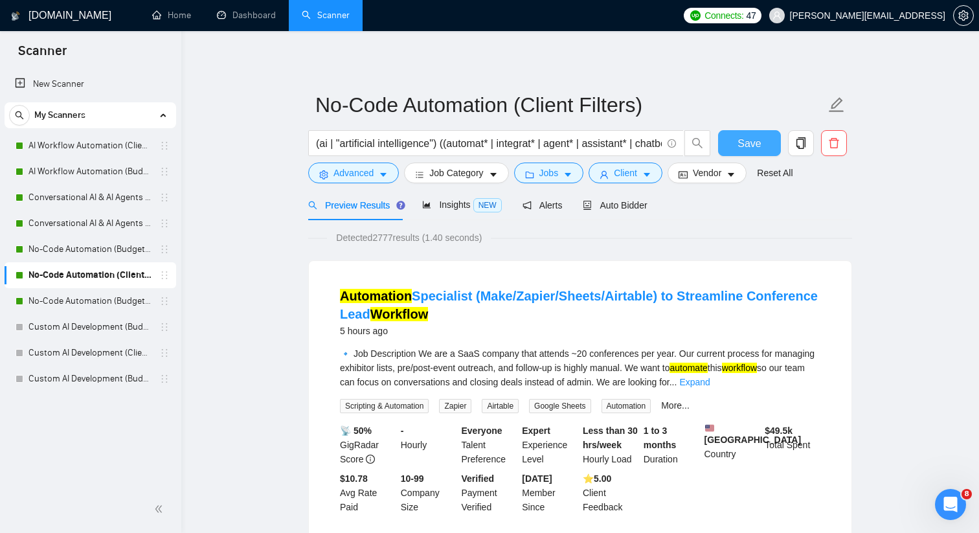
click at [726, 141] on button "Save" at bounding box center [749, 143] width 63 height 26
click at [122, 300] on link "No-Code Automation (Budget Filters W4, Aug)" at bounding box center [89, 301] width 123 height 26
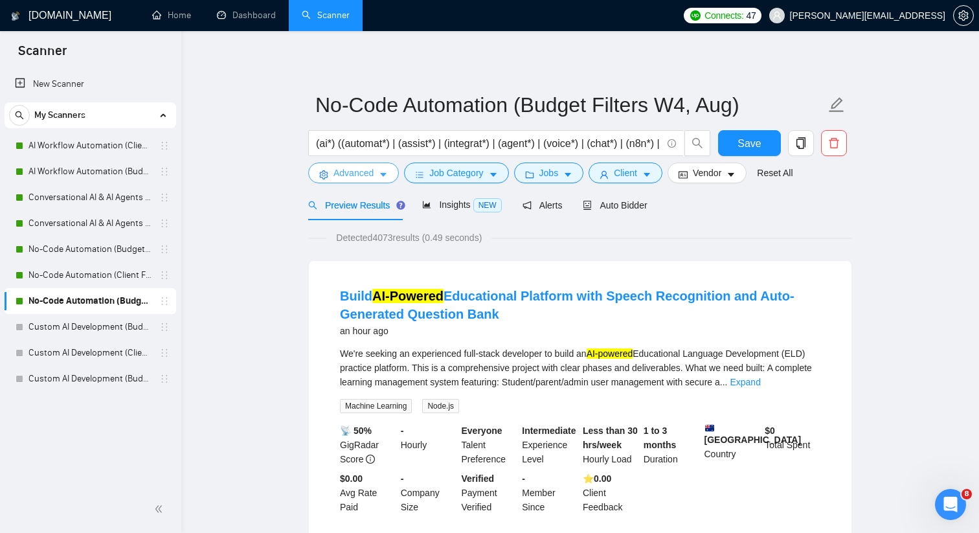
click at [363, 173] on span "Advanced" at bounding box center [354, 173] width 40 height 14
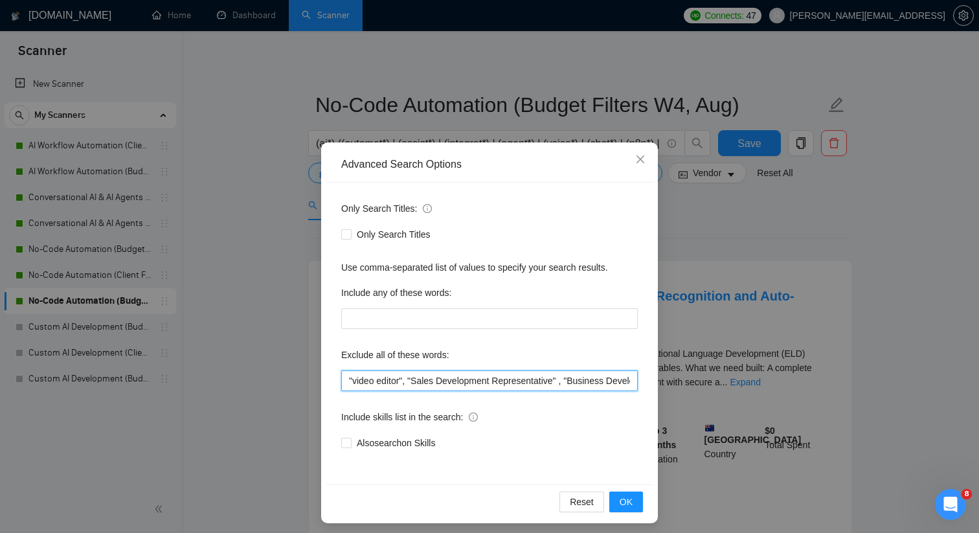
click at [381, 383] on input ""video editor", "Sales Development Representative" , "Business Development Repr…" at bounding box center [489, 380] width 297 height 21
paste input "Sales Development Representative", "Business Development Representative", "BDR"…"
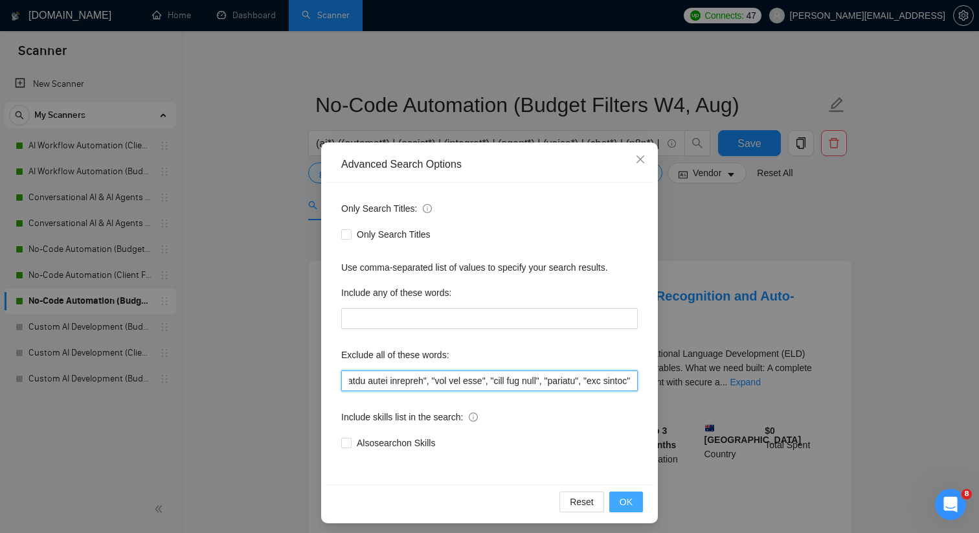
type input ""Sales Development Representative", "Business Development Representative", "BDR…"
click at [624, 496] on span "OK" at bounding box center [626, 502] width 13 height 14
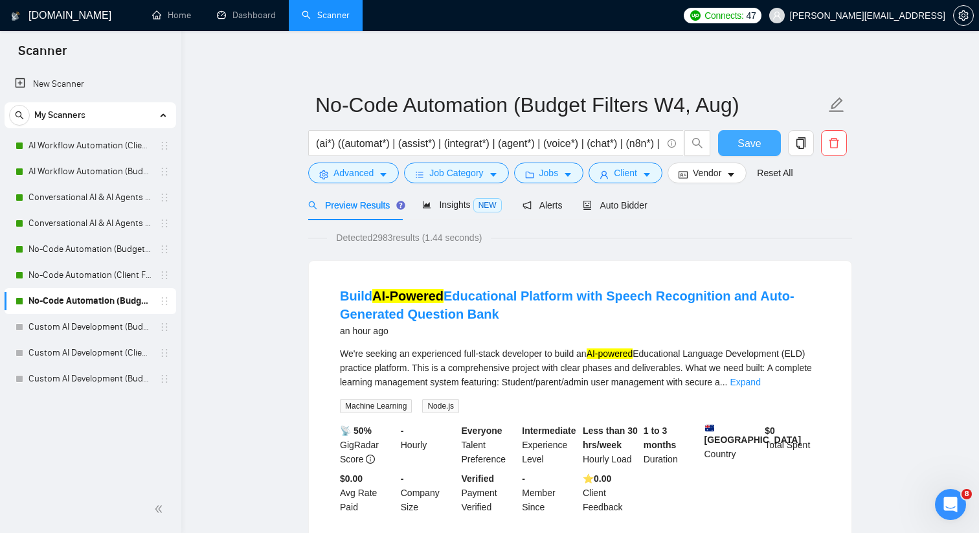
click at [754, 137] on span "Save" at bounding box center [749, 143] width 23 height 16
click at [748, 139] on span "Save" at bounding box center [749, 143] width 23 height 16
click at [144, 255] on link "No-Code Automation (Budget Filters)" at bounding box center [89, 249] width 123 height 26
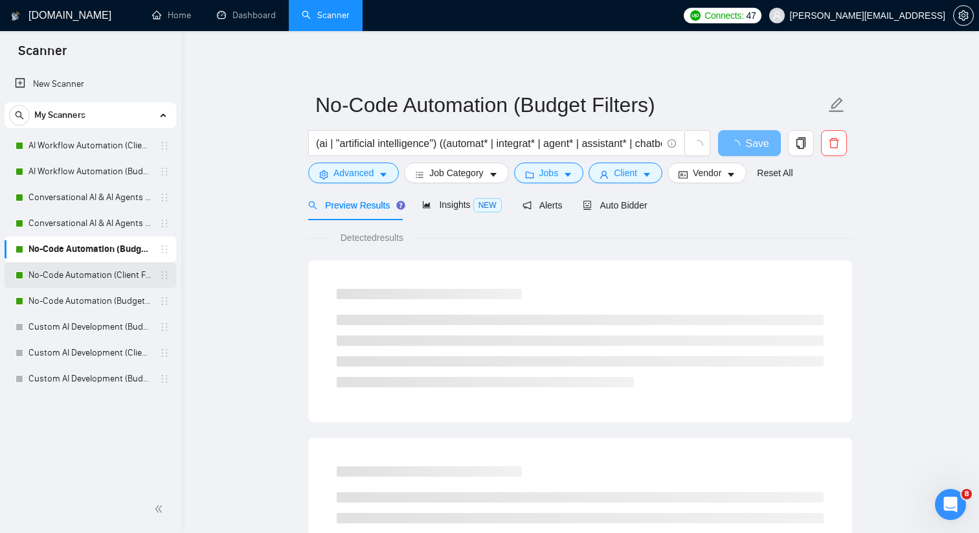
click at [142, 280] on link "No-Code Automation (Client Filters)" at bounding box center [89, 275] width 123 height 26
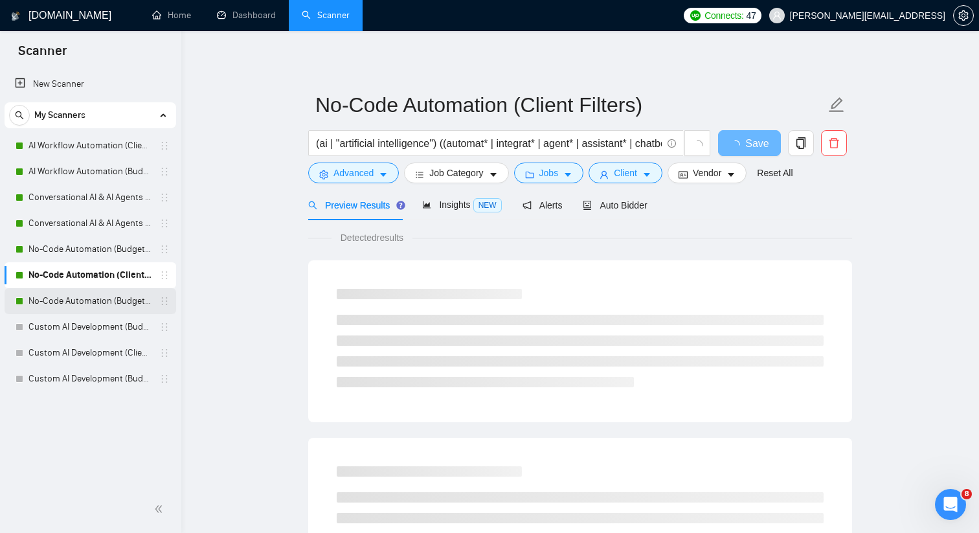
click at [85, 306] on link "No-Code Automation (Budget Filters W4, Aug)" at bounding box center [89, 301] width 123 height 26
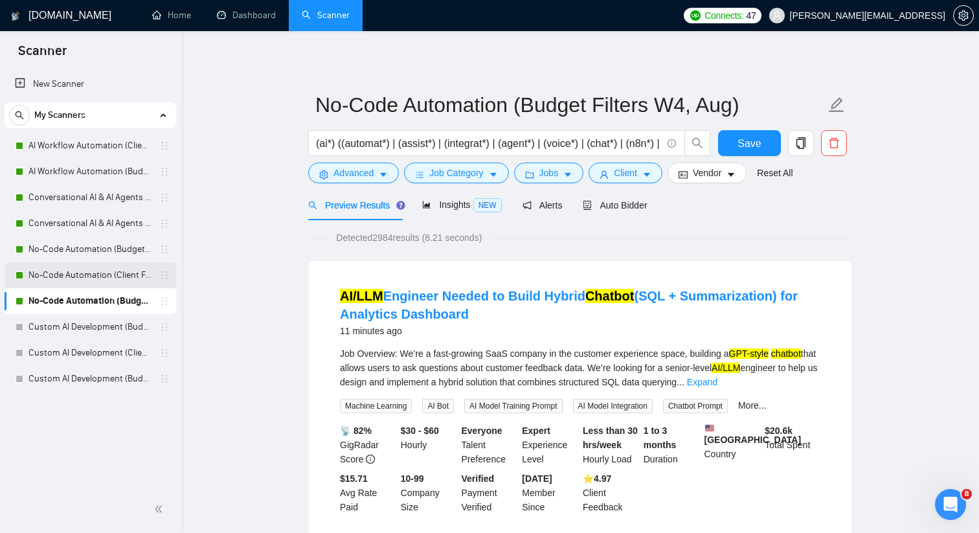
click at [122, 280] on link "No-Code Automation (Client Filters)" at bounding box center [89, 275] width 123 height 26
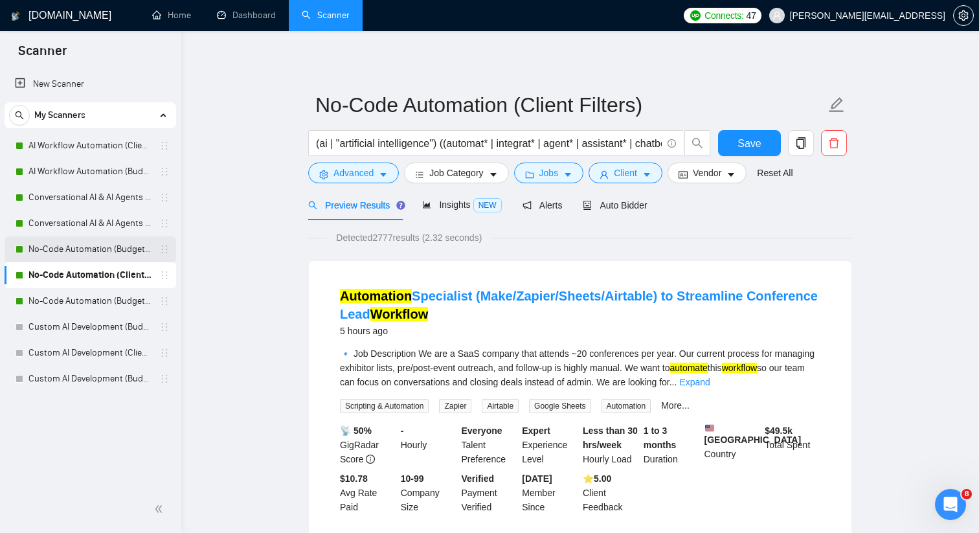
click at [111, 255] on link "No-Code Automation (Budget Filters)" at bounding box center [89, 249] width 123 height 26
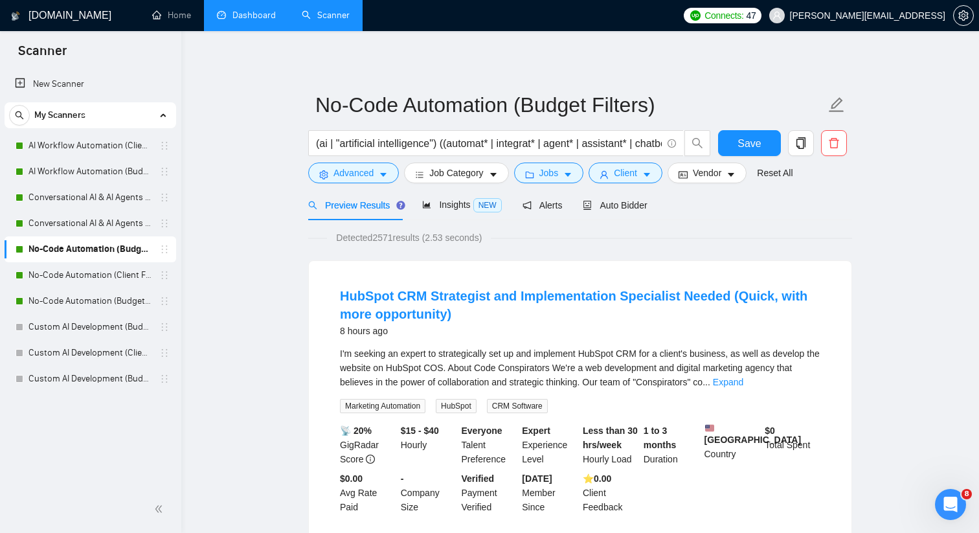
click at [257, 21] on link "Dashboard" at bounding box center [246, 15] width 59 height 11
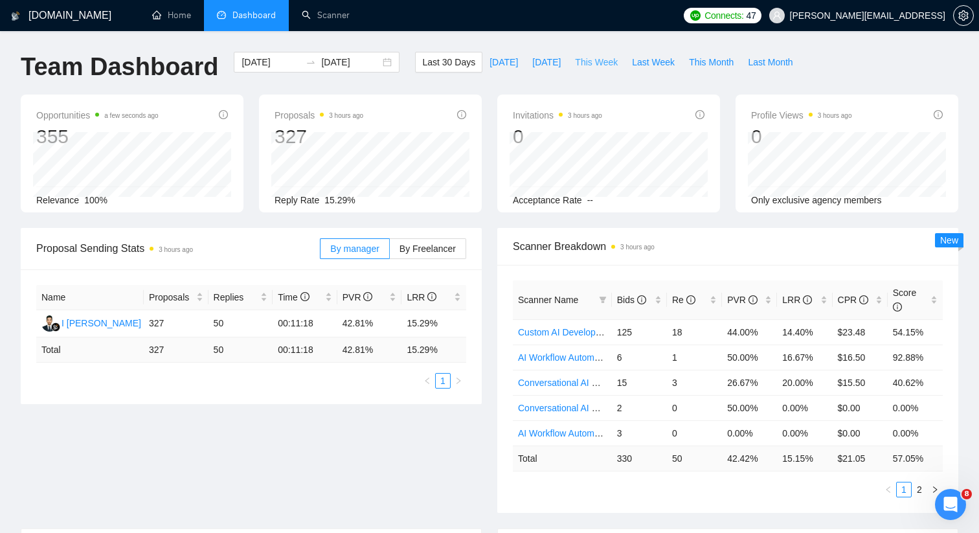
click at [596, 62] on span "This Week" at bounding box center [596, 62] width 43 height 14
type input "2025-09-08"
type input "2025-09-14"
click at [802, 462] on td "14.29 %" at bounding box center [804, 458] width 55 height 25
